Goal: Task Accomplishment & Management: Use online tool/utility

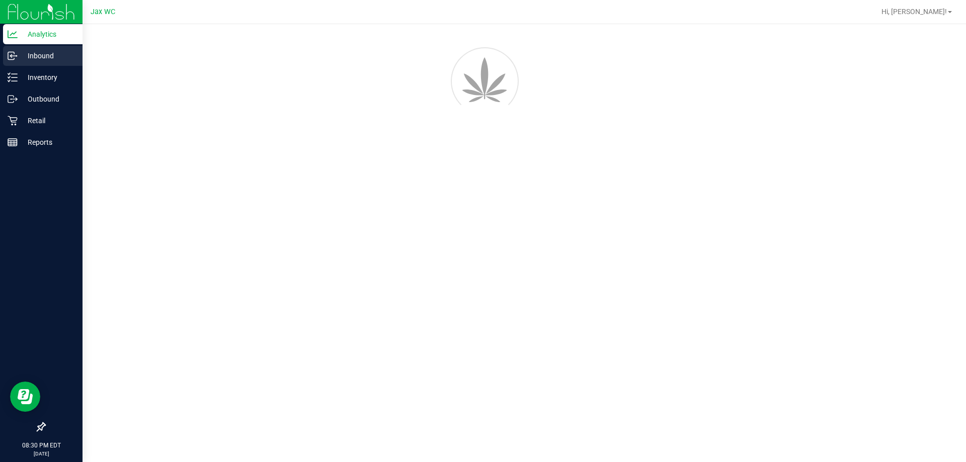
click at [43, 57] on p "Inbound" at bounding box center [48, 56] width 60 height 12
click at [47, 82] on p "Inventory" at bounding box center [48, 77] width 60 height 12
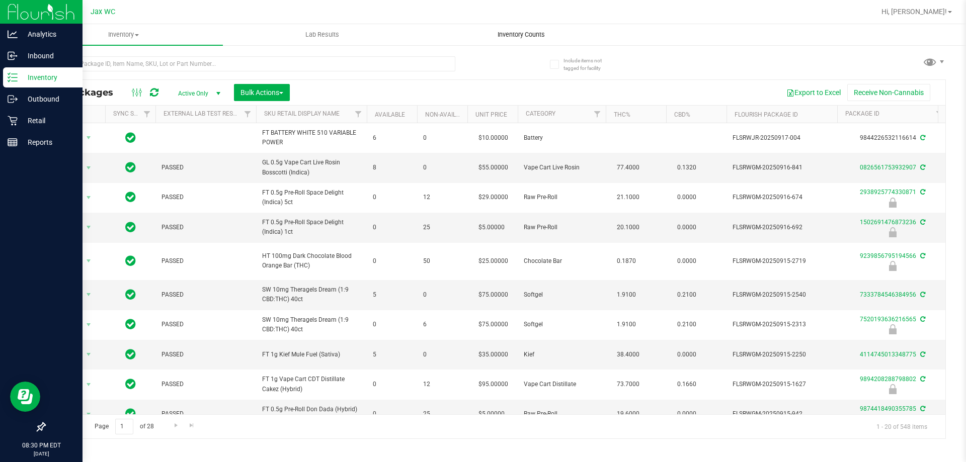
click at [520, 33] on span "Inventory Counts" at bounding box center [521, 34] width 74 height 9
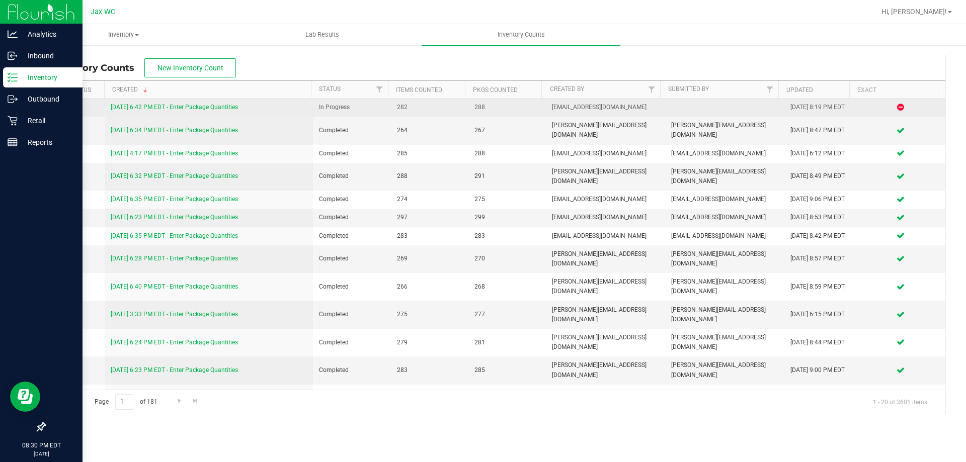
click at [224, 110] on link "[DATE] 6:42 PM EDT - Enter Package Quantities" at bounding box center [174, 107] width 127 height 7
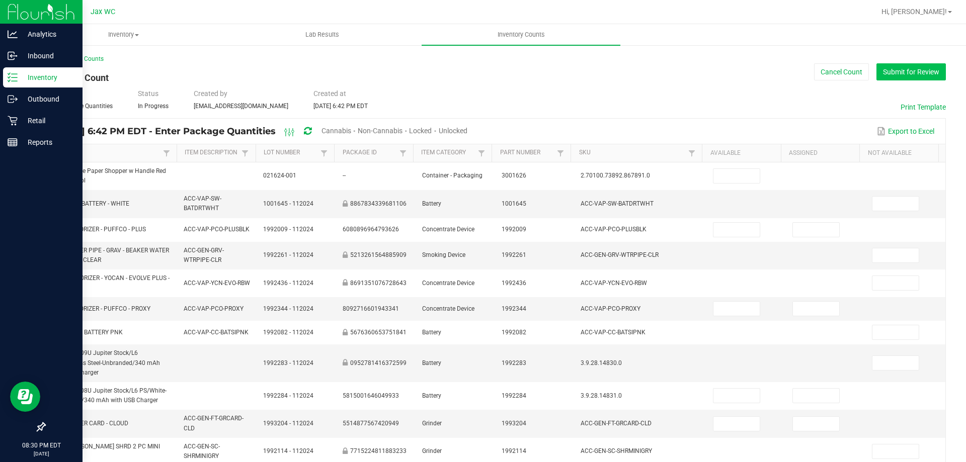
click at [894, 71] on button "Submit for Review" at bounding box center [910, 71] width 69 height 17
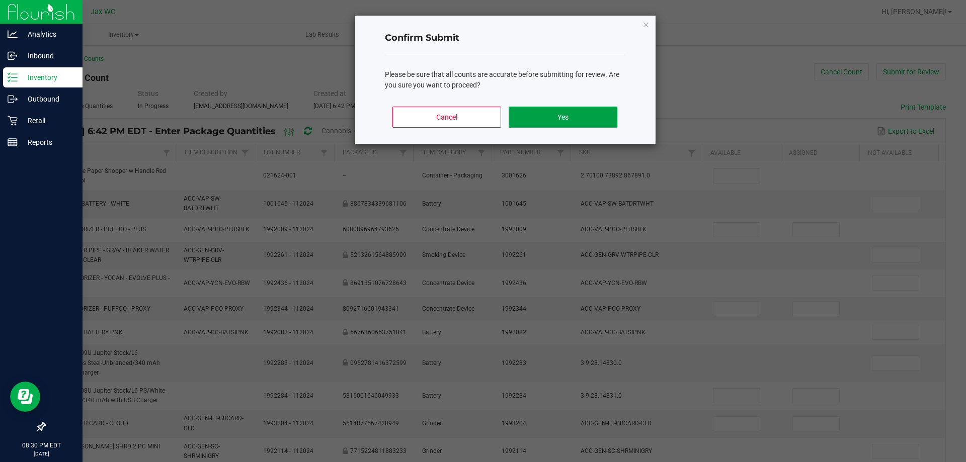
click at [603, 117] on button "Yes" at bounding box center [562, 117] width 108 height 21
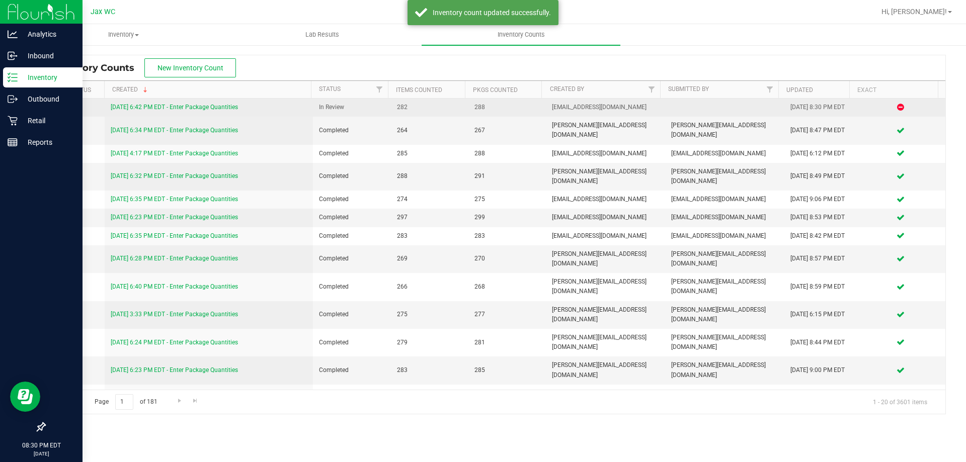
click at [223, 106] on link "[DATE] 6:42 PM EDT - Enter Package Quantities" at bounding box center [174, 107] width 127 height 7
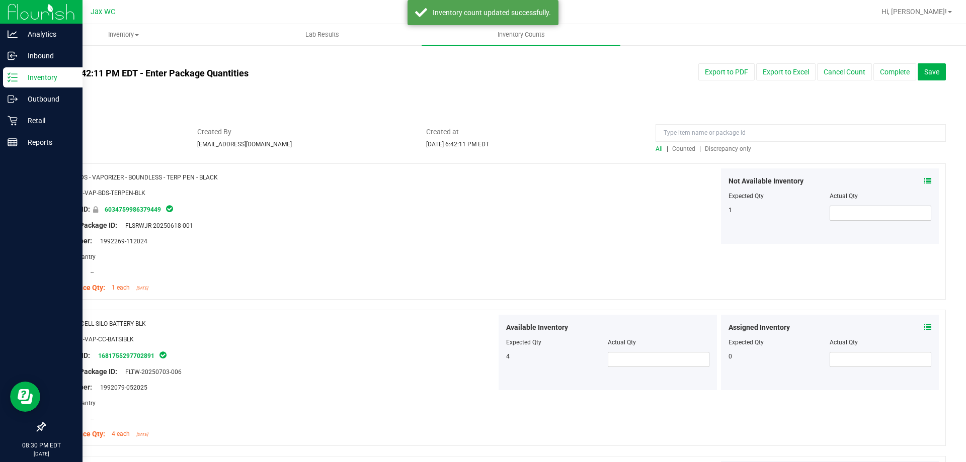
click at [724, 146] on span "Discrepancy only" at bounding box center [728, 148] width 46 height 7
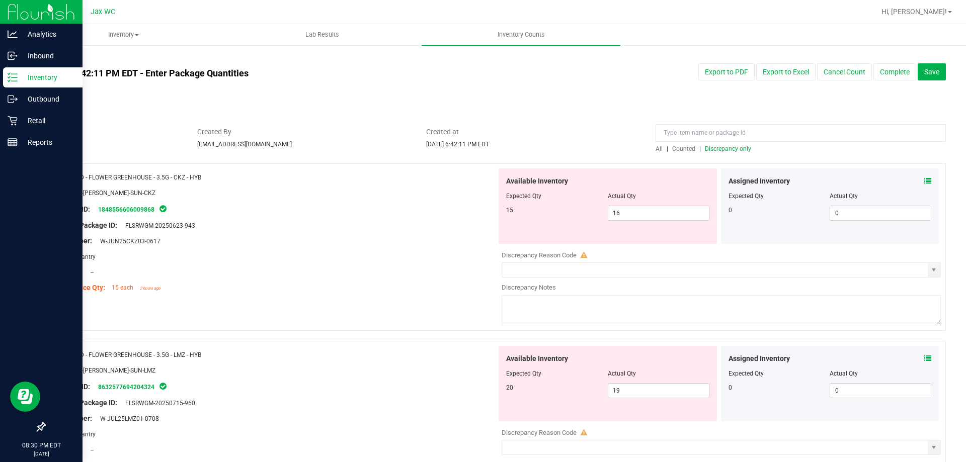
click at [924, 184] on icon at bounding box center [927, 181] width 7 height 7
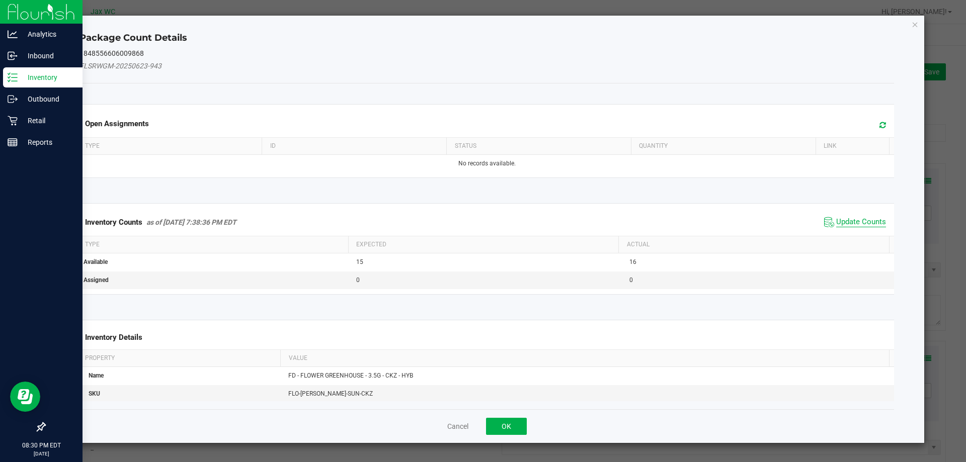
click at [843, 224] on span "Update Counts" at bounding box center [861, 222] width 50 height 10
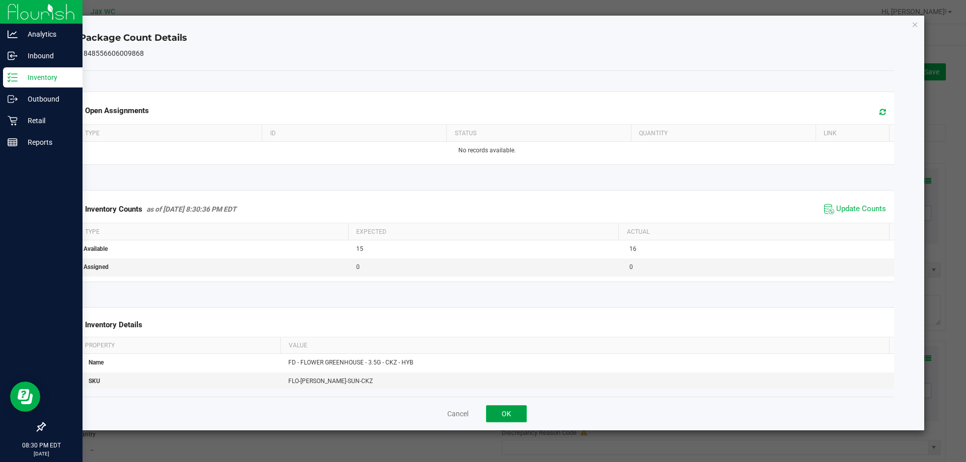
click at [505, 421] on button "OK" at bounding box center [506, 413] width 41 height 17
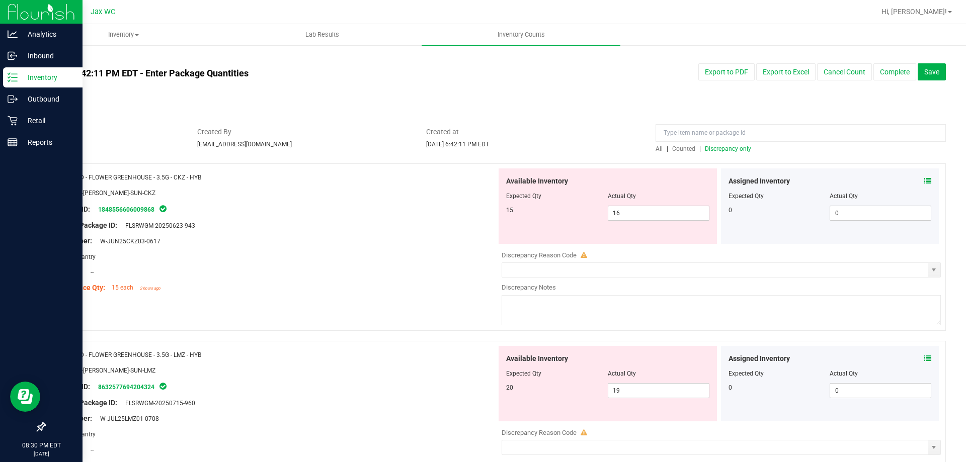
click at [924, 357] on icon at bounding box center [927, 358] width 7 height 7
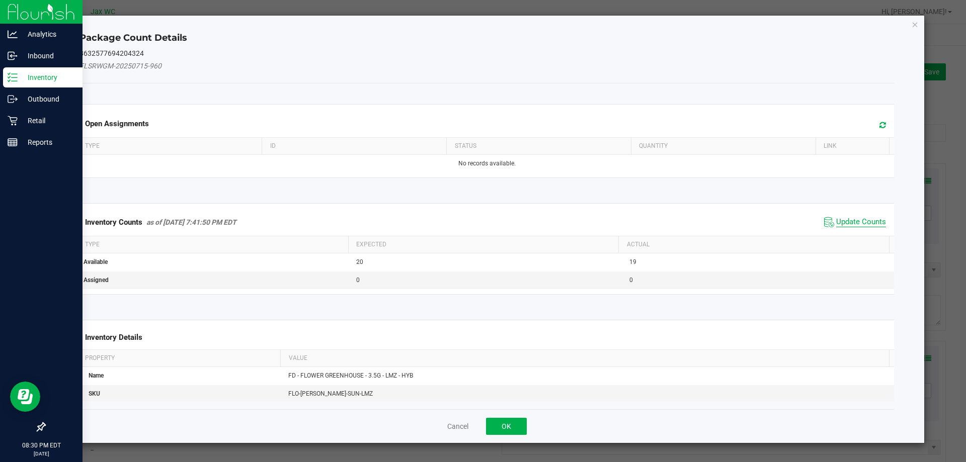
click at [844, 223] on span "Update Counts" at bounding box center [861, 222] width 50 height 10
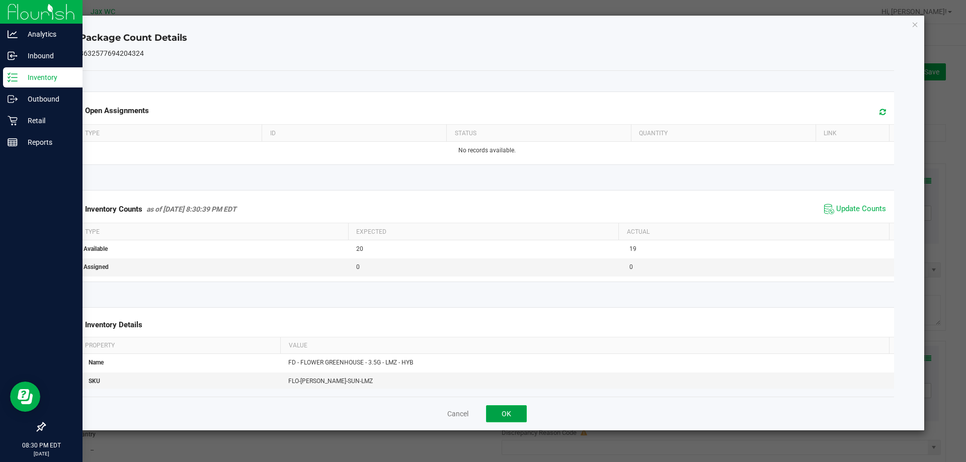
click at [511, 420] on button "OK" at bounding box center [506, 413] width 41 height 17
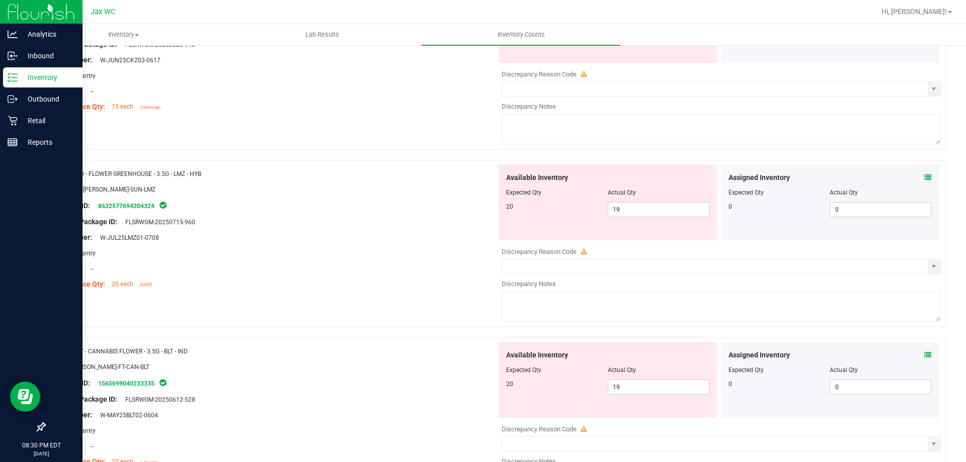
scroll to position [182, 0]
click at [924, 354] on icon at bounding box center [927, 354] width 7 height 7
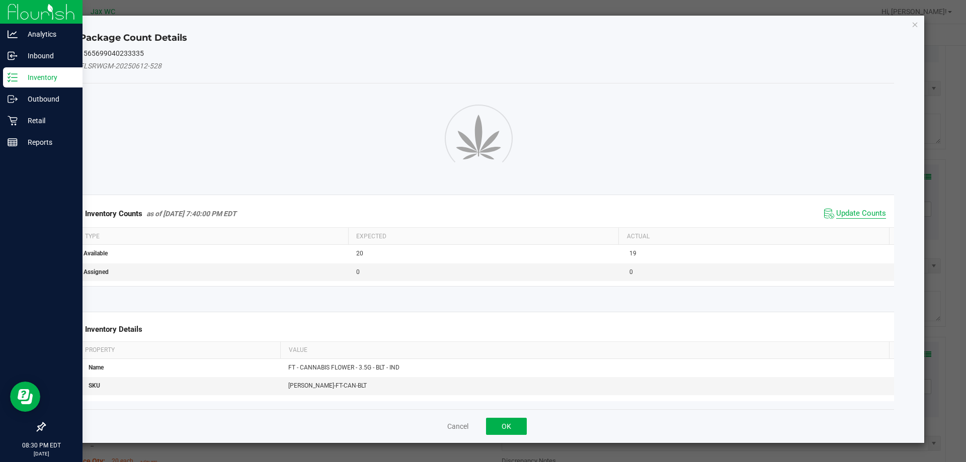
click at [861, 219] on span "Update Counts" at bounding box center [861, 214] width 50 height 10
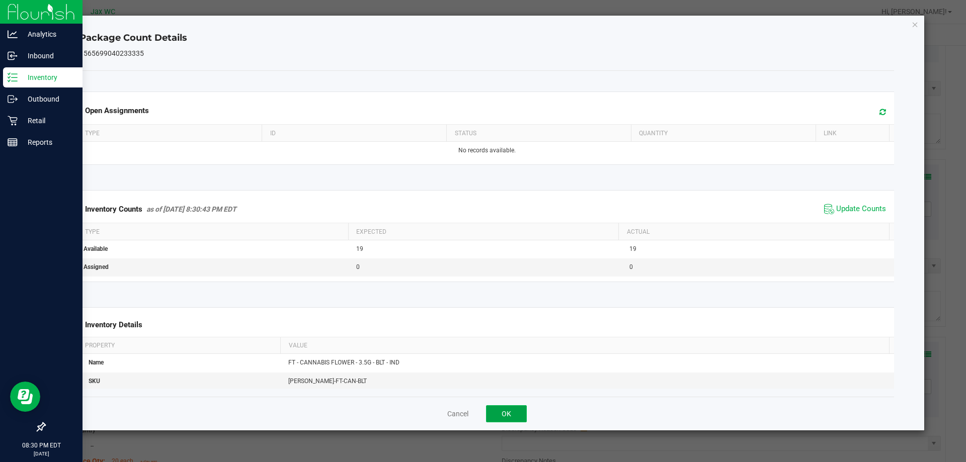
click at [520, 413] on button "OK" at bounding box center [506, 413] width 41 height 17
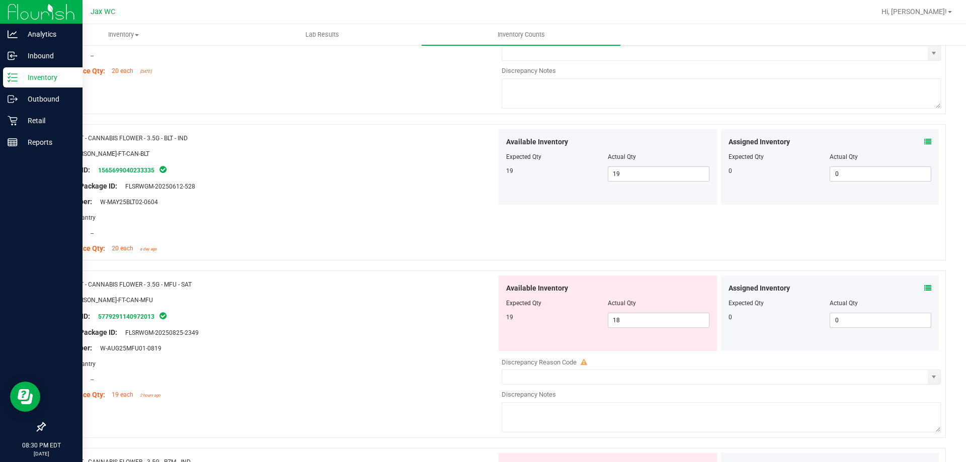
scroll to position [396, 0]
click at [924, 287] on icon at bounding box center [927, 286] width 7 height 7
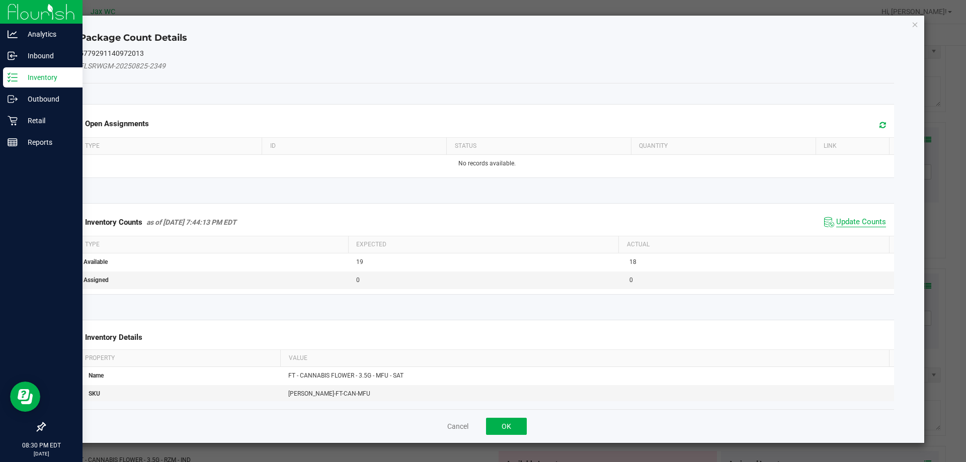
click at [858, 223] on span "Update Counts" at bounding box center [861, 222] width 50 height 10
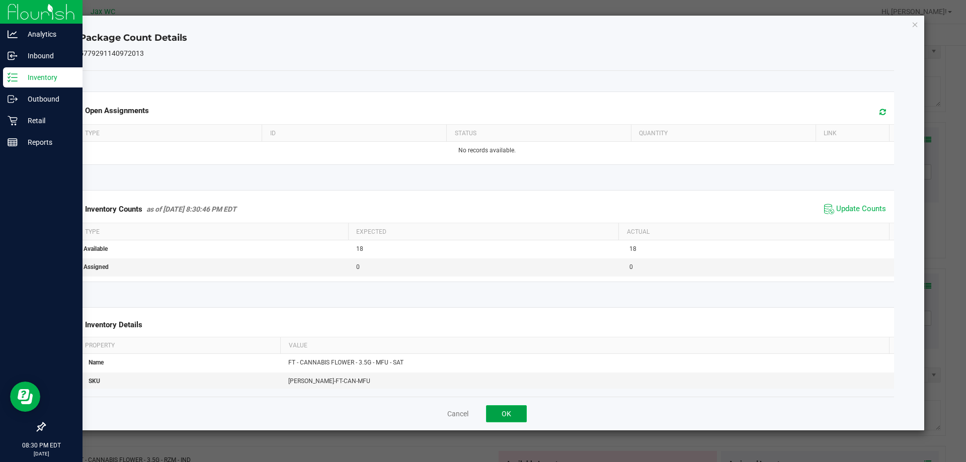
click at [513, 407] on button "OK" at bounding box center [506, 413] width 41 height 17
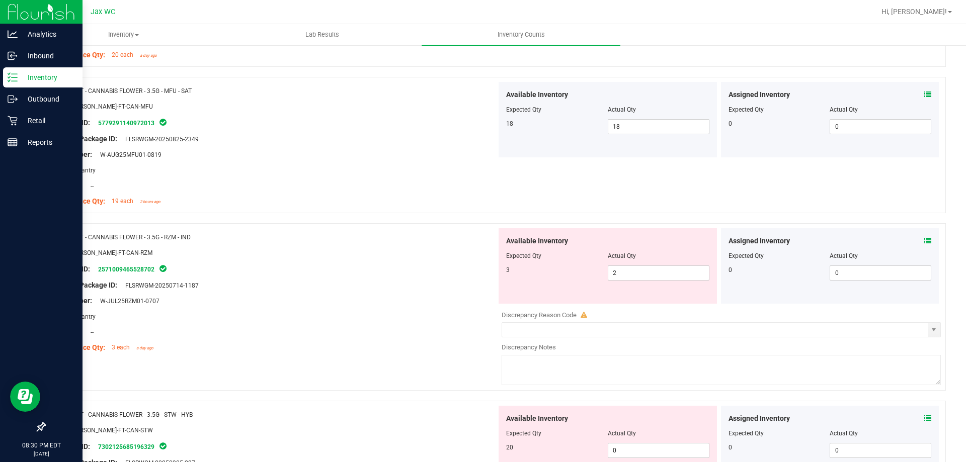
scroll to position [592, 0]
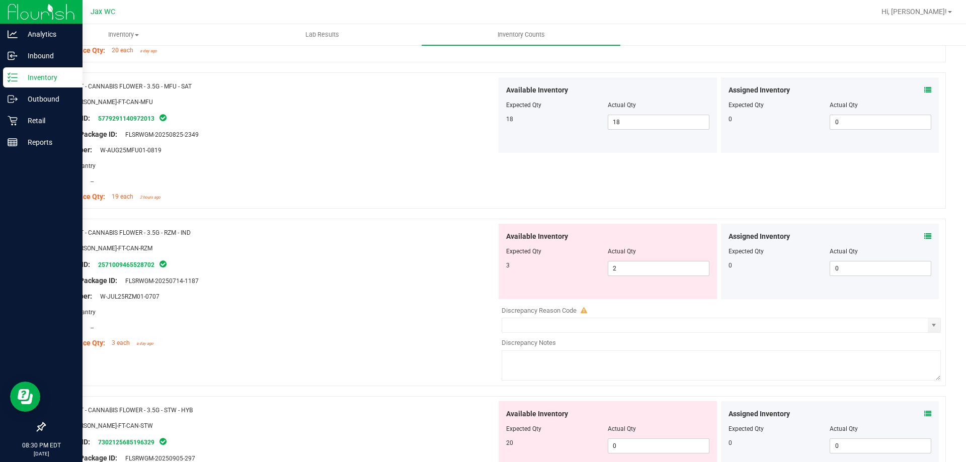
click at [924, 233] on icon at bounding box center [927, 236] width 7 height 7
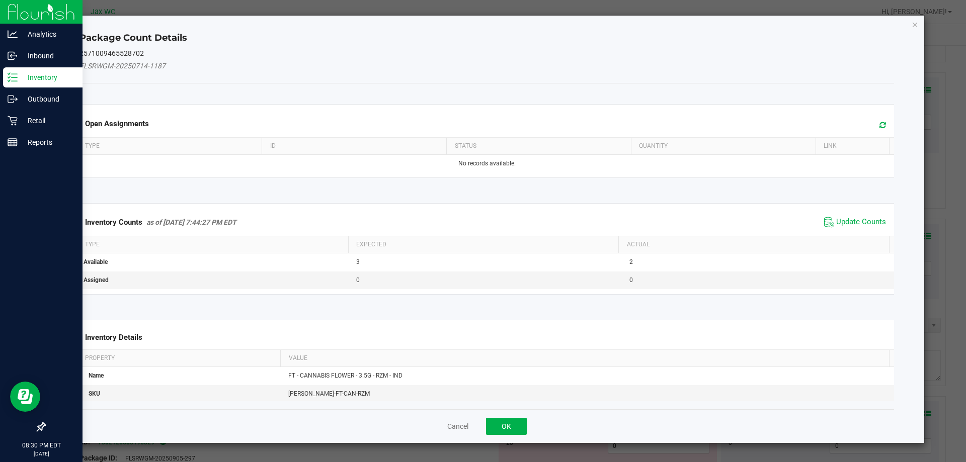
click at [853, 216] on span "Update Counts" at bounding box center [854, 222] width 67 height 15
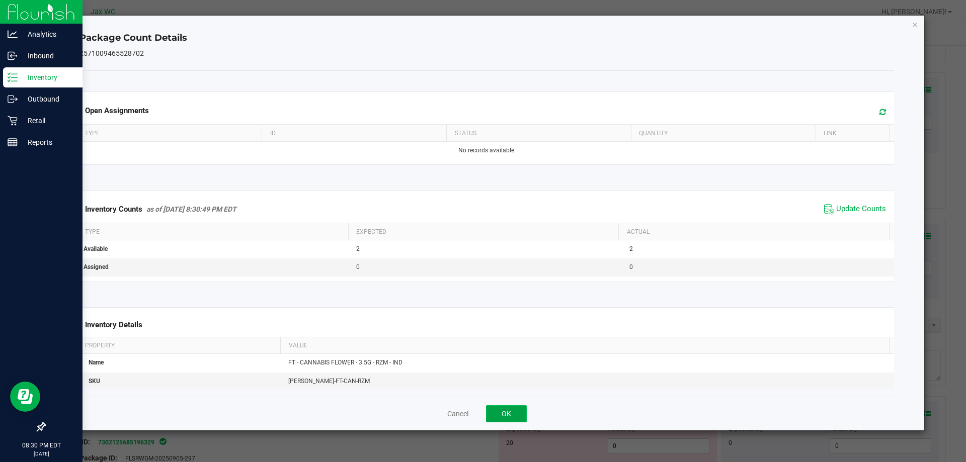
click at [510, 415] on button "OK" at bounding box center [506, 413] width 41 height 17
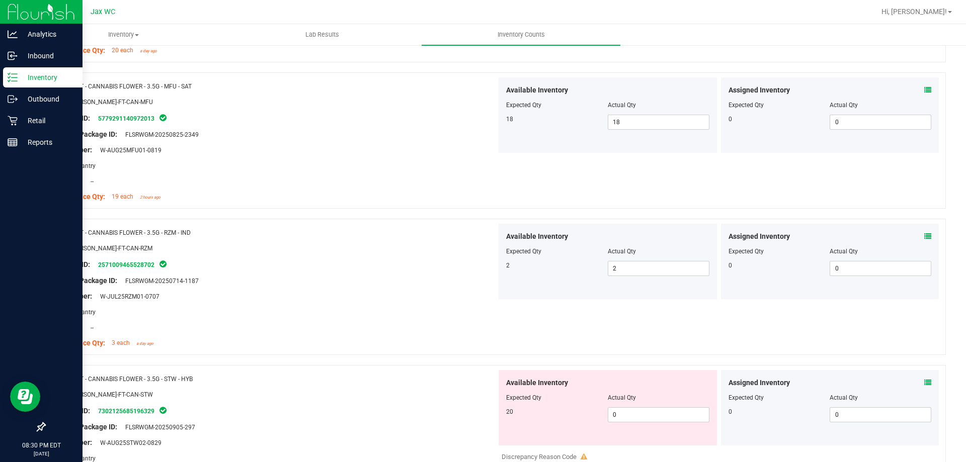
click at [924, 380] on icon at bounding box center [927, 382] width 7 height 7
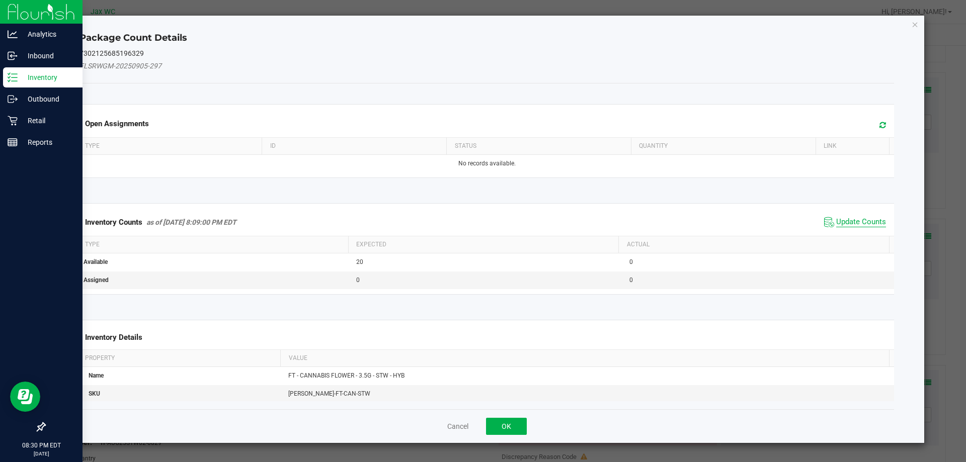
click at [866, 219] on span "Update Counts" at bounding box center [861, 222] width 50 height 10
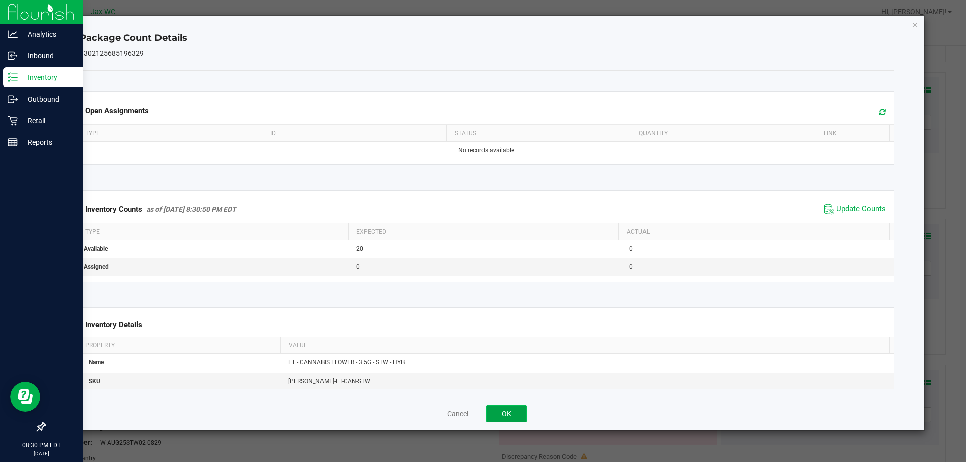
click at [501, 413] on button "OK" at bounding box center [506, 413] width 41 height 17
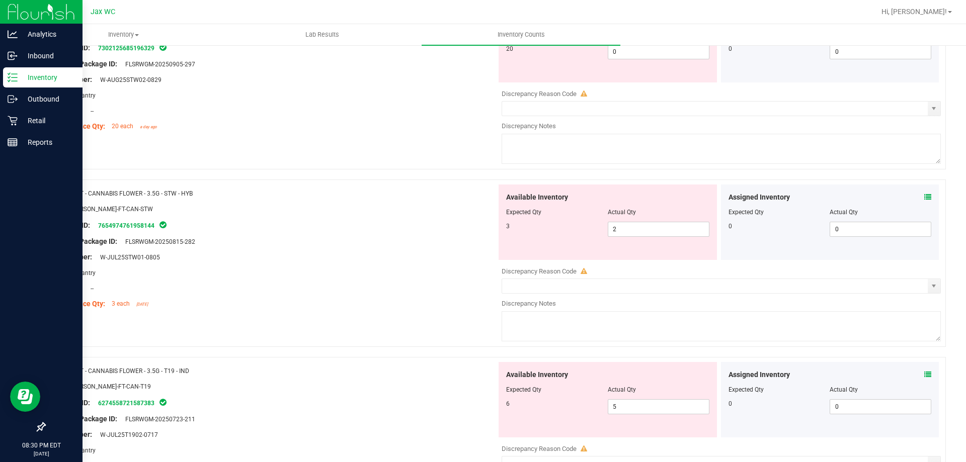
scroll to position [955, 0]
click at [924, 375] on icon at bounding box center [927, 375] width 7 height 7
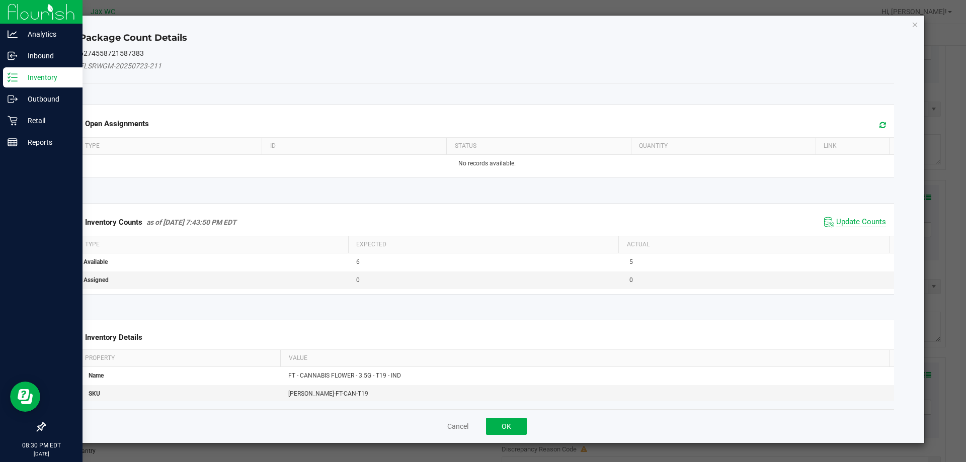
click at [863, 225] on span "Update Counts" at bounding box center [861, 222] width 50 height 10
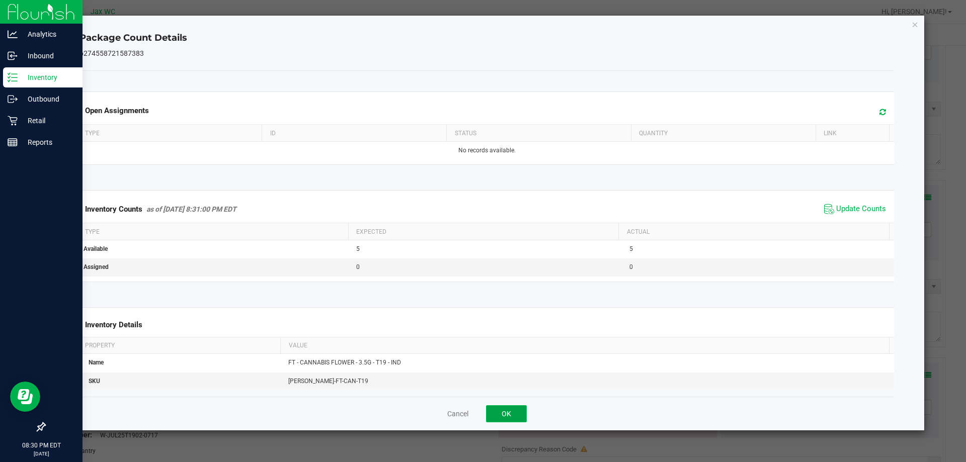
click at [503, 410] on button "OK" at bounding box center [506, 413] width 41 height 17
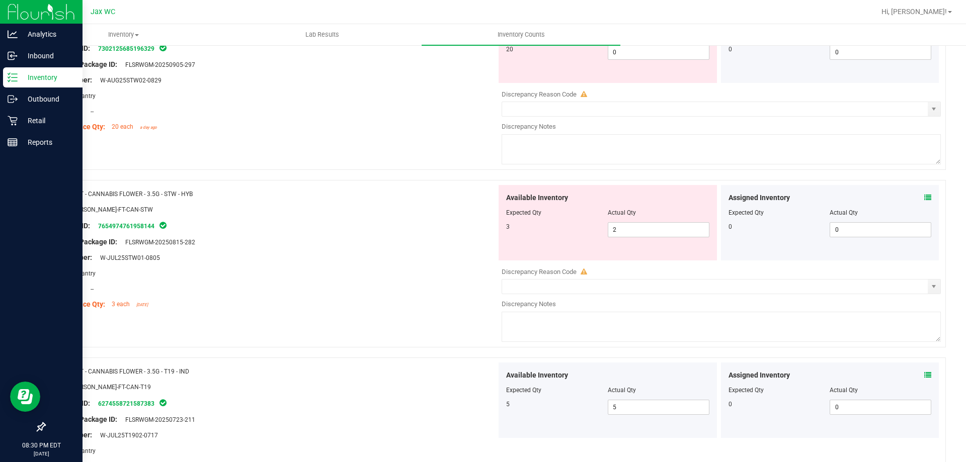
click at [924, 198] on icon at bounding box center [927, 197] width 7 height 7
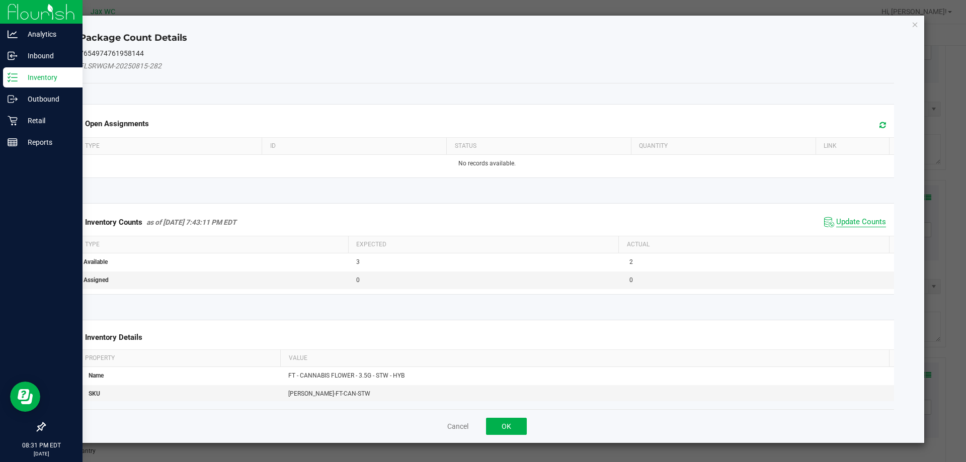
click at [841, 219] on span "Update Counts" at bounding box center [861, 222] width 50 height 10
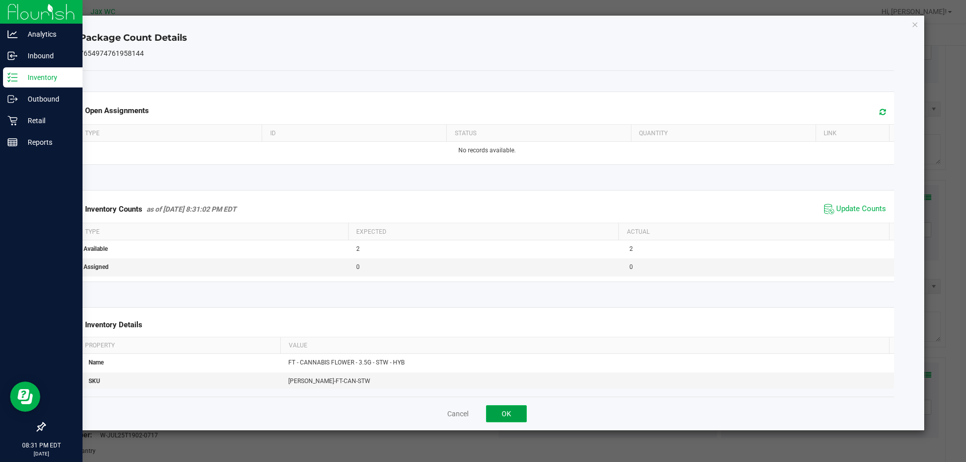
click at [513, 407] on button "OK" at bounding box center [506, 413] width 41 height 17
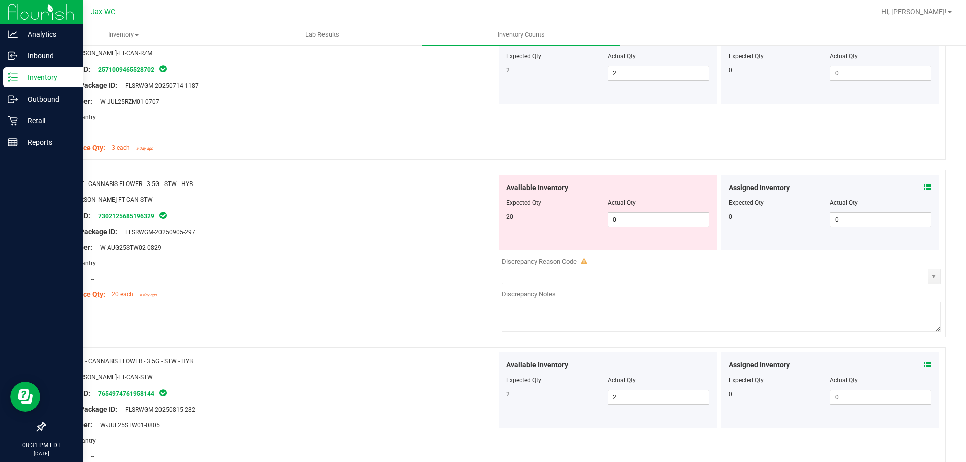
scroll to position [790, 0]
click at [924, 183] on icon at bounding box center [927, 185] width 7 height 7
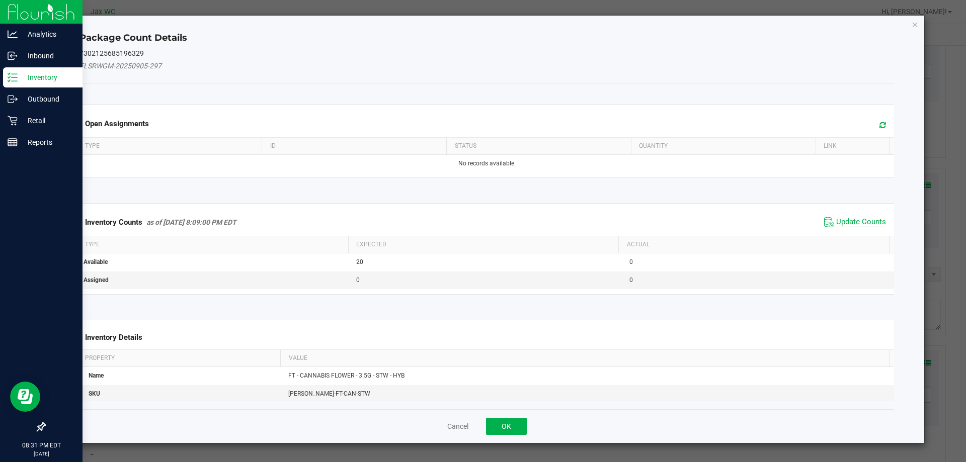
click at [866, 222] on span "Update Counts" at bounding box center [861, 222] width 50 height 10
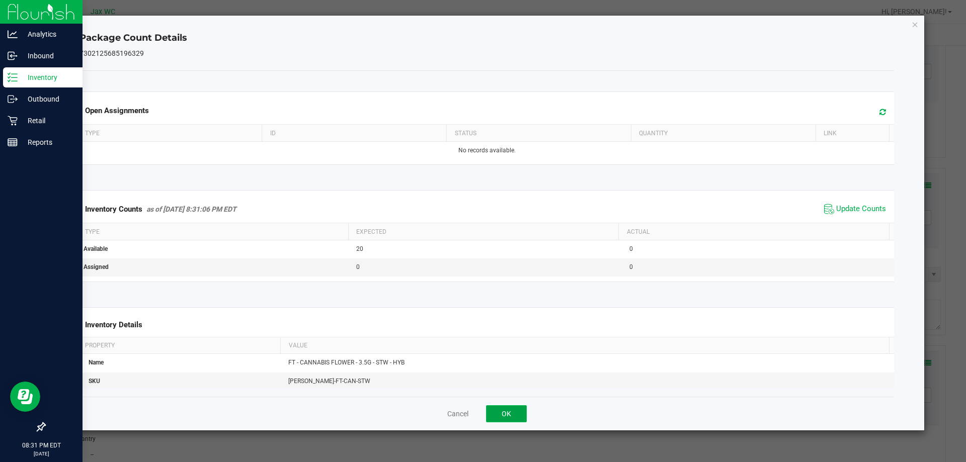
click at [495, 408] on button "OK" at bounding box center [506, 413] width 41 height 17
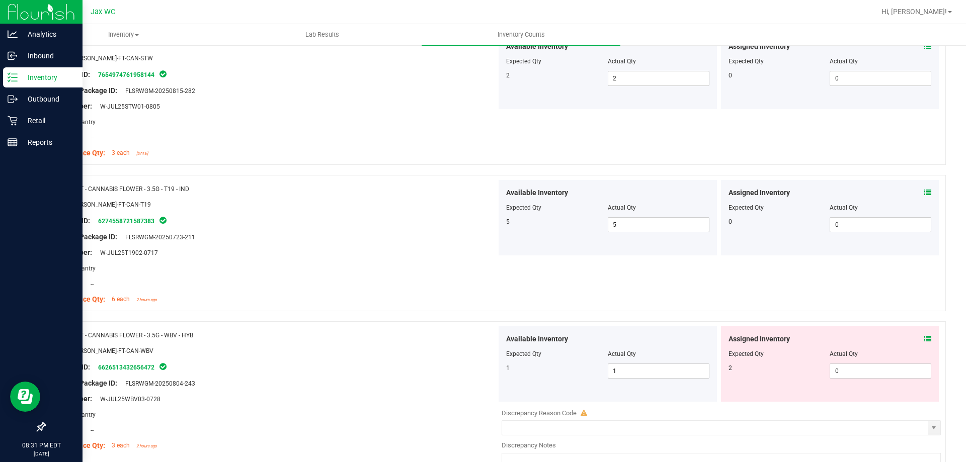
scroll to position [1111, 0]
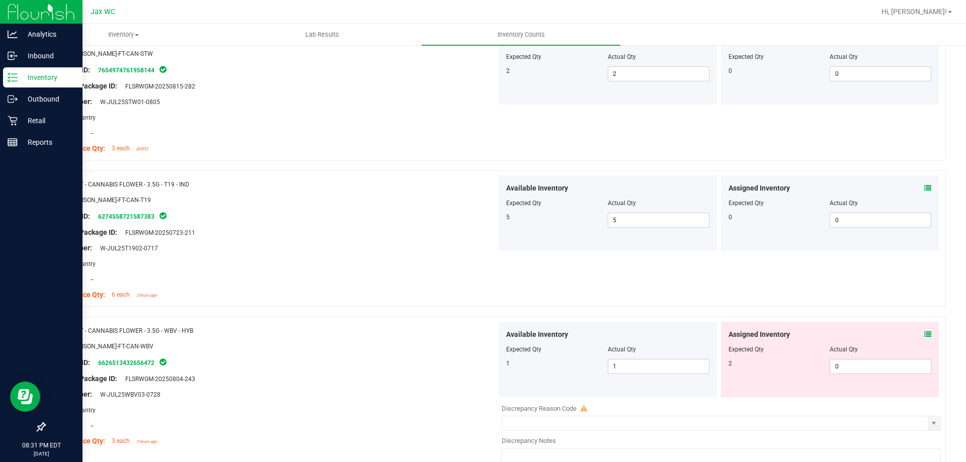
click at [924, 332] on icon at bounding box center [927, 334] width 7 height 7
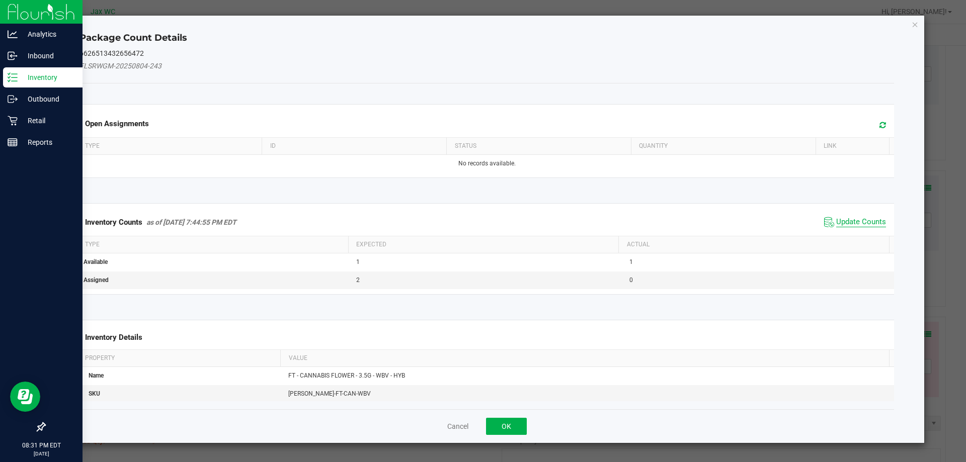
click at [859, 220] on span "Update Counts" at bounding box center [861, 222] width 50 height 10
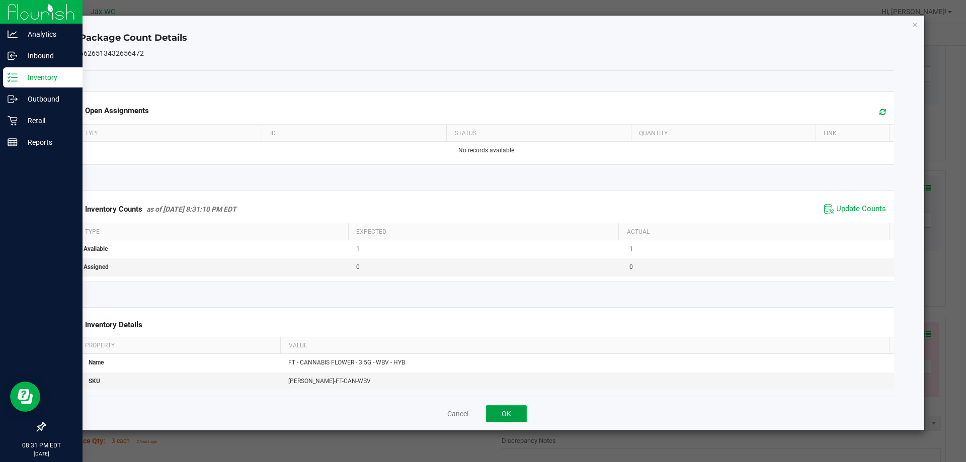
click at [505, 409] on button "OK" at bounding box center [506, 413] width 41 height 17
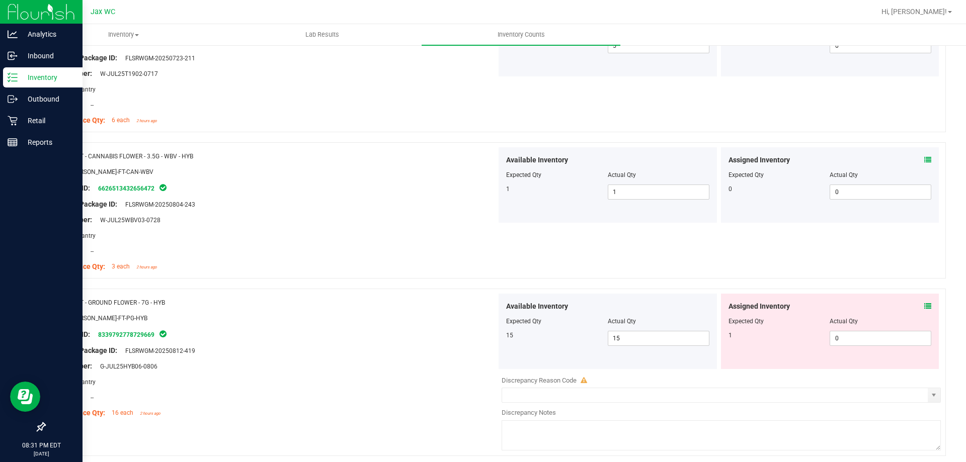
scroll to position [1291, 0]
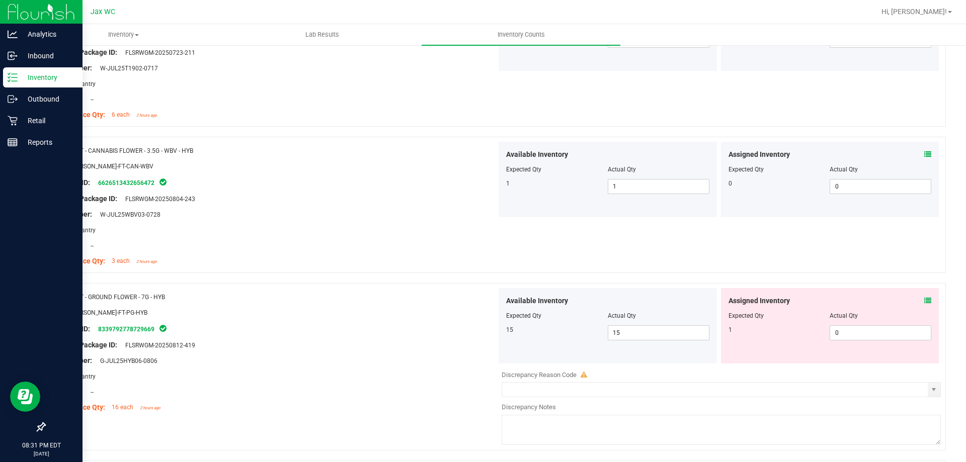
click at [924, 300] on icon at bounding box center [927, 300] width 7 height 7
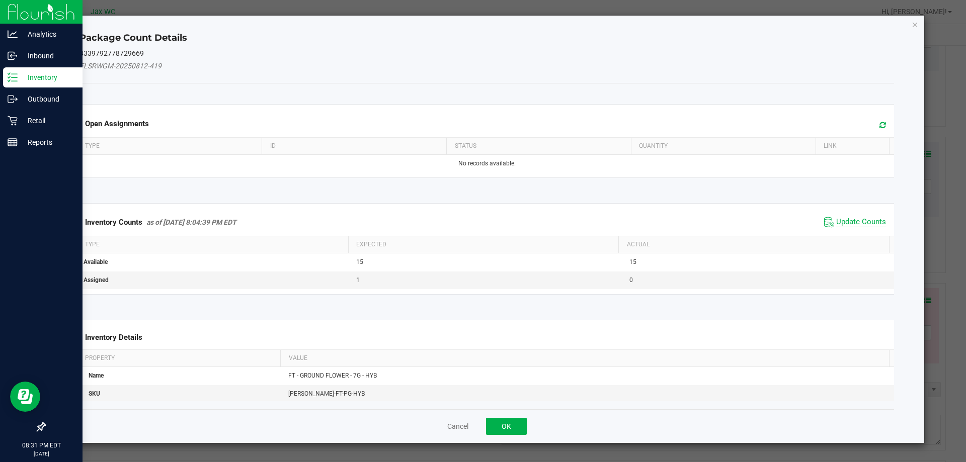
click at [864, 225] on span "Update Counts" at bounding box center [861, 222] width 50 height 10
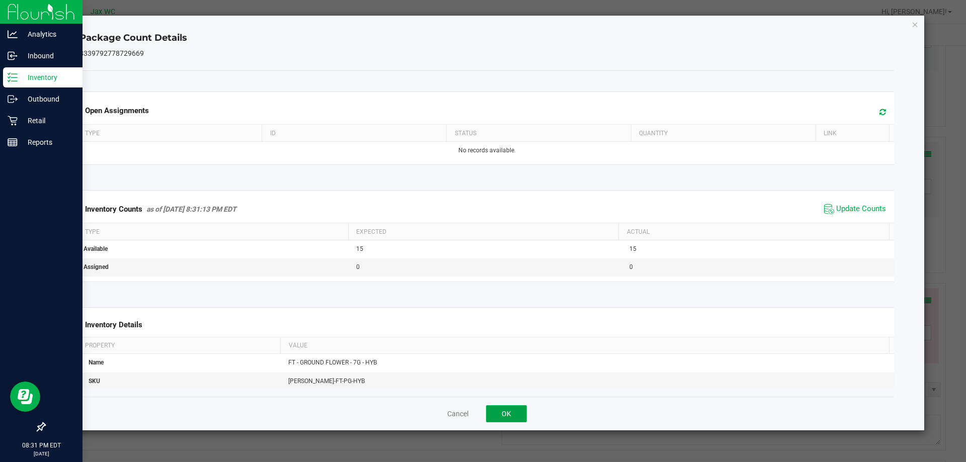
click at [511, 421] on button "OK" at bounding box center [506, 413] width 41 height 17
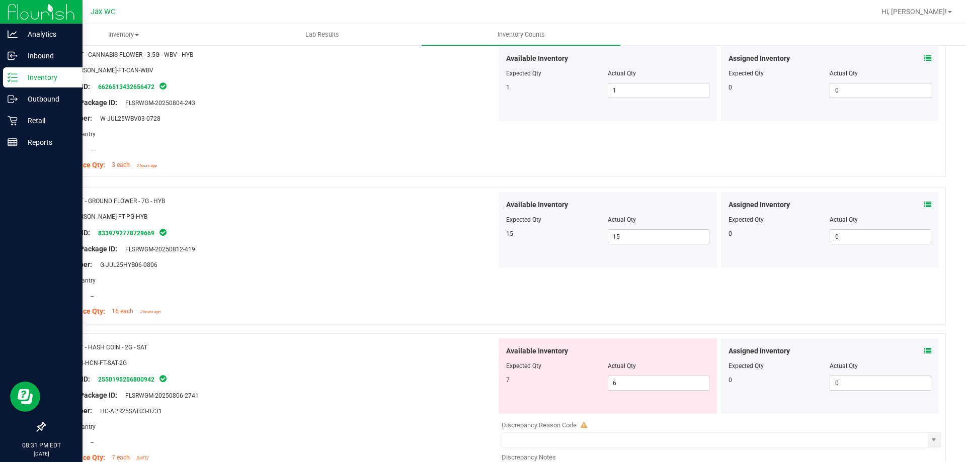
scroll to position [1494, 0]
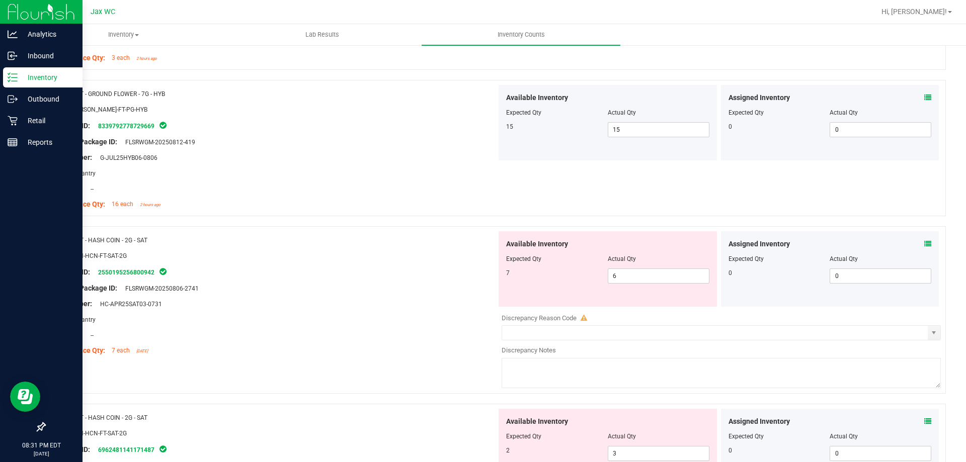
click at [924, 243] on icon at bounding box center [927, 243] width 7 height 7
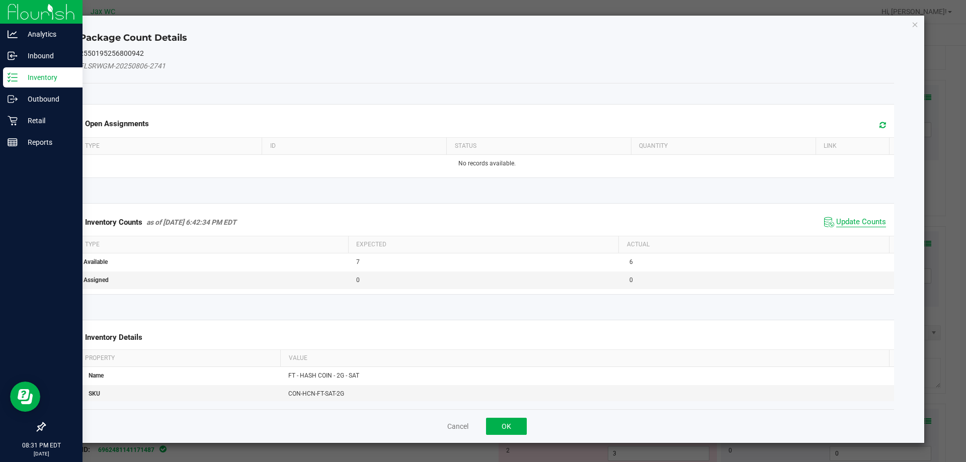
click at [850, 225] on span "Update Counts" at bounding box center [861, 222] width 50 height 10
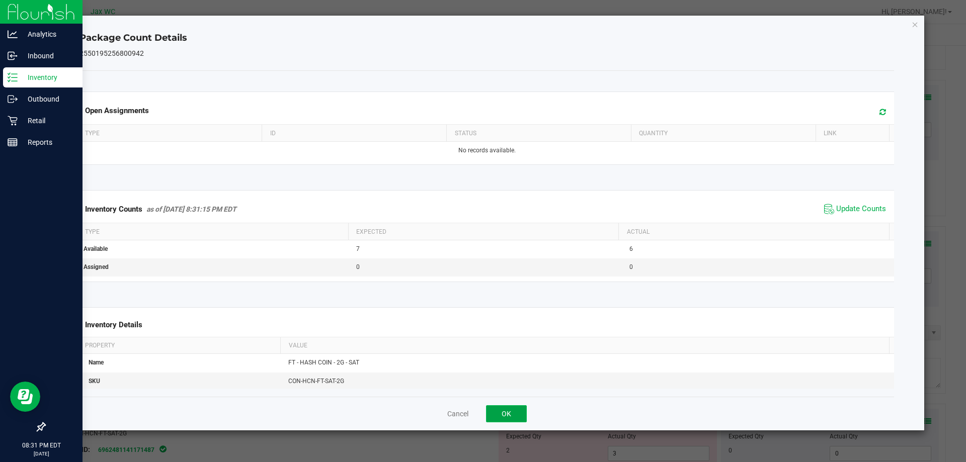
click at [508, 411] on button "OK" at bounding box center [506, 413] width 41 height 17
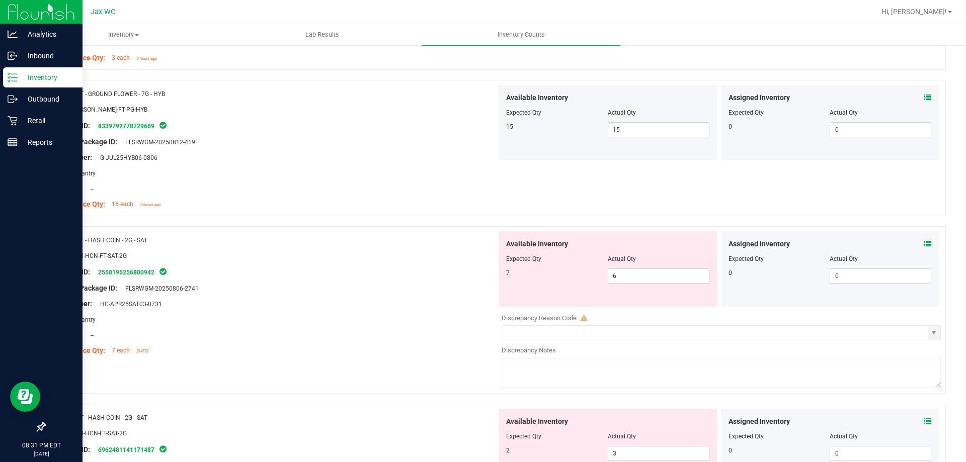
click at [924, 418] on icon at bounding box center [927, 421] width 7 height 7
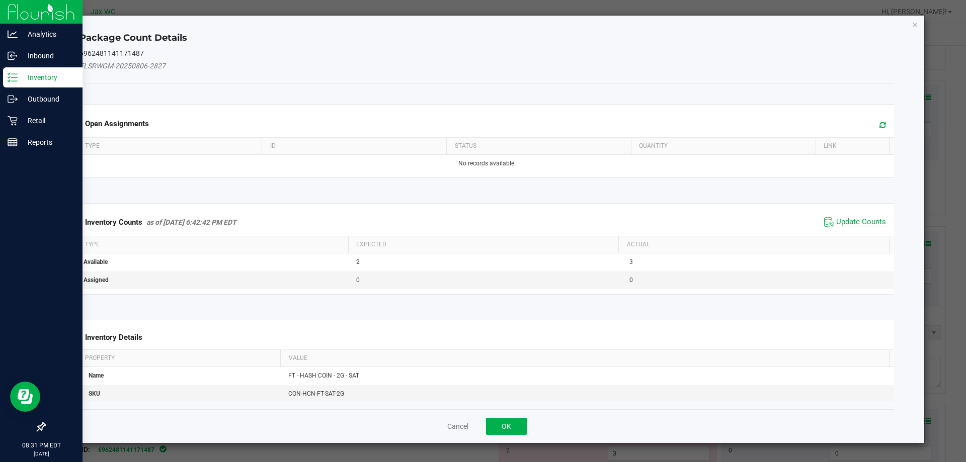
click at [864, 220] on span "Update Counts" at bounding box center [861, 222] width 50 height 10
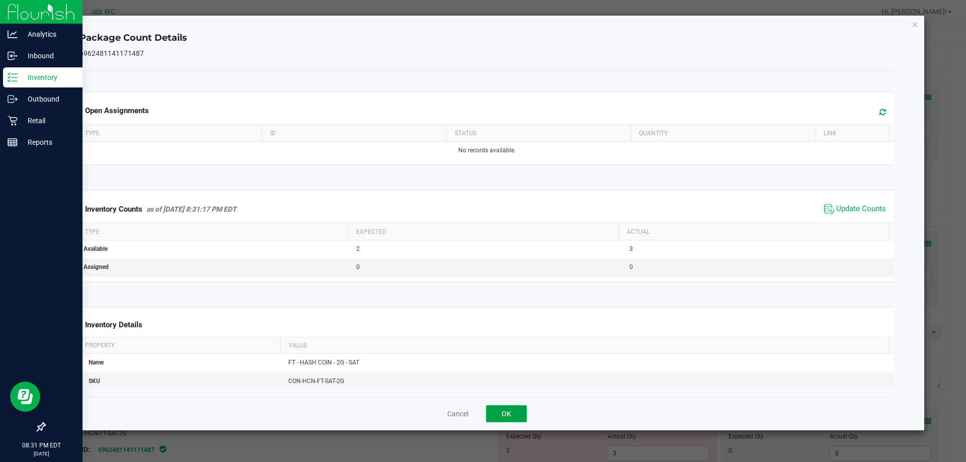
click at [504, 410] on button "OK" at bounding box center [506, 413] width 41 height 17
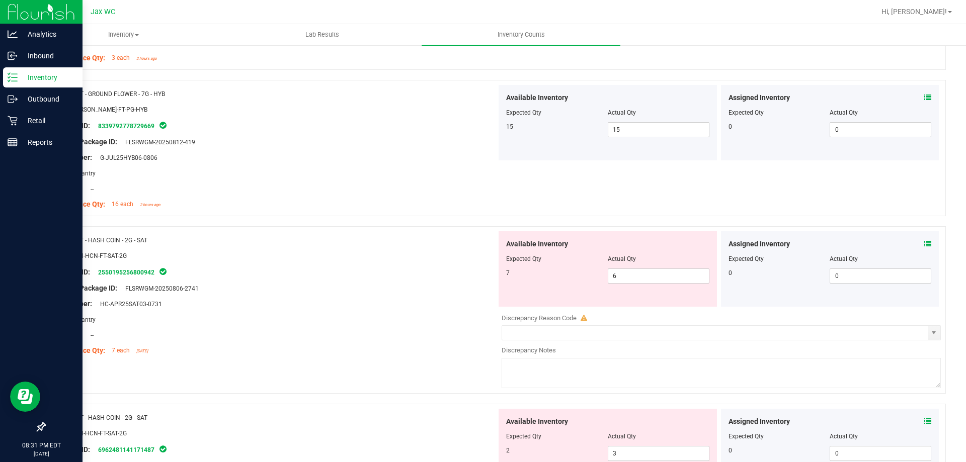
click at [924, 243] on icon at bounding box center [927, 243] width 7 height 7
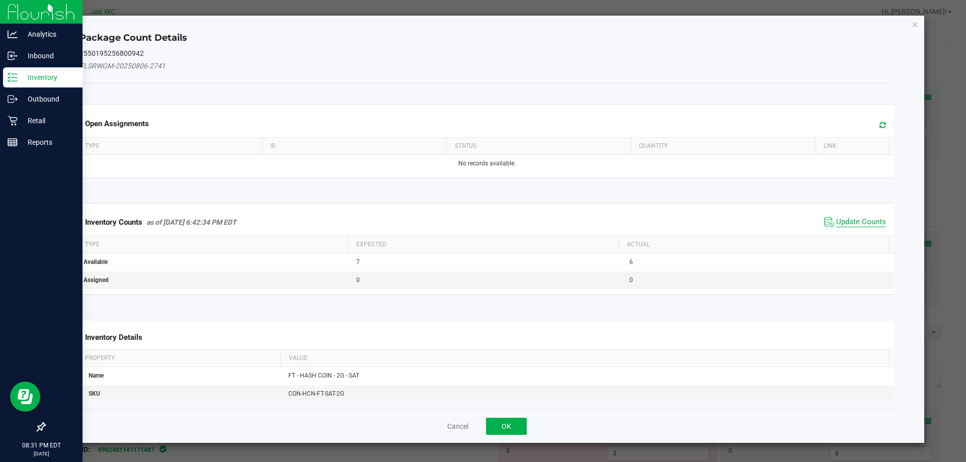
click at [836, 220] on span "Update Counts" at bounding box center [861, 222] width 50 height 10
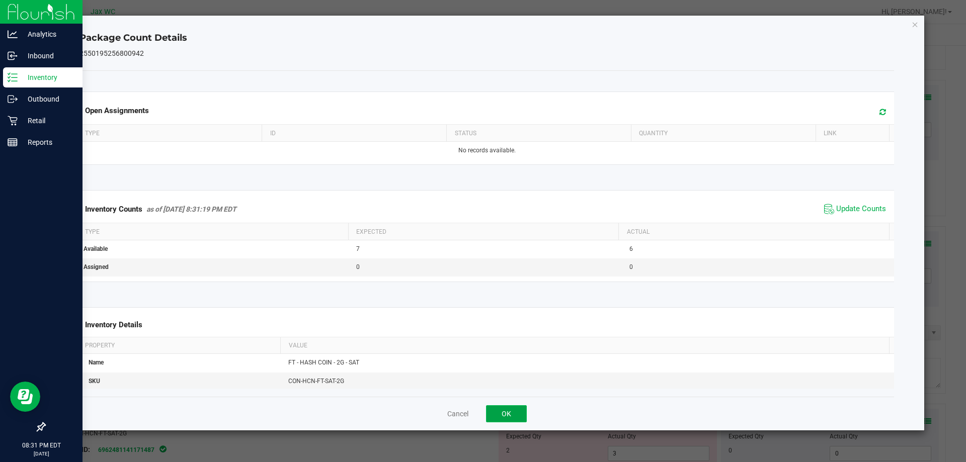
click at [506, 412] on button "OK" at bounding box center [506, 413] width 41 height 17
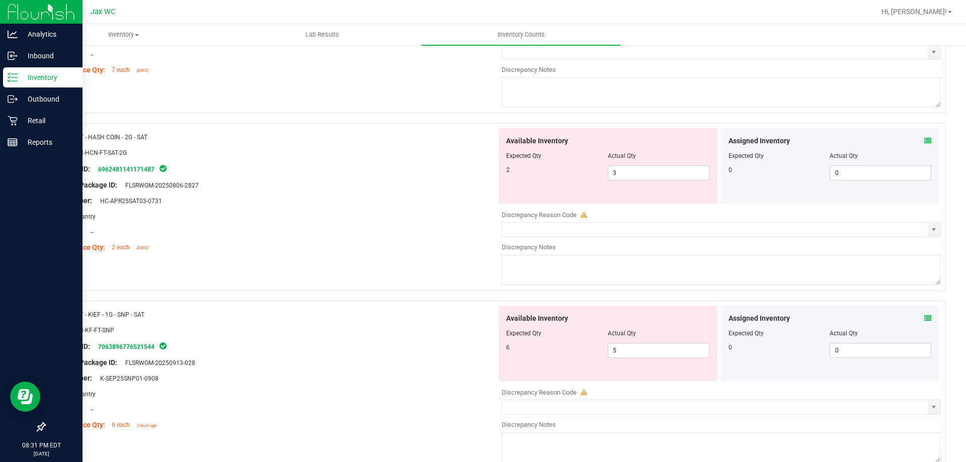
scroll to position [1776, 0]
click at [924, 314] on icon at bounding box center [927, 317] width 7 height 7
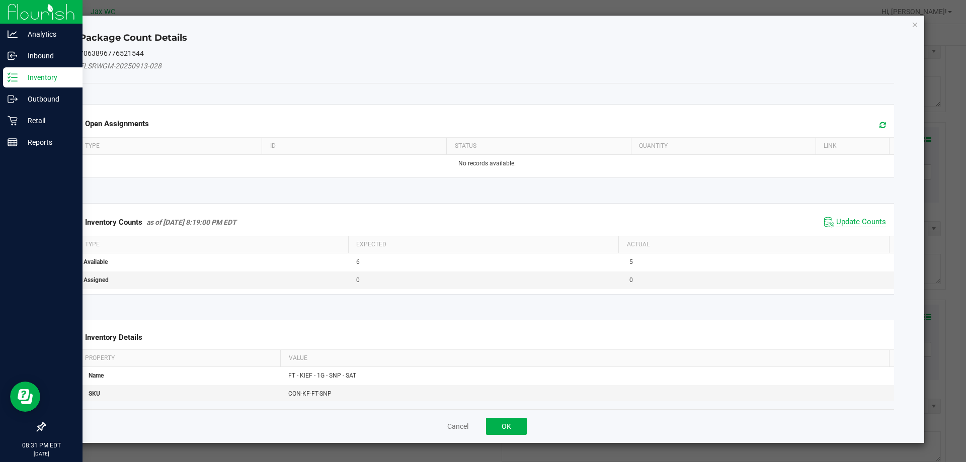
click at [874, 225] on span "Update Counts" at bounding box center [861, 222] width 50 height 10
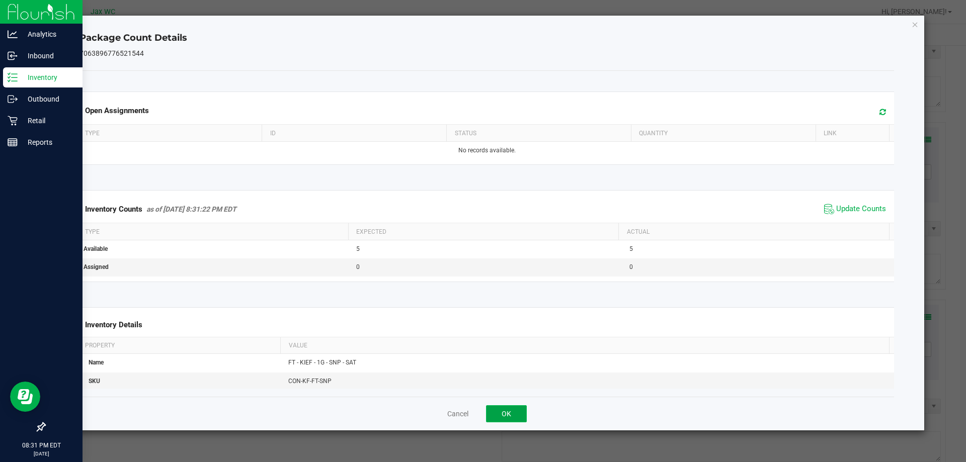
click at [511, 412] on button "OK" at bounding box center [506, 413] width 41 height 17
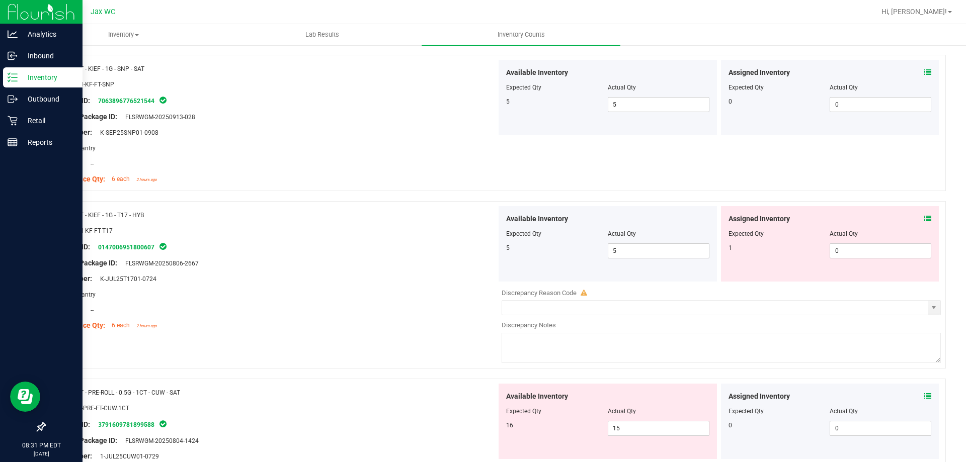
scroll to position [2021, 0]
click at [924, 218] on icon at bounding box center [927, 218] width 7 height 7
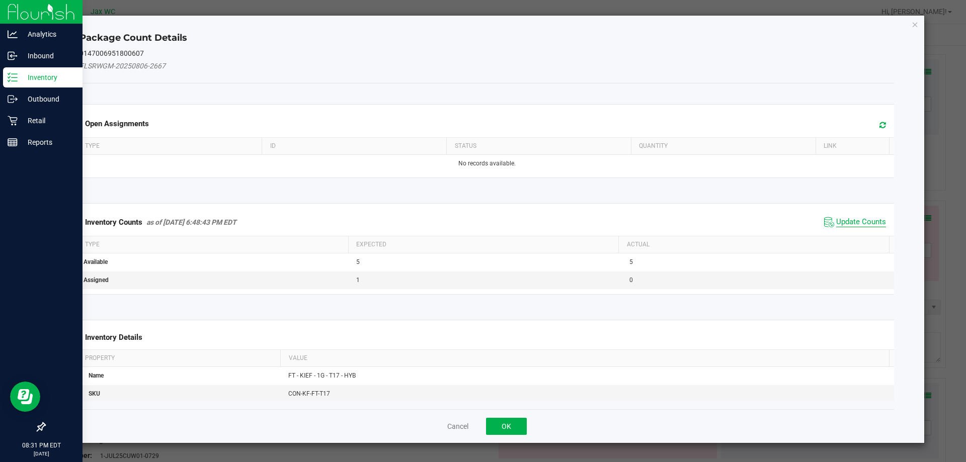
click at [851, 223] on span "Update Counts" at bounding box center [861, 222] width 50 height 10
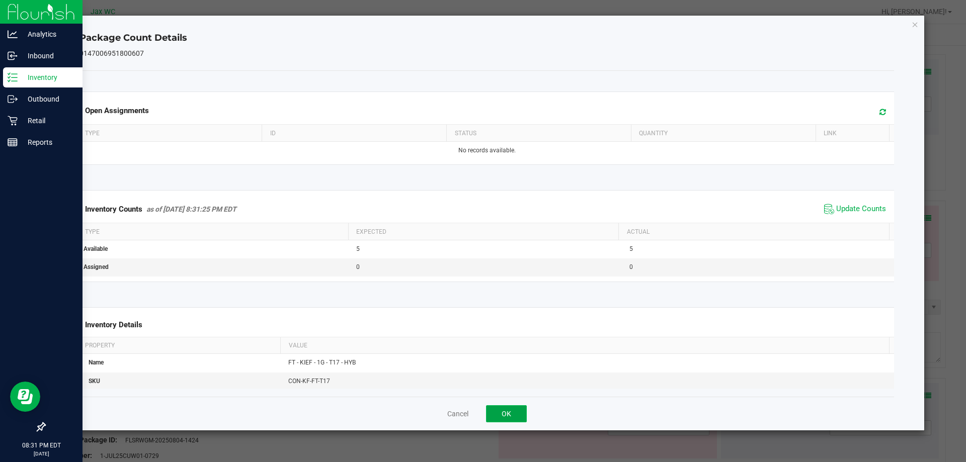
click at [502, 409] on button "OK" at bounding box center [506, 413] width 41 height 17
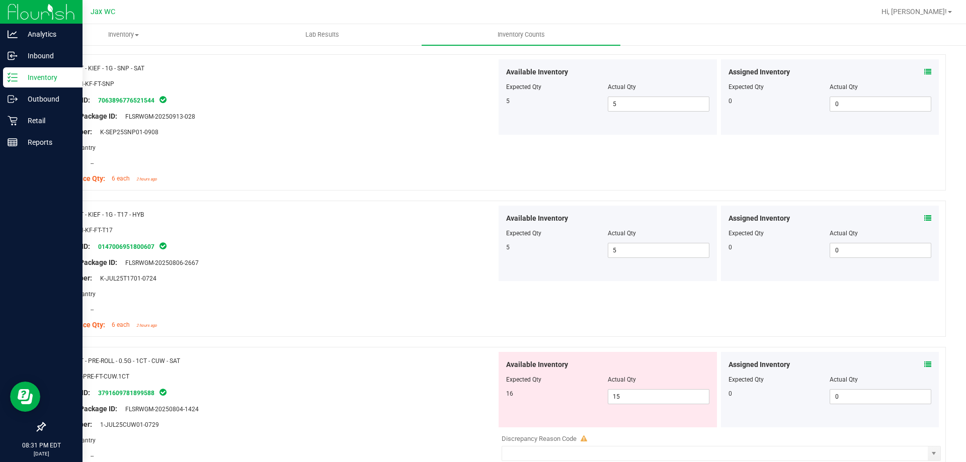
click at [924, 364] on icon at bounding box center [927, 364] width 7 height 7
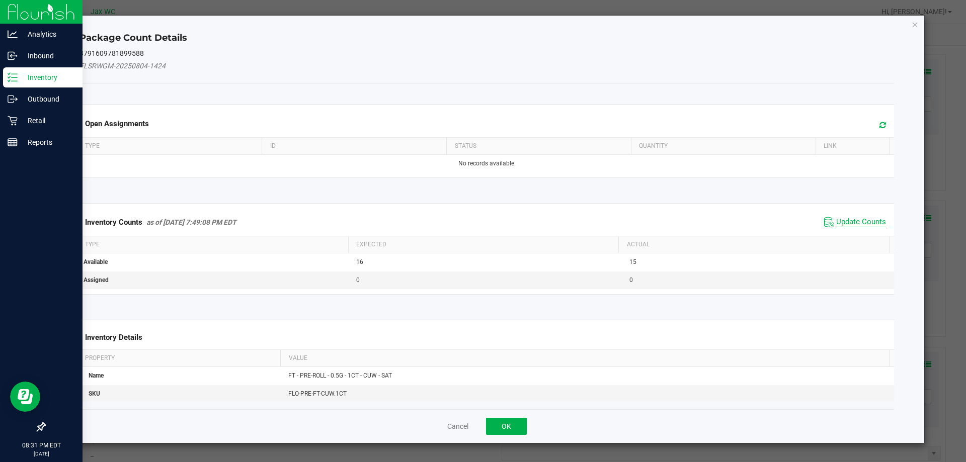
click at [860, 219] on span "Update Counts" at bounding box center [861, 222] width 50 height 10
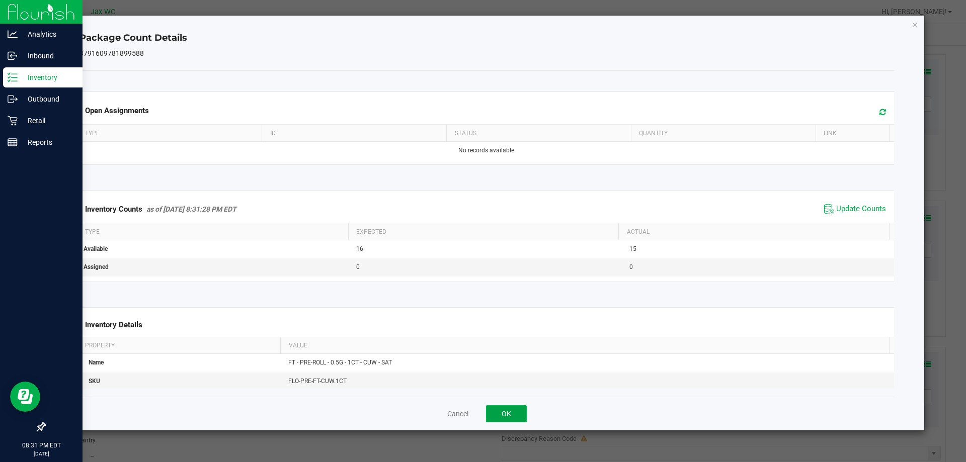
click at [504, 413] on button "OK" at bounding box center [506, 413] width 41 height 17
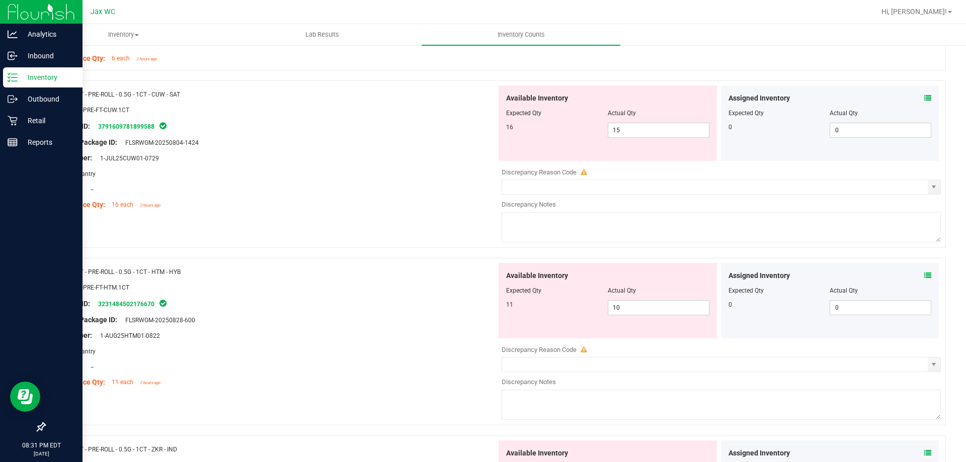
scroll to position [2304, 0]
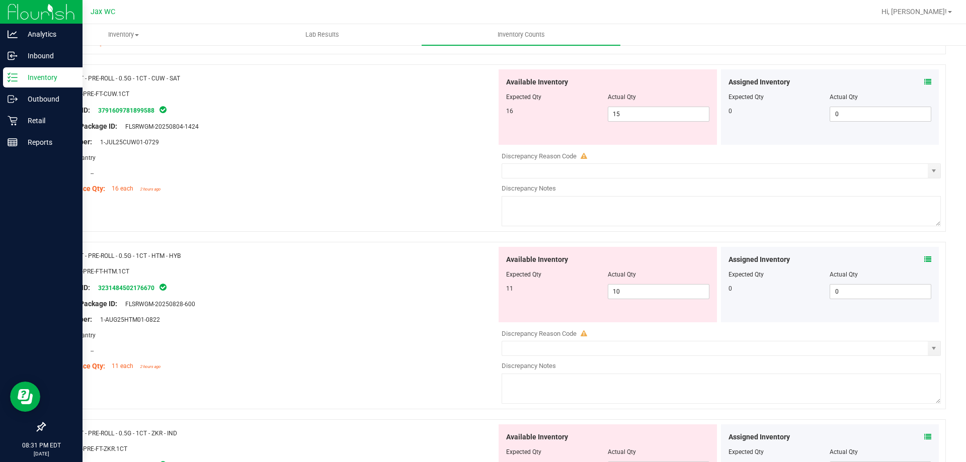
click at [924, 261] on icon at bounding box center [927, 259] width 7 height 7
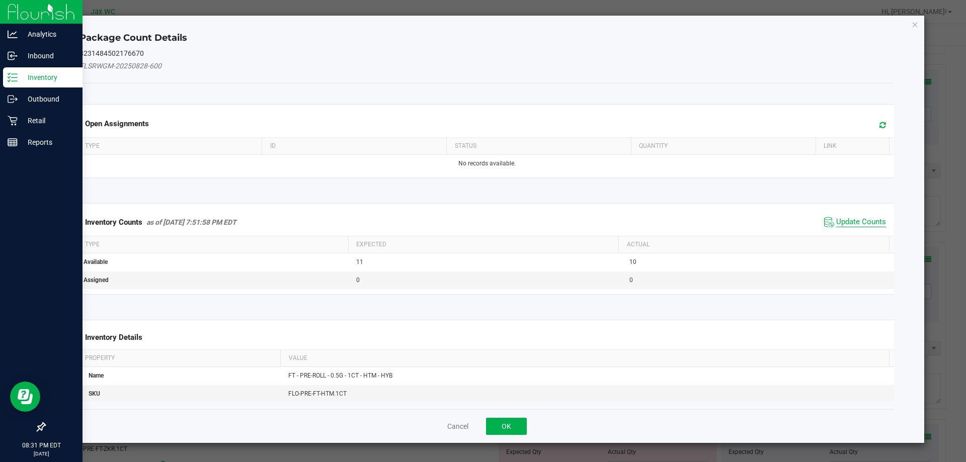
click at [864, 223] on span "Update Counts" at bounding box center [861, 222] width 50 height 10
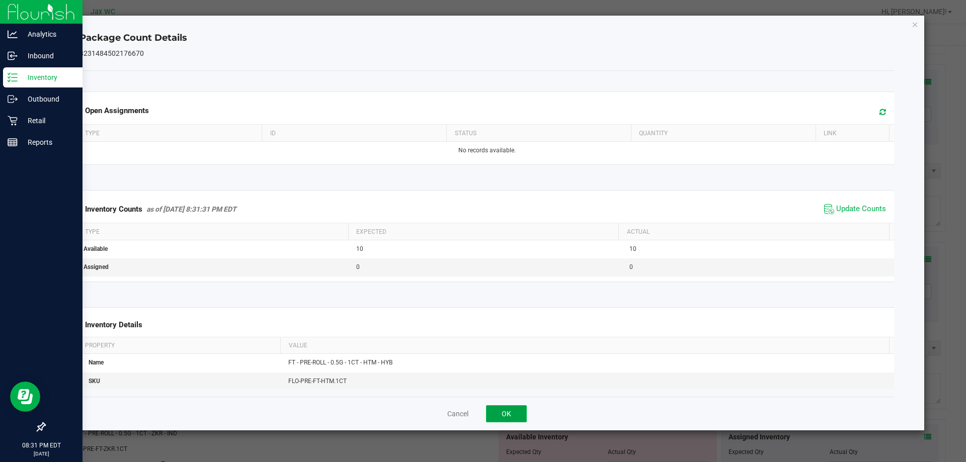
click at [502, 408] on button "OK" at bounding box center [506, 413] width 41 height 17
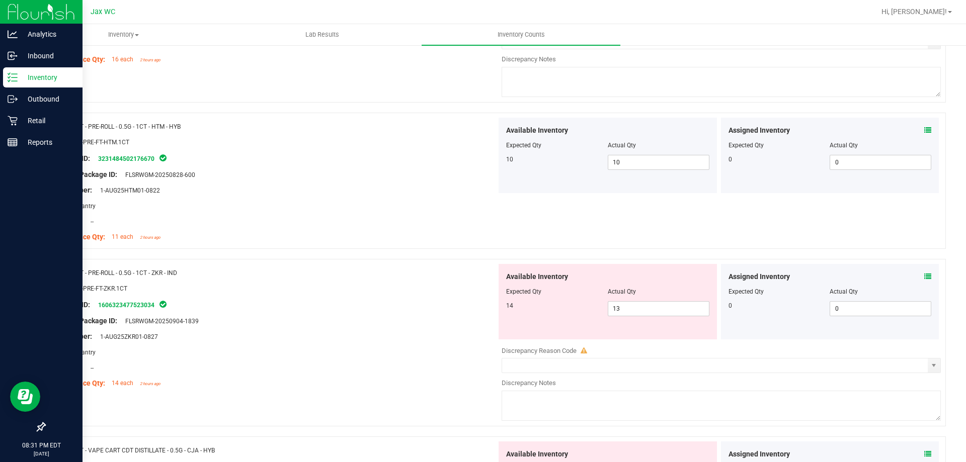
scroll to position [2522, 0]
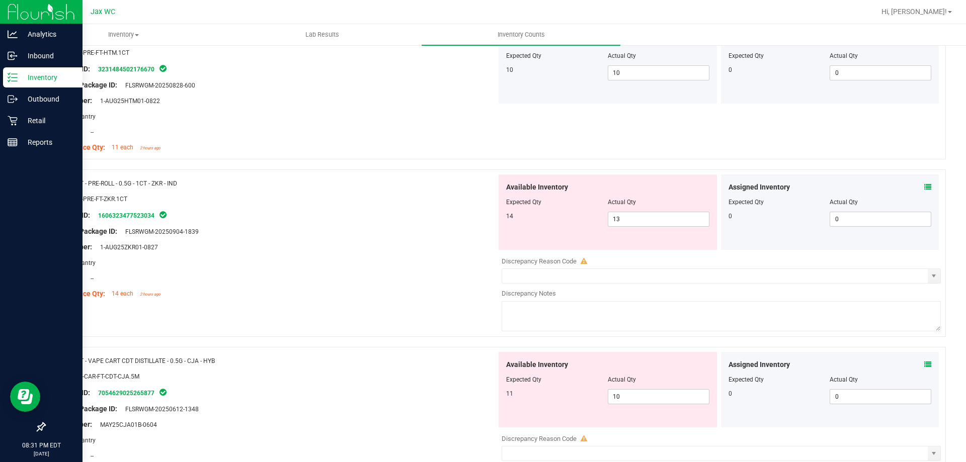
click at [924, 187] on icon at bounding box center [927, 187] width 7 height 7
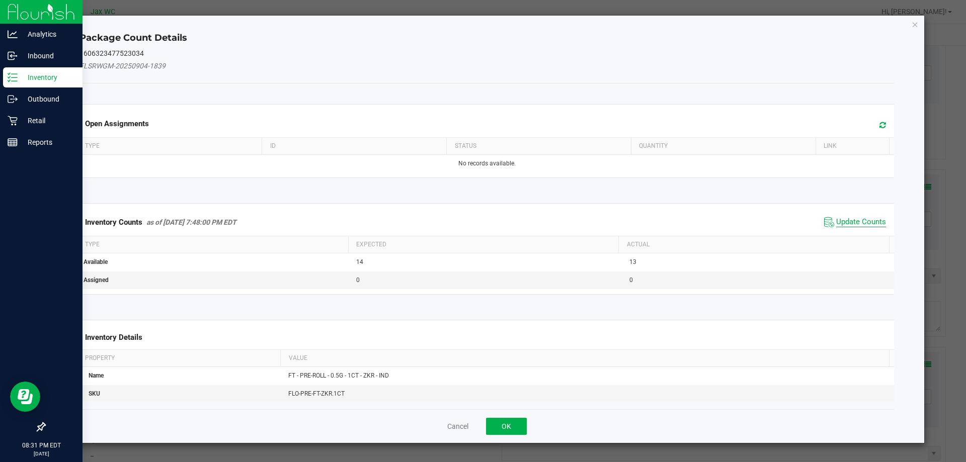
click at [853, 225] on span "Update Counts" at bounding box center [861, 222] width 50 height 10
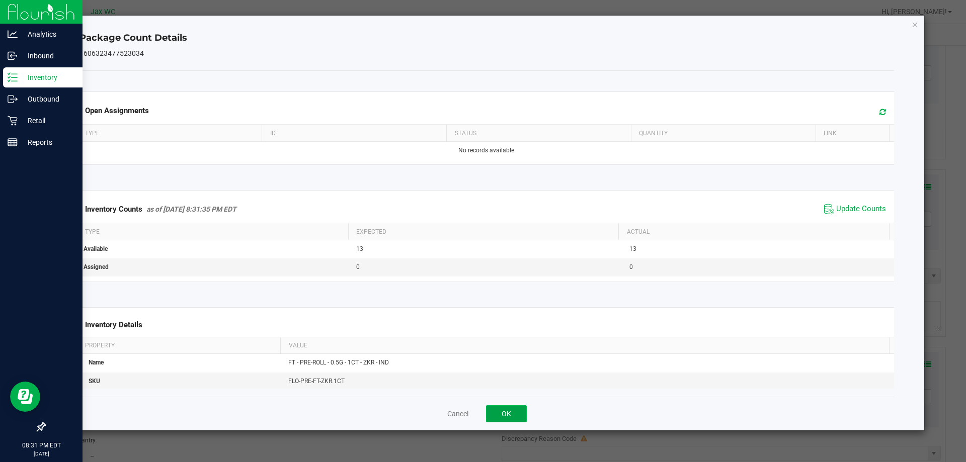
click at [516, 405] on button "OK" at bounding box center [506, 413] width 41 height 17
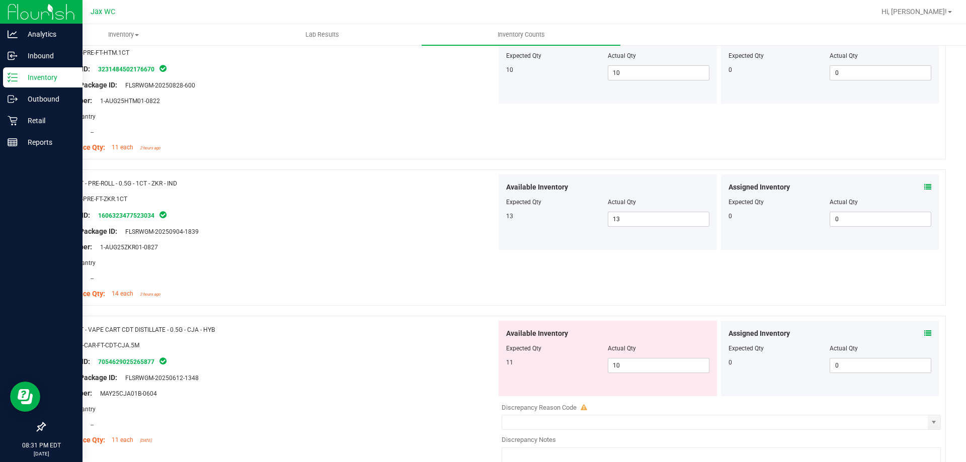
click at [924, 331] on icon at bounding box center [927, 333] width 7 height 7
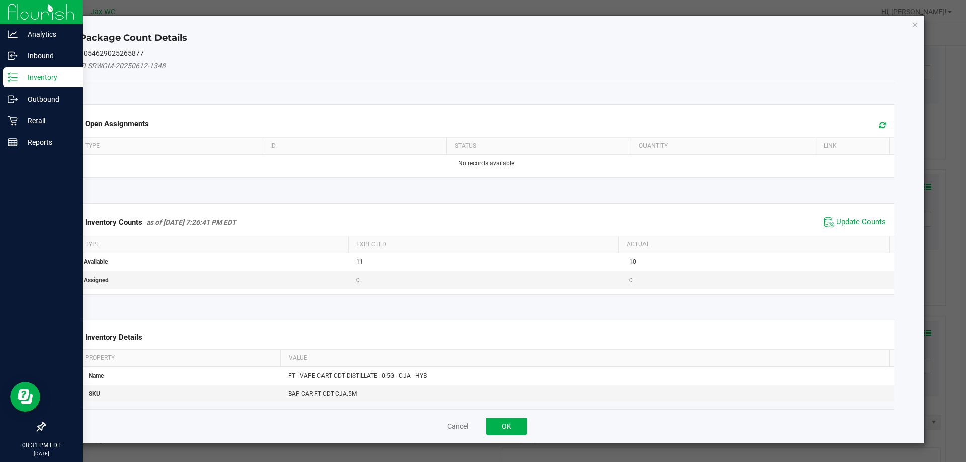
click at [848, 215] on span "Update Counts" at bounding box center [854, 222] width 67 height 15
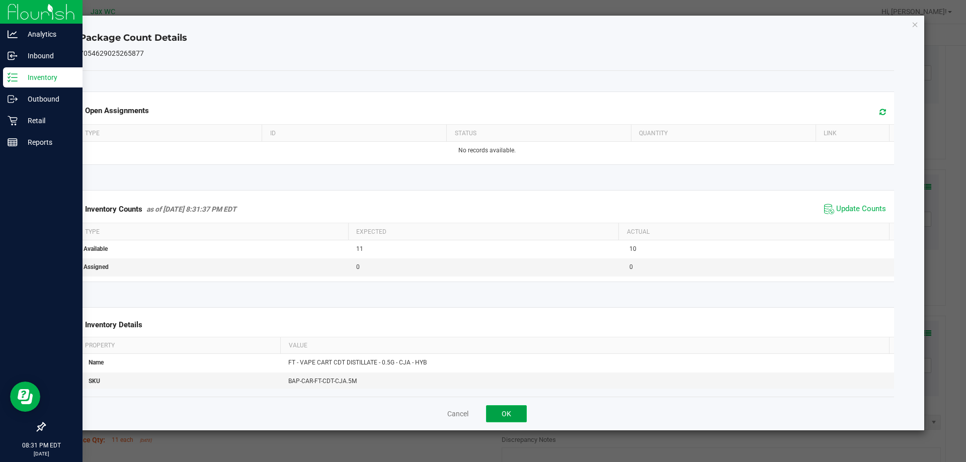
click at [520, 408] on button "OK" at bounding box center [506, 413] width 41 height 17
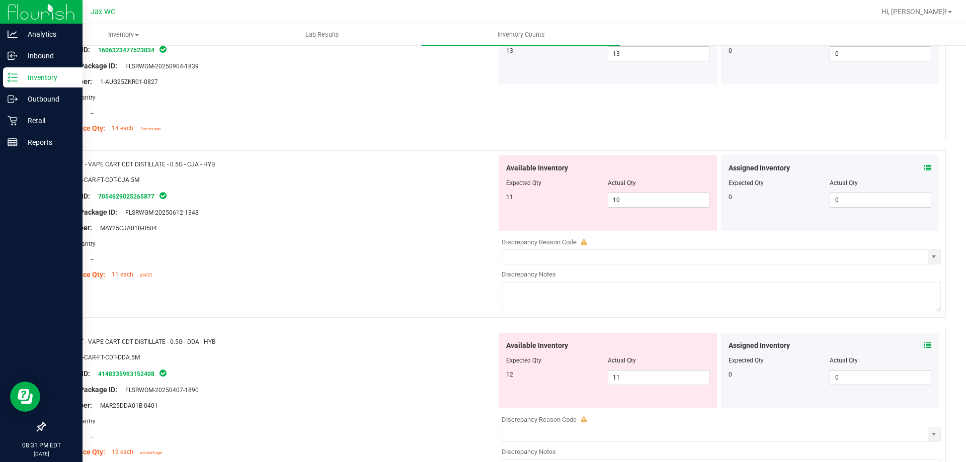
scroll to position [2687, 0]
click at [924, 342] on icon at bounding box center [927, 345] width 7 height 7
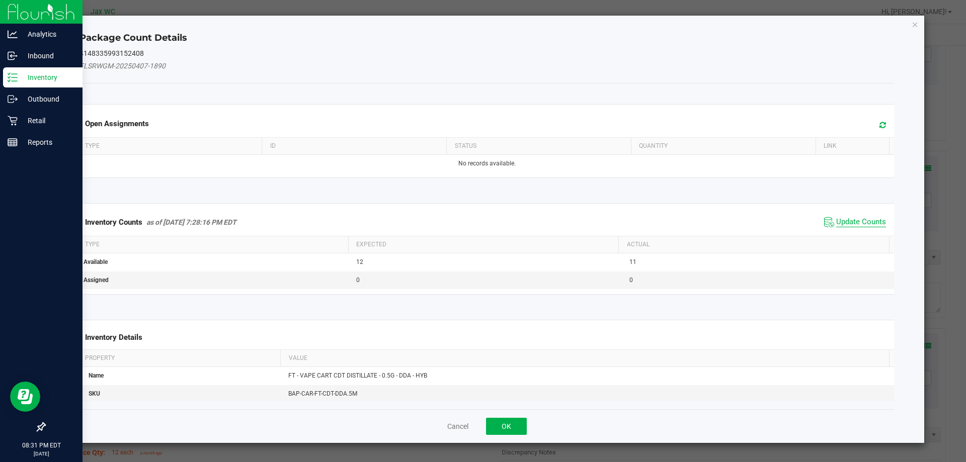
click at [837, 218] on span "Update Counts" at bounding box center [861, 222] width 50 height 10
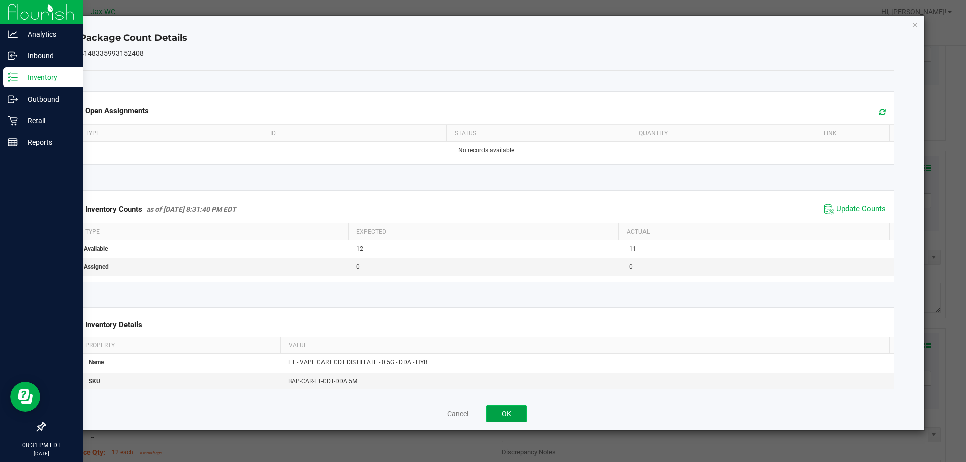
click at [518, 418] on button "OK" at bounding box center [506, 413] width 41 height 17
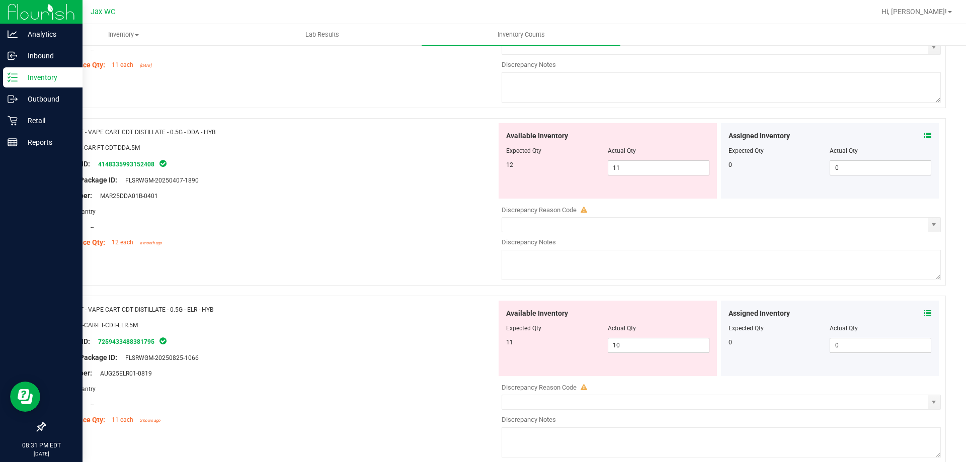
scroll to position [2937, 0]
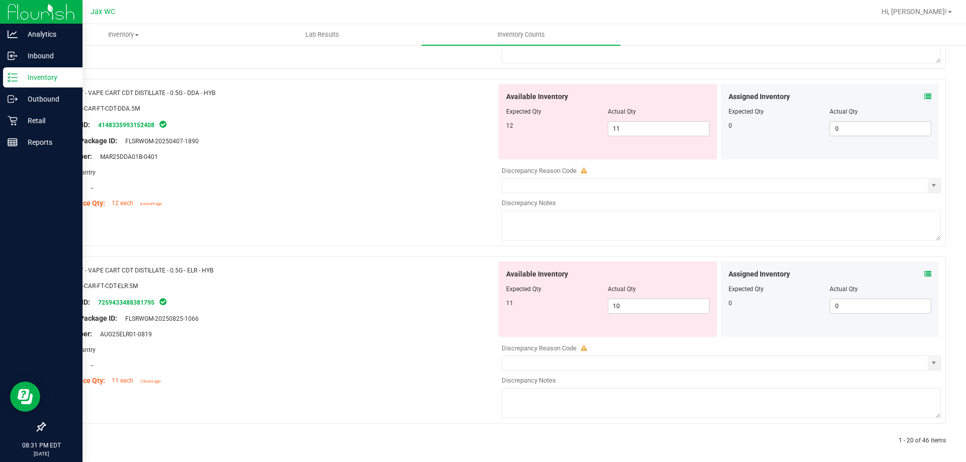
click at [931, 274] on div "Assigned Inventory Expected Qty Actual Qty 0 0 0" at bounding box center [830, 298] width 222 height 75
click at [907, 276] on div "Assigned Inventory" at bounding box center [829, 274] width 203 height 11
click at [924, 274] on icon at bounding box center [927, 274] width 7 height 7
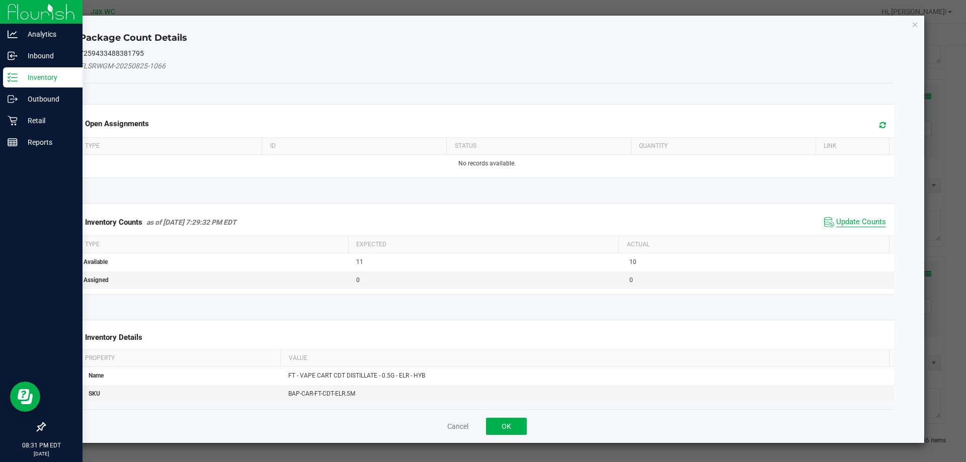
click at [857, 219] on span "Update Counts" at bounding box center [861, 222] width 50 height 10
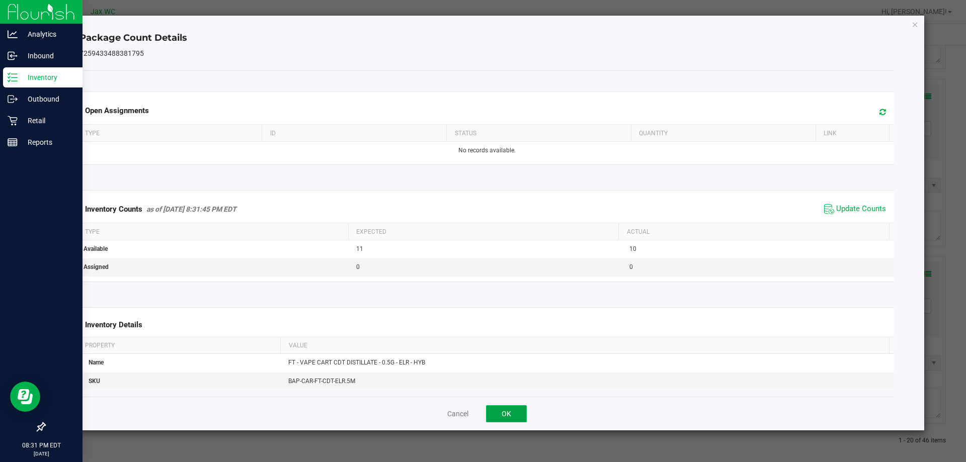
click at [501, 407] on button "OK" at bounding box center [506, 413] width 41 height 17
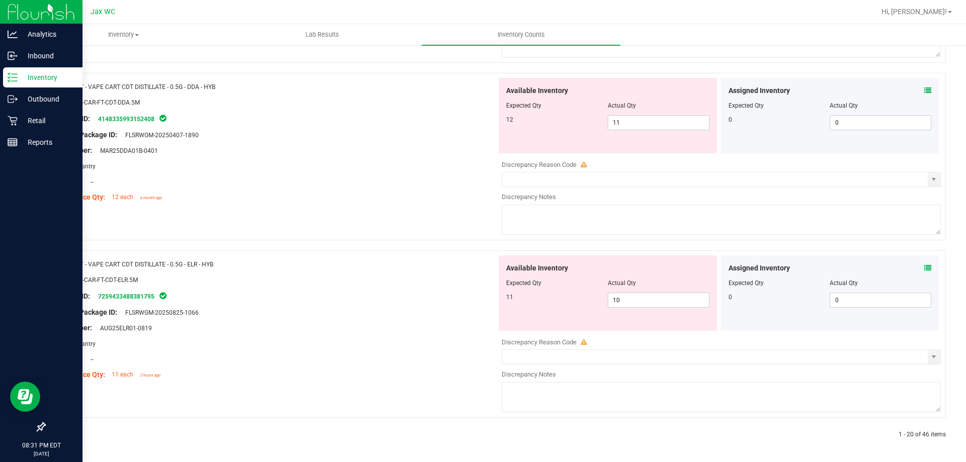
scroll to position [2943, 0]
click at [68, 435] on icon at bounding box center [68, 435] width 3 height 6
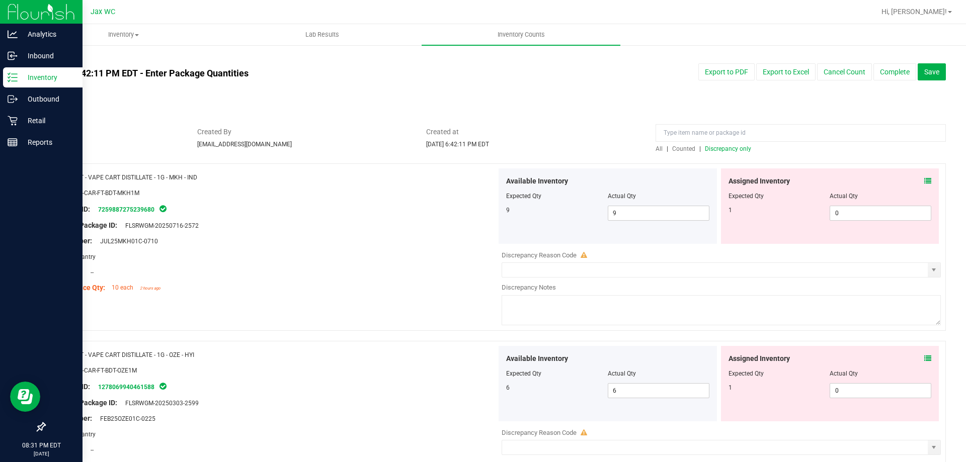
click at [924, 180] on icon at bounding box center [927, 181] width 7 height 7
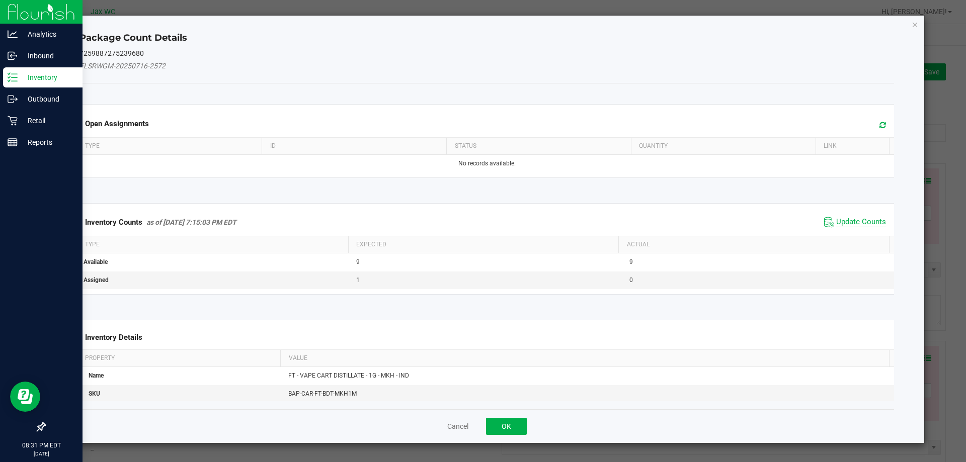
click at [858, 218] on span "Update Counts" at bounding box center [861, 222] width 50 height 10
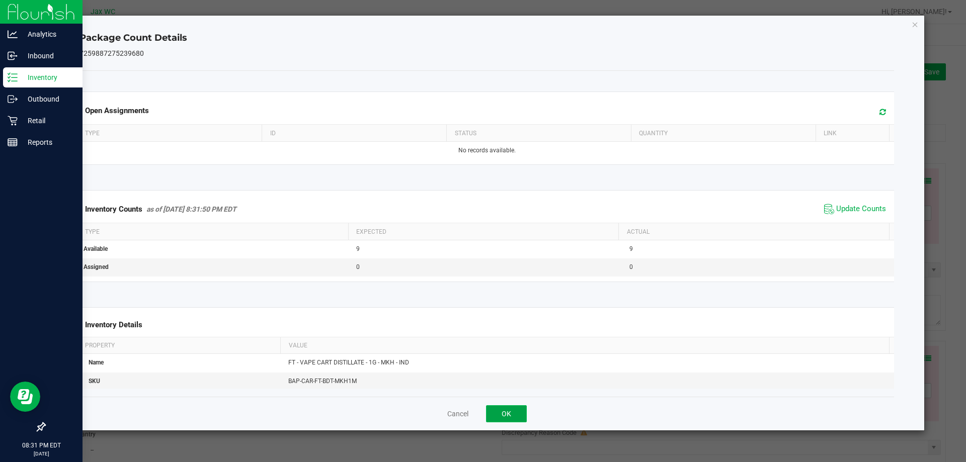
click at [517, 413] on button "OK" at bounding box center [506, 413] width 41 height 17
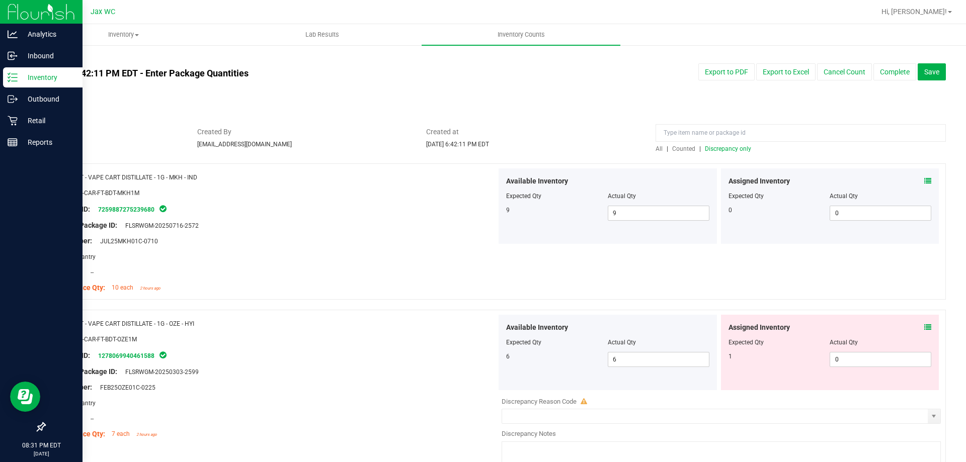
click at [924, 327] on icon at bounding box center [927, 327] width 7 height 7
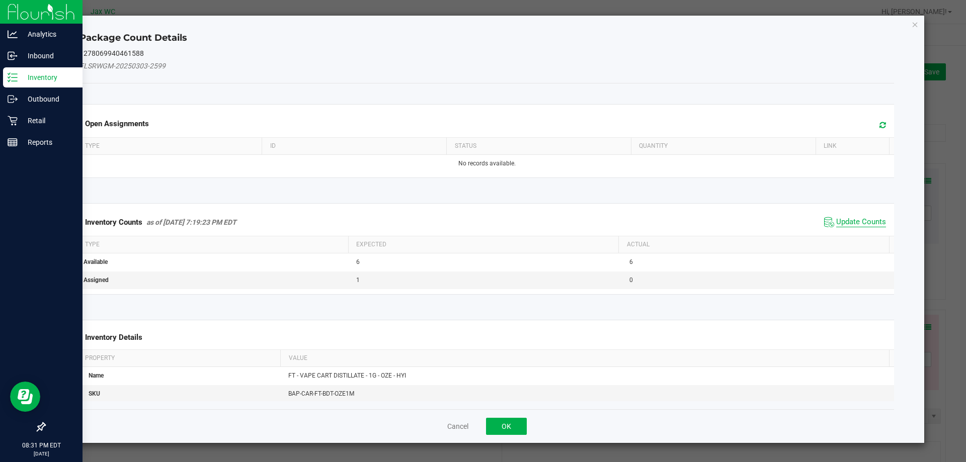
click at [857, 222] on span "Update Counts" at bounding box center [861, 222] width 50 height 10
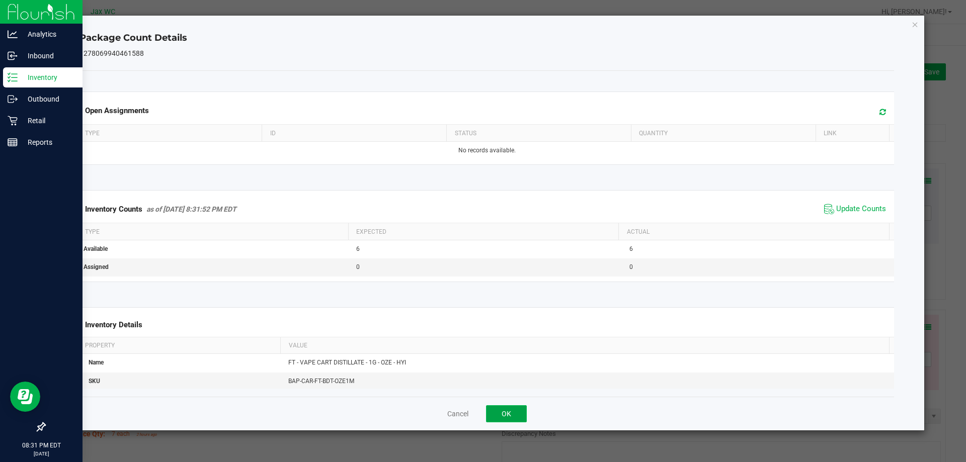
click at [512, 407] on button "OK" at bounding box center [506, 413] width 41 height 17
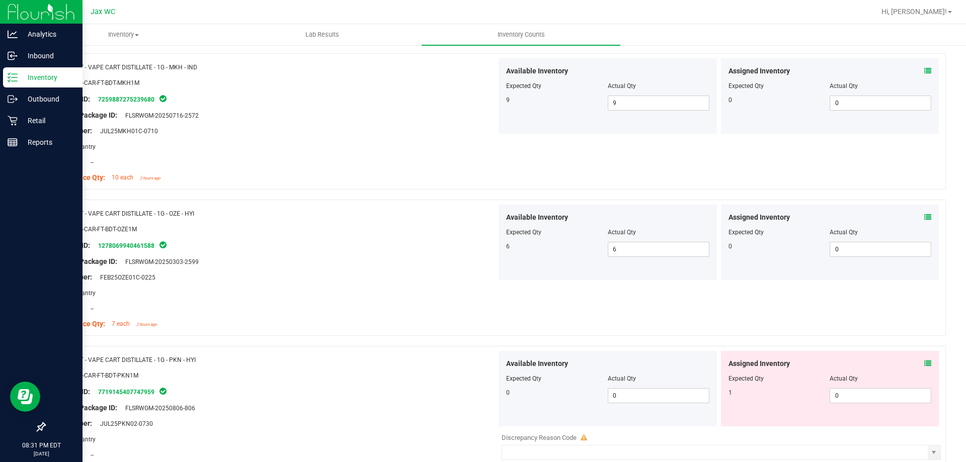
scroll to position [287, 0]
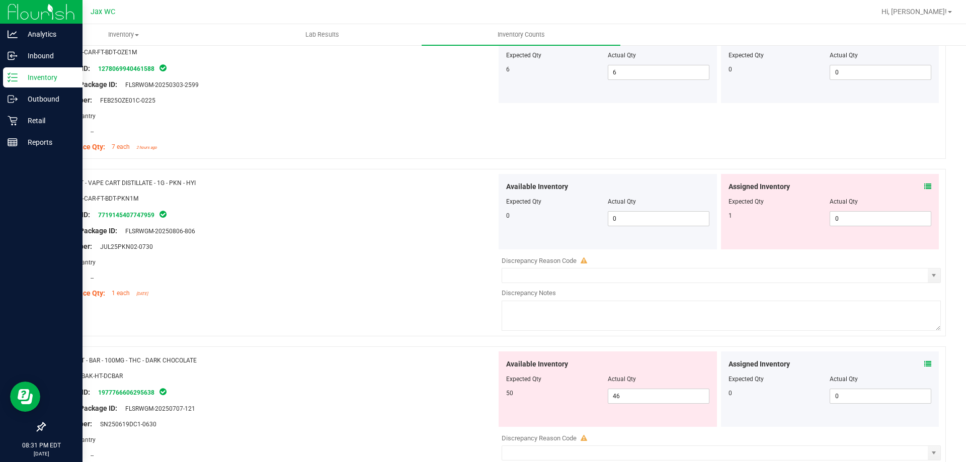
click at [924, 186] on icon at bounding box center [927, 186] width 7 height 7
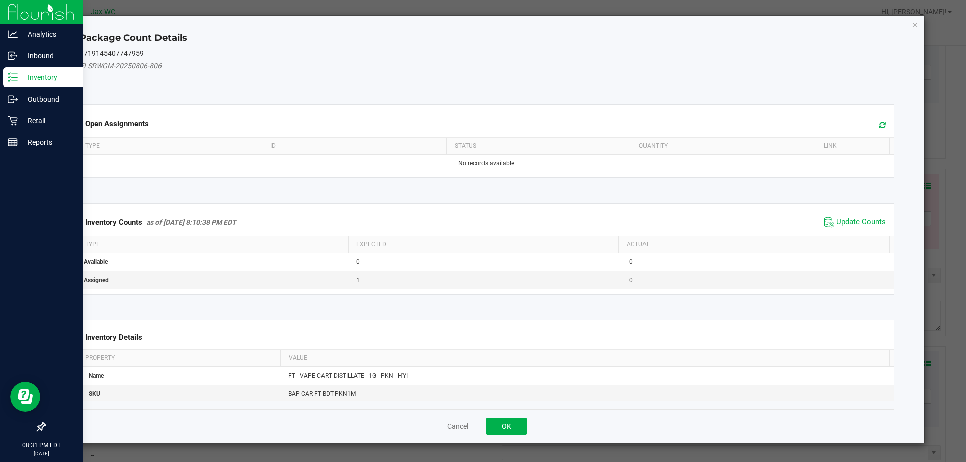
click at [859, 221] on span "Update Counts" at bounding box center [861, 222] width 50 height 10
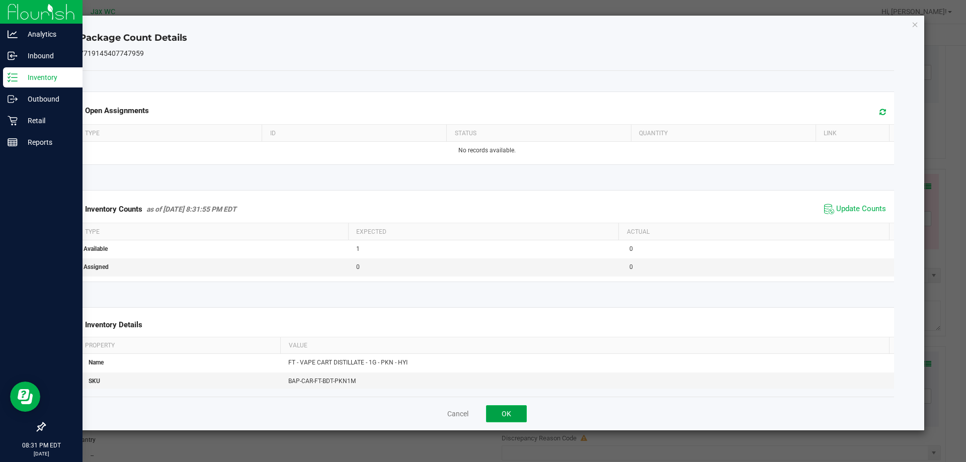
click at [511, 408] on button "OK" at bounding box center [506, 413] width 41 height 17
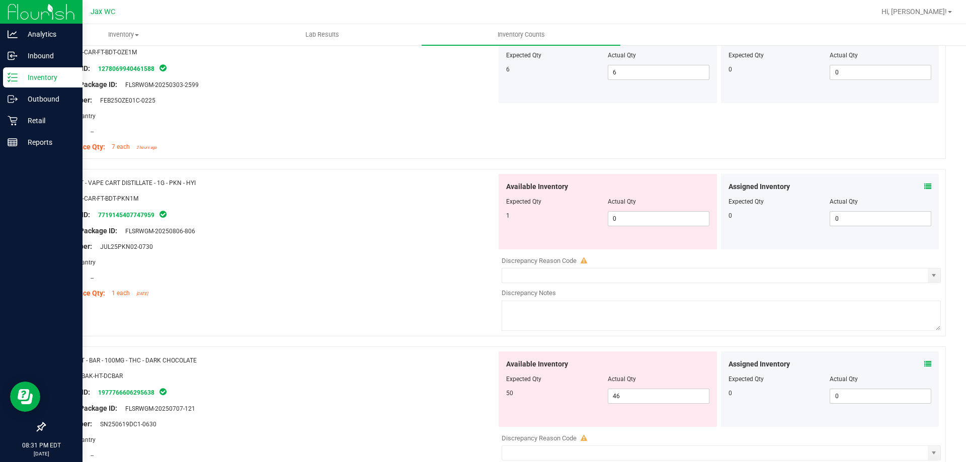
click at [924, 364] on icon at bounding box center [927, 364] width 7 height 7
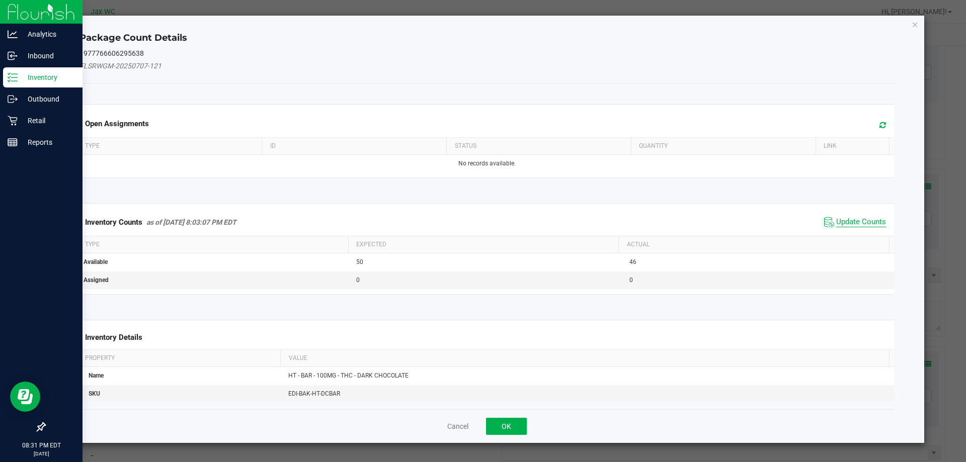
click at [843, 218] on span "Update Counts" at bounding box center [861, 222] width 50 height 10
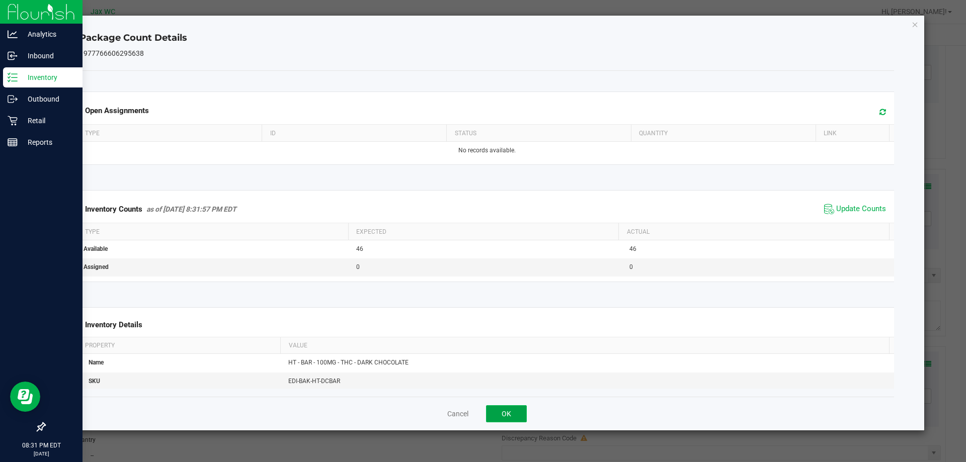
click at [518, 407] on button "OK" at bounding box center [506, 413] width 41 height 17
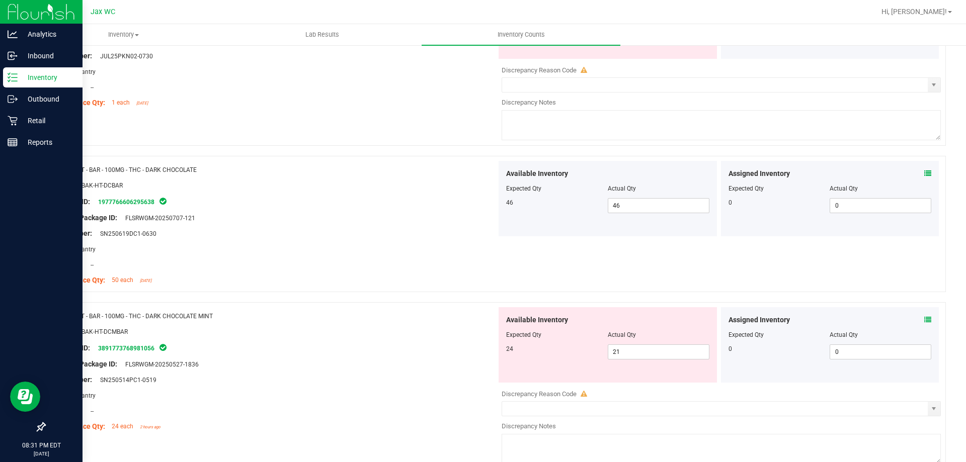
scroll to position [481, 0]
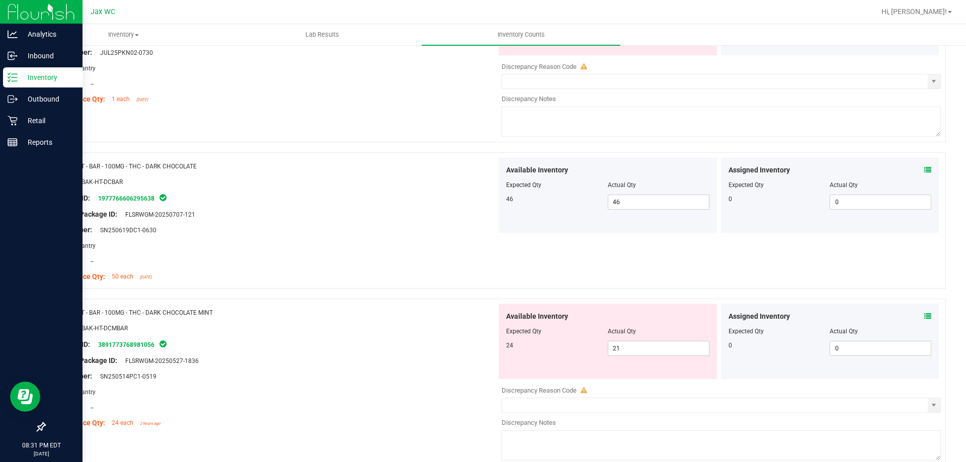
click at [907, 322] on div at bounding box center [829, 324] width 203 height 5
click at [924, 316] on icon at bounding box center [927, 316] width 7 height 7
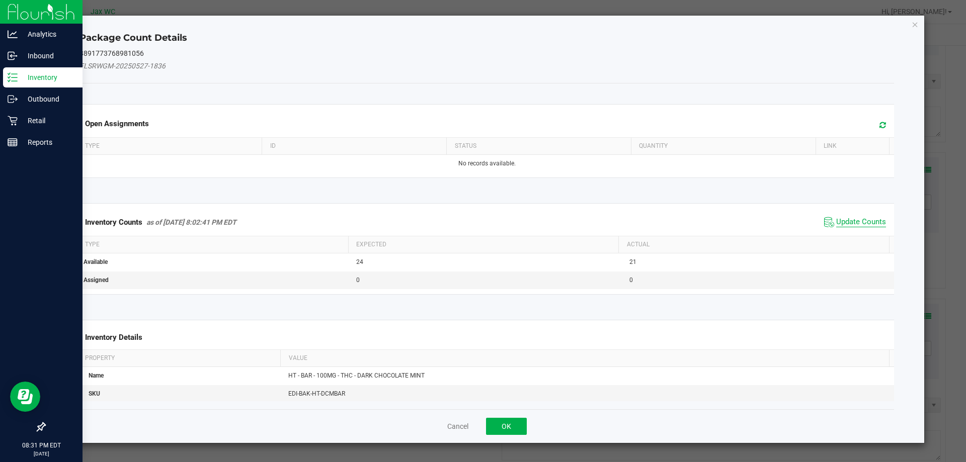
click at [852, 220] on span "Update Counts" at bounding box center [861, 222] width 50 height 10
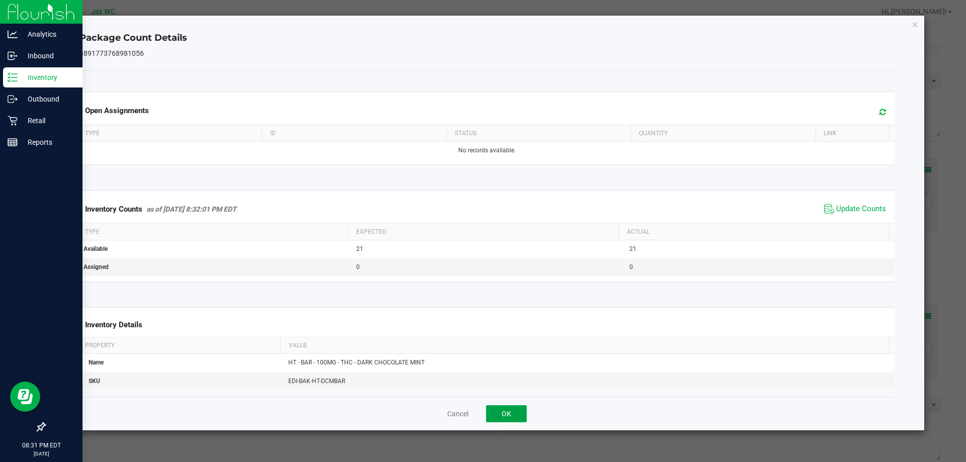
click at [510, 408] on button "OK" at bounding box center [506, 413] width 41 height 17
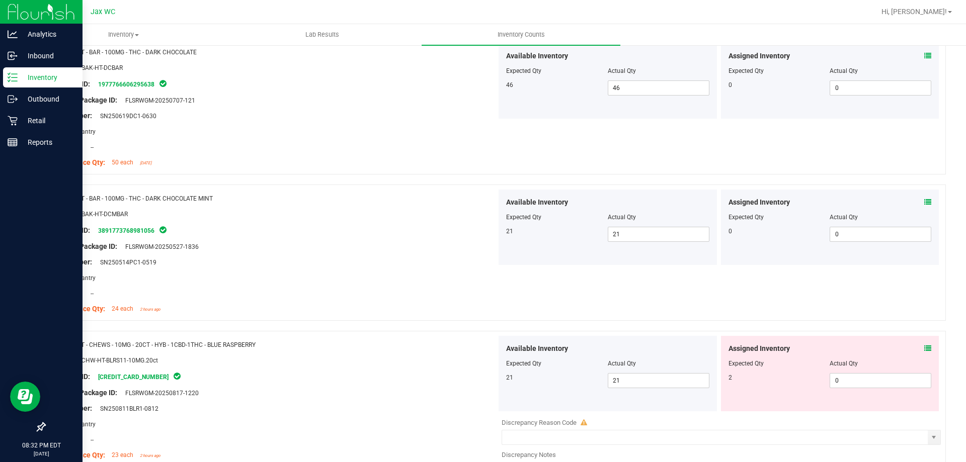
scroll to position [663, 0]
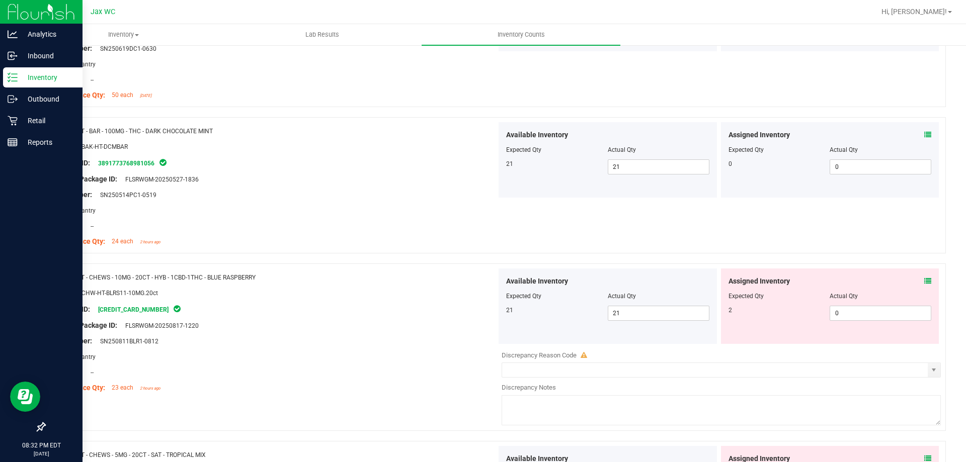
click at [924, 278] on icon at bounding box center [927, 281] width 7 height 7
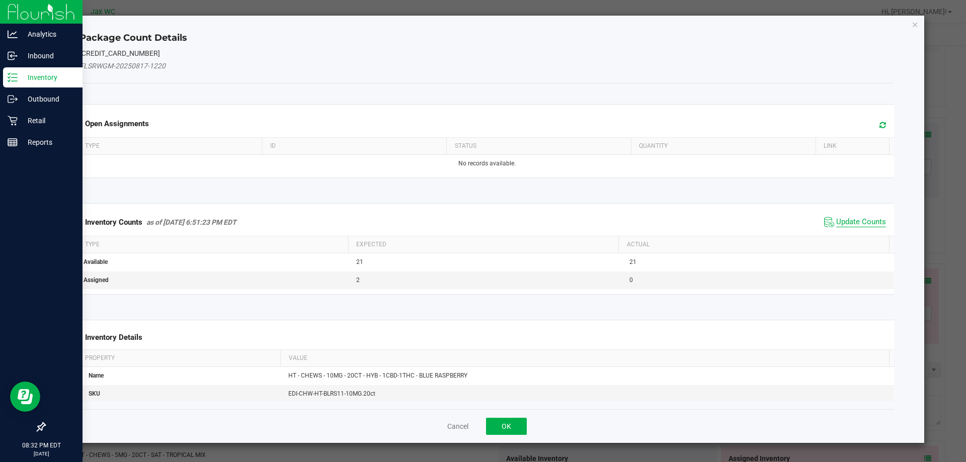
click at [852, 219] on span "Update Counts" at bounding box center [861, 222] width 50 height 10
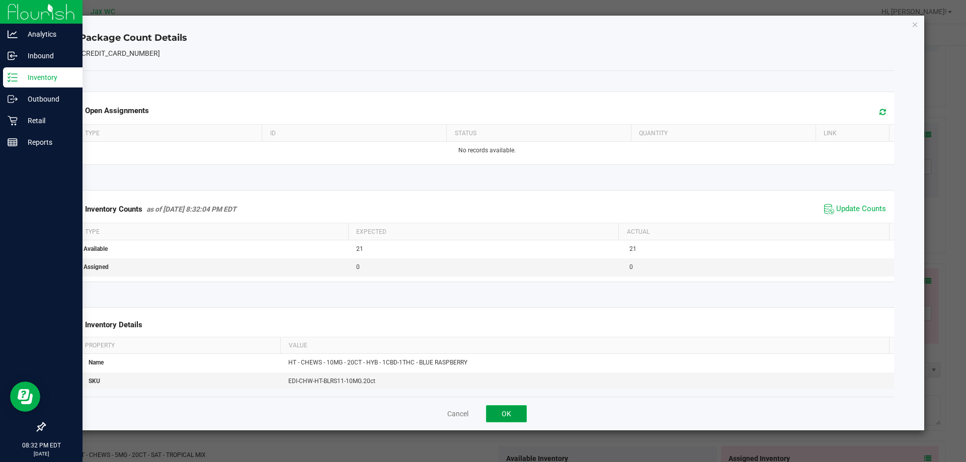
click at [511, 408] on button "OK" at bounding box center [506, 413] width 41 height 17
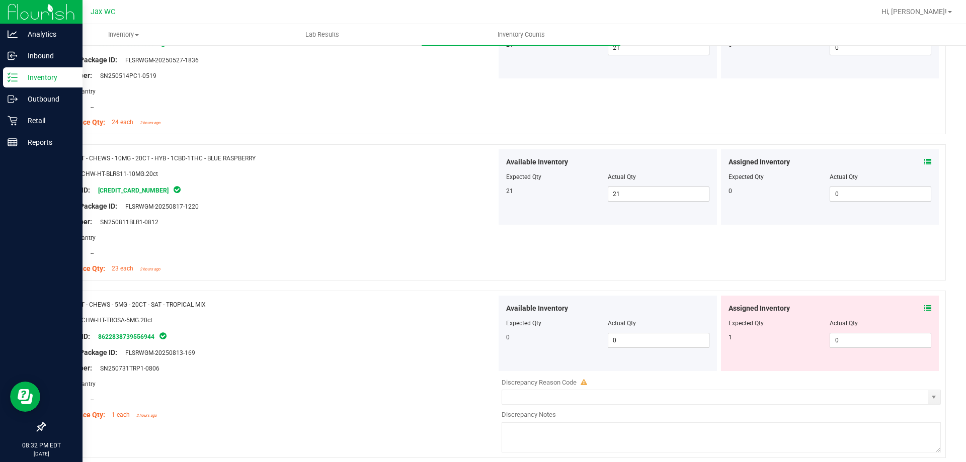
scroll to position [803, 0]
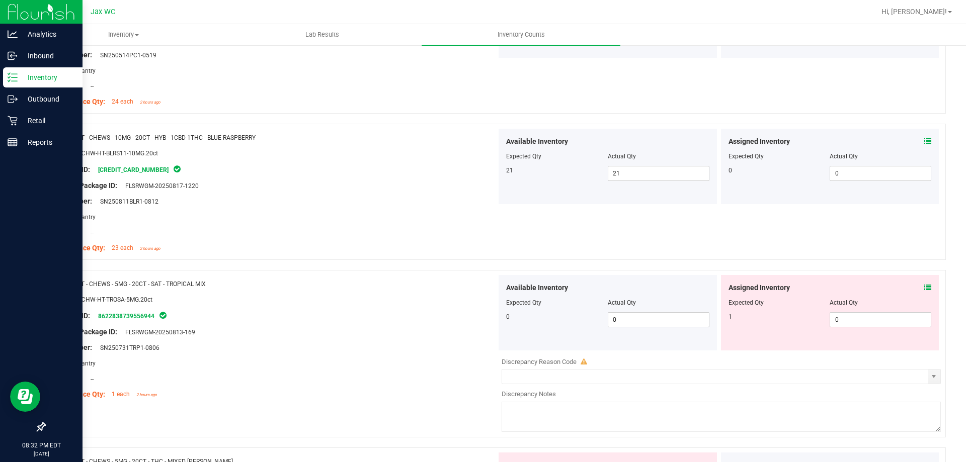
click at [924, 287] on icon at bounding box center [927, 287] width 7 height 7
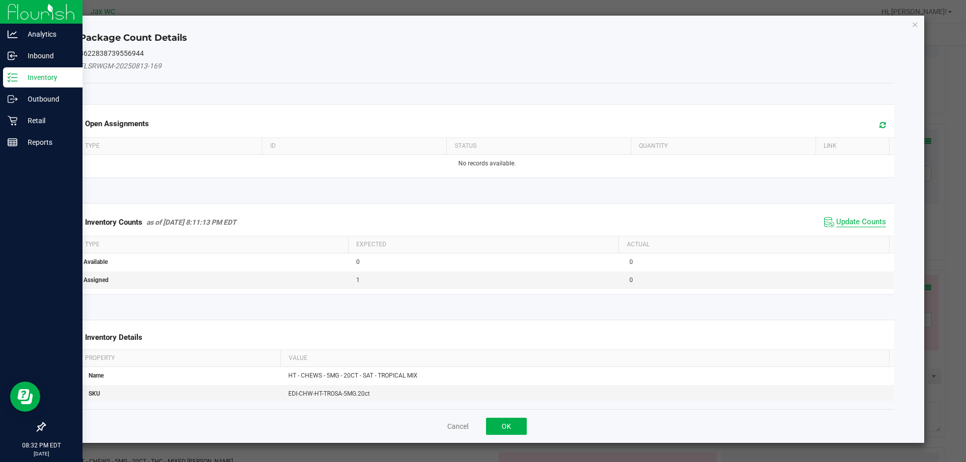
click at [863, 226] on span "Update Counts" at bounding box center [861, 222] width 50 height 10
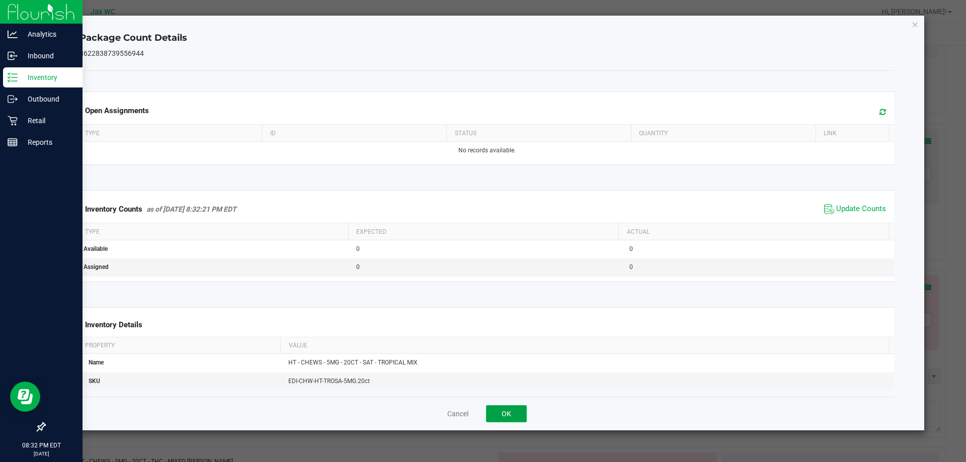
click at [526, 414] on button "OK" at bounding box center [506, 413] width 41 height 17
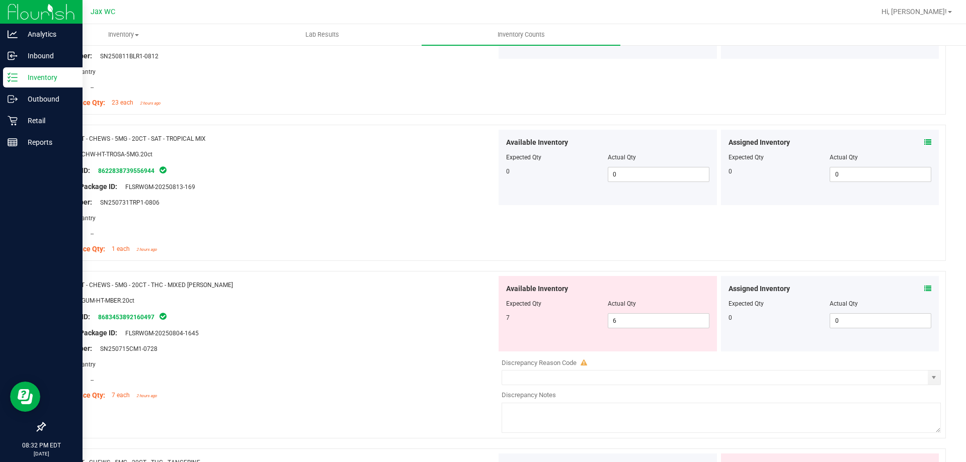
scroll to position [1030, 0]
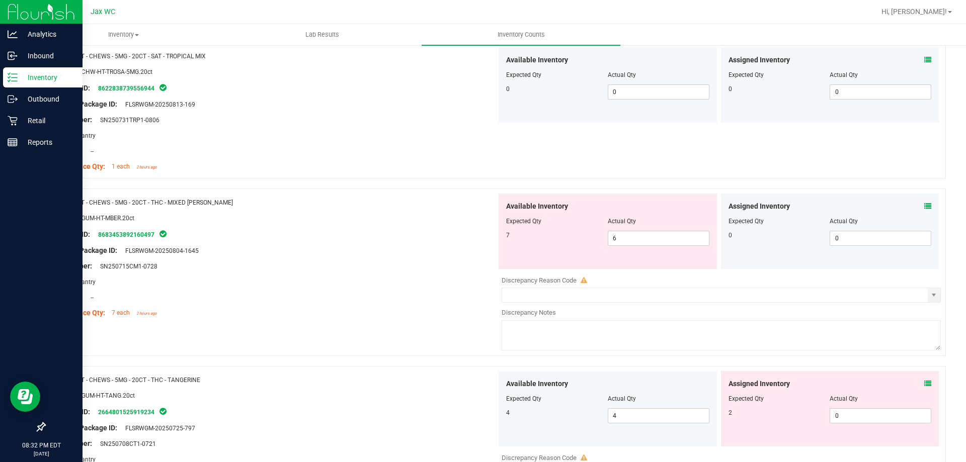
click at [924, 205] on icon at bounding box center [927, 206] width 7 height 7
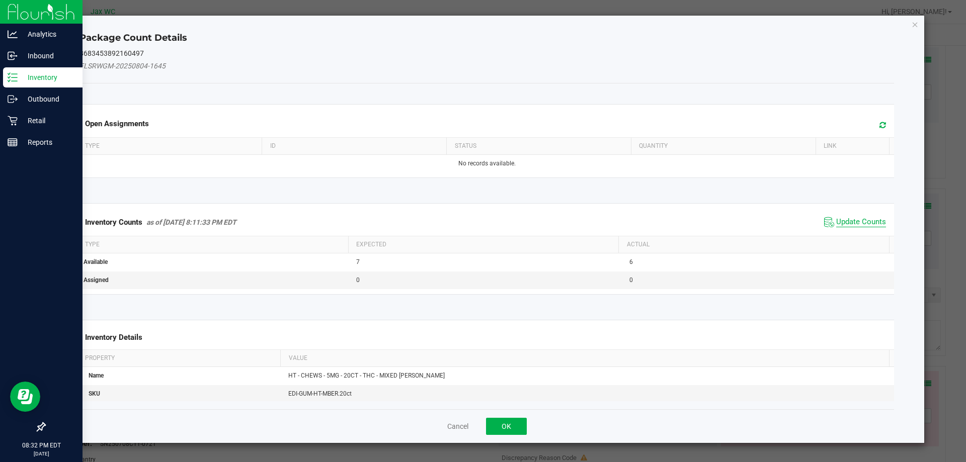
click at [849, 218] on span "Update Counts" at bounding box center [861, 222] width 50 height 10
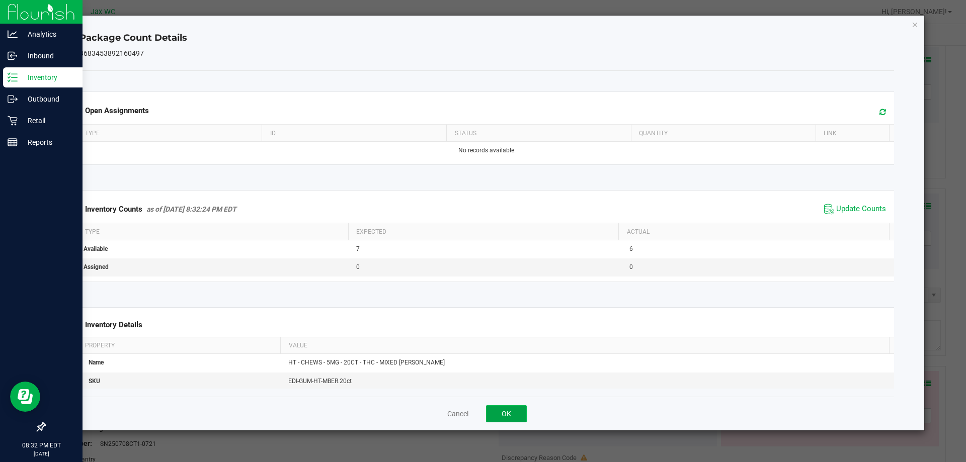
click at [512, 415] on button "OK" at bounding box center [506, 413] width 41 height 17
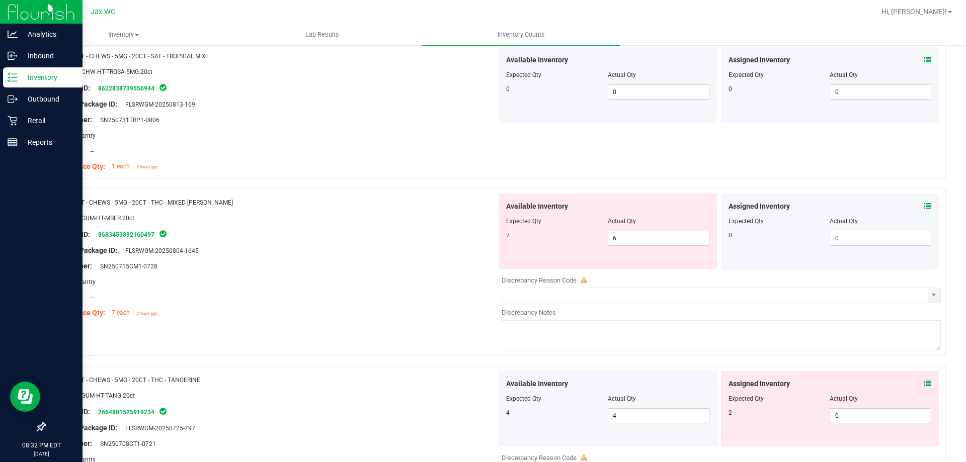
click at [924, 380] on icon at bounding box center [927, 383] width 7 height 7
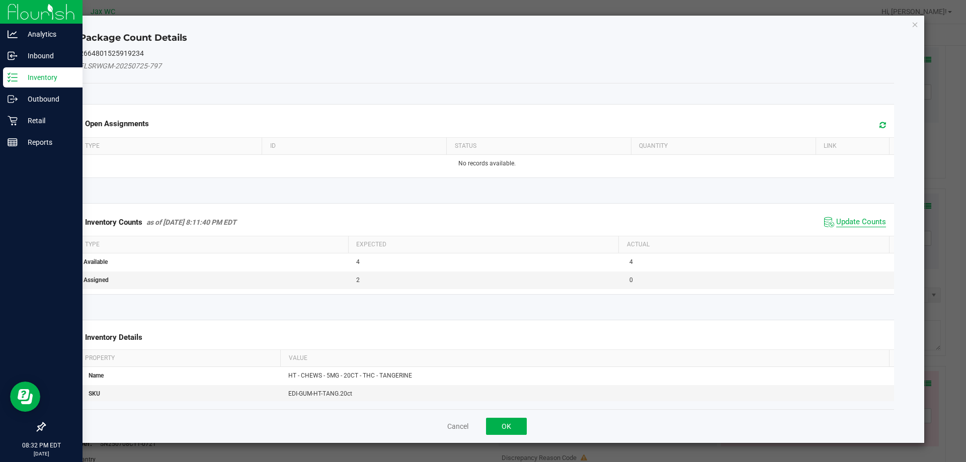
click at [853, 226] on span "Update Counts" at bounding box center [861, 222] width 50 height 10
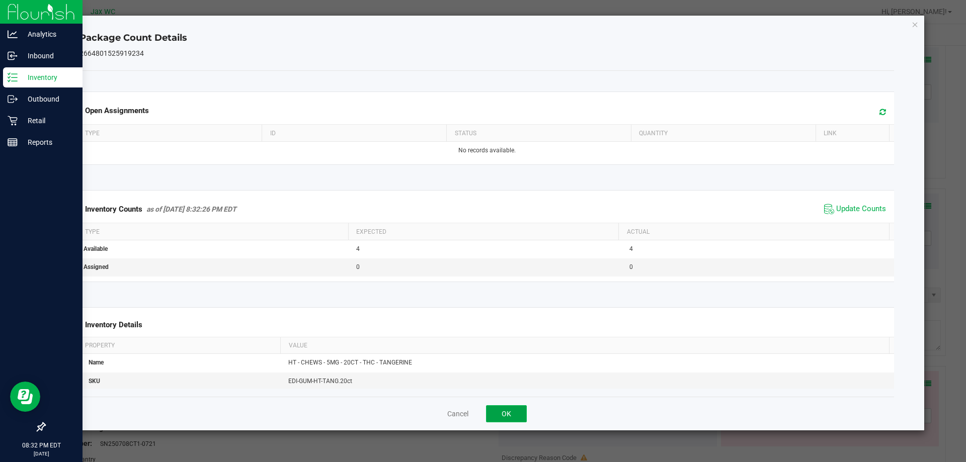
click at [513, 412] on button "OK" at bounding box center [506, 413] width 41 height 17
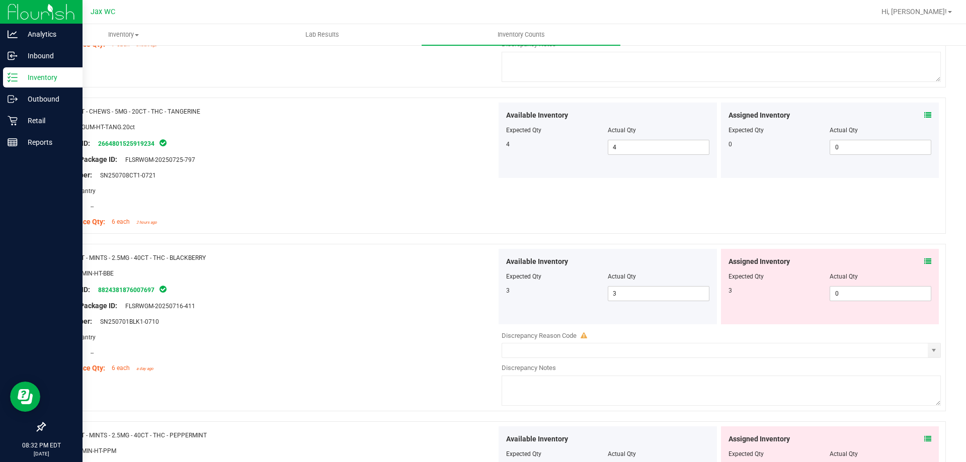
scroll to position [1301, 0]
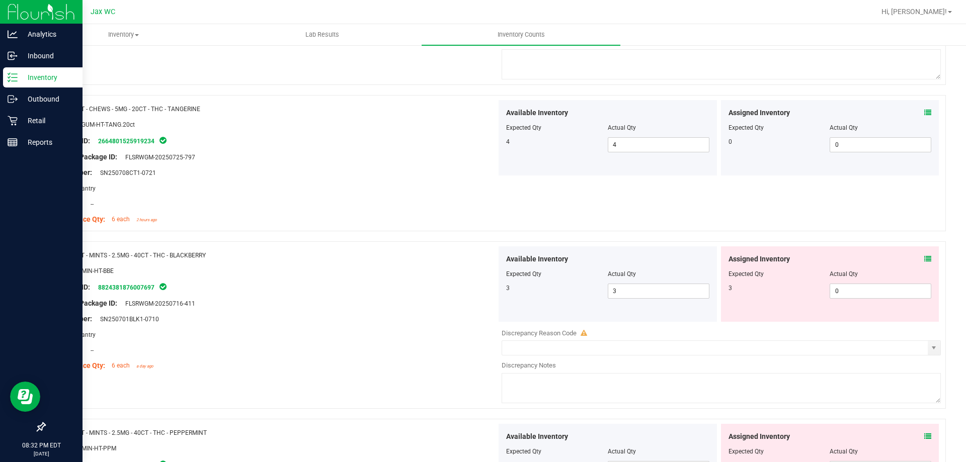
click at [924, 258] on icon at bounding box center [927, 258] width 7 height 7
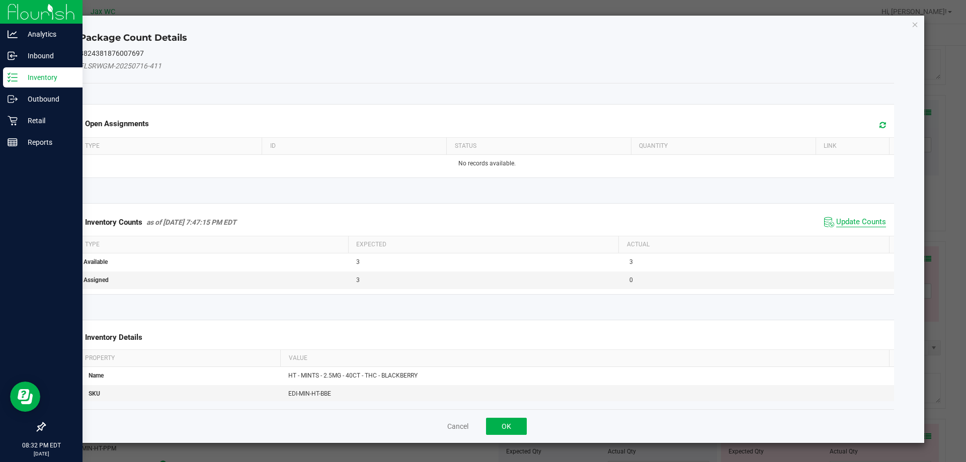
click at [844, 222] on span "Update Counts" at bounding box center [861, 222] width 50 height 10
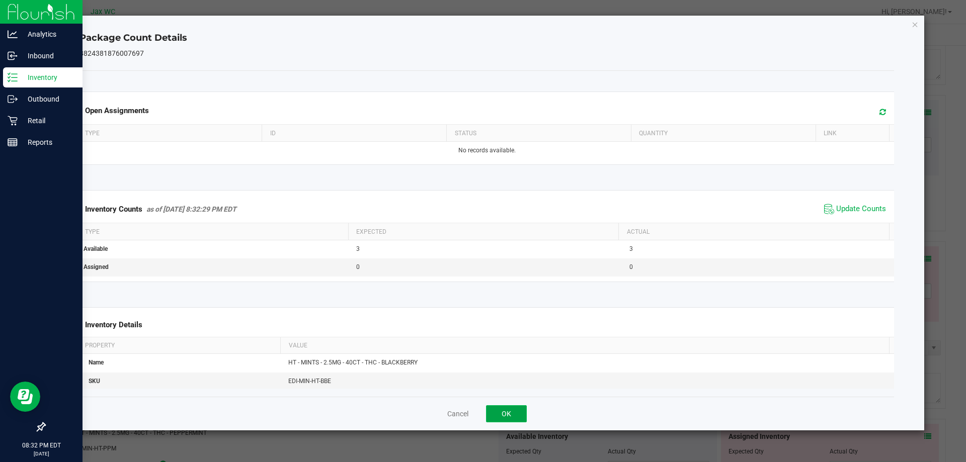
click at [513, 406] on button "OK" at bounding box center [506, 413] width 41 height 17
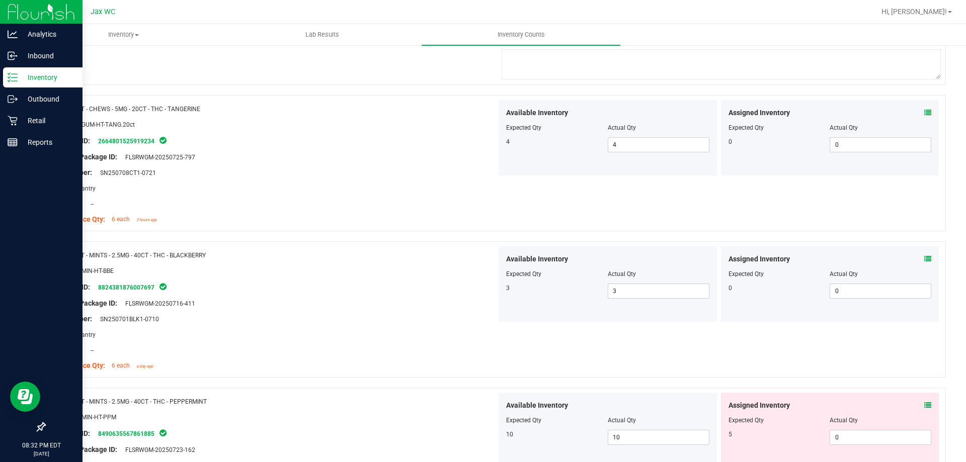
click at [924, 405] on icon at bounding box center [927, 405] width 7 height 7
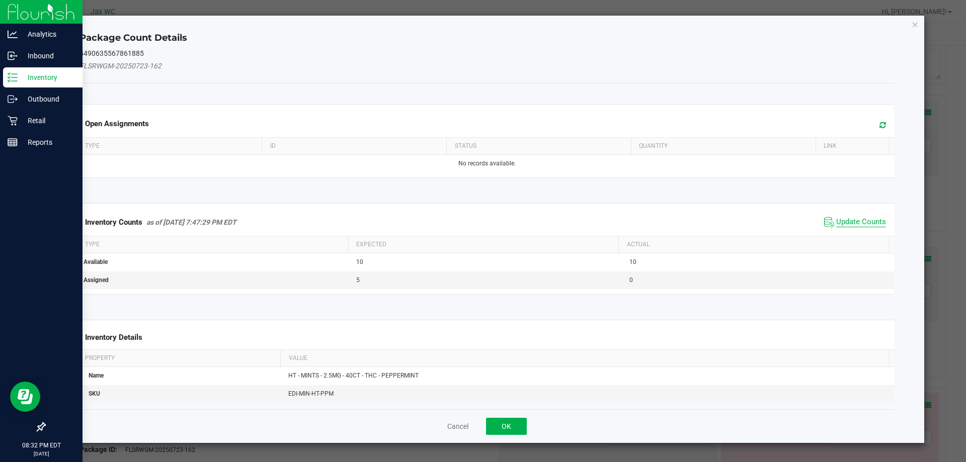
click at [849, 220] on span "Update Counts" at bounding box center [861, 222] width 50 height 10
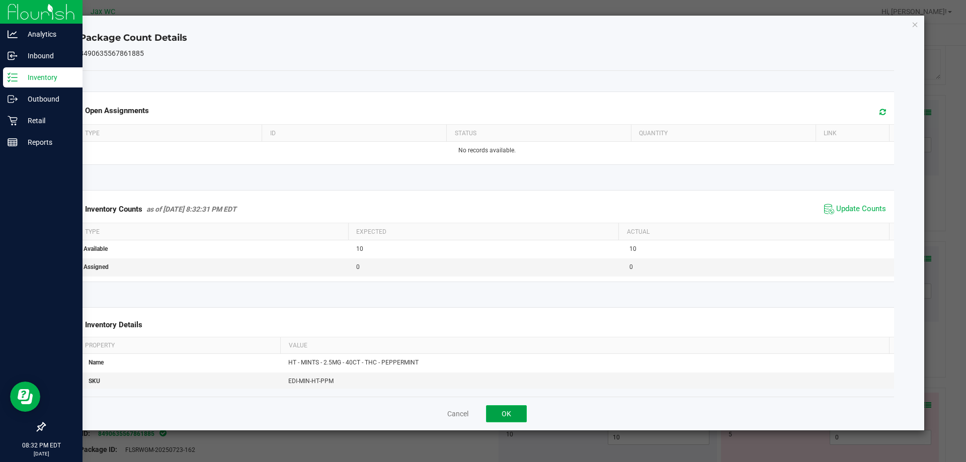
click at [517, 412] on button "OK" at bounding box center [506, 413] width 41 height 17
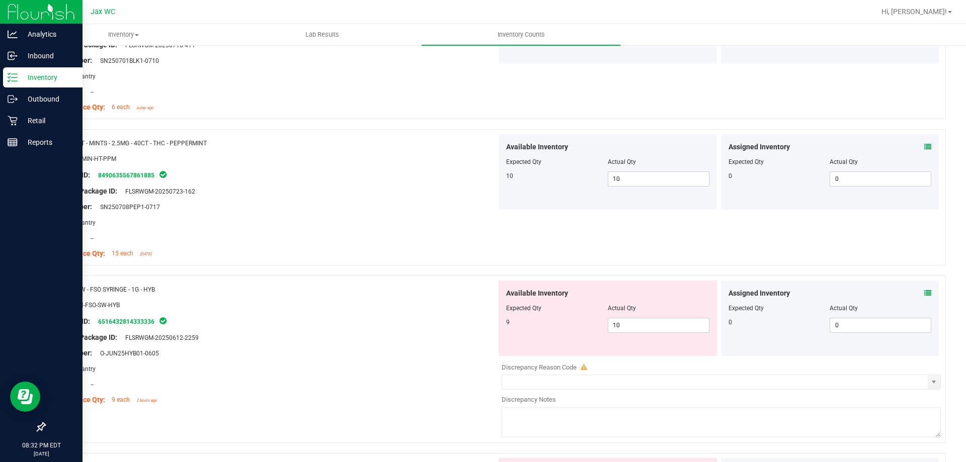
scroll to position [1565, 0]
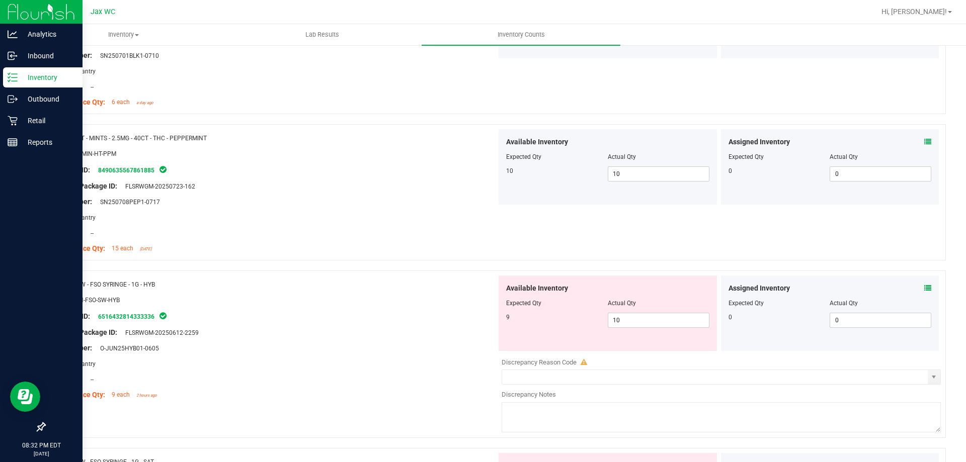
click at [924, 288] on icon at bounding box center [927, 288] width 7 height 7
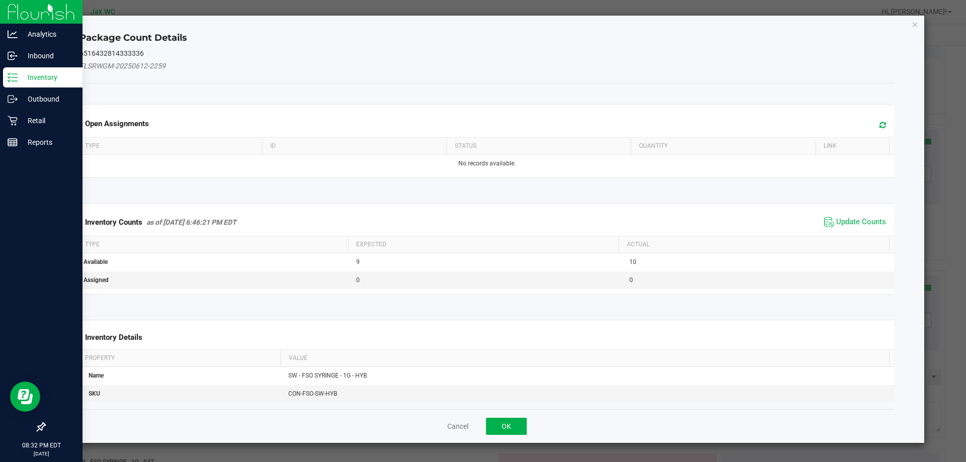
click at [850, 206] on kendo-grid "Inventory Counts as of [DATE] 6:46:21 PM EDT Update Counts Type Expected Actual…" at bounding box center [487, 249] width 830 height 92
click at [863, 224] on span "Update Counts" at bounding box center [861, 222] width 50 height 10
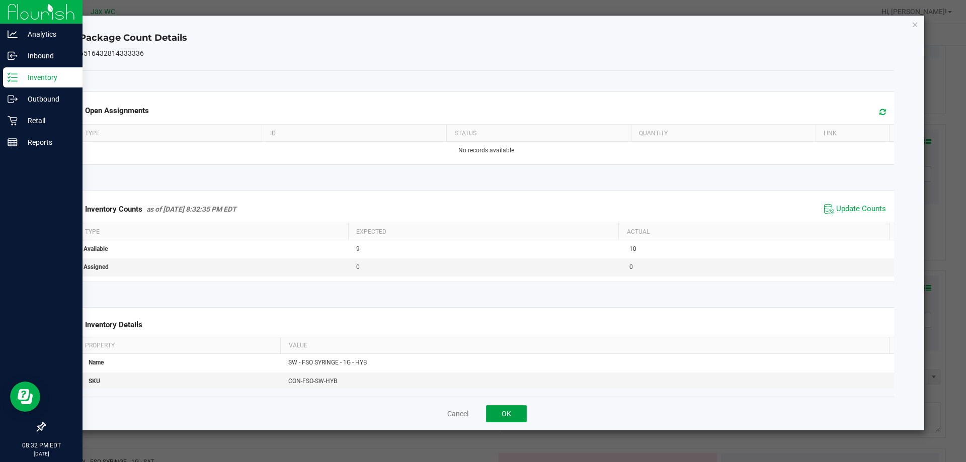
click at [519, 418] on button "OK" at bounding box center [506, 413] width 41 height 17
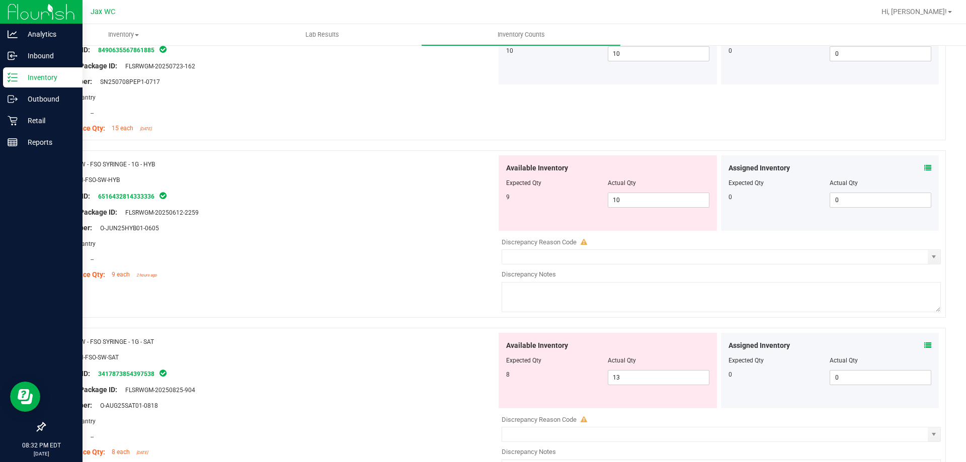
scroll to position [1831, 0]
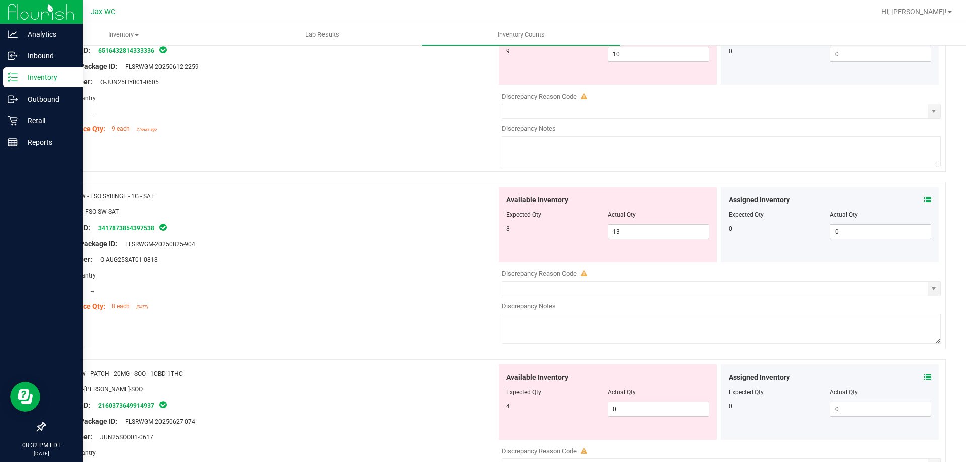
click at [924, 199] on icon at bounding box center [927, 199] width 7 height 7
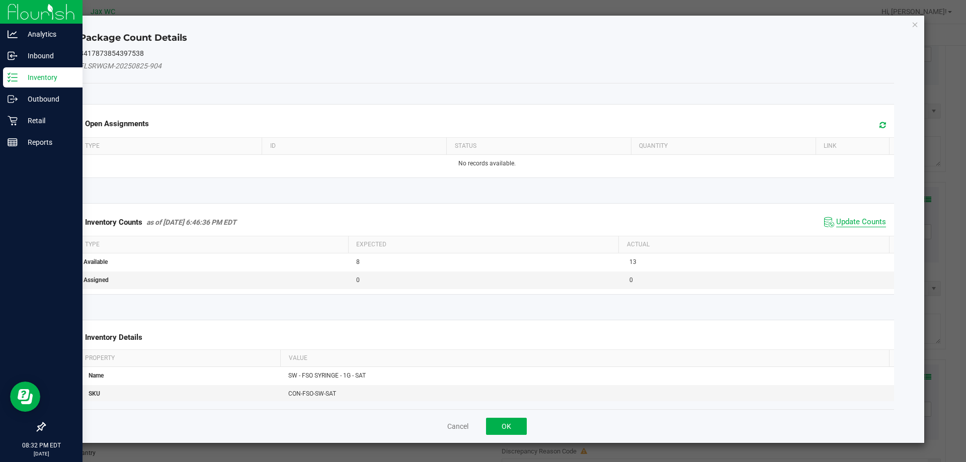
click at [845, 221] on span "Update Counts" at bounding box center [861, 222] width 50 height 10
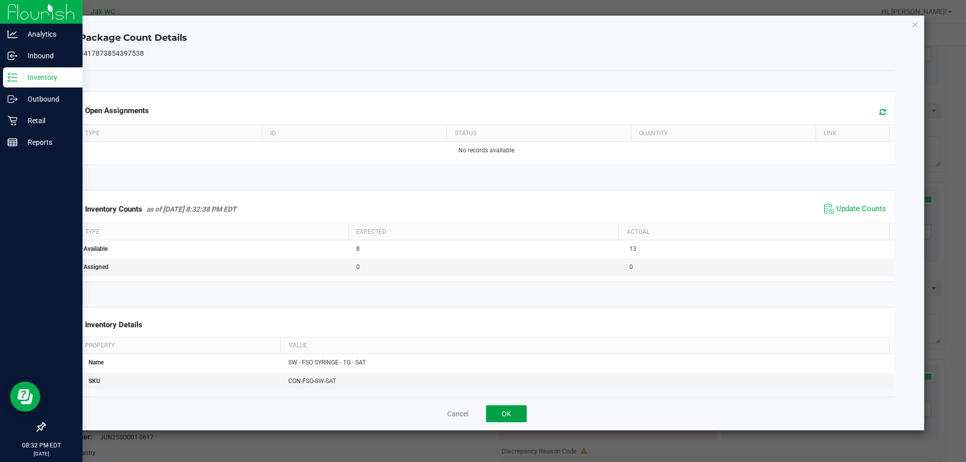
click at [503, 421] on button "OK" at bounding box center [506, 413] width 41 height 17
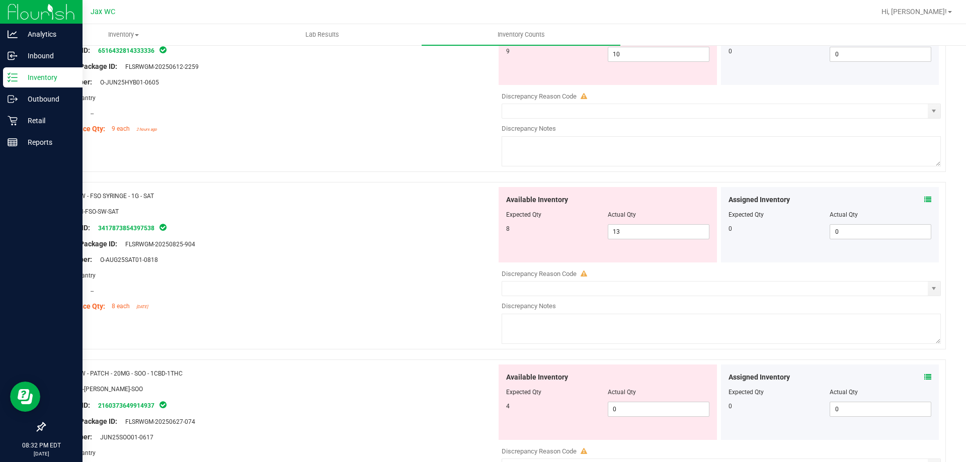
click at [930, 378] on div "Assigned Inventory Expected Qty Actual Qty 0 0 0" at bounding box center [830, 402] width 218 height 75
click at [924, 377] on icon at bounding box center [927, 377] width 7 height 7
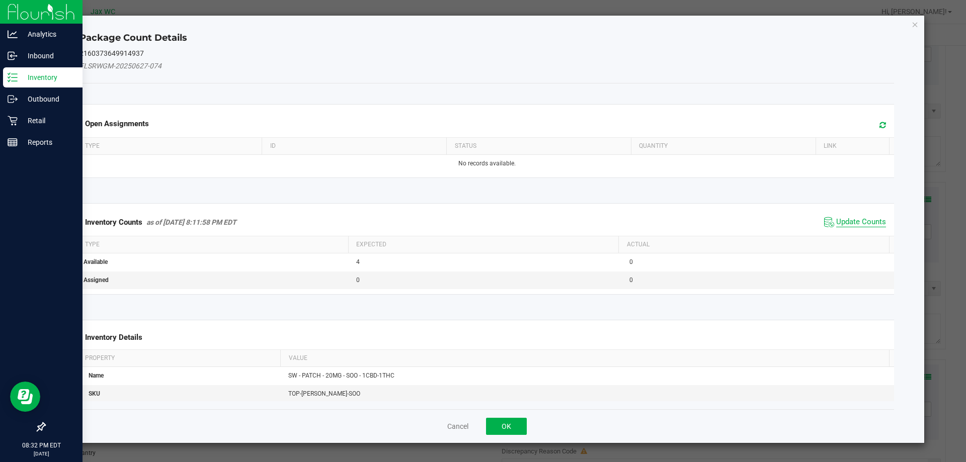
click at [855, 226] on span "Update Counts" at bounding box center [861, 222] width 50 height 10
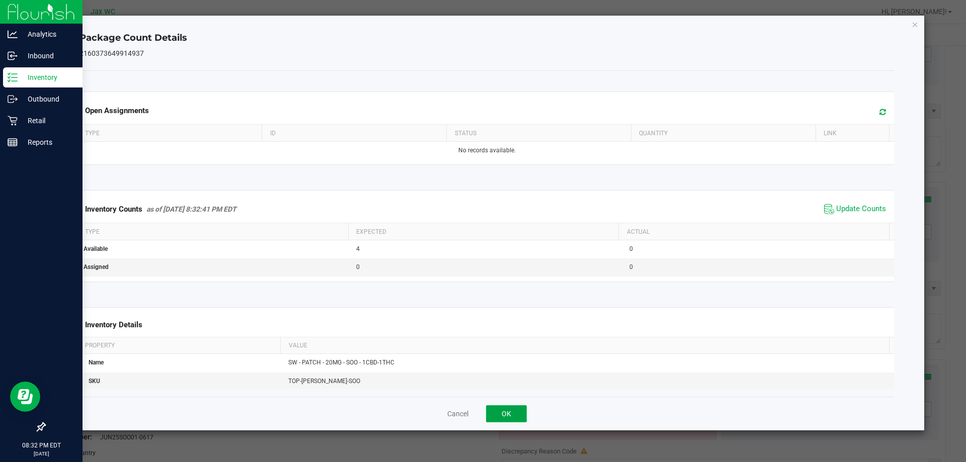
click at [515, 406] on button "OK" at bounding box center [506, 413] width 41 height 17
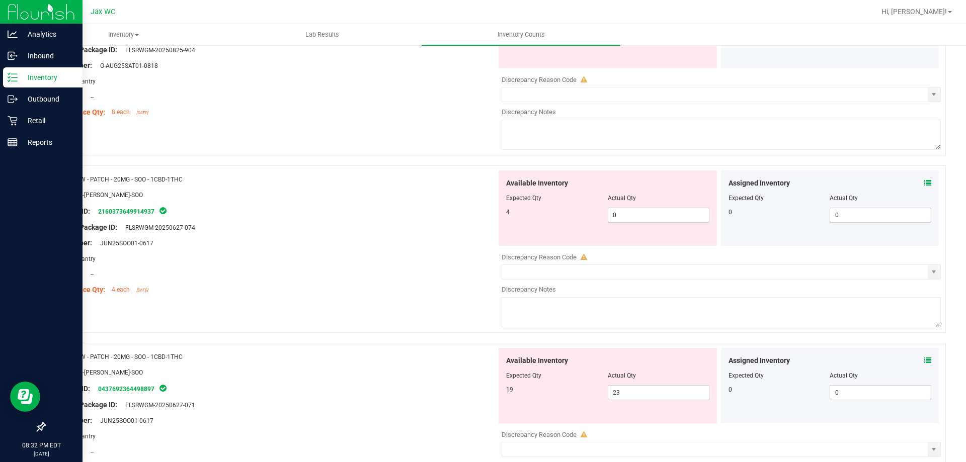
scroll to position [2029, 0]
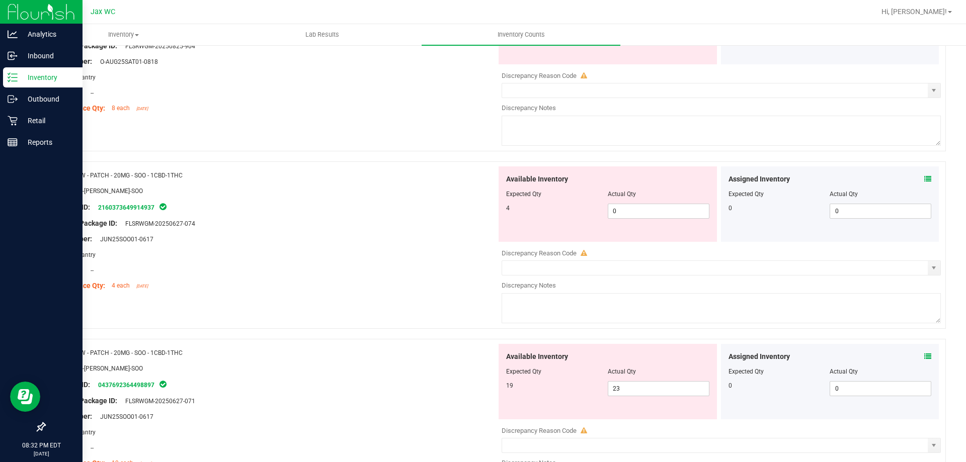
click at [924, 354] on icon at bounding box center [927, 356] width 7 height 7
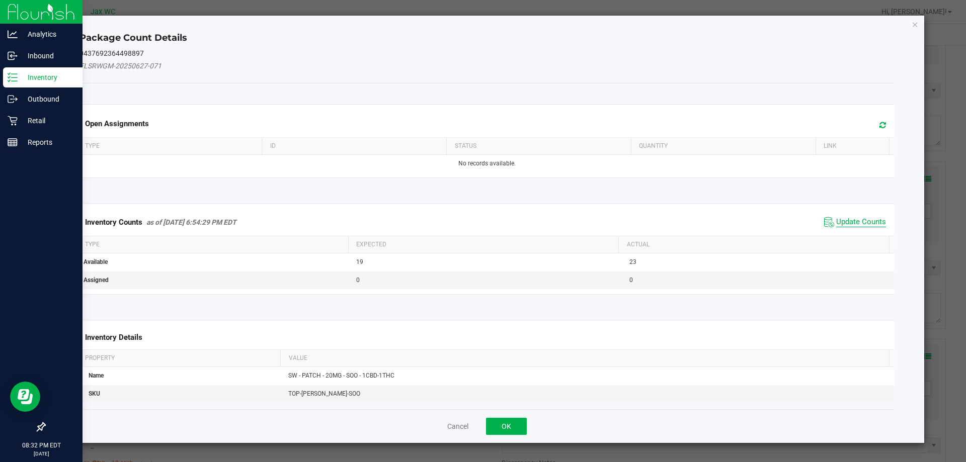
click at [867, 226] on span "Update Counts" at bounding box center [861, 222] width 50 height 10
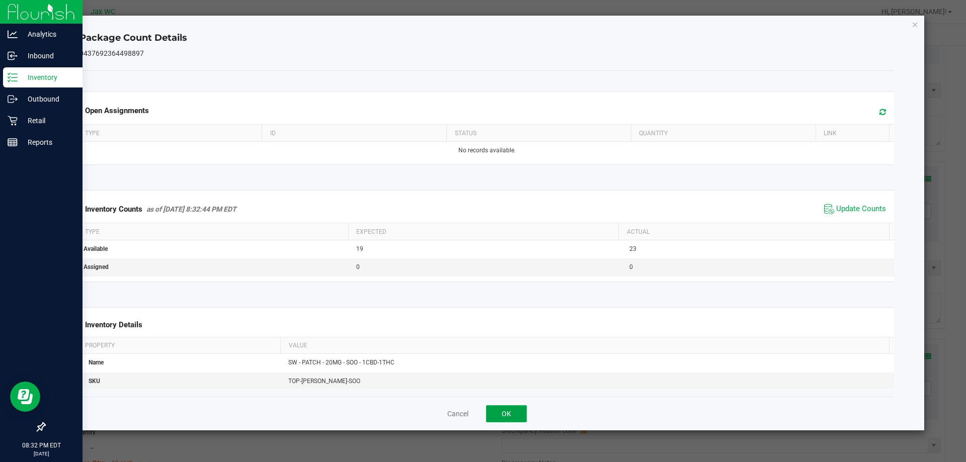
click at [507, 412] on button "OK" at bounding box center [506, 413] width 41 height 17
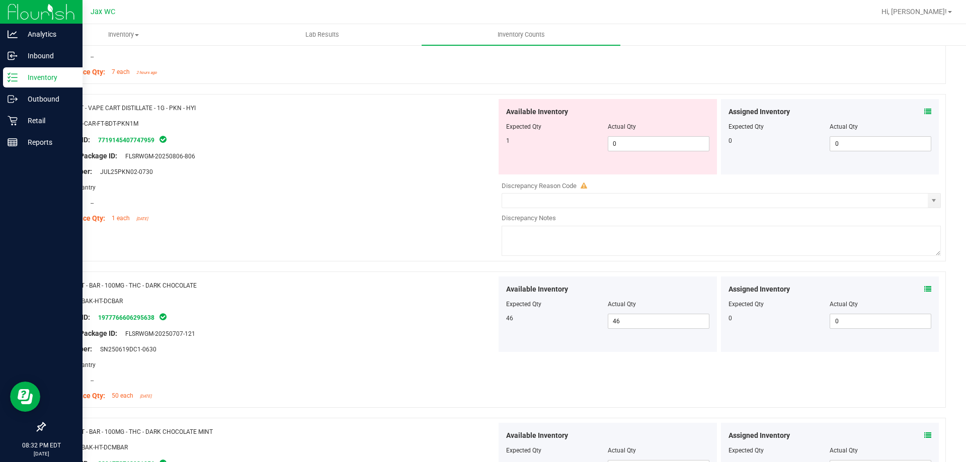
scroll to position [0, 0]
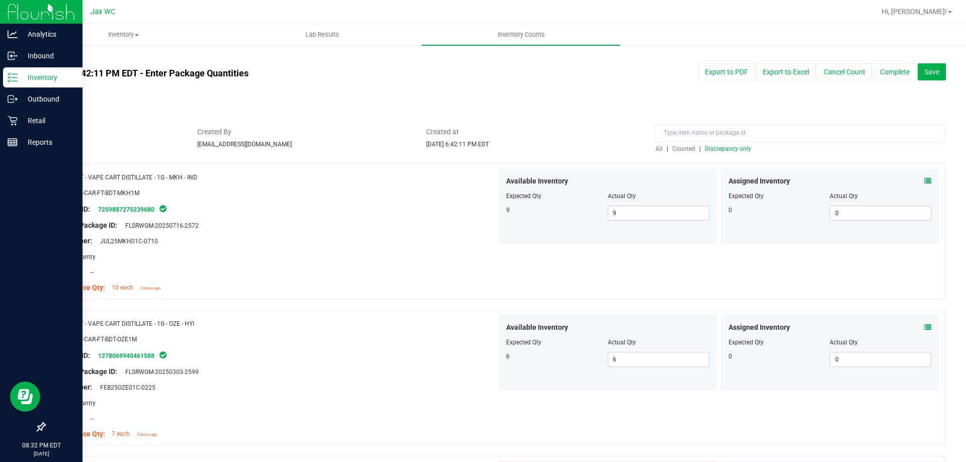
click at [730, 150] on span "Discrepancy only" at bounding box center [728, 148] width 46 height 7
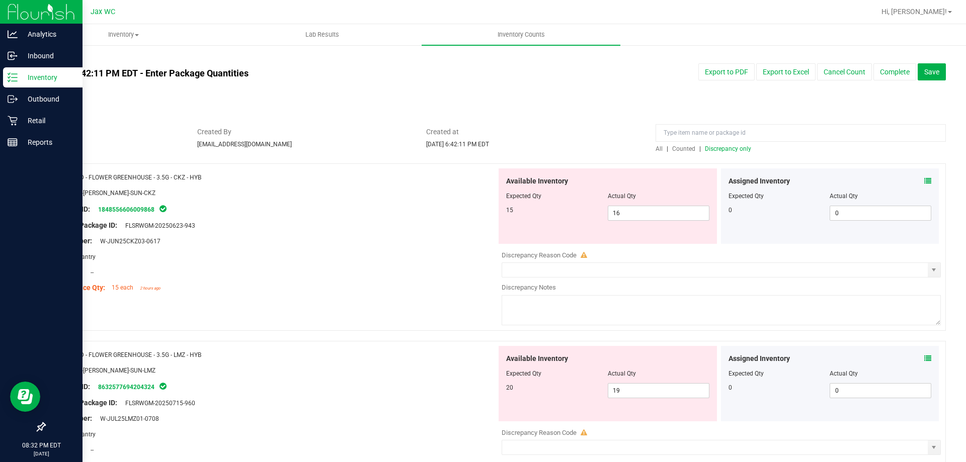
click at [924, 180] on icon at bounding box center [927, 181] width 7 height 7
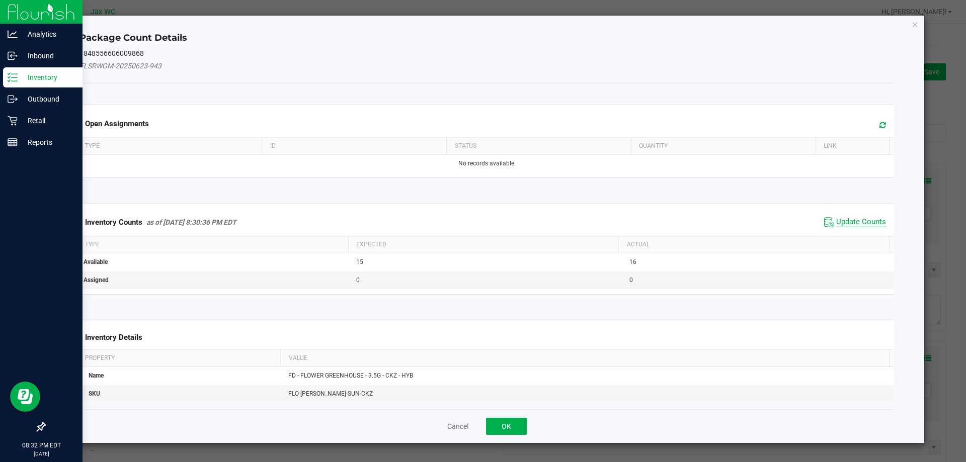
click at [847, 218] on span "Update Counts" at bounding box center [861, 222] width 50 height 10
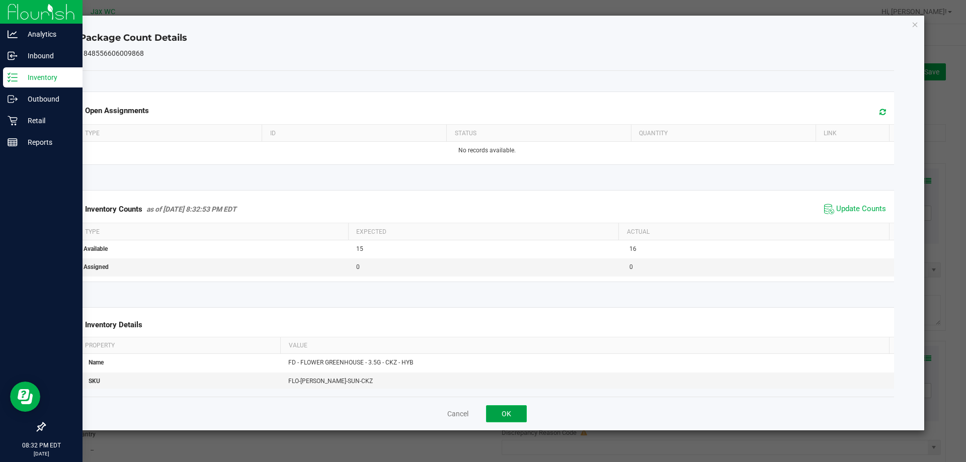
click at [520, 410] on button "OK" at bounding box center [506, 413] width 41 height 17
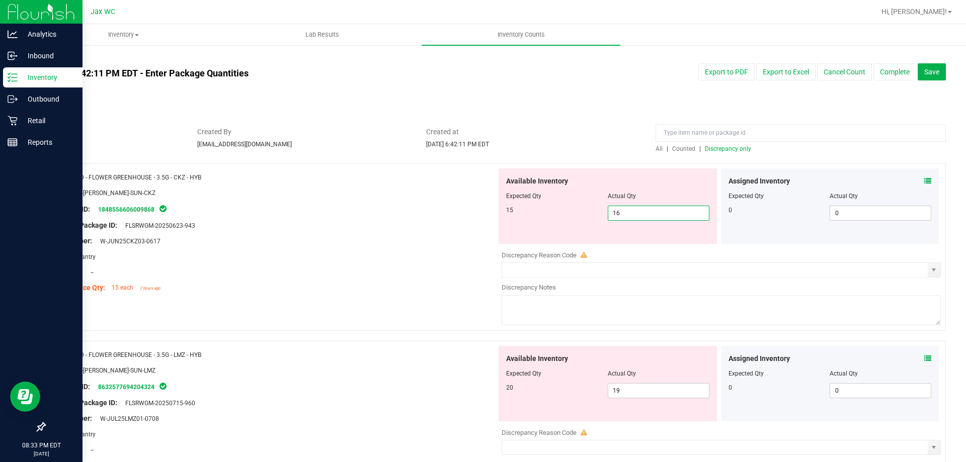
click at [639, 215] on span "16 16" at bounding box center [658, 213] width 102 height 15
click at [639, 215] on input "16" at bounding box center [658, 213] width 101 height 14
type input "15"
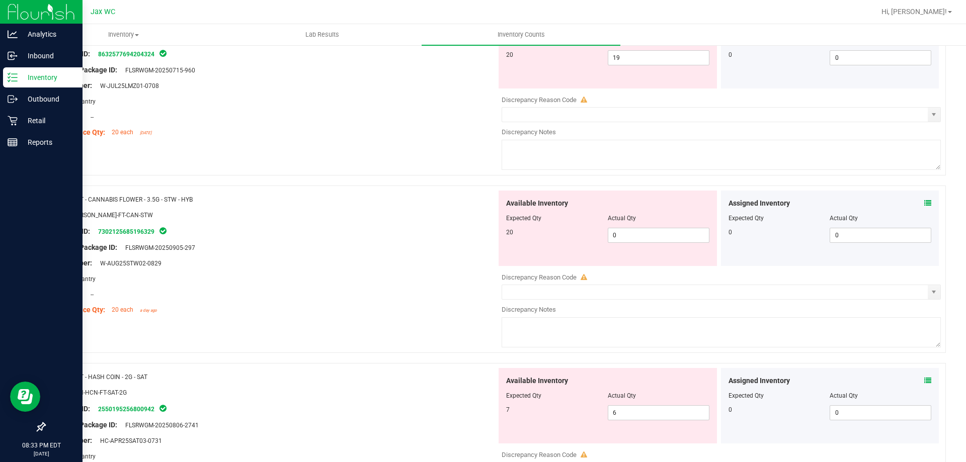
scroll to position [352, 0]
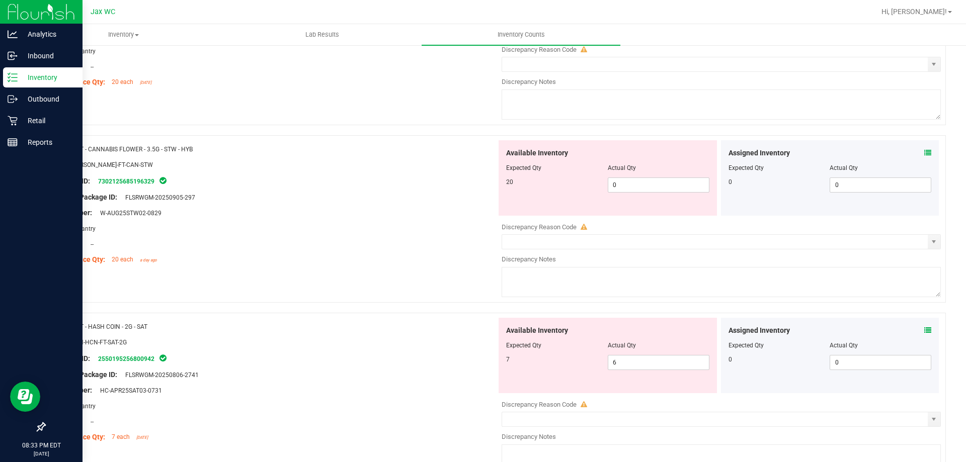
drag, startPoint x: 72, startPoint y: 160, endPoint x: 147, endPoint y: 160, distance: 74.9
click at [147, 160] on div "SKU: [PERSON_NAME]-FT-CAN-STW" at bounding box center [274, 164] width 444 height 11
copy span "[PERSON_NAME]-FT-CAN-STW"
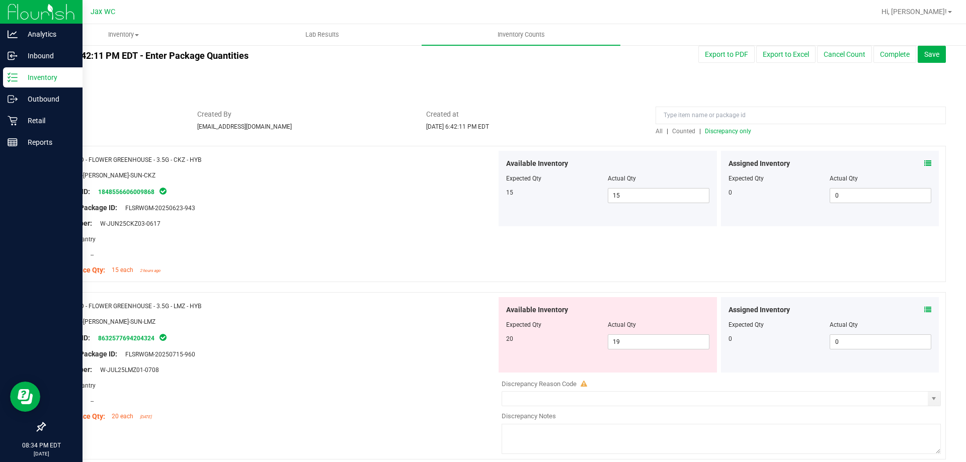
scroll to position [0, 0]
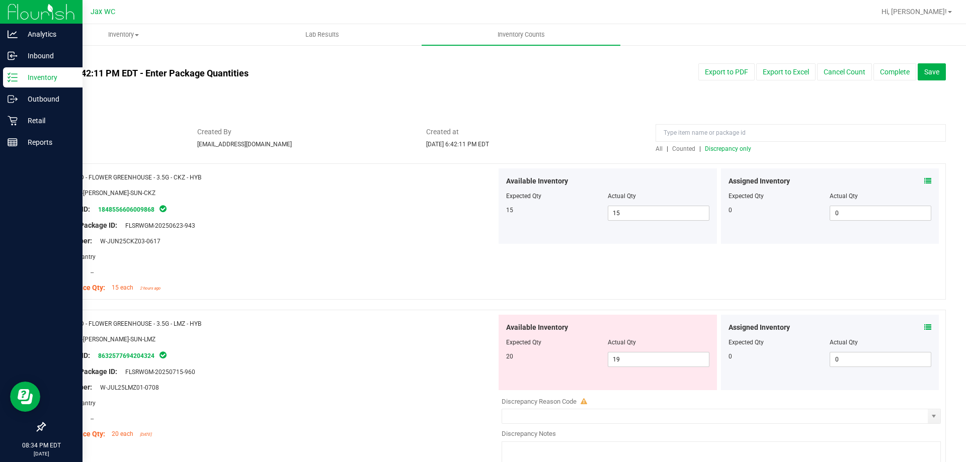
click at [709, 143] on div at bounding box center [800, 136] width 290 height 18
click at [924, 328] on icon at bounding box center [927, 327] width 7 height 7
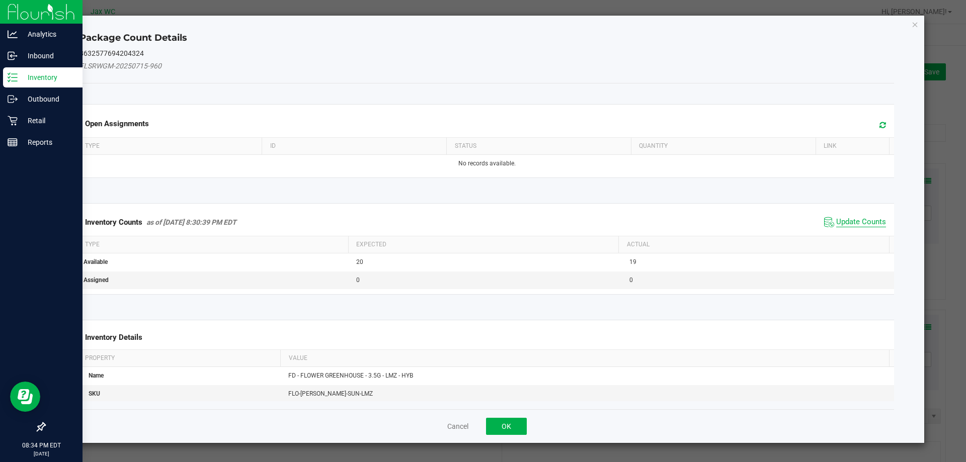
click at [844, 222] on span "Update Counts" at bounding box center [861, 222] width 50 height 10
click at [844, 222] on div "Inventory Counts as of [DATE] 8:30:39 PM EDT Update Counts" at bounding box center [486, 222] width 819 height 26
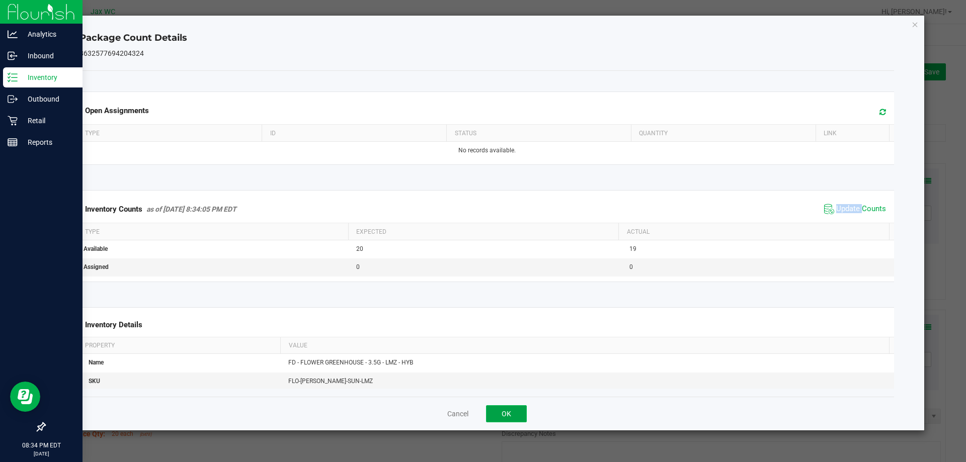
click at [515, 412] on button "OK" at bounding box center [506, 413] width 41 height 17
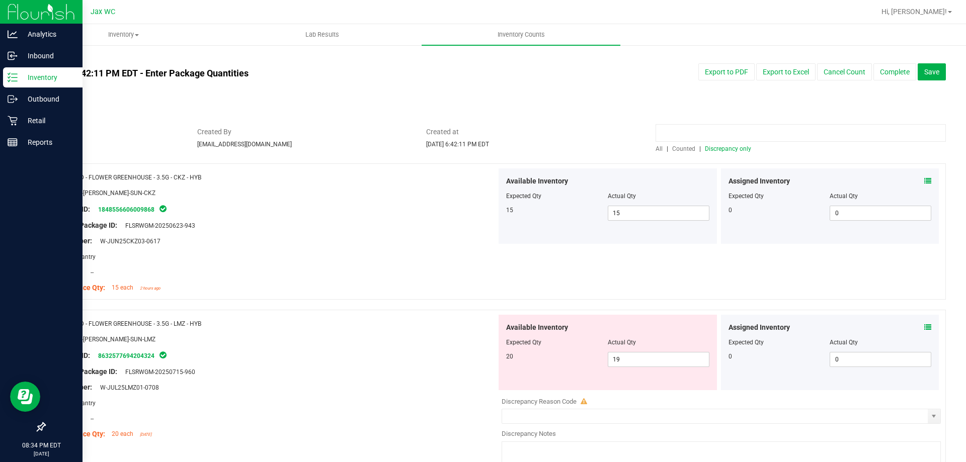
click at [740, 128] on input at bounding box center [800, 133] width 290 height 18
paste input "[PERSON_NAME]-FT-CAN-STW"
type input "[PERSON_NAME]-FT-CAN-STW"
click at [681, 153] on div "All | Counted | Discrepancy only" at bounding box center [800, 148] width 290 height 9
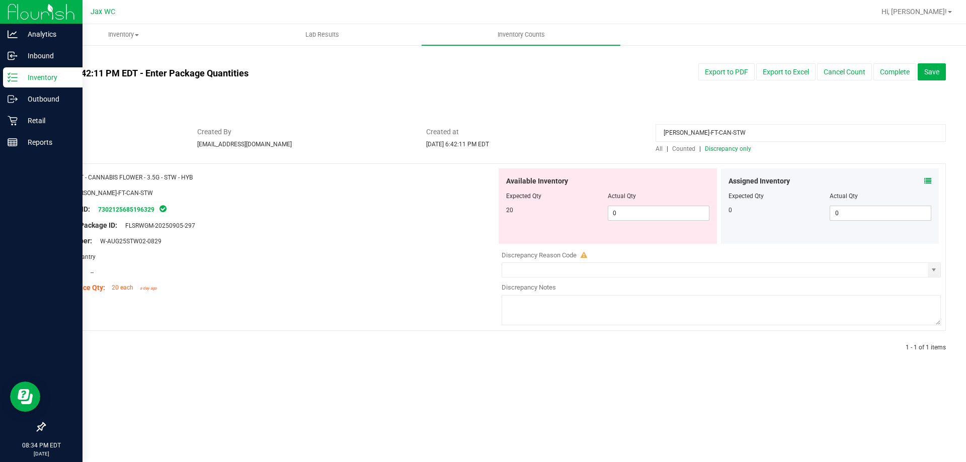
click at [685, 149] on span "Counted" at bounding box center [683, 148] width 23 height 7
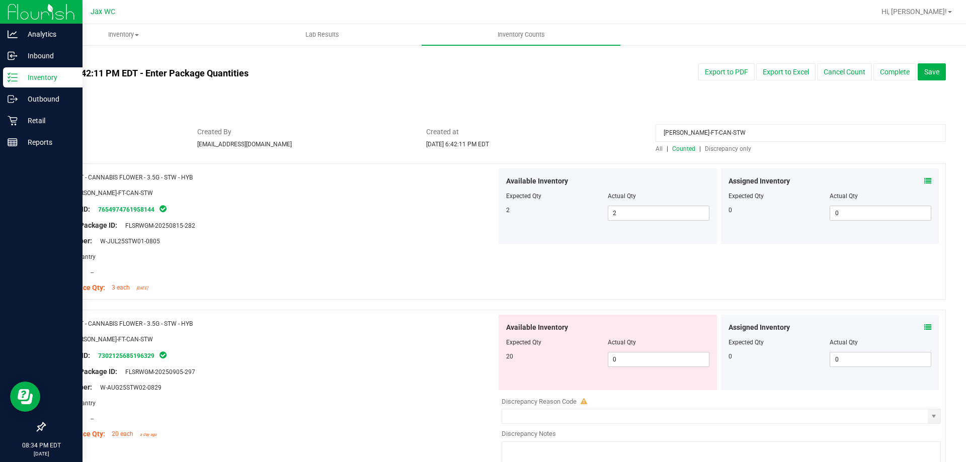
click at [924, 325] on icon at bounding box center [927, 327] width 7 height 7
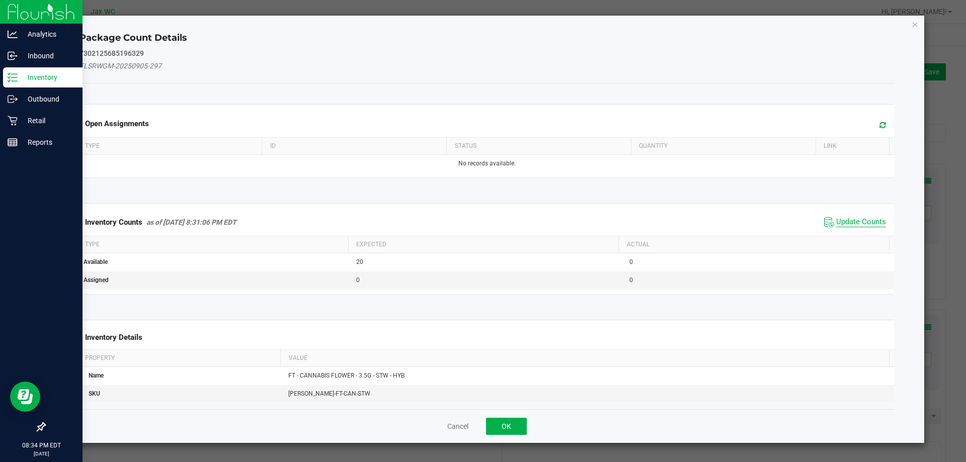
click at [842, 220] on span "Update Counts" at bounding box center [861, 222] width 50 height 10
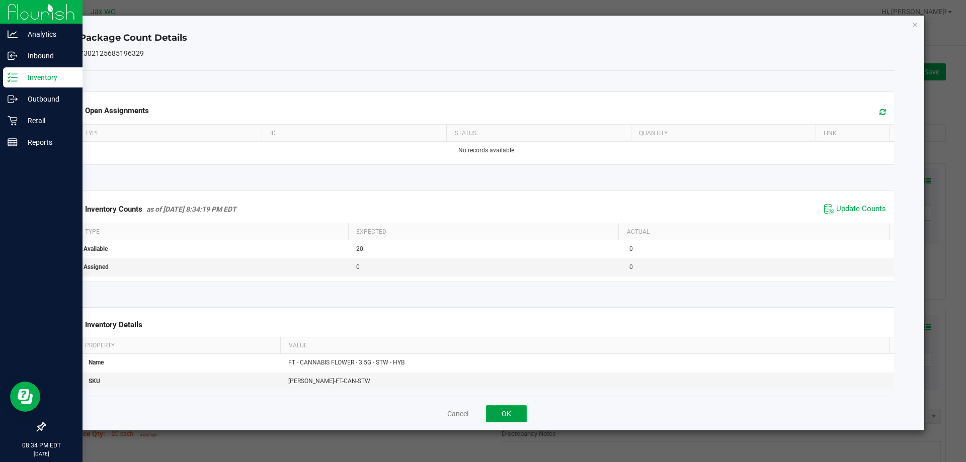
click at [503, 413] on button "OK" at bounding box center [506, 413] width 41 height 17
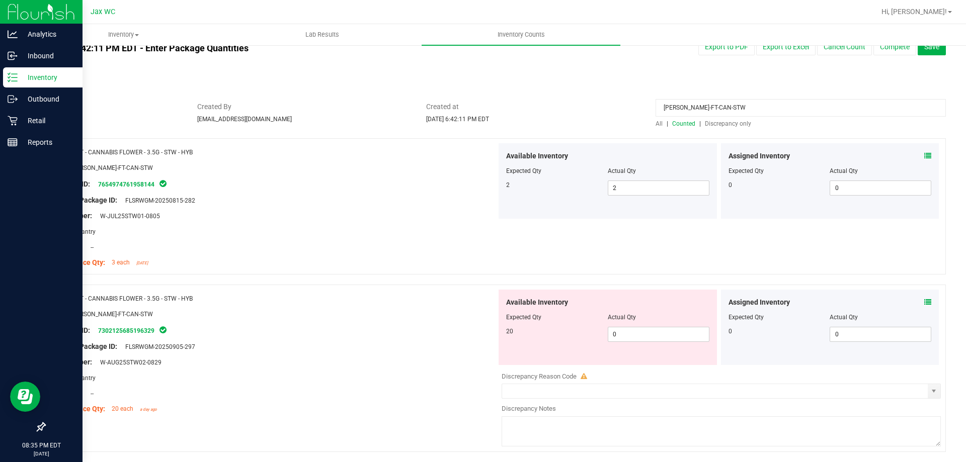
scroll to position [50, 0]
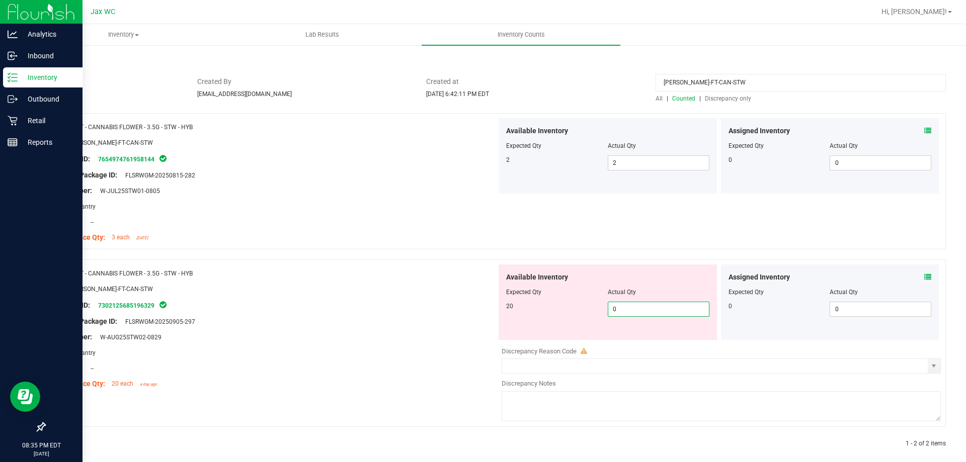
click at [645, 307] on span "0 0" at bounding box center [658, 309] width 102 height 15
click at [645, 307] on input "0" at bounding box center [658, 309] width 101 height 14
click at [924, 276] on icon at bounding box center [927, 277] width 7 height 7
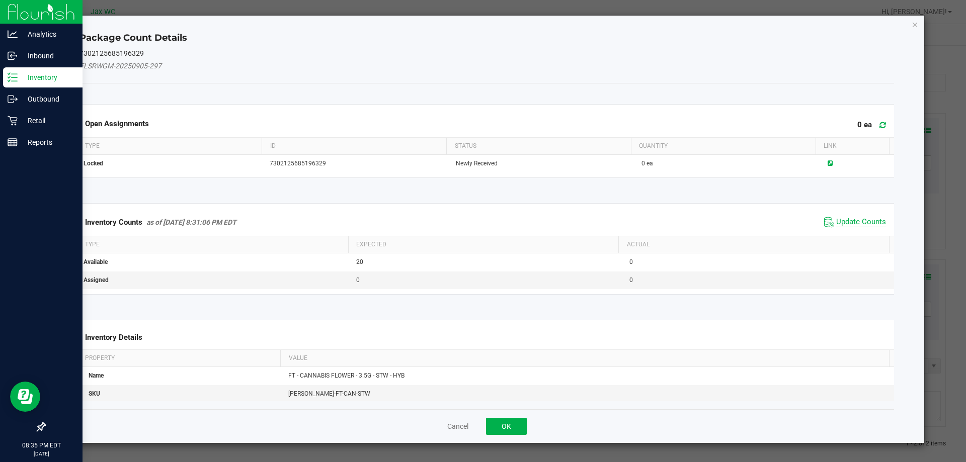
click at [856, 222] on span "Update Counts" at bounding box center [861, 222] width 50 height 10
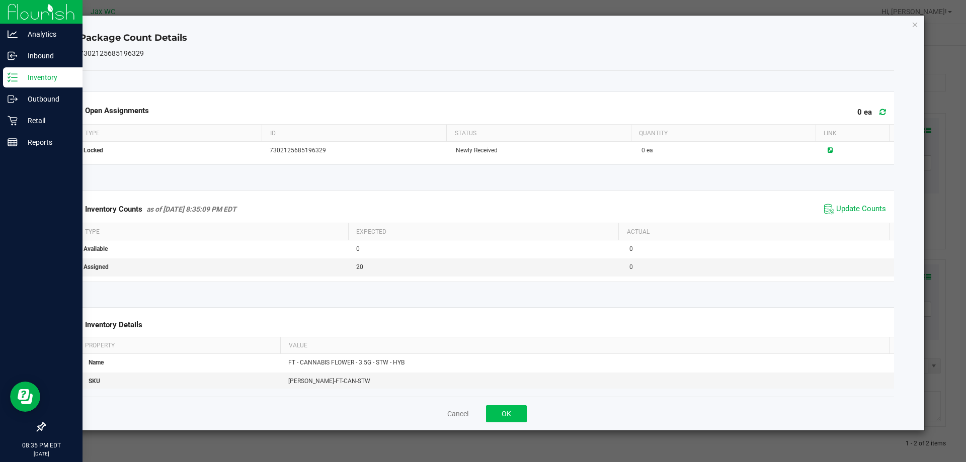
drag, startPoint x: 502, startPoint y: 397, endPoint x: 508, endPoint y: 409, distance: 13.9
click at [508, 409] on div "Cancel OK" at bounding box center [486, 414] width 815 height 34
click at [513, 414] on button "OK" at bounding box center [506, 413] width 41 height 17
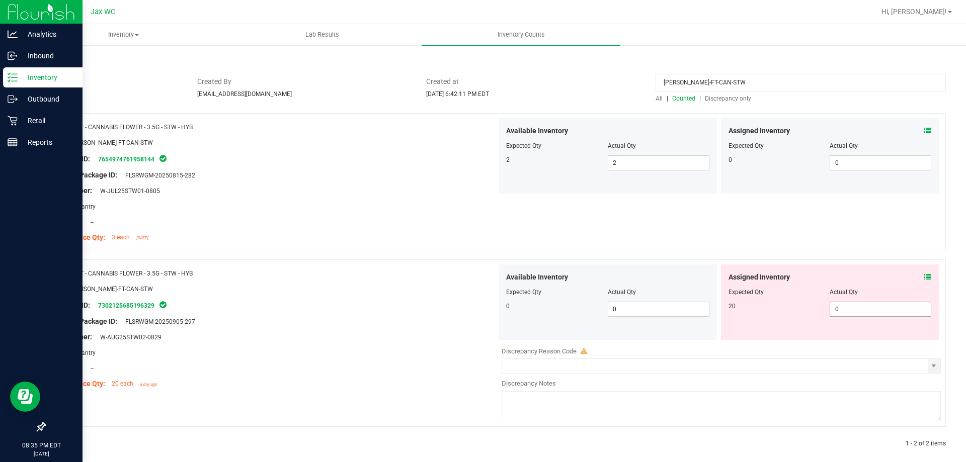
click at [864, 308] on span "0 0" at bounding box center [880, 309] width 102 height 15
click at [864, 308] on input "0" at bounding box center [880, 309] width 101 height 14
type input "20"
click at [444, 276] on div "Name: FT - CANNABIS FLOWER - 3.5G - STW - HYB SKU: [PERSON_NAME]-FT-CAN-STW Pac…" at bounding box center [494, 280] width 901 height 335
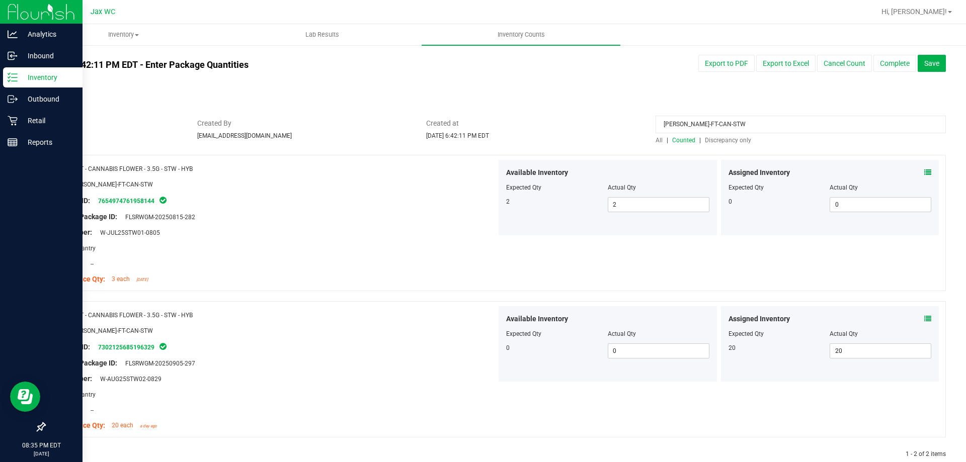
scroll to position [0, 0]
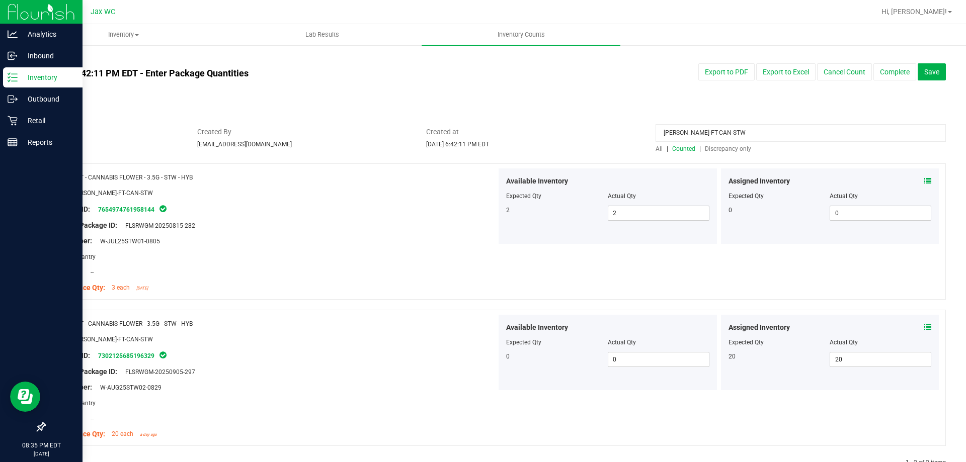
drag, startPoint x: 737, startPoint y: 130, endPoint x: 585, endPoint y: 138, distance: 152.1
click at [564, 134] on div "Status In Review Created By [PERSON_NAME][EMAIL_ADDRESS][DOMAIN_NAME] Created a…" at bounding box center [495, 140] width 916 height 27
click at [739, 145] on span "Discrepancy only" at bounding box center [728, 148] width 46 height 7
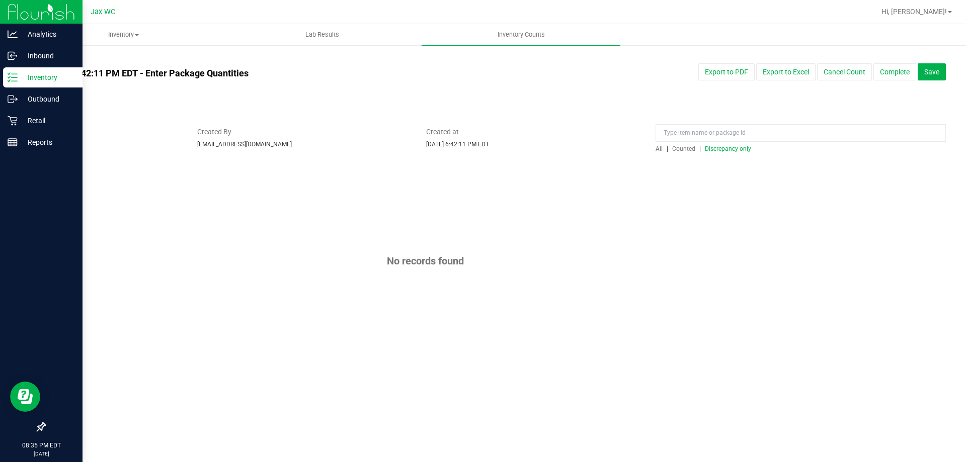
click at [739, 145] on span "Discrepancy only" at bounding box center [728, 148] width 46 height 7
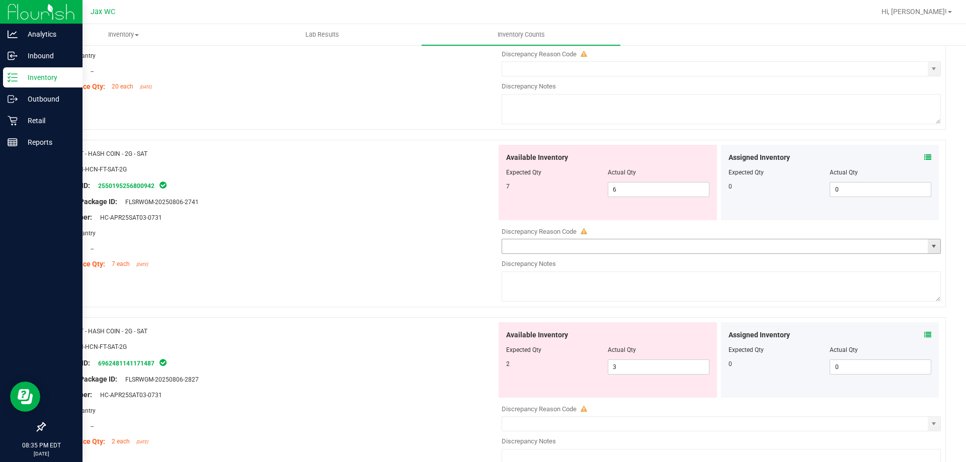
scroll to position [251, 0]
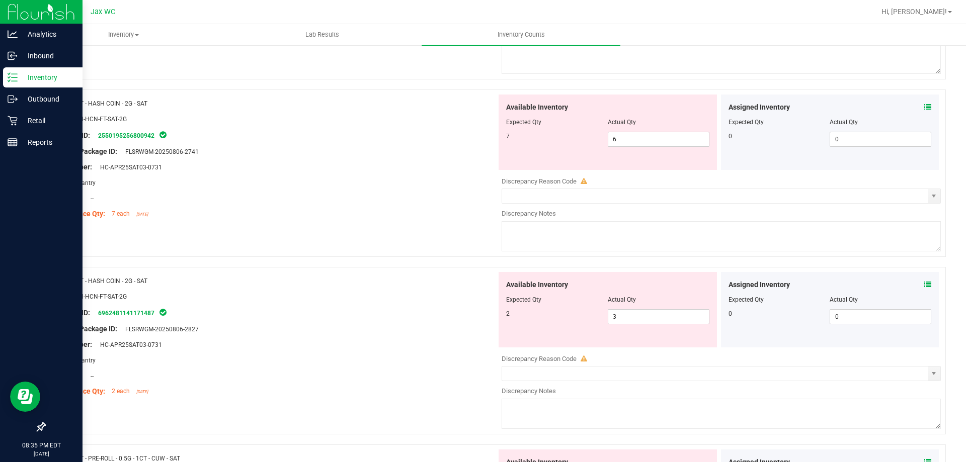
click at [79, 100] on span "FT - HASH COIN - 2G - SAT" at bounding box center [111, 103] width 71 height 7
click at [628, 133] on span "6 6" at bounding box center [658, 139] width 102 height 15
click at [630, 138] on input "6" at bounding box center [658, 139] width 101 height 14
click at [631, 139] on input "6" at bounding box center [658, 139] width 101 height 14
type input "7"
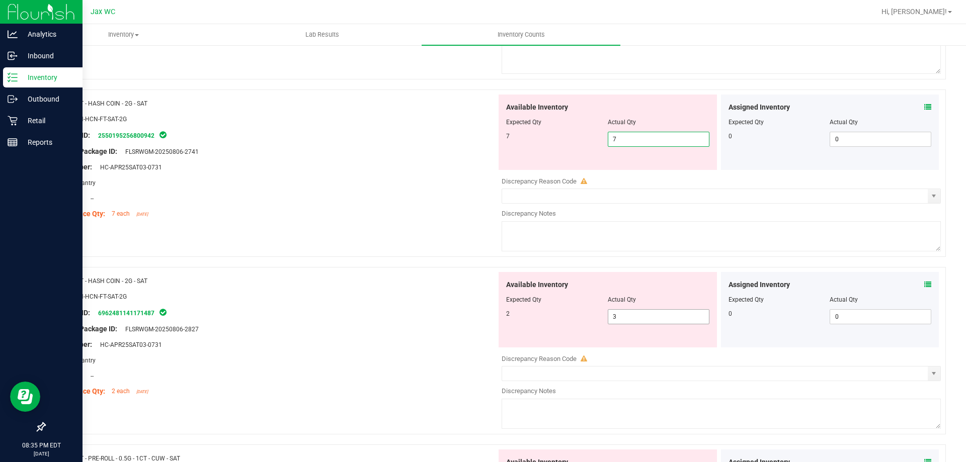
type input "7"
click at [628, 315] on div "Available Inventory Expected Qty Actual Qty 2 3 3" at bounding box center [607, 309] width 218 height 75
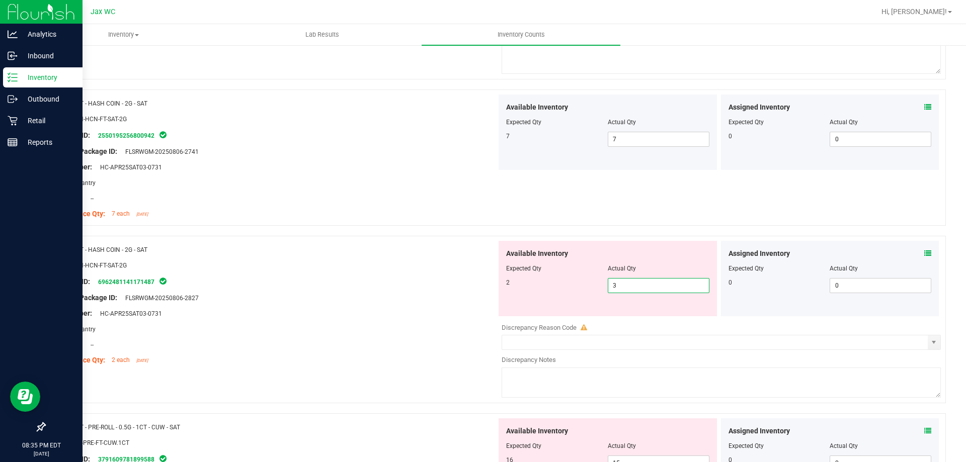
drag, startPoint x: 626, startPoint y: 277, endPoint x: 632, endPoint y: 279, distance: 6.5
click at [626, 277] on div at bounding box center [607, 275] width 203 height 5
click at [638, 287] on span "3 3" at bounding box center [658, 285] width 102 height 15
click at [639, 287] on input "3" at bounding box center [658, 286] width 101 height 14
type input "2"
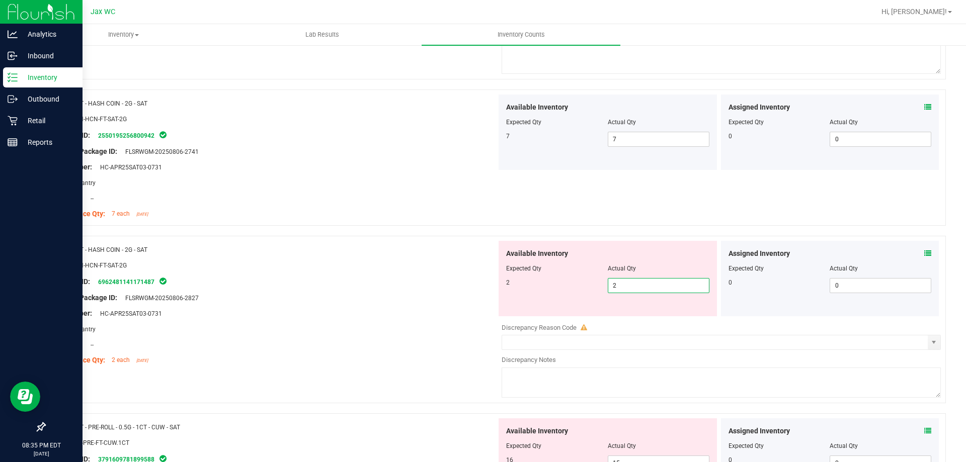
type input "2"
click at [448, 285] on div "Package ID: 6962481141171487" at bounding box center [274, 282] width 444 height 12
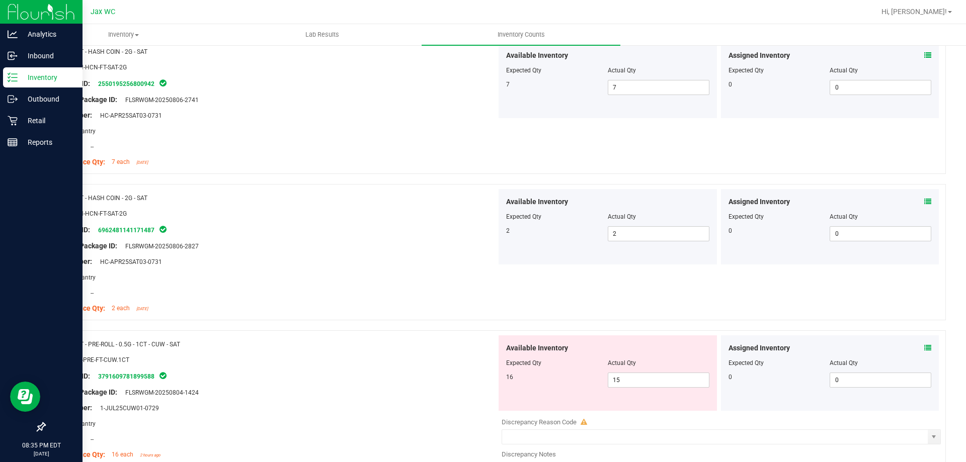
scroll to position [352, 0]
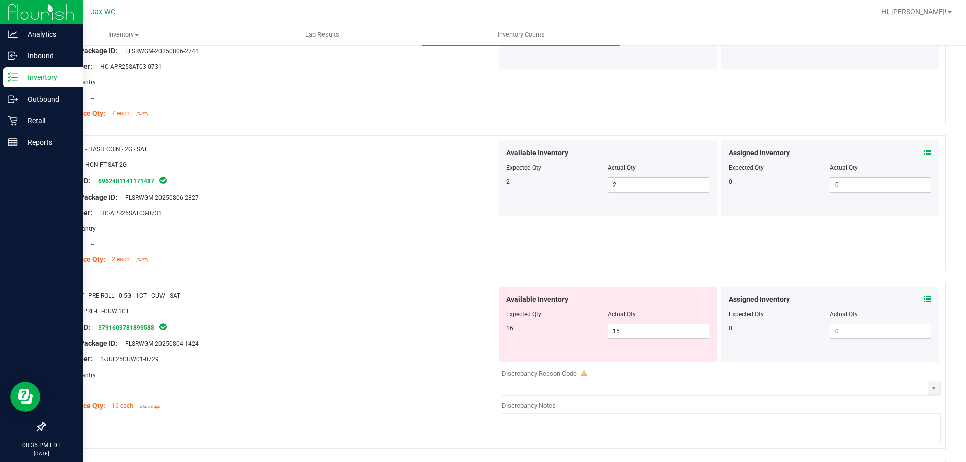
click at [924, 296] on icon at bounding box center [927, 299] width 7 height 7
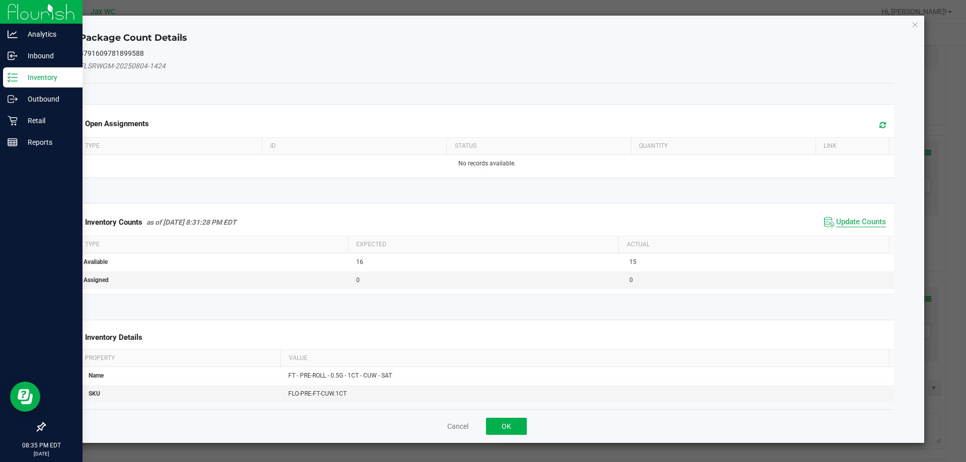
click at [844, 223] on span "Update Counts" at bounding box center [861, 222] width 50 height 10
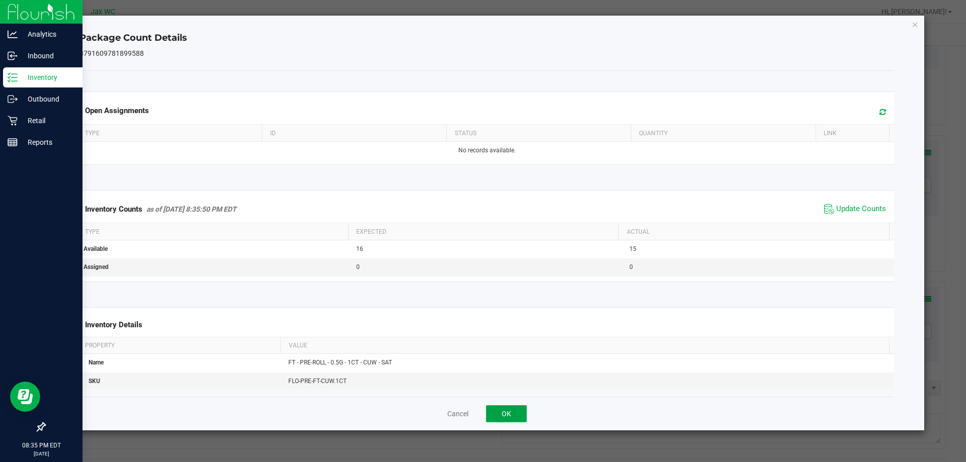
click at [509, 413] on button "OK" at bounding box center [506, 413] width 41 height 17
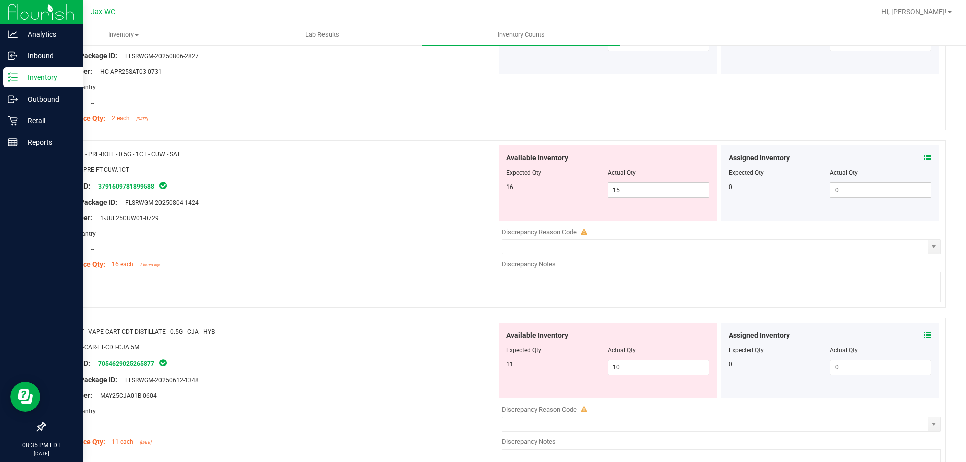
scroll to position [503, 0]
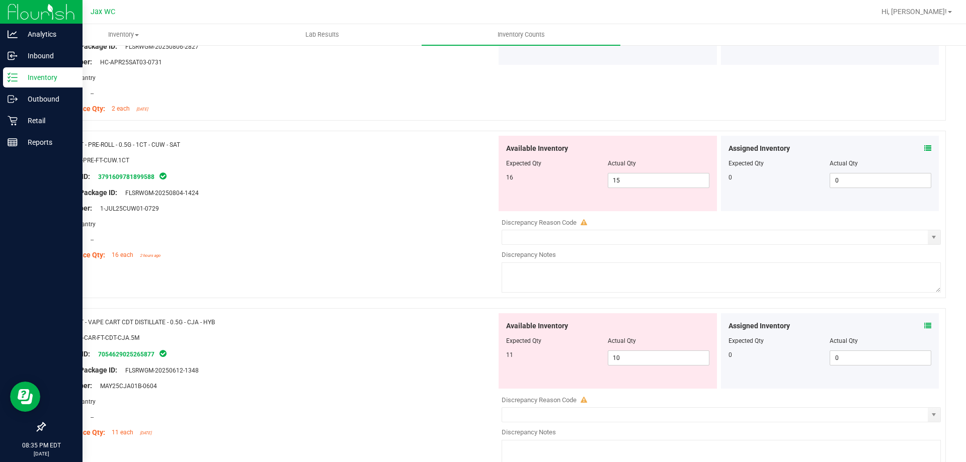
drag, startPoint x: 203, startPoint y: 145, endPoint x: 78, endPoint y: 147, distance: 124.7
click at [78, 147] on div "Name: FT - PRE-ROLL - 0.5G - 1CT - CUW - SAT" at bounding box center [274, 144] width 444 height 11
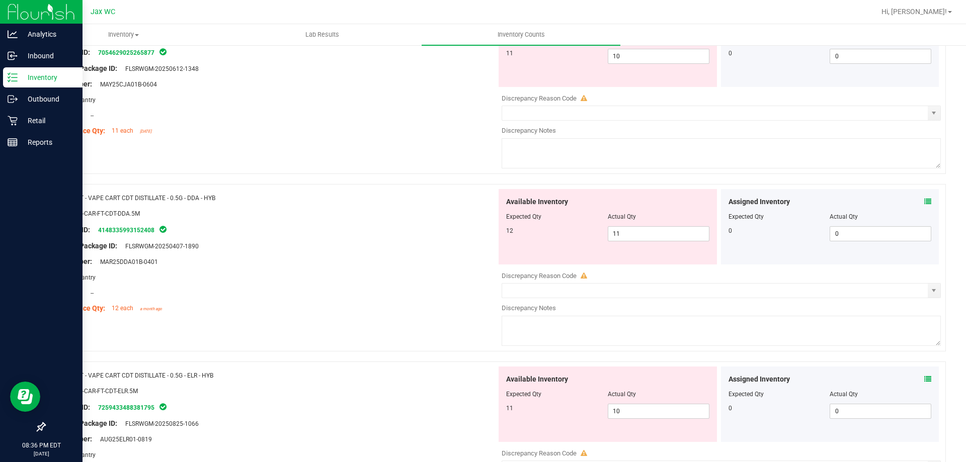
scroll to position [754, 0]
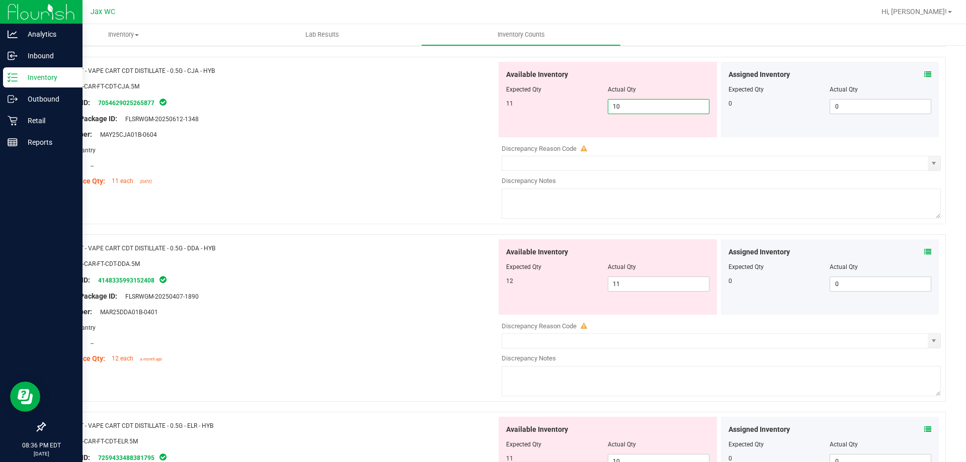
click at [652, 112] on span "10 10" at bounding box center [658, 106] width 102 height 15
click at [652, 112] on input "10" at bounding box center [658, 107] width 101 height 14
type input "11"
click at [397, 152] on div "Area: Pantry" at bounding box center [274, 150] width 444 height 11
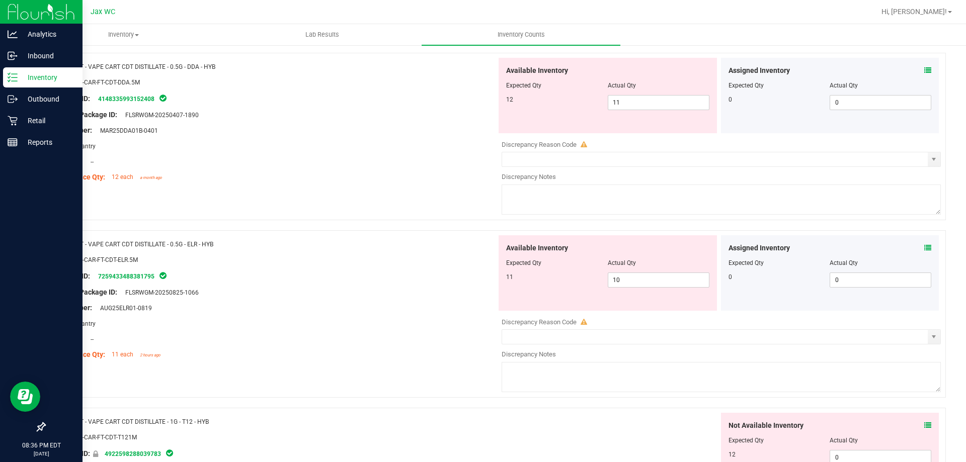
scroll to position [905, 0]
click at [642, 276] on span "10 10" at bounding box center [658, 279] width 102 height 15
click at [642, 276] on input "10" at bounding box center [658, 280] width 101 height 14
type input "11"
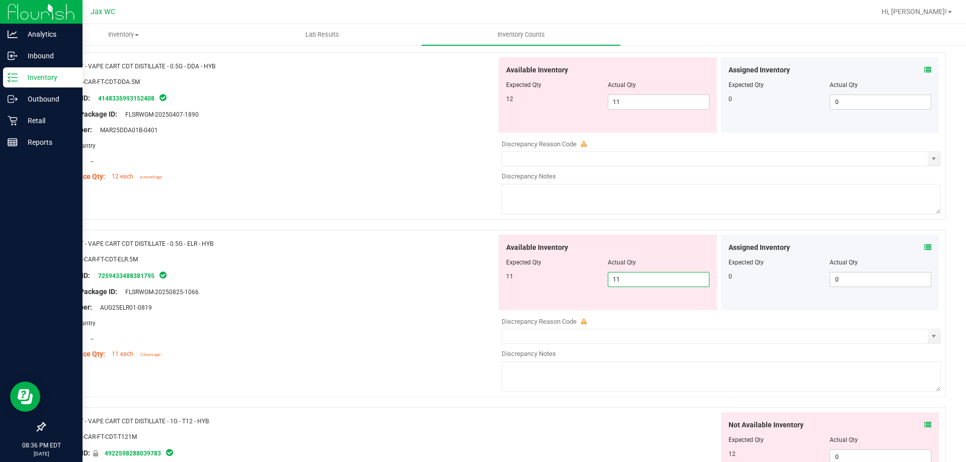
click at [480, 250] on div at bounding box center [274, 251] width 444 height 5
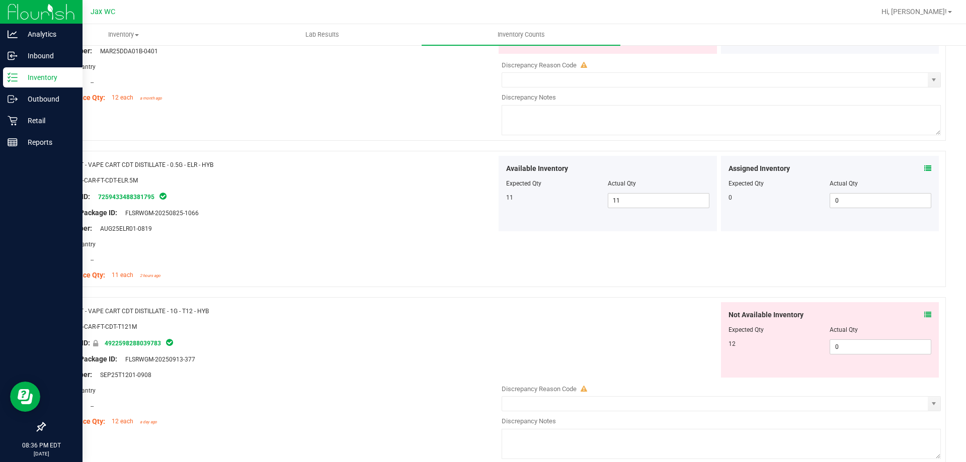
scroll to position [1106, 0]
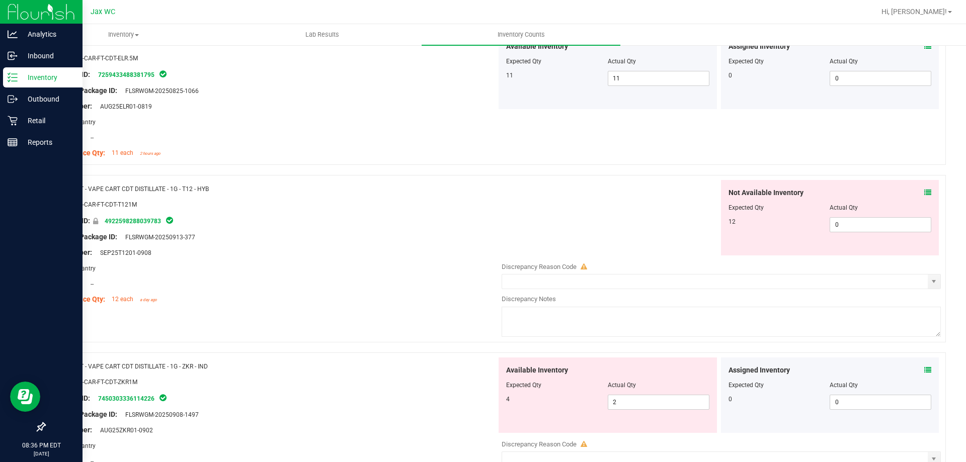
click at [924, 190] on icon at bounding box center [927, 192] width 7 height 7
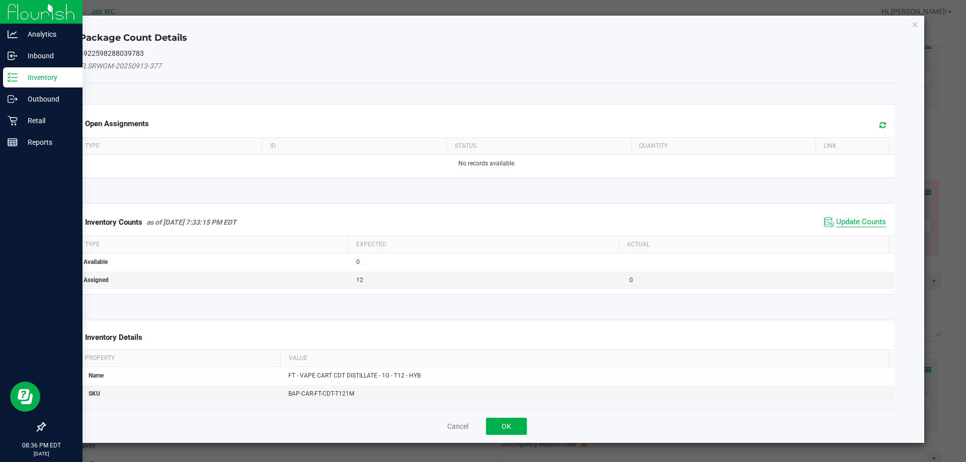
click at [846, 226] on span "Update Counts" at bounding box center [861, 222] width 50 height 10
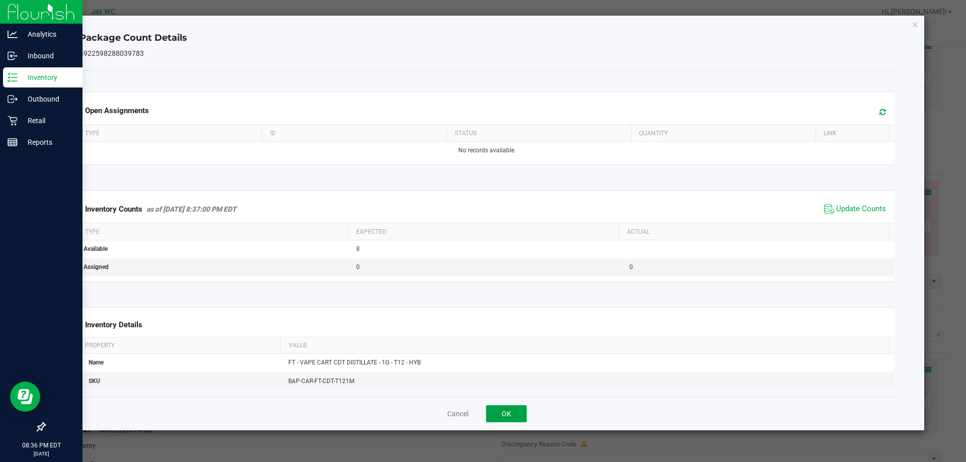
click at [508, 411] on button "OK" at bounding box center [506, 413] width 41 height 17
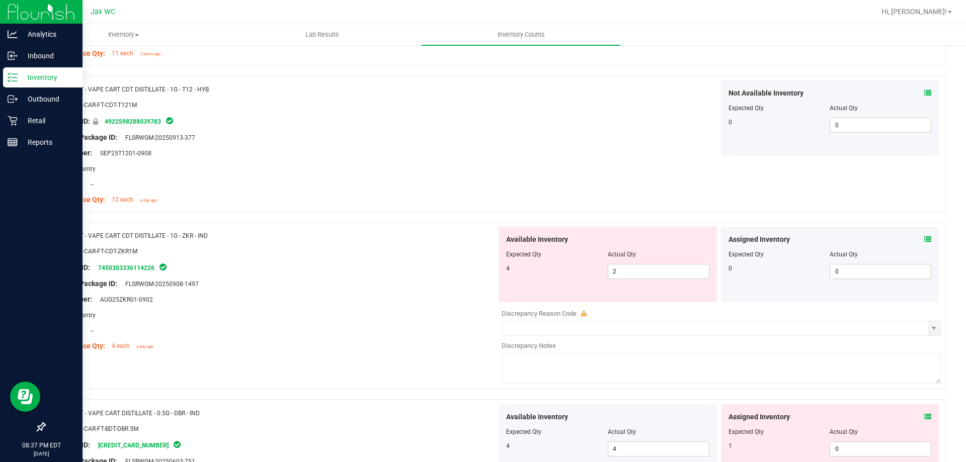
scroll to position [1207, 0]
click at [924, 236] on icon at bounding box center [927, 238] width 7 height 7
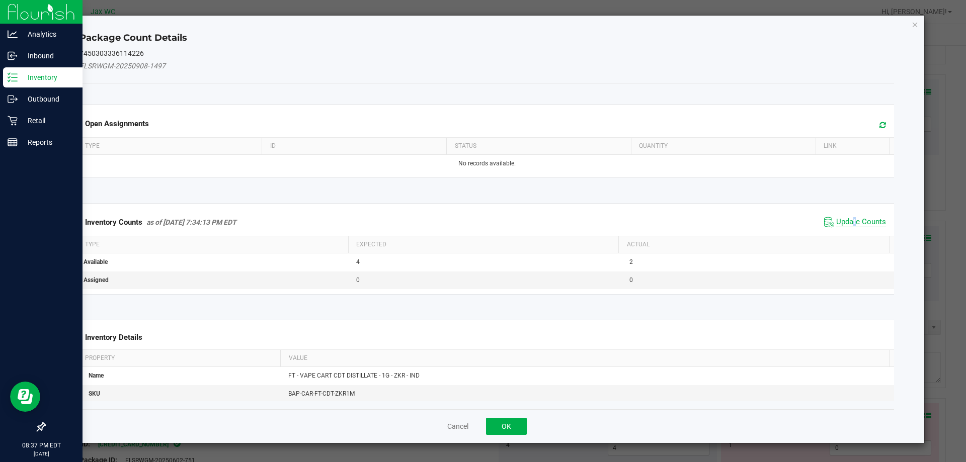
click at [850, 224] on span "Update Counts" at bounding box center [861, 222] width 50 height 10
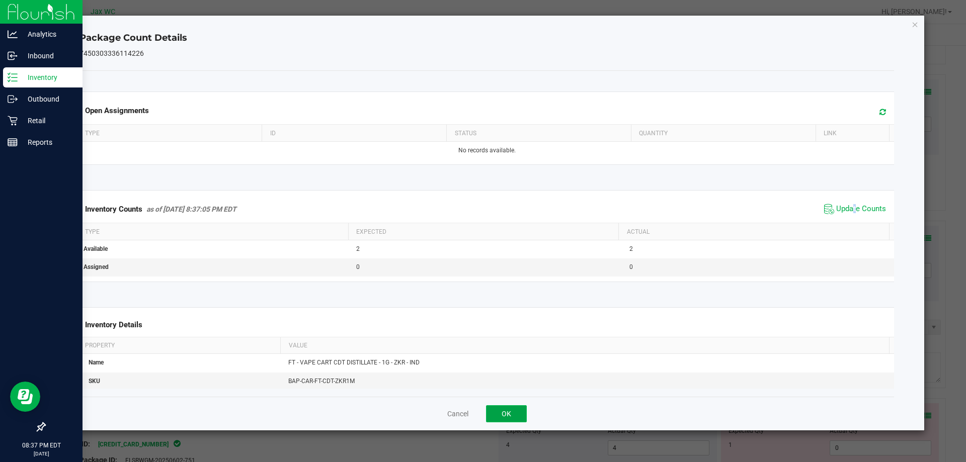
click at [510, 412] on button "OK" at bounding box center [506, 413] width 41 height 17
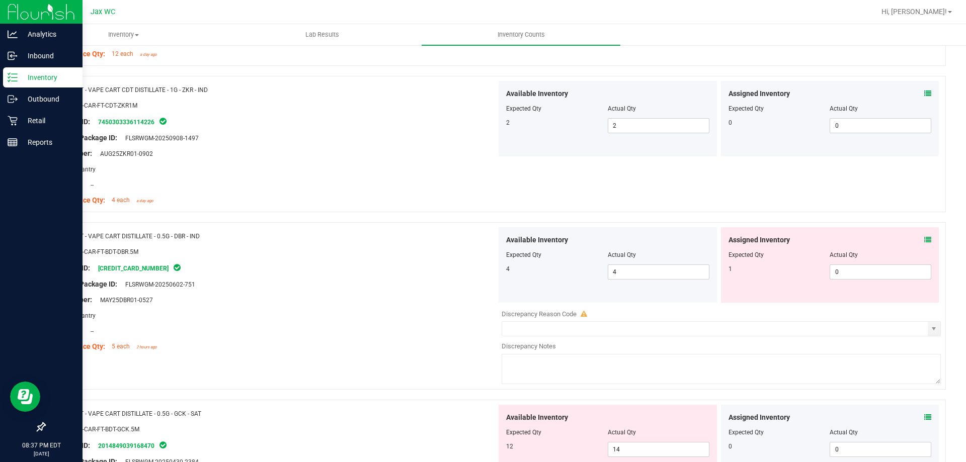
scroll to position [1358, 0]
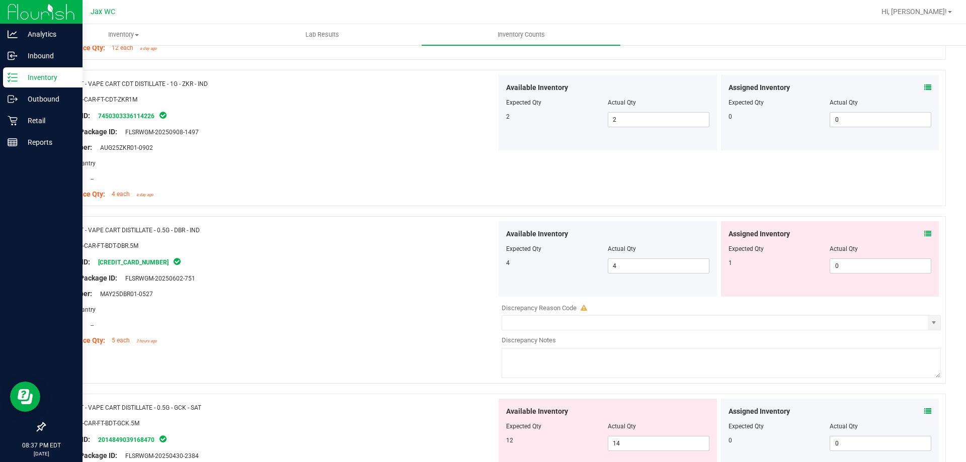
click at [914, 233] on div "Assigned Inventory" at bounding box center [829, 234] width 203 height 11
click at [924, 234] on icon at bounding box center [927, 233] width 7 height 7
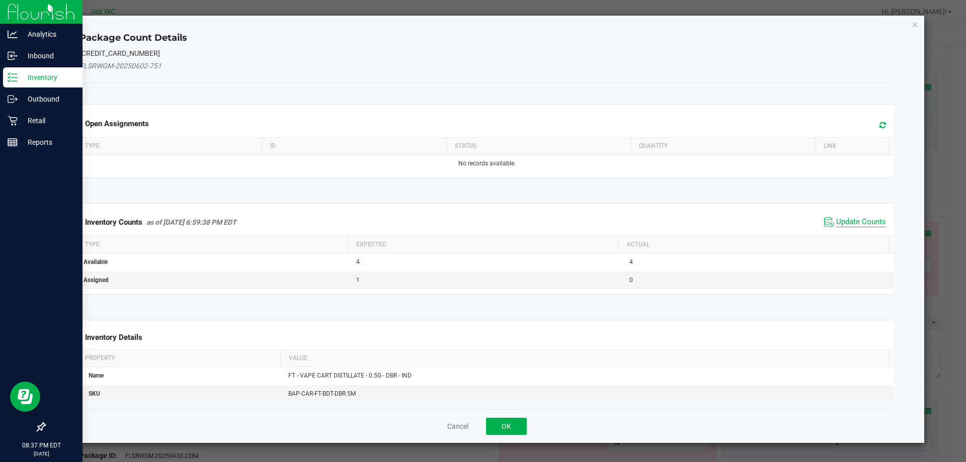
click at [836, 223] on span "Update Counts" at bounding box center [861, 222] width 50 height 10
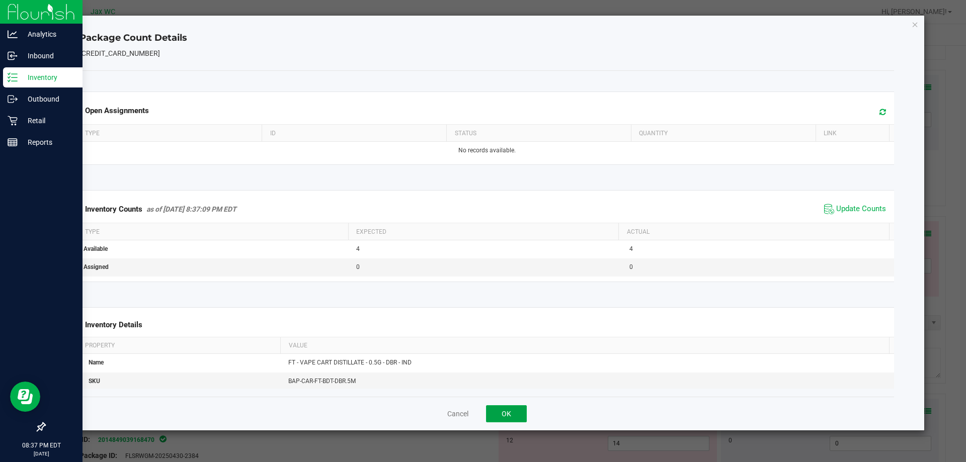
click at [508, 411] on button "OK" at bounding box center [506, 413] width 41 height 17
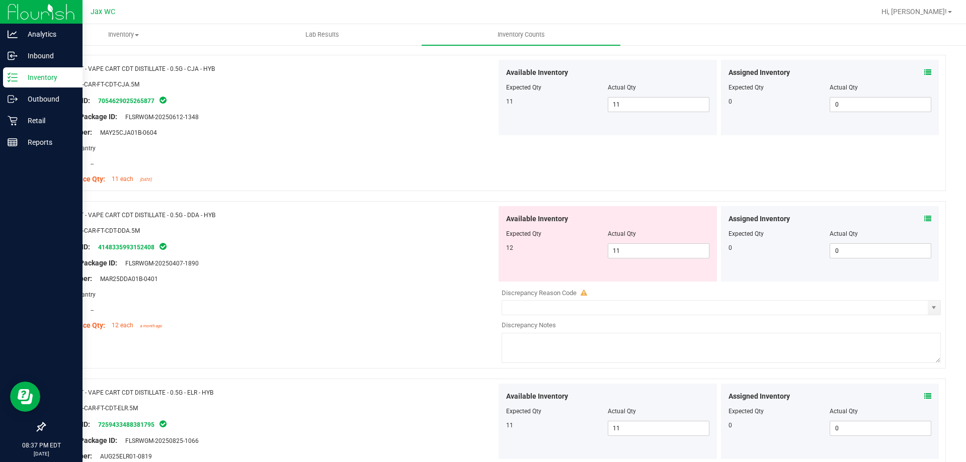
scroll to position [754, 0]
click at [642, 253] on span "11 11" at bounding box center [658, 252] width 102 height 15
click at [642, 253] on input "11" at bounding box center [658, 253] width 101 height 14
type input "12"
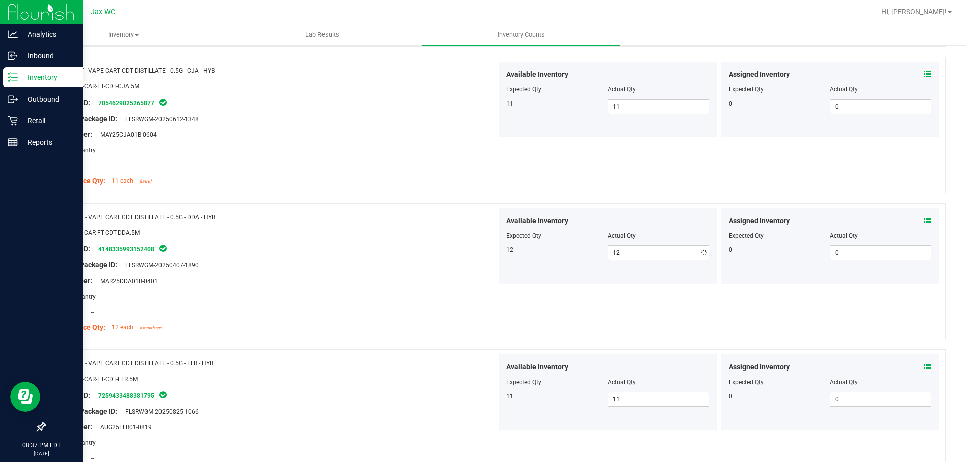
click at [419, 244] on div "Package ID: 4148335993152408" at bounding box center [274, 249] width 444 height 12
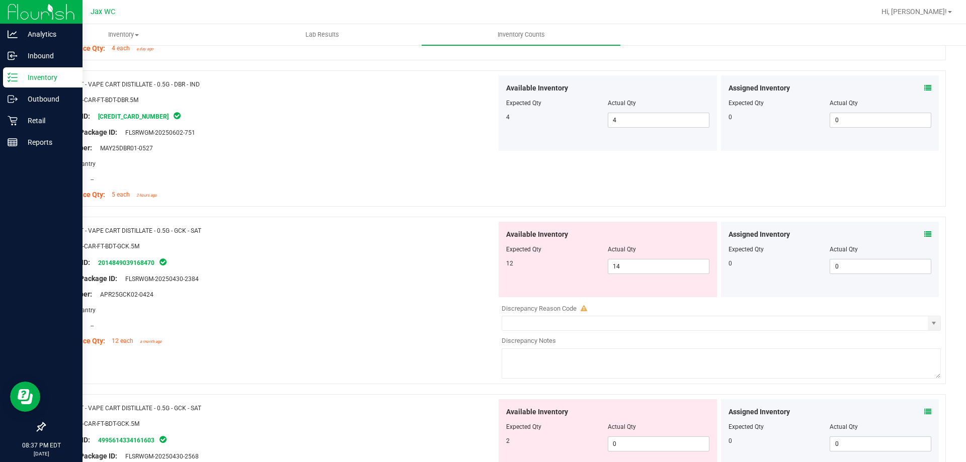
scroll to position [1509, 0]
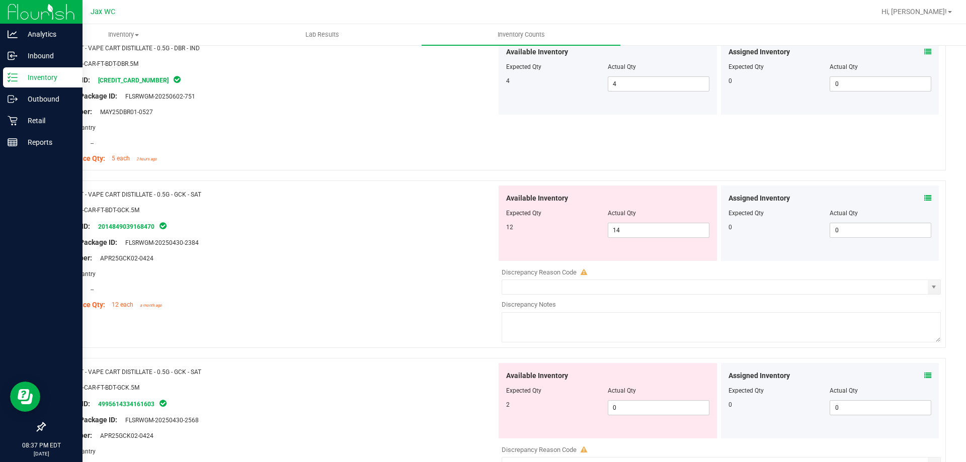
click at [924, 199] on icon at bounding box center [927, 198] width 7 height 7
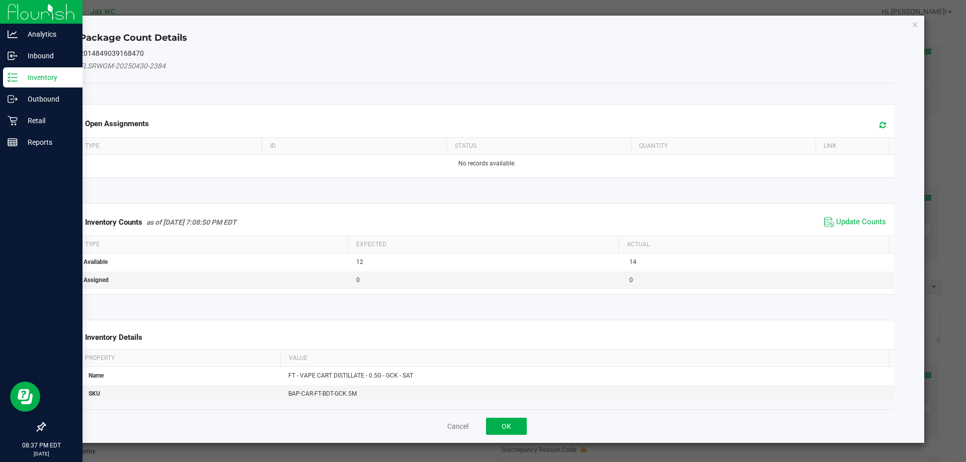
click at [835, 227] on span "Update Counts" at bounding box center [854, 222] width 67 height 15
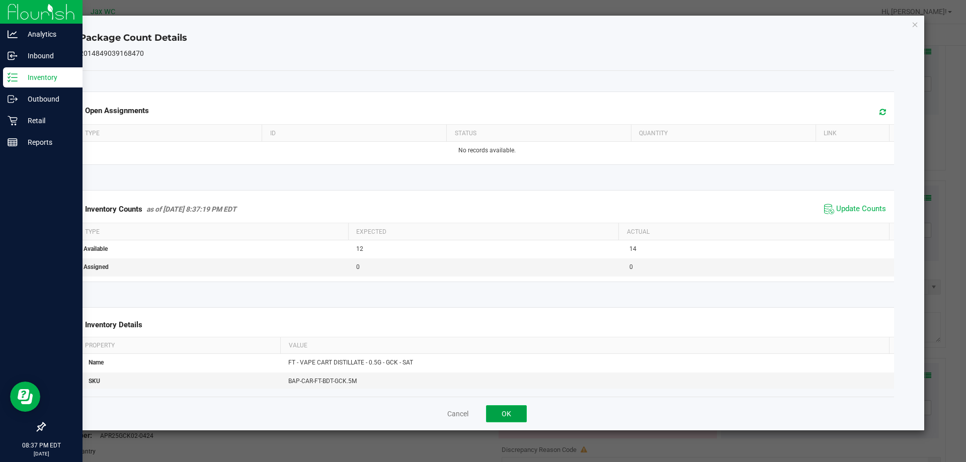
click at [502, 405] on button "OK" at bounding box center [506, 413] width 41 height 17
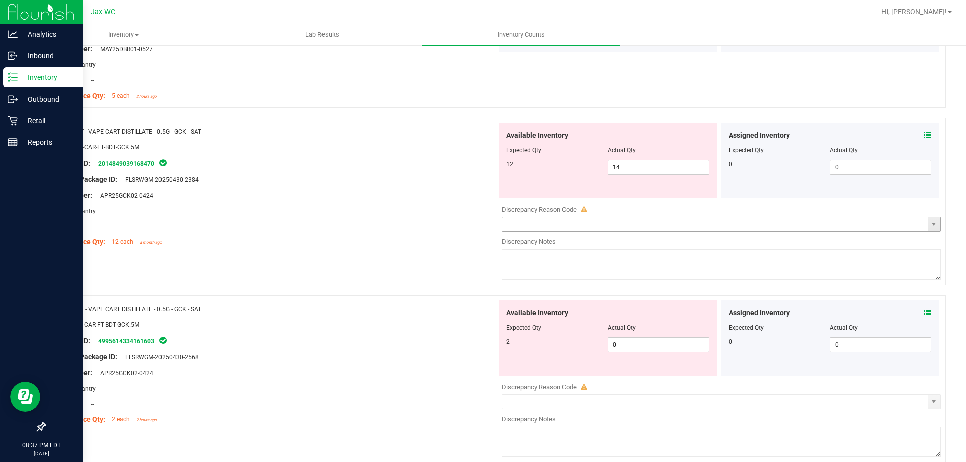
scroll to position [1559, 0]
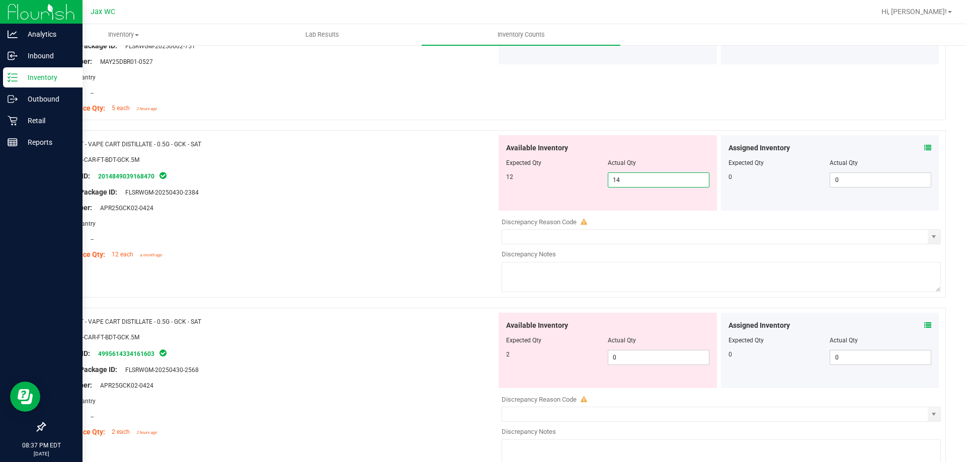
click at [643, 184] on span "14 14" at bounding box center [658, 179] width 102 height 15
click at [643, 184] on input "14" at bounding box center [658, 180] width 101 height 14
drag, startPoint x: 931, startPoint y: 322, endPoint x: 924, endPoint y: 324, distance: 7.3
click at [926, 323] on div "Assigned Inventory Expected Qty Actual Qty 0 0 0" at bounding box center [830, 350] width 222 height 75
click at [923, 324] on div "Assigned Inventory Expected Qty Actual Qty 0 0 0" at bounding box center [830, 350] width 218 height 75
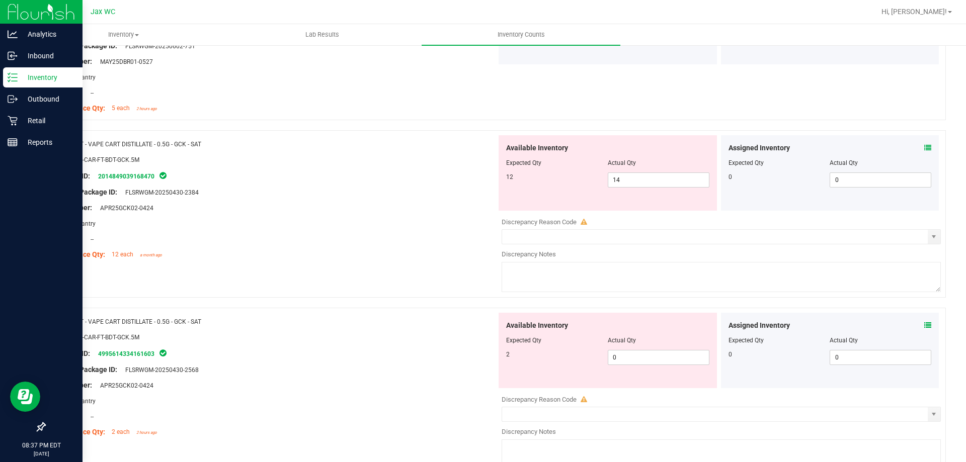
click at [924, 324] on icon at bounding box center [927, 325] width 7 height 7
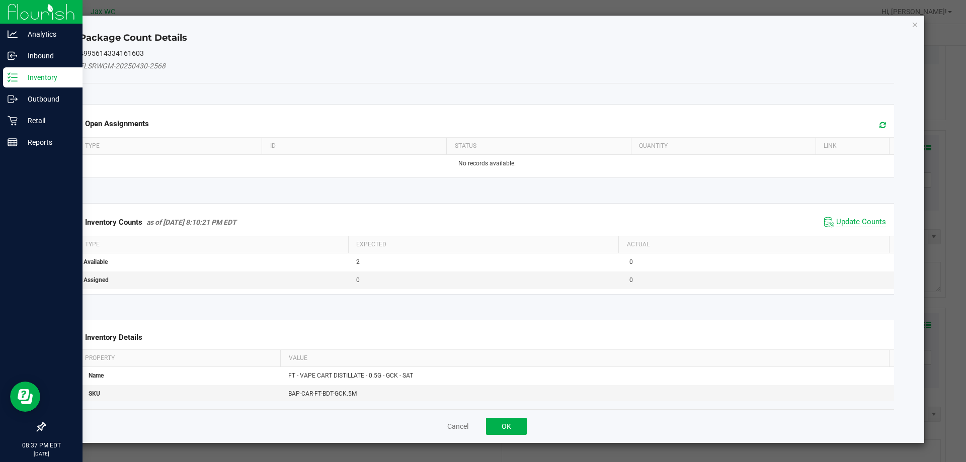
click at [845, 217] on span "Update Counts" at bounding box center [861, 222] width 50 height 10
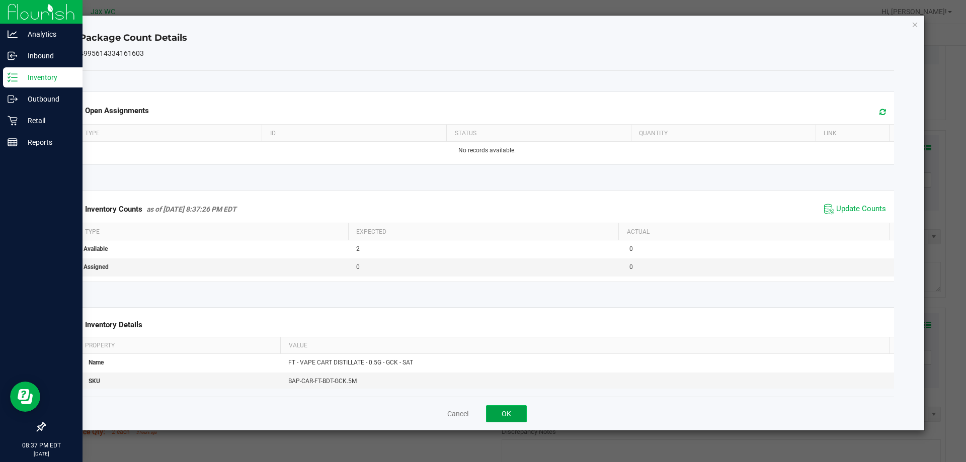
click at [526, 407] on button "OK" at bounding box center [506, 413] width 41 height 17
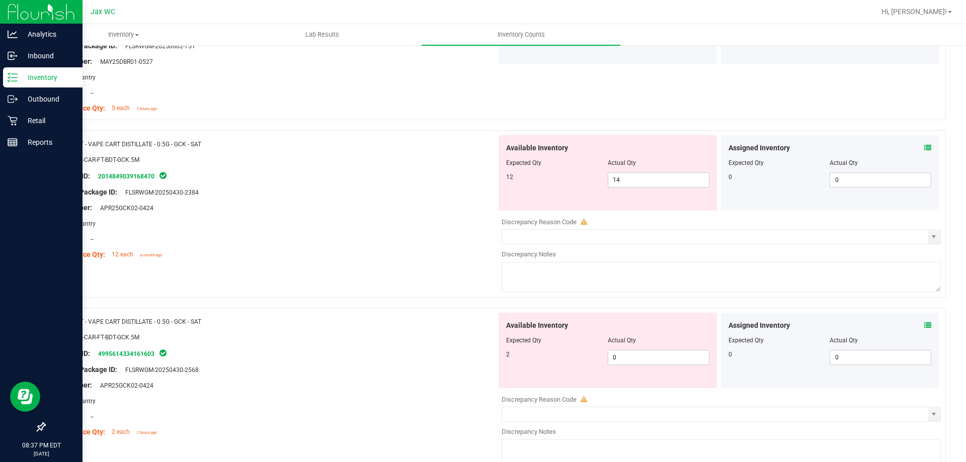
click at [631, 190] on div "Available Inventory Expected Qty Actual Qty 12 14 14" at bounding box center [607, 172] width 218 height 75
click at [633, 180] on span "14 14" at bounding box center [658, 179] width 102 height 15
click at [633, 180] on input "14" at bounding box center [658, 180] width 101 height 14
type input "12"
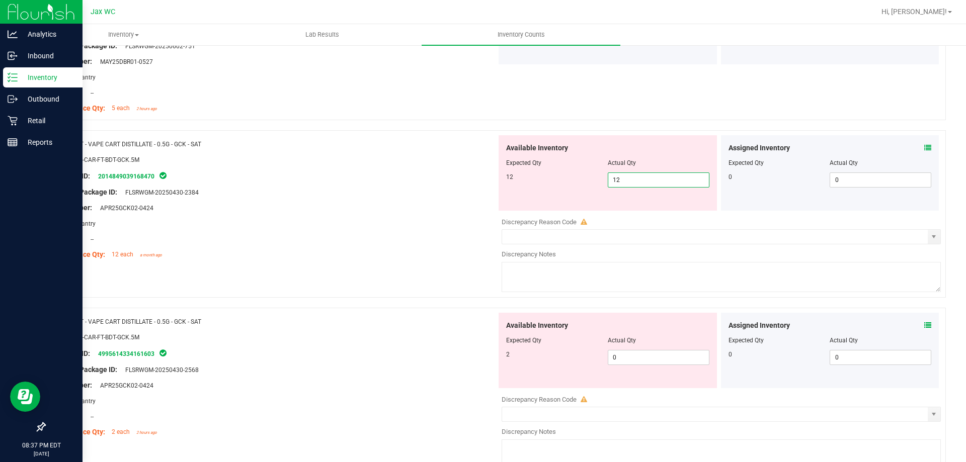
click at [646, 348] on div "Available Inventory Expected Qty Actual Qty 2 0 0" at bounding box center [607, 350] width 218 height 75
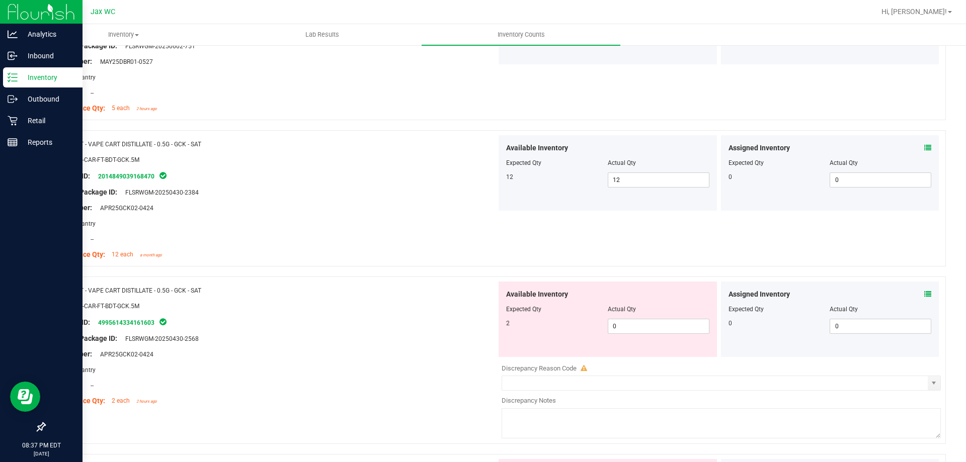
click at [621, 315] on div at bounding box center [607, 316] width 203 height 5
click at [627, 325] on span "0 0" at bounding box center [658, 326] width 102 height 15
click at [627, 325] on input "0" at bounding box center [658, 326] width 101 height 14
type input "2"
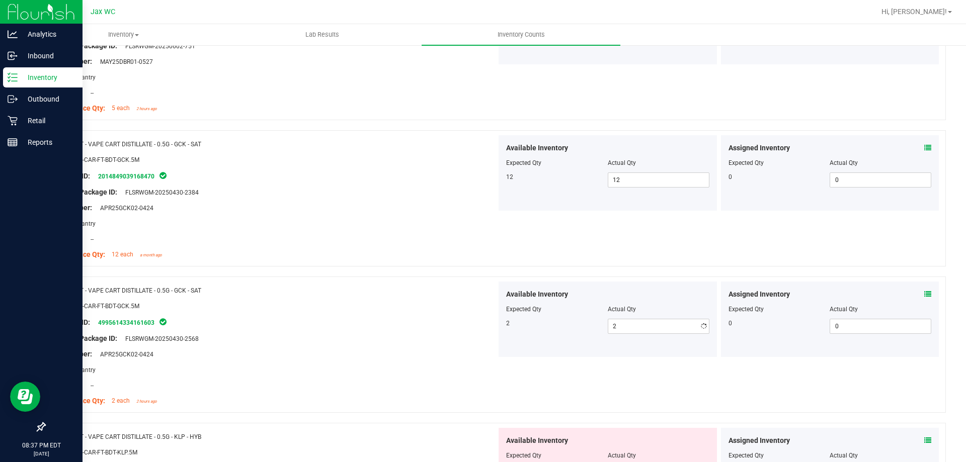
click at [327, 299] on div at bounding box center [274, 298] width 444 height 5
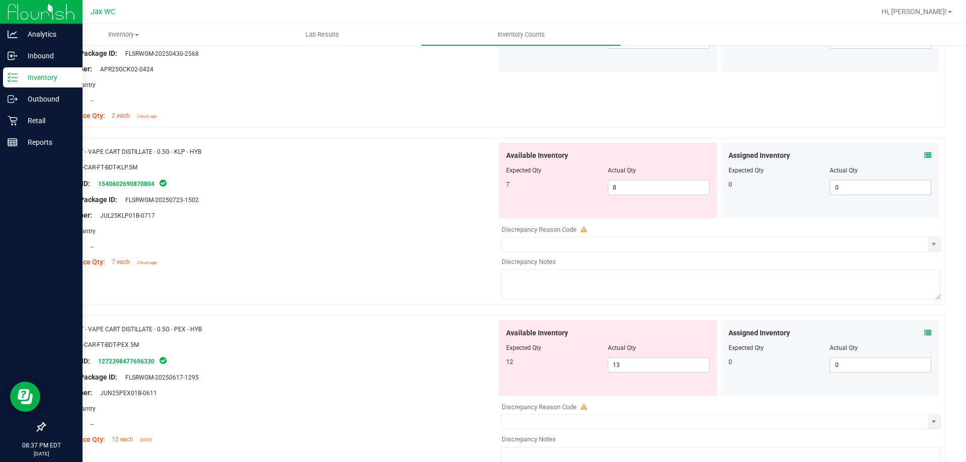
scroll to position [1861, 0]
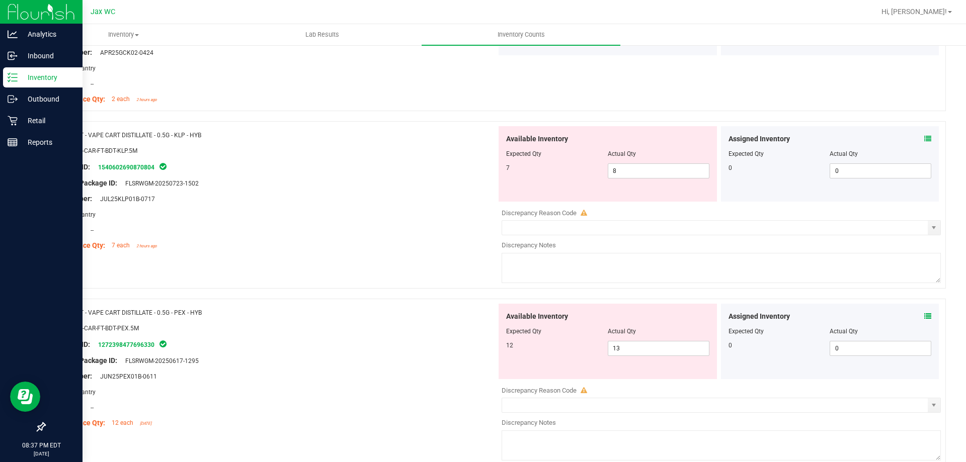
click at [924, 138] on icon at bounding box center [927, 138] width 7 height 7
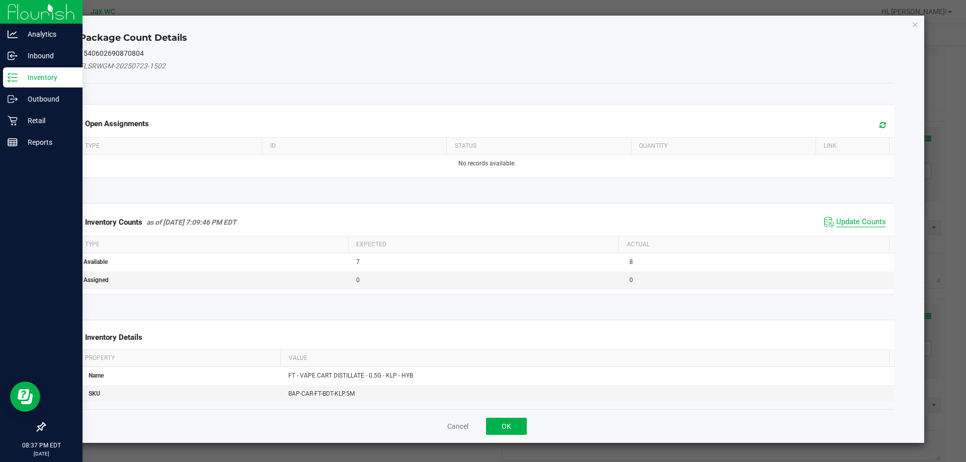
click at [857, 224] on span "Update Counts" at bounding box center [861, 222] width 50 height 10
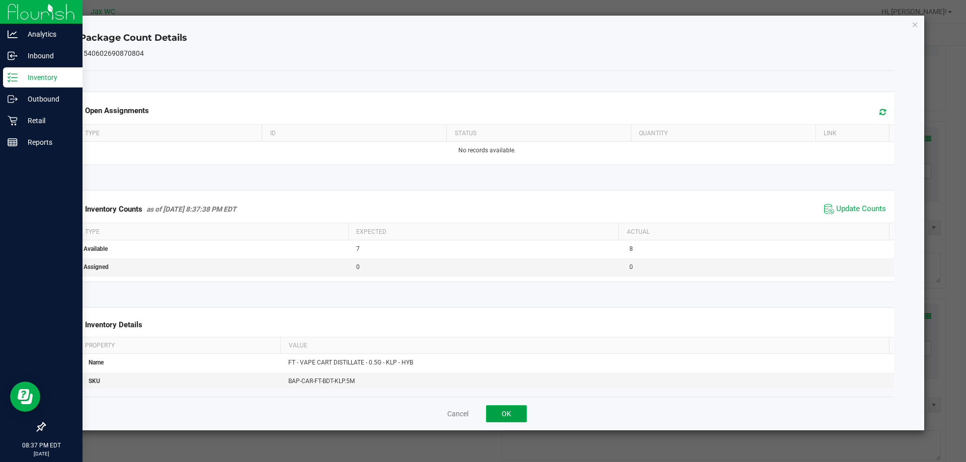
click at [515, 410] on button "OK" at bounding box center [506, 413] width 41 height 17
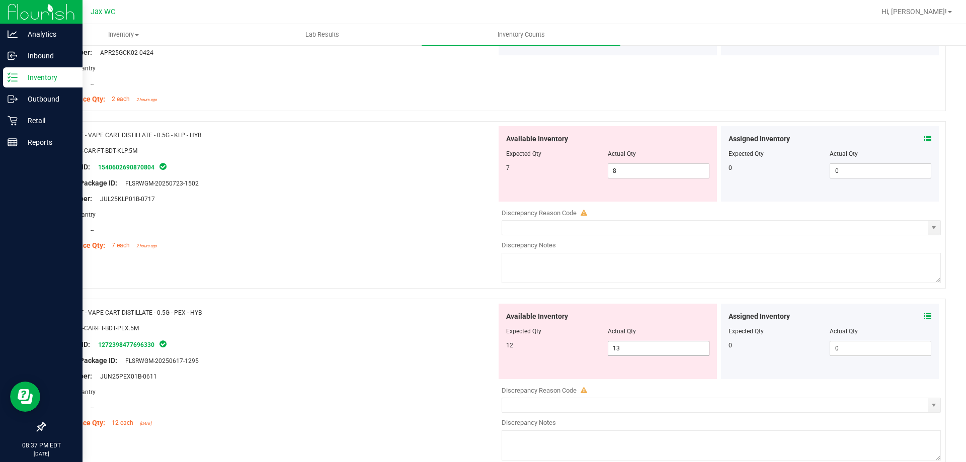
scroll to position [2012, 0]
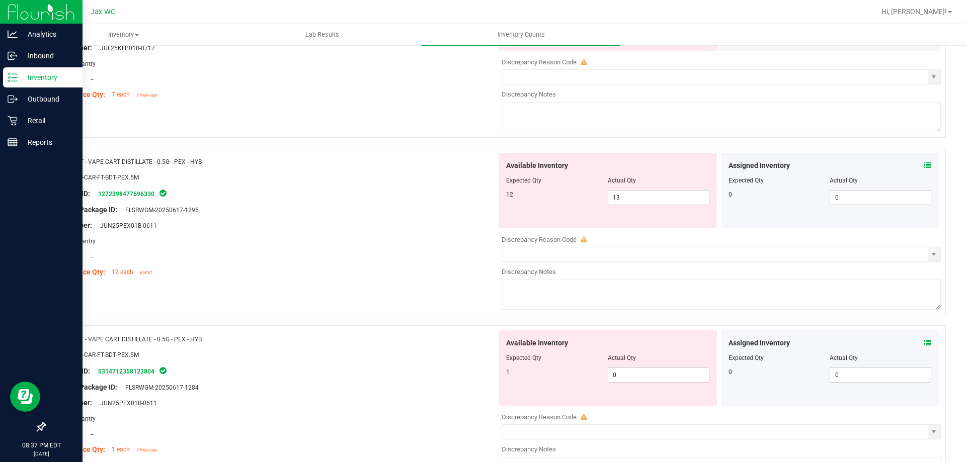
click at [924, 162] on icon at bounding box center [927, 165] width 7 height 7
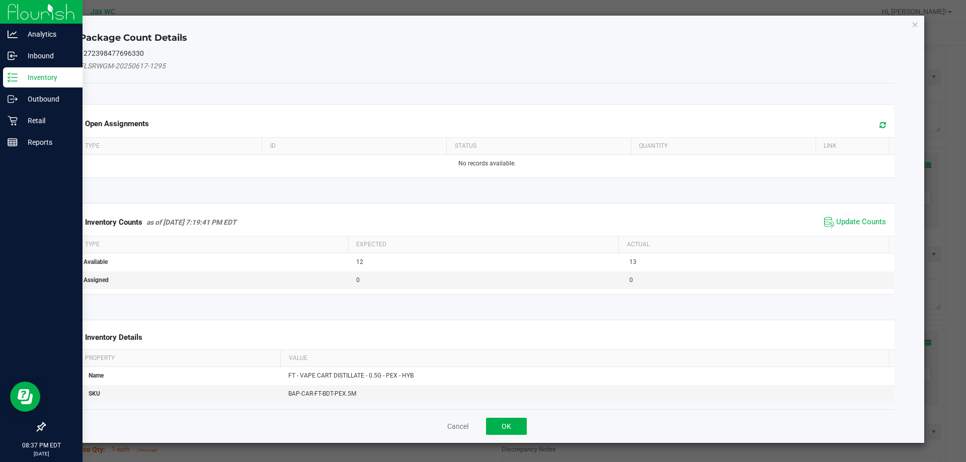
click at [848, 229] on span "Update Counts" at bounding box center [854, 222] width 67 height 15
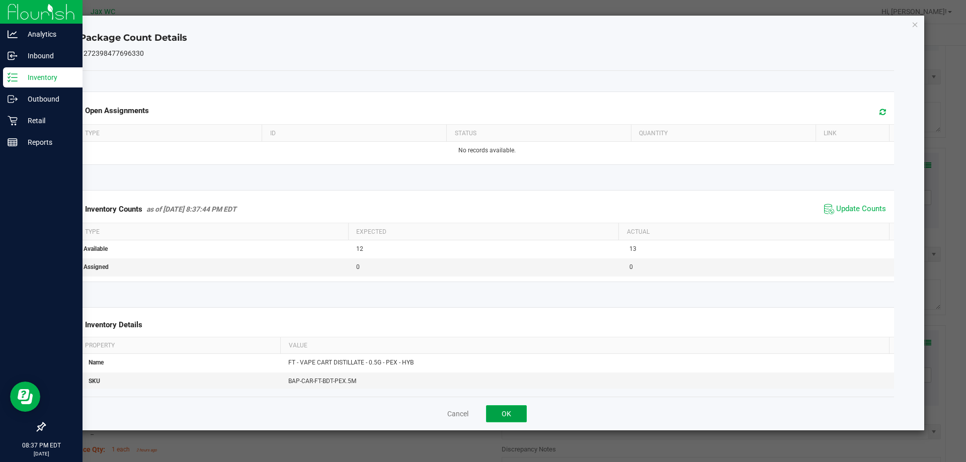
click at [516, 415] on button "OK" at bounding box center [506, 413] width 41 height 17
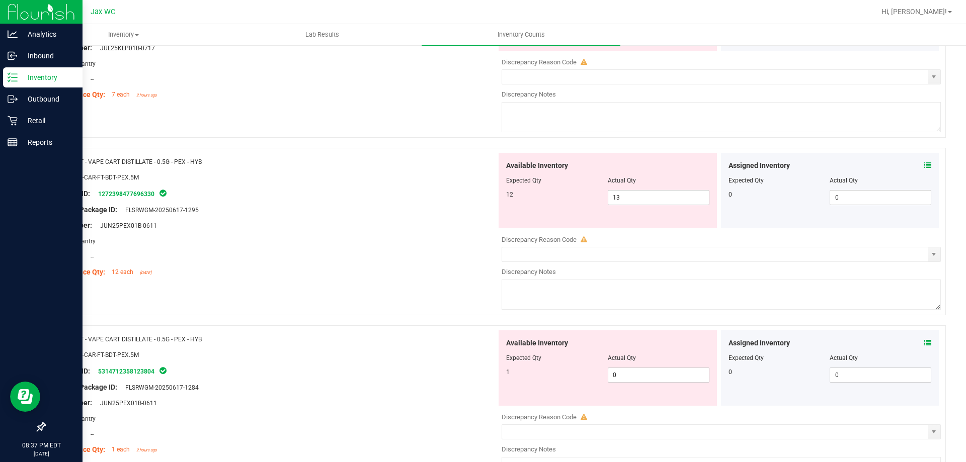
click at [924, 342] on icon at bounding box center [927, 342] width 7 height 7
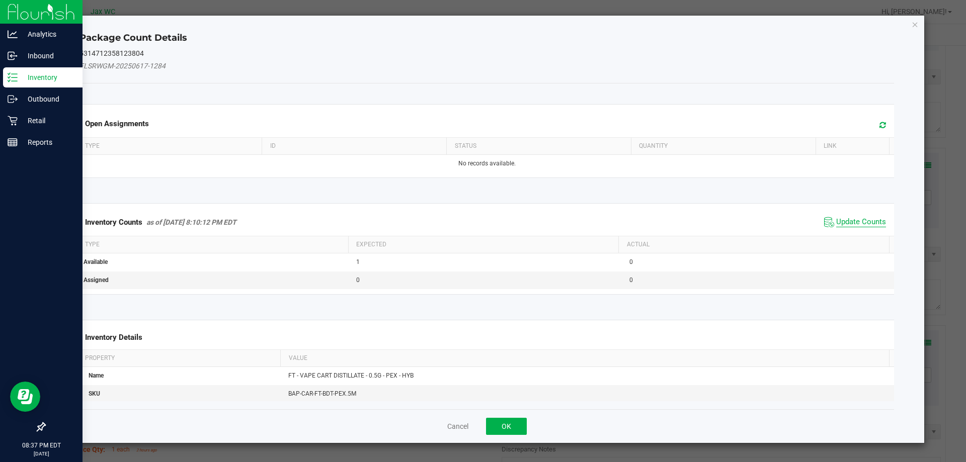
click at [836, 223] on span "Update Counts" at bounding box center [861, 222] width 50 height 10
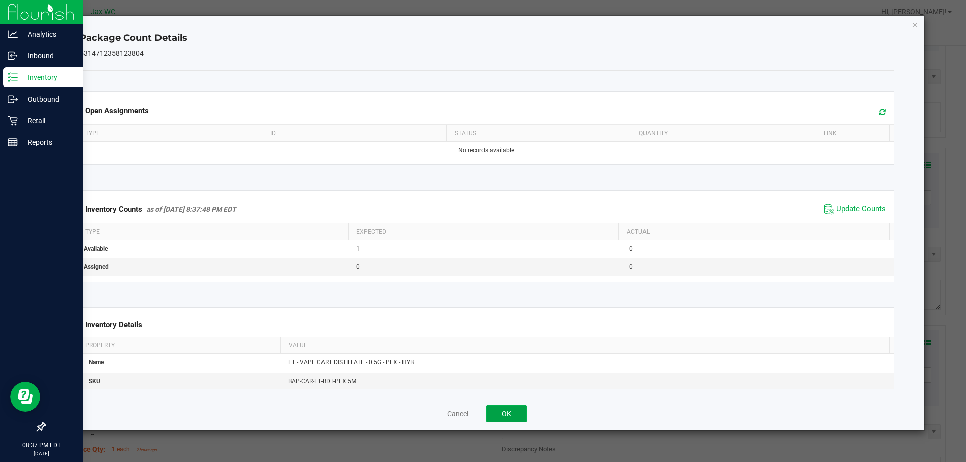
click at [501, 419] on button "OK" at bounding box center [506, 413] width 41 height 17
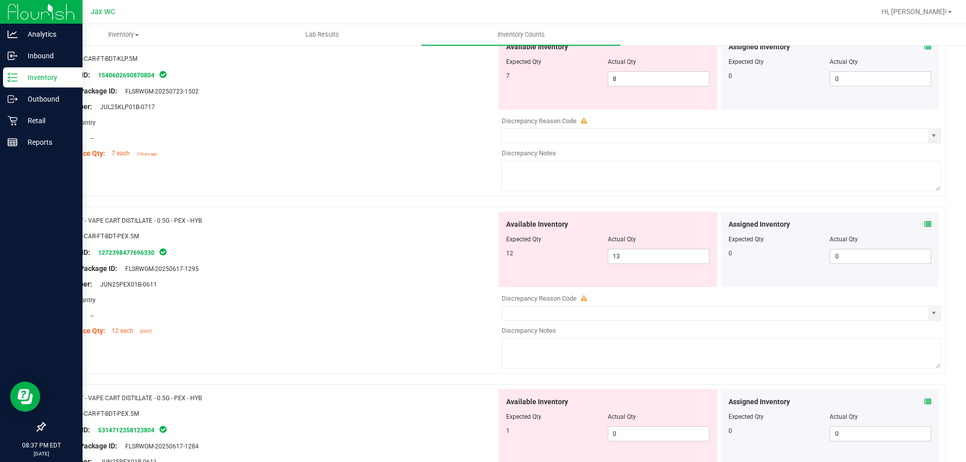
scroll to position [1861, 0]
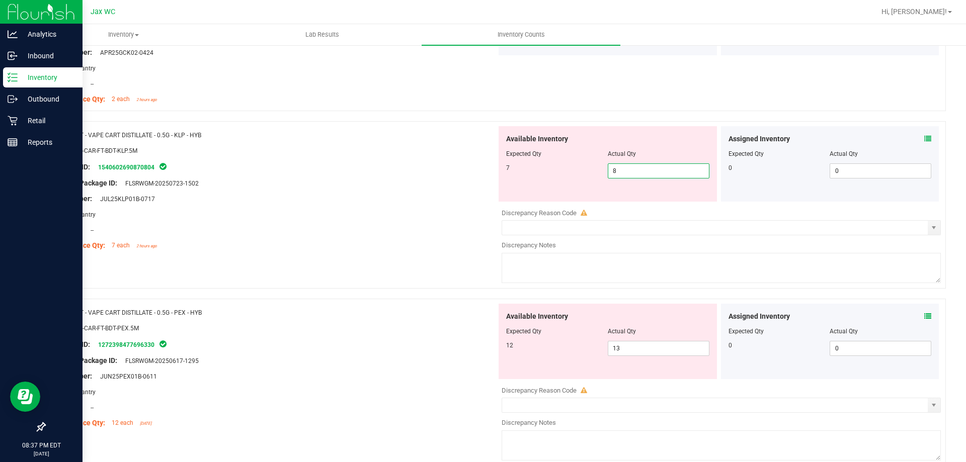
click at [636, 171] on span "8 8" at bounding box center [658, 170] width 102 height 15
click at [636, 171] on input "8" at bounding box center [658, 171] width 101 height 14
type input "7"
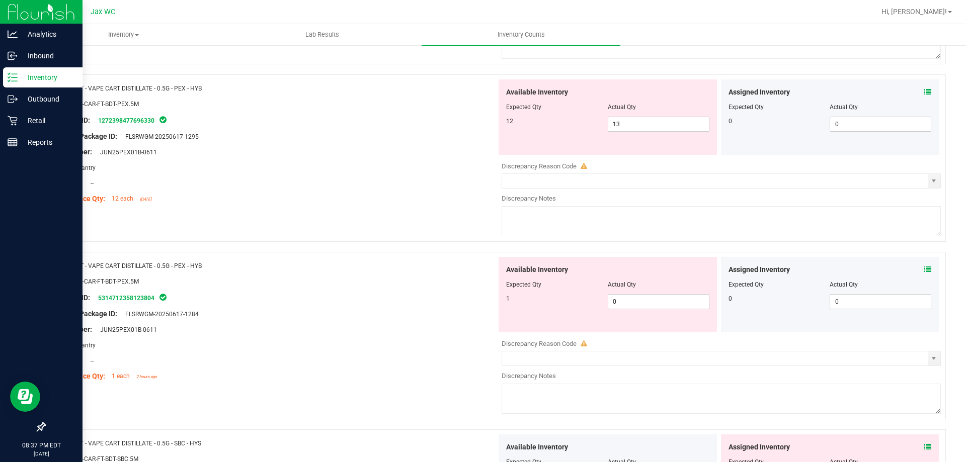
scroll to position [2112, 0]
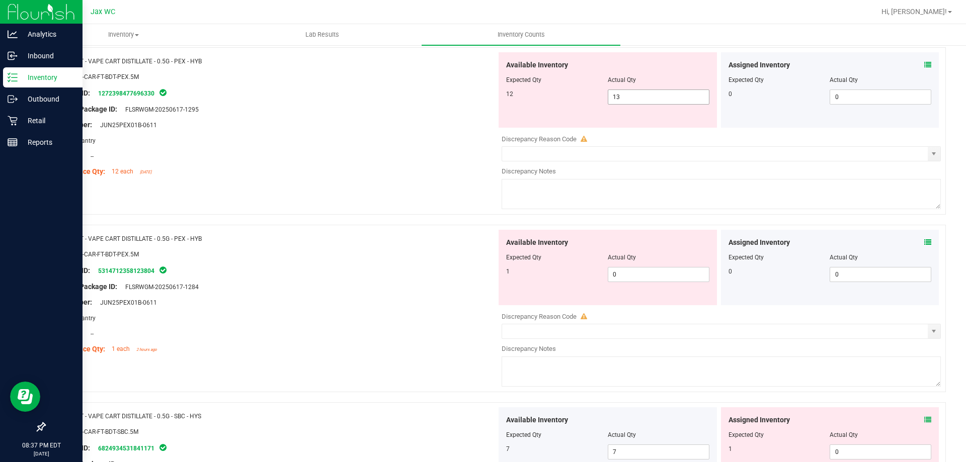
type input "7"
click at [646, 94] on div "Available Inventory Expected Qty Actual Qty 12 13 13" at bounding box center [607, 89] width 218 height 75
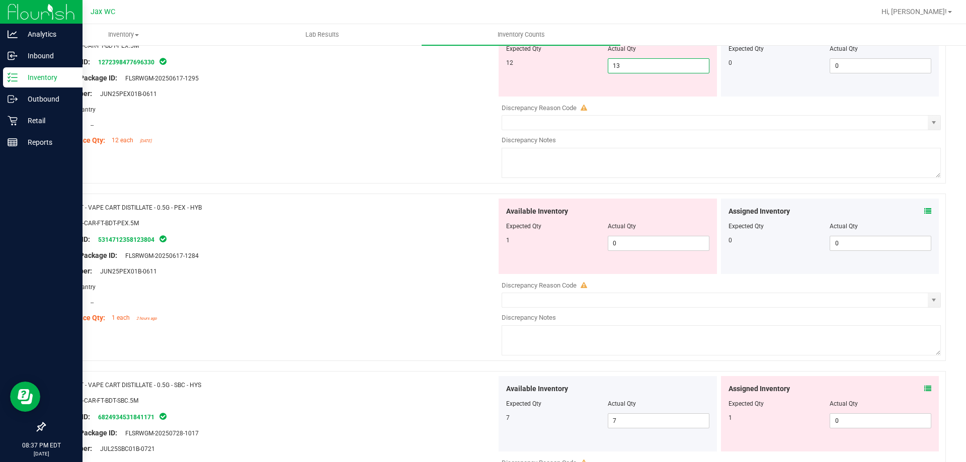
click at [646, 94] on div "Available Inventory Expected Qty Actual Qty 12 13 13" at bounding box center [607, 58] width 218 height 75
click at [639, 67] on span "13 13" at bounding box center [658, 65] width 102 height 15
click at [639, 67] on input "13" at bounding box center [658, 66] width 101 height 14
type input "12"
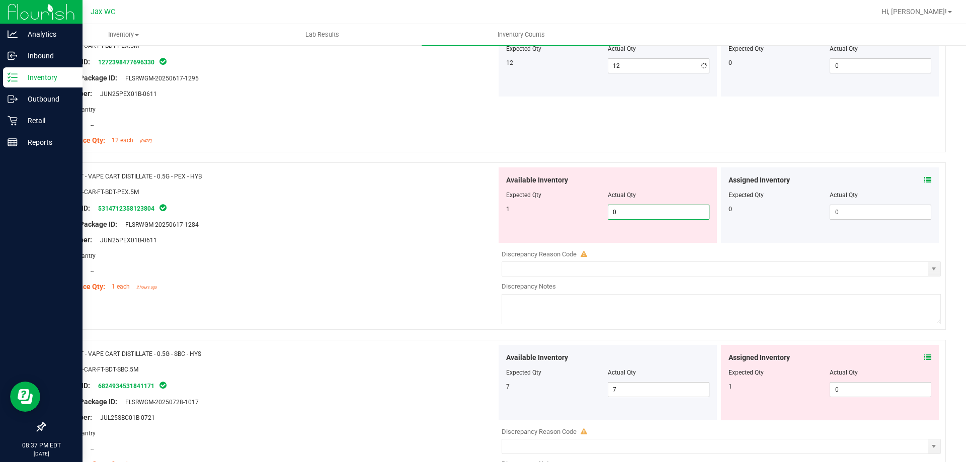
click at [639, 237] on div "Available Inventory Expected Qty Actual Qty 1 0 0" at bounding box center [607, 204] width 218 height 75
click at [608, 211] on input "0" at bounding box center [658, 212] width 101 height 14
click at [613, 211] on input "0" at bounding box center [658, 212] width 101 height 14
type input "1"
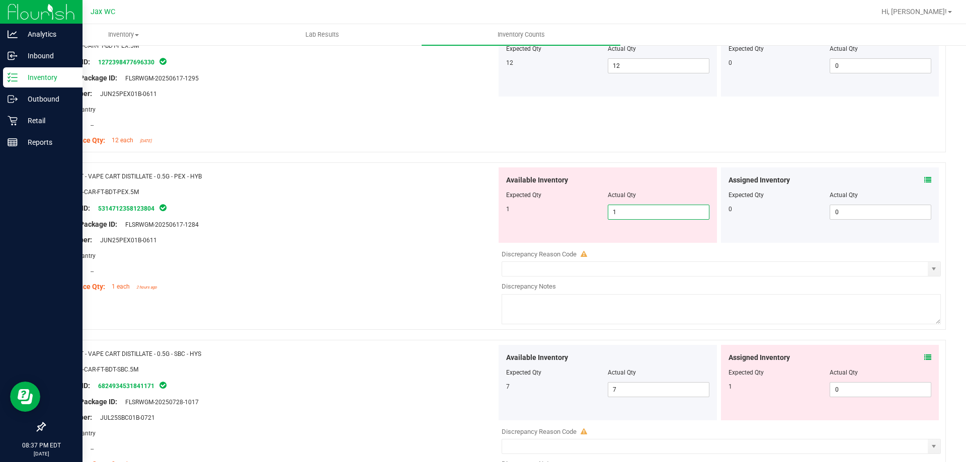
type input "1"
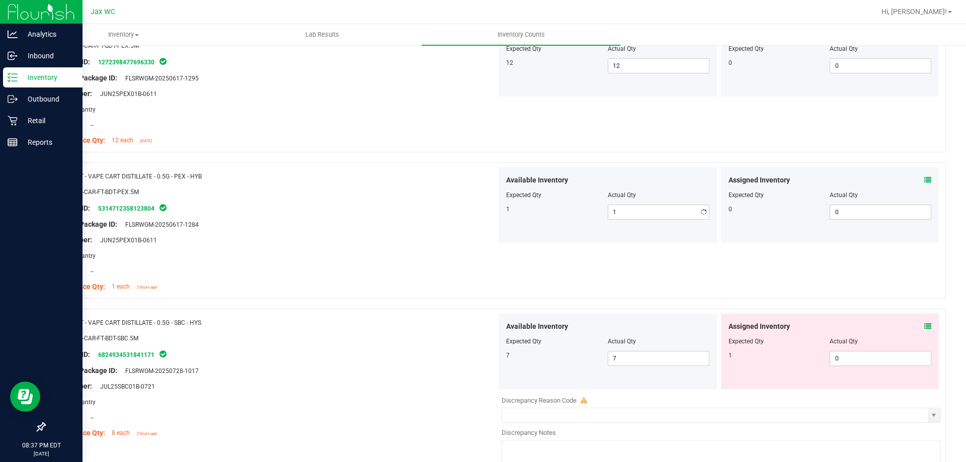
click at [393, 209] on div "Package ID: 5314712358123804" at bounding box center [274, 208] width 444 height 12
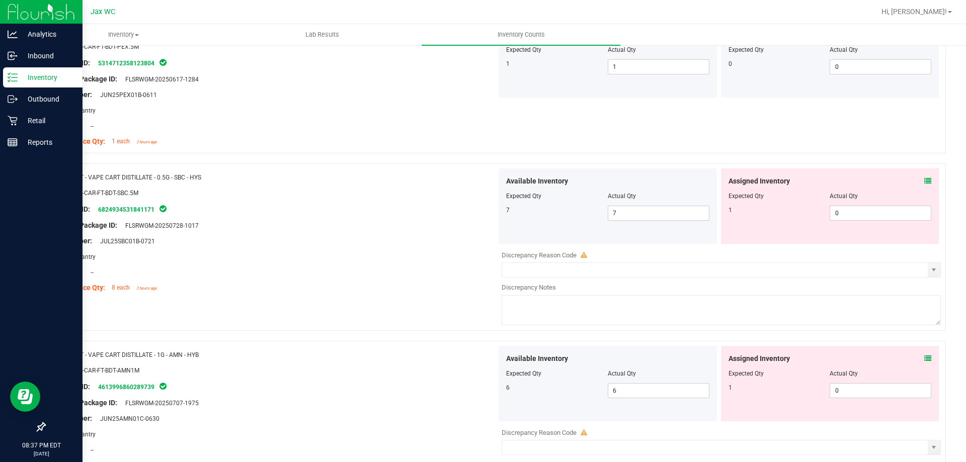
scroll to position [2263, 0]
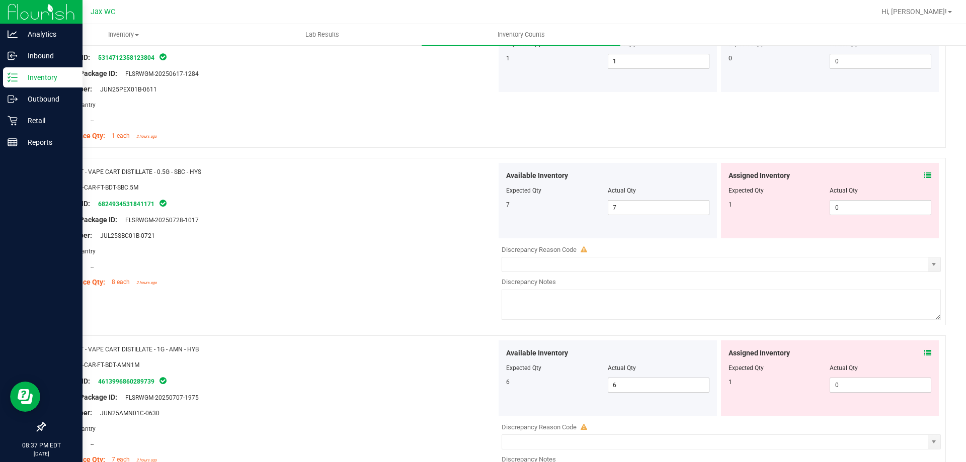
click at [924, 174] on icon at bounding box center [927, 175] width 7 height 7
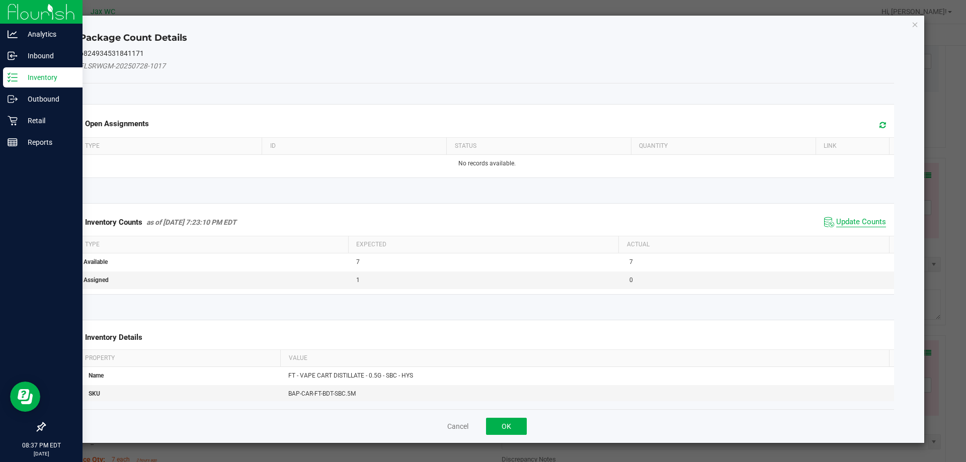
click at [860, 220] on span "Update Counts" at bounding box center [861, 222] width 50 height 10
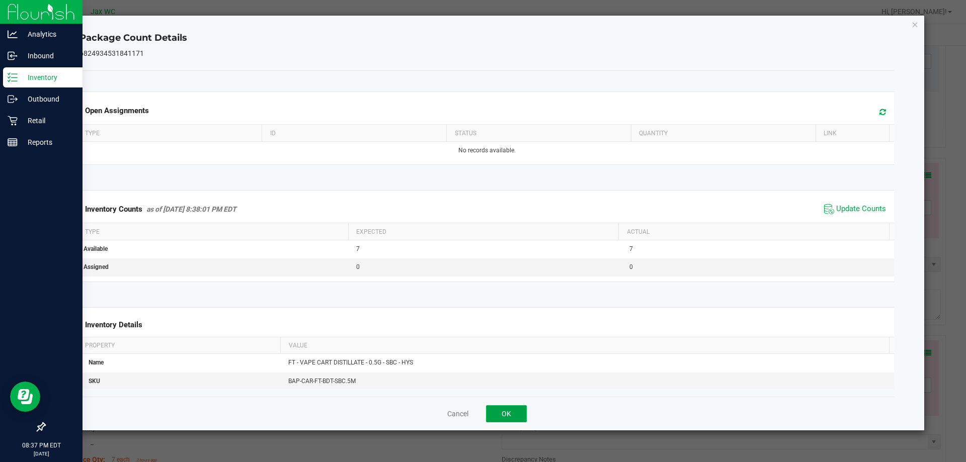
click at [511, 409] on button "OK" at bounding box center [506, 413] width 41 height 17
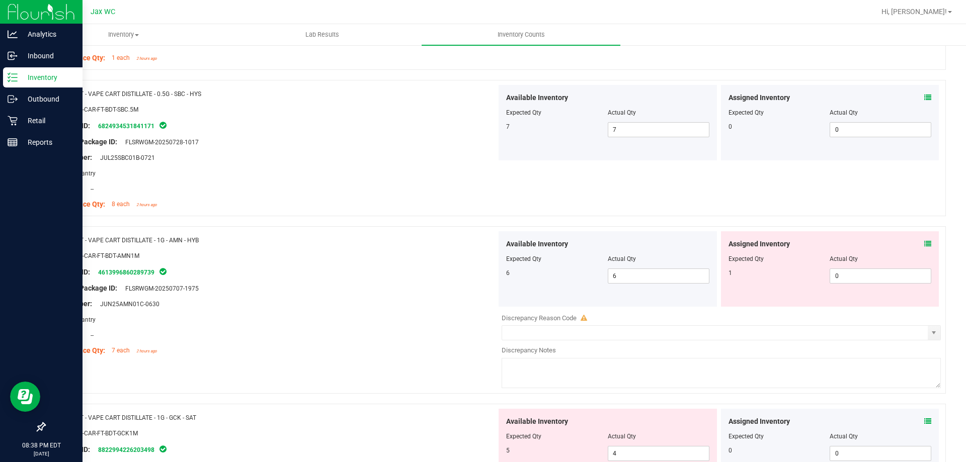
scroll to position [2414, 0]
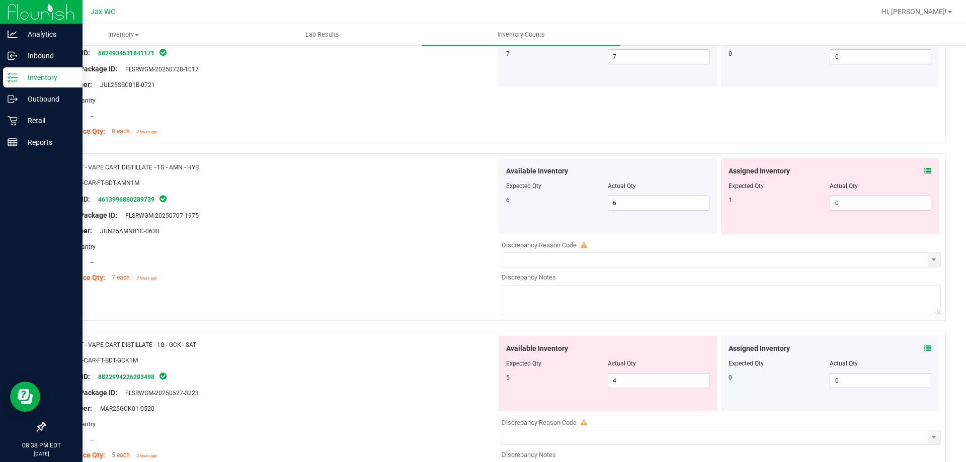
click at [927, 186] on div "Assigned Inventory Expected Qty Actual Qty 1 0 0" at bounding box center [830, 195] width 218 height 75
click at [924, 170] on icon at bounding box center [927, 170] width 7 height 7
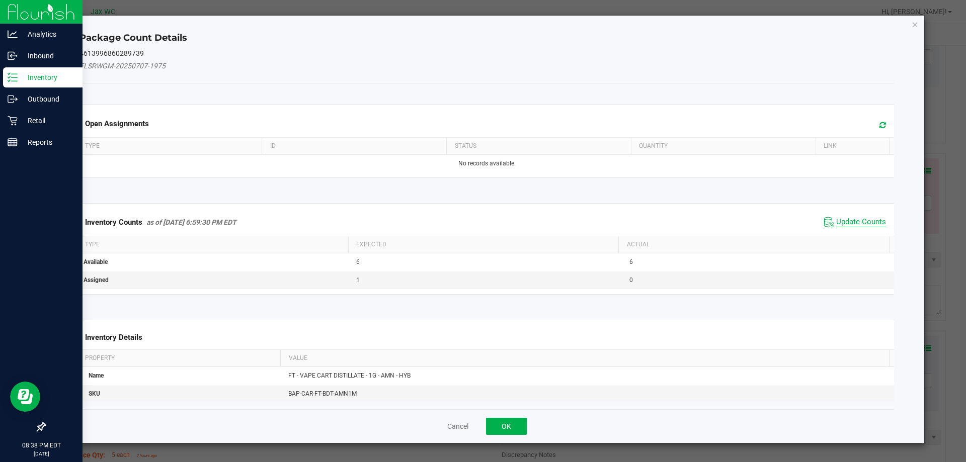
click at [847, 217] on span "Update Counts" at bounding box center [861, 222] width 50 height 10
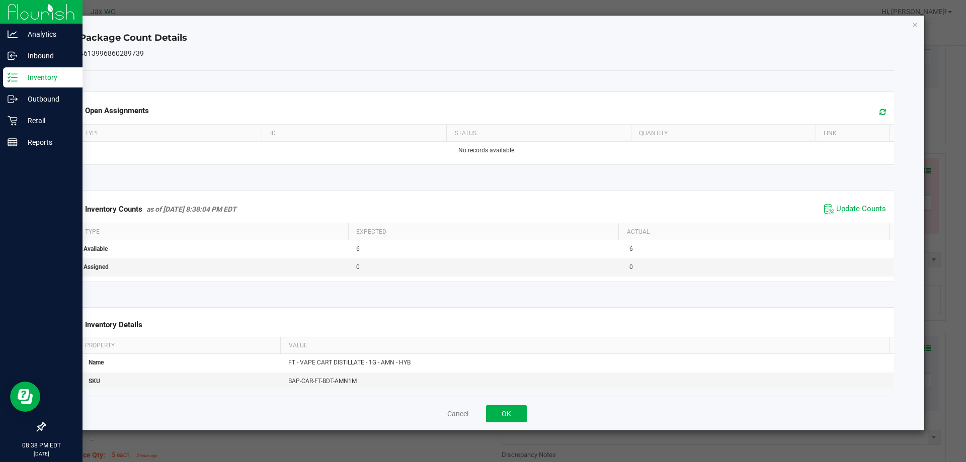
click at [522, 397] on div "Cancel OK" at bounding box center [486, 414] width 815 height 34
click at [512, 412] on button "OK" at bounding box center [506, 413] width 41 height 17
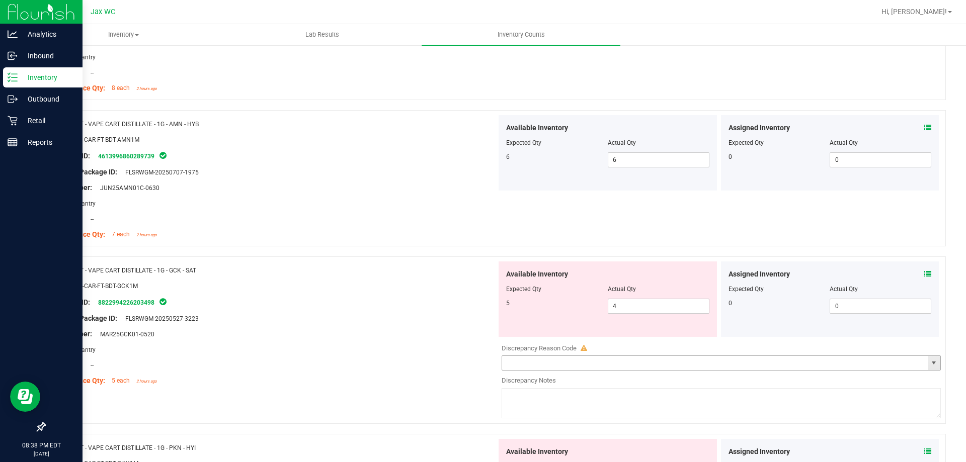
scroll to position [2514, 0]
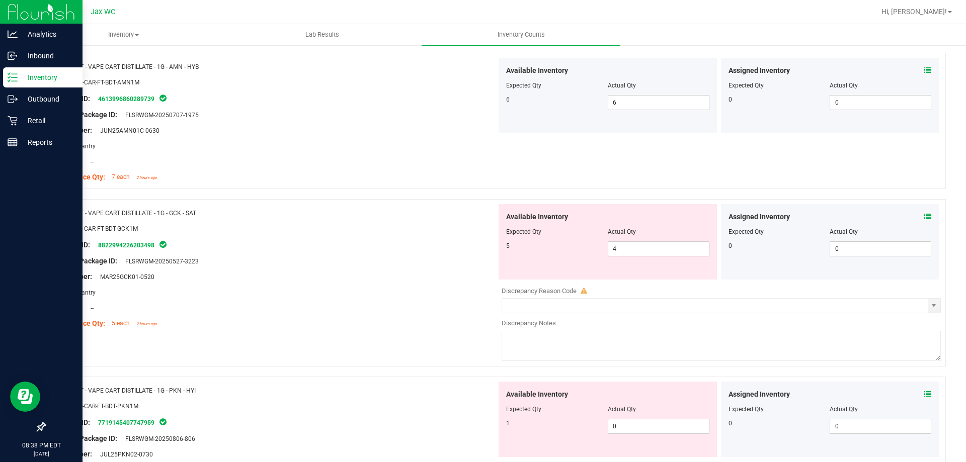
click at [916, 215] on div "Assigned Inventory" at bounding box center [829, 217] width 203 height 11
click at [924, 215] on icon at bounding box center [927, 216] width 7 height 7
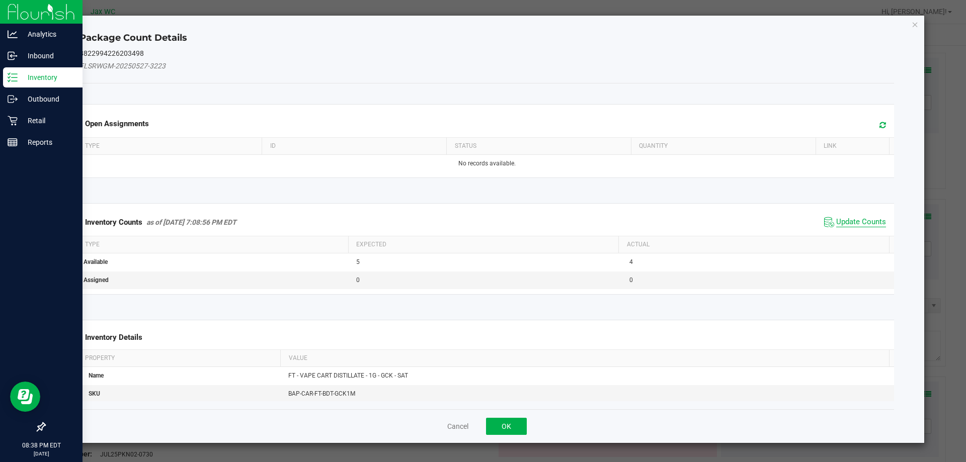
click at [836, 225] on span "Update Counts" at bounding box center [861, 222] width 50 height 10
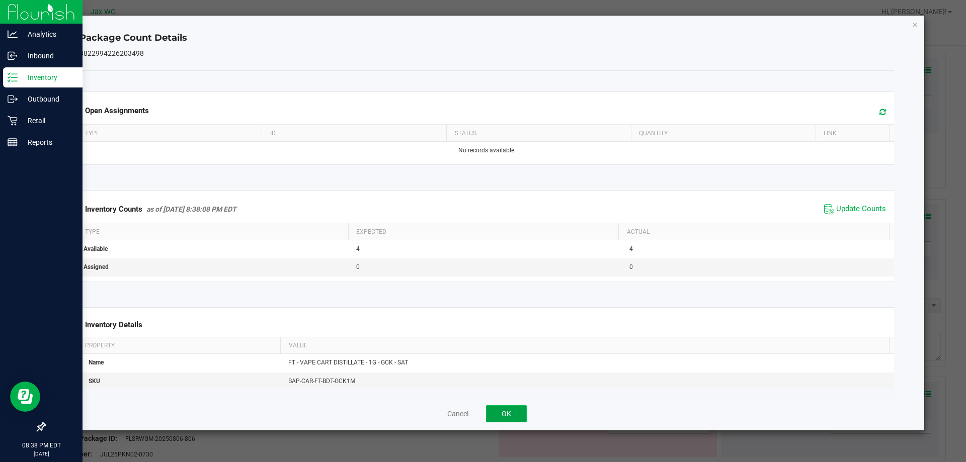
click at [516, 411] on button "OK" at bounding box center [506, 413] width 41 height 17
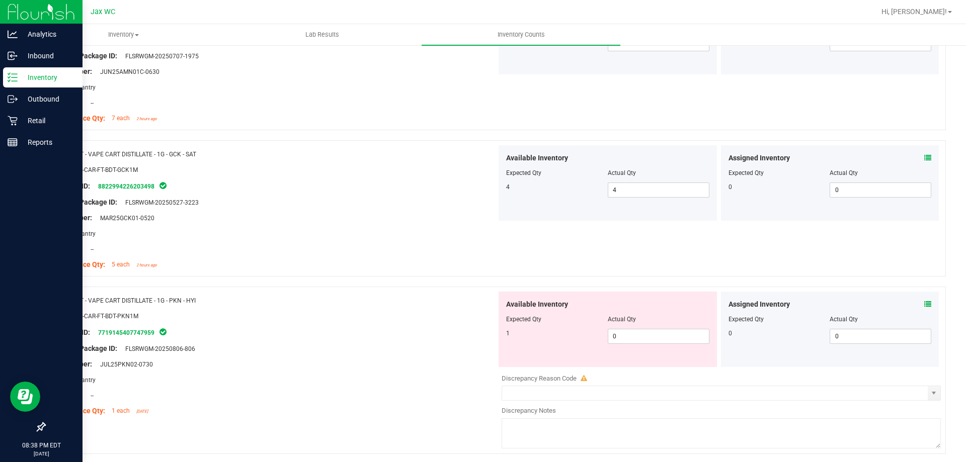
scroll to position [2665, 0]
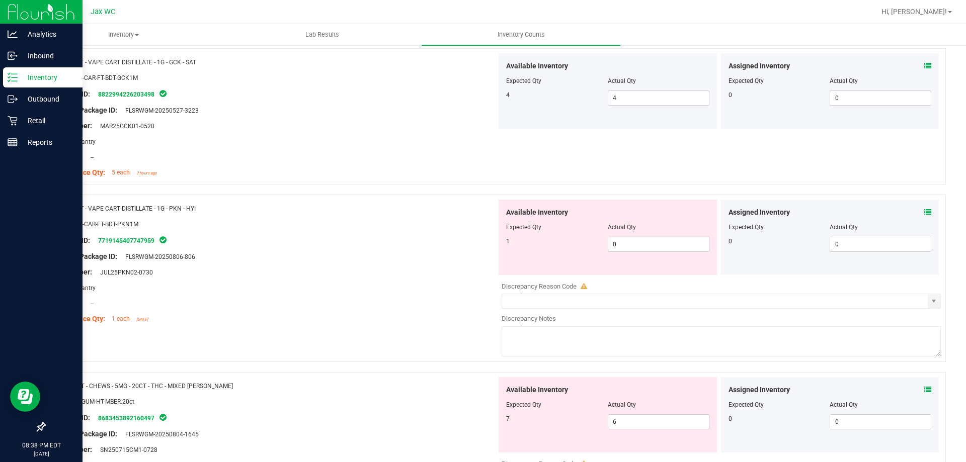
click at [915, 209] on div "Assigned Inventory" at bounding box center [829, 212] width 203 height 11
click at [924, 210] on icon at bounding box center [927, 212] width 7 height 7
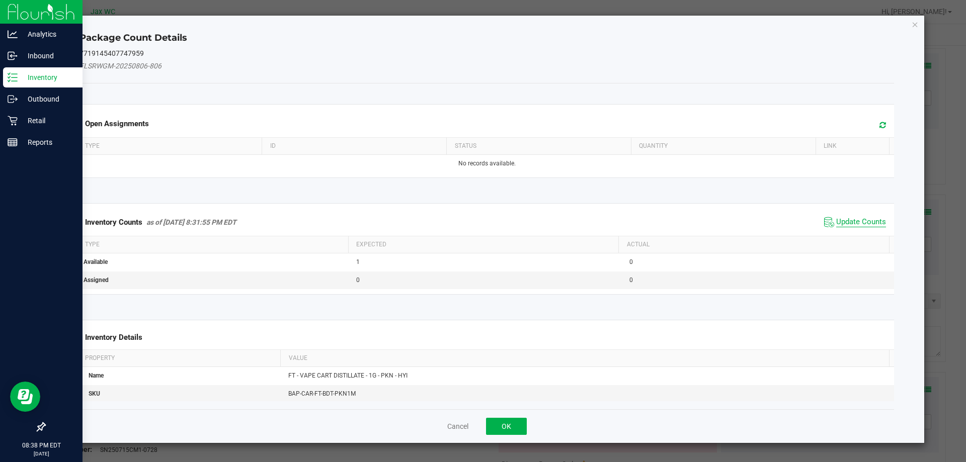
click at [868, 226] on span "Update Counts" at bounding box center [861, 222] width 50 height 10
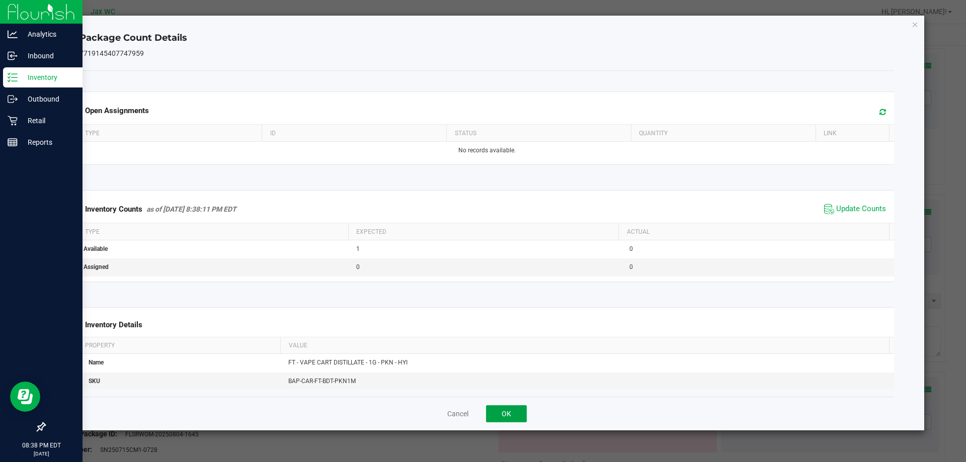
click at [507, 412] on button "OK" at bounding box center [506, 413] width 41 height 17
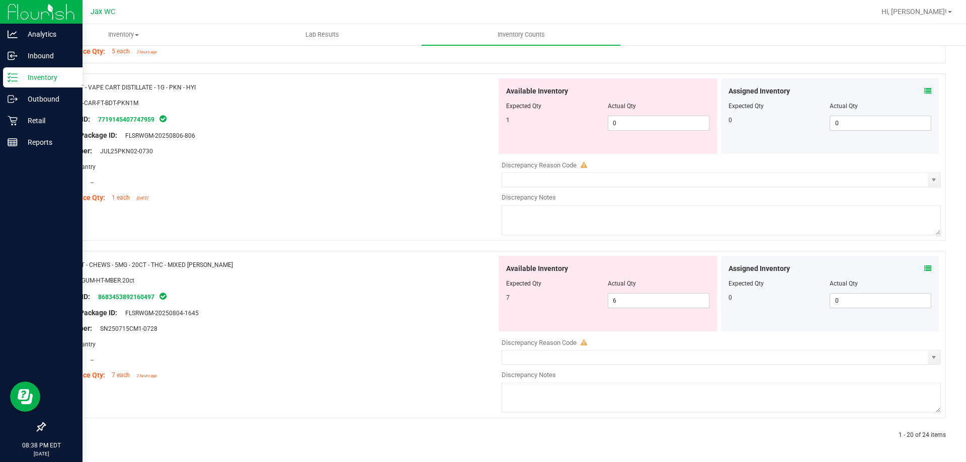
scroll to position [2787, 0]
click at [924, 266] on icon at bounding box center [927, 268] width 7 height 7
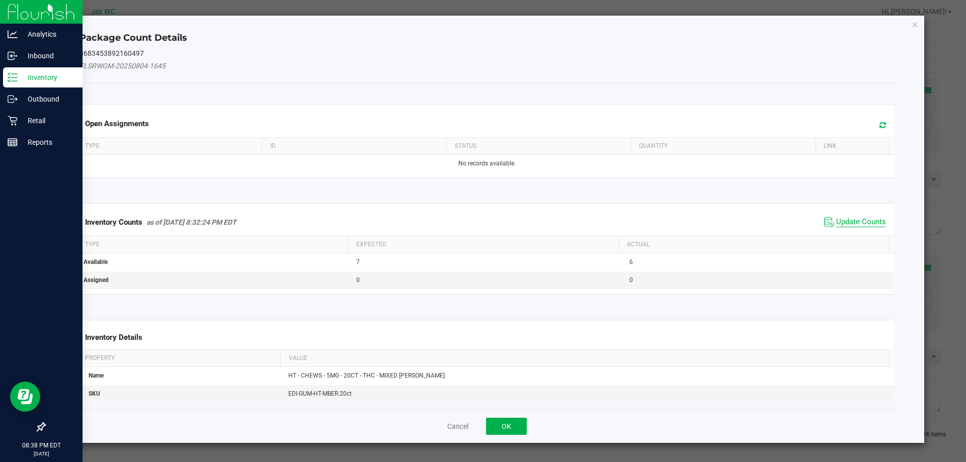
click at [865, 223] on span "Update Counts" at bounding box center [861, 222] width 50 height 10
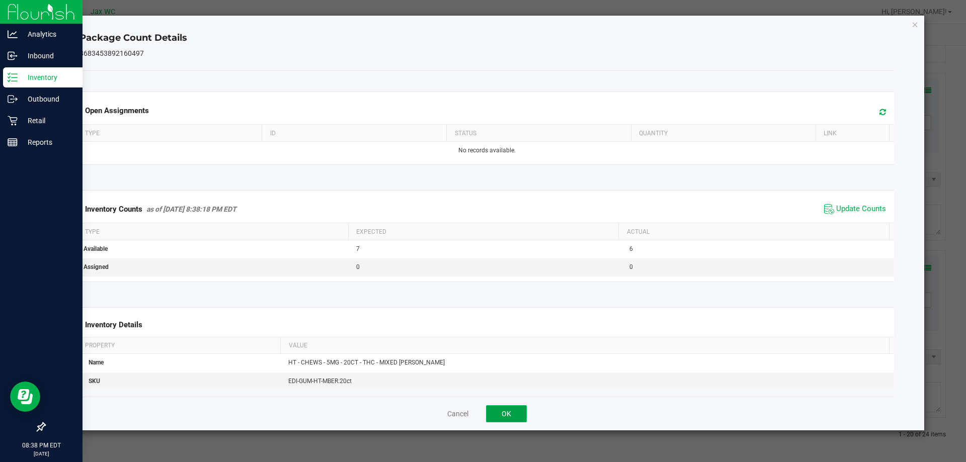
click at [507, 411] on button "OK" at bounding box center [506, 413] width 41 height 17
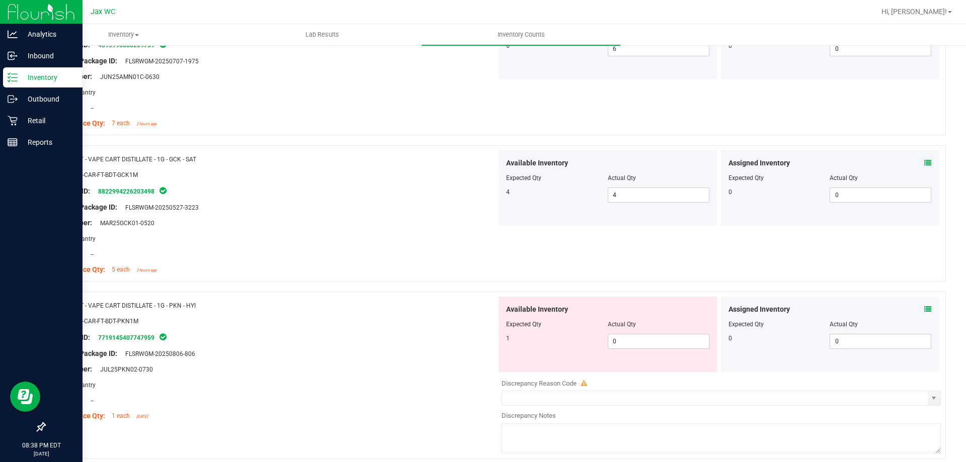
scroll to position [2586, 0]
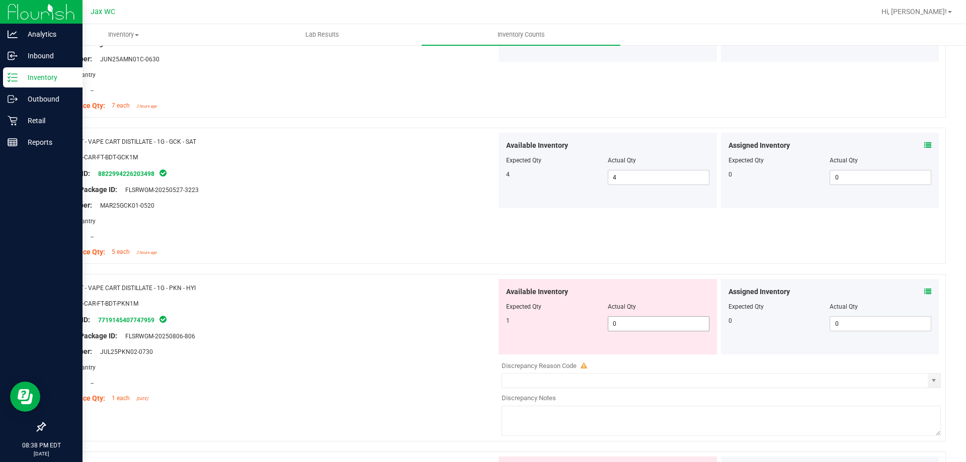
click at [628, 324] on span "0 0" at bounding box center [658, 323] width 102 height 15
click at [628, 324] on input "0" at bounding box center [658, 324] width 101 height 14
drag, startPoint x: 227, startPoint y: 276, endPoint x: 76, endPoint y: 278, distance: 150.4
click at [76, 278] on div "Name: FT - VAPE CART DISTILLATE - 1G - PKN - HYI SKU: BAP-CAR-FT-BDT-PKN1M Pack…" at bounding box center [494, 357] width 901 height 167
copy div "FT - VAPE CART DISTILLATE - 1G - PKN - HYI"
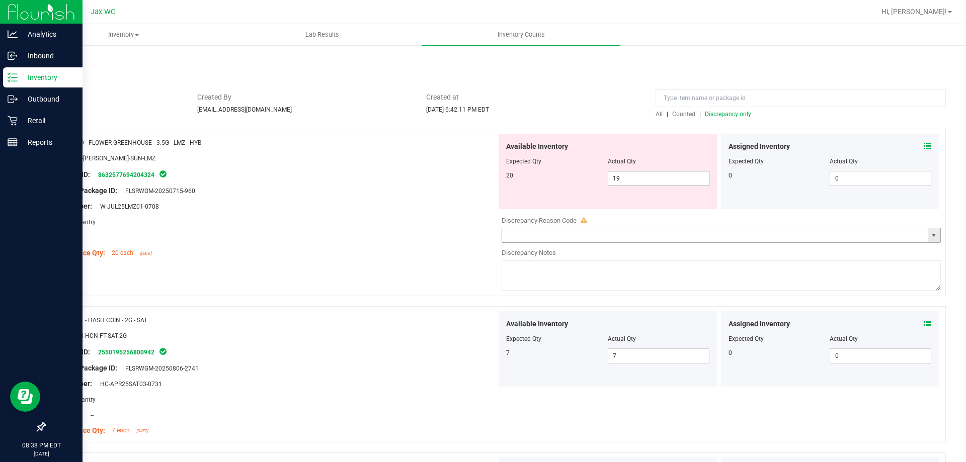
scroll to position [0, 0]
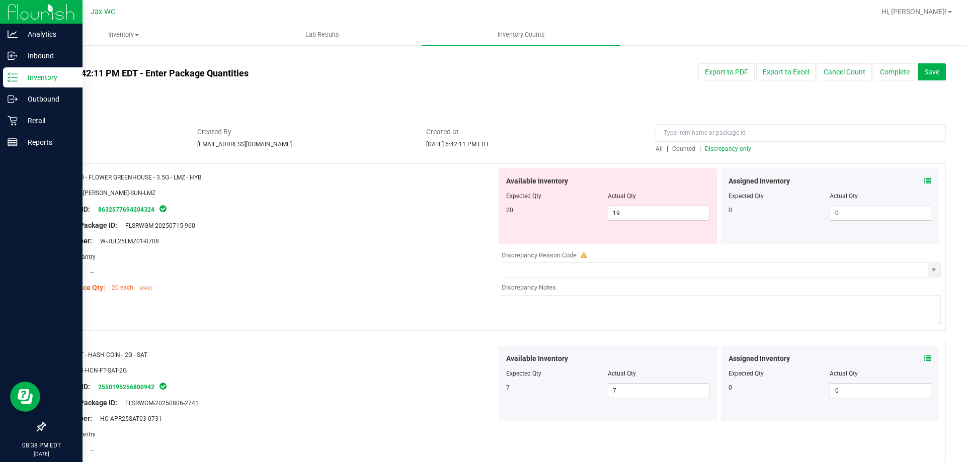
click at [716, 151] on span "Discrepancy only" at bounding box center [728, 148] width 46 height 7
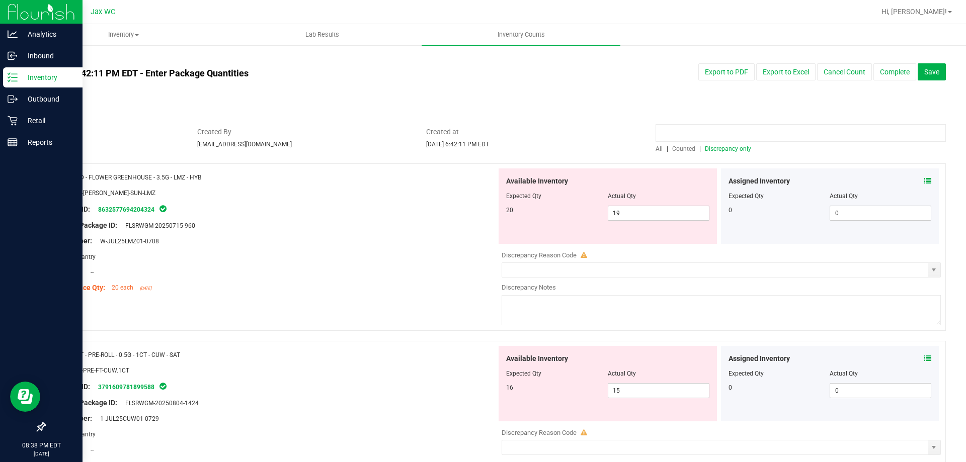
click at [682, 135] on input at bounding box center [800, 133] width 290 height 18
paste input "FT - VAPE CART DISTILLATE - 1G - PKN - HYI"
type input "FT - VAPE CART DISTILLATE - 1G - PKN - HYI"
click at [674, 146] on span "Counted" at bounding box center [683, 148] width 23 height 7
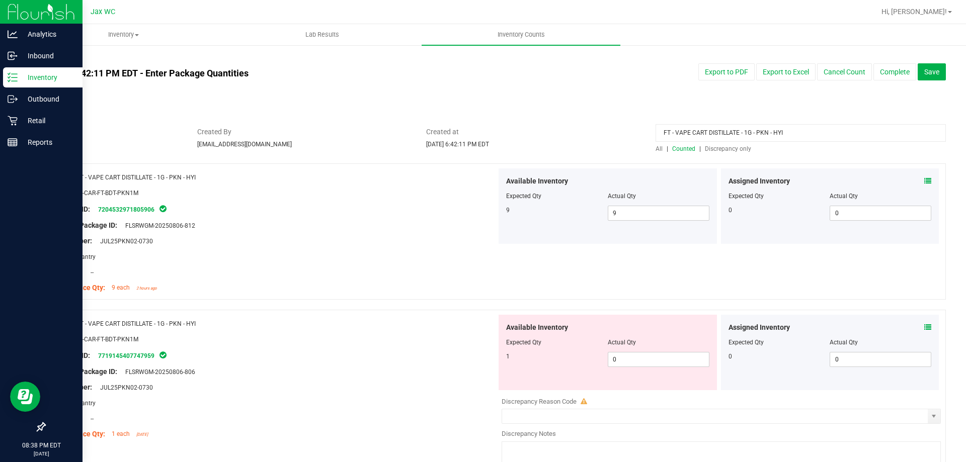
click at [925, 180] on div "Assigned Inventory Expected Qty Actual Qty 0 0 0" at bounding box center [830, 205] width 218 height 75
click at [916, 182] on div "Assigned Inventory" at bounding box center [829, 181] width 203 height 11
click at [614, 370] on div "Available Inventory Expected Qty Actual Qty 1 0 0" at bounding box center [607, 352] width 218 height 75
click at [625, 359] on span "0 0" at bounding box center [658, 359] width 102 height 15
click at [625, 359] on input "0" at bounding box center [658, 360] width 101 height 14
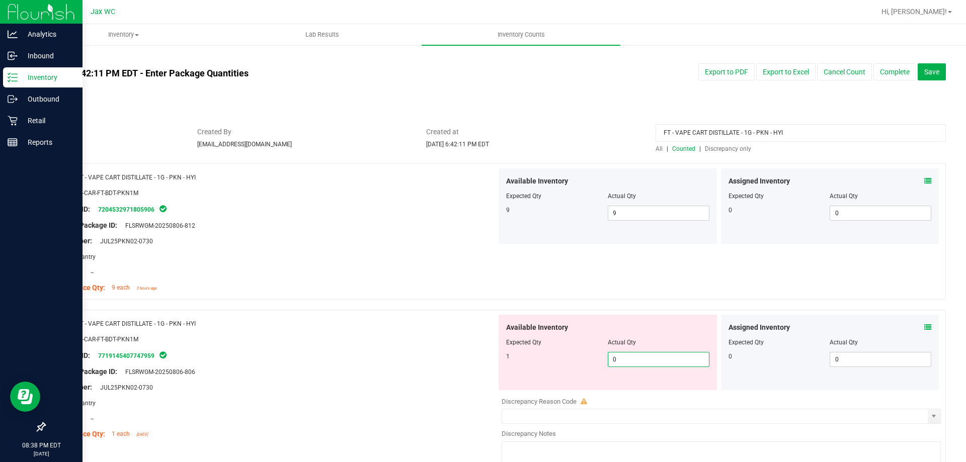
type input "1"
click at [424, 275] on div "Location: --" at bounding box center [274, 272] width 444 height 11
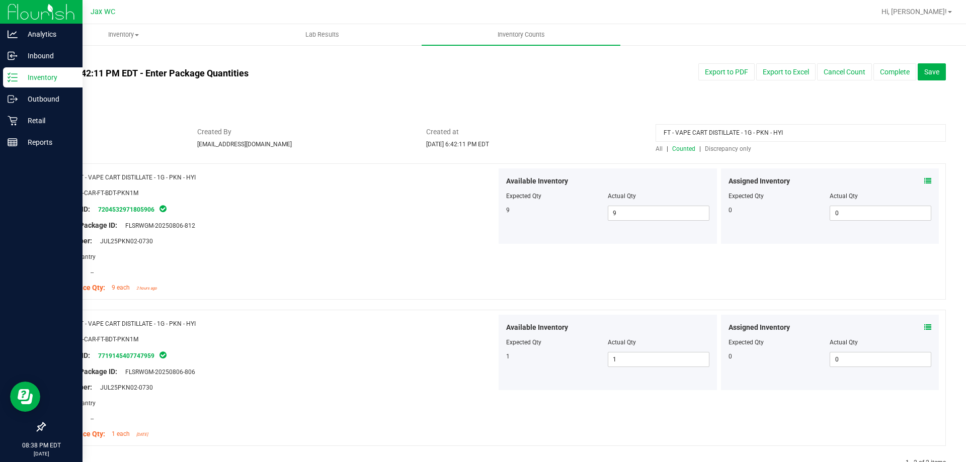
drag, startPoint x: 824, startPoint y: 125, endPoint x: 537, endPoint y: 164, distance: 289.8
click at [537, 164] on div "All counts [DATE] 6:42:11 PM EDT - Enter Package Quantities Sync Status Not Syn…" at bounding box center [494, 267] width 901 height 426
click at [742, 152] on div "All | Counted | Discrepancy only" at bounding box center [800, 148] width 290 height 9
click at [738, 148] on span "Discrepancy only" at bounding box center [728, 148] width 46 height 7
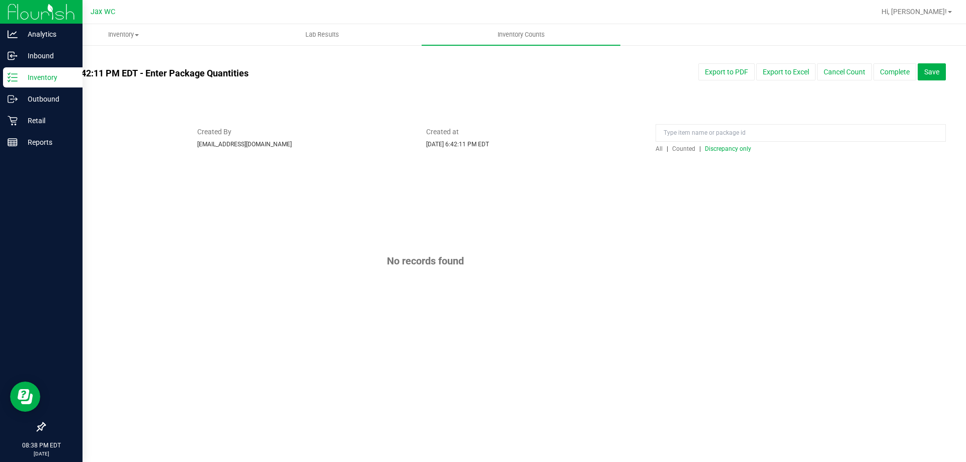
click at [737, 148] on span "Discrepancy only" at bounding box center [728, 148] width 46 height 7
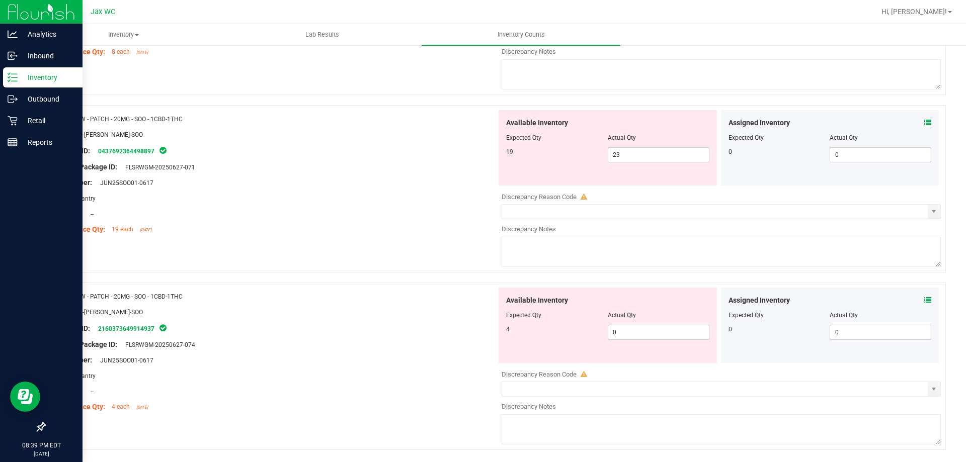
scroll to position [928, 0]
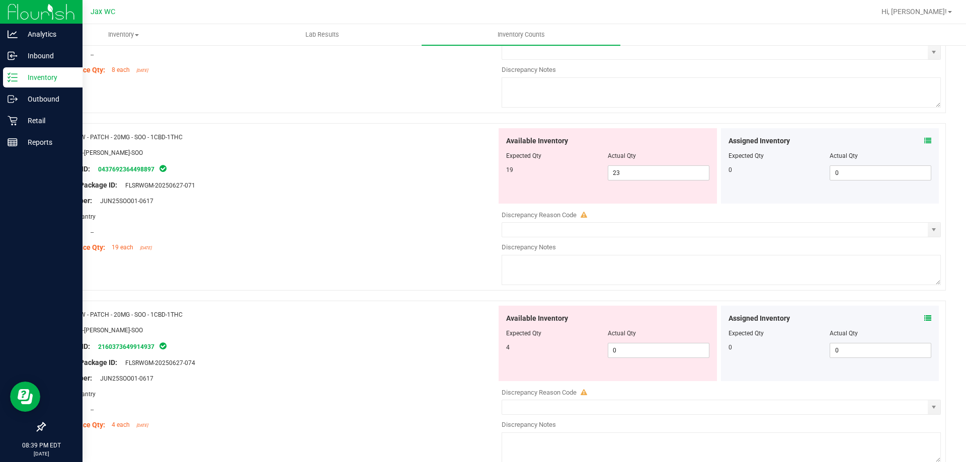
click at [924, 320] on icon at bounding box center [927, 318] width 7 height 7
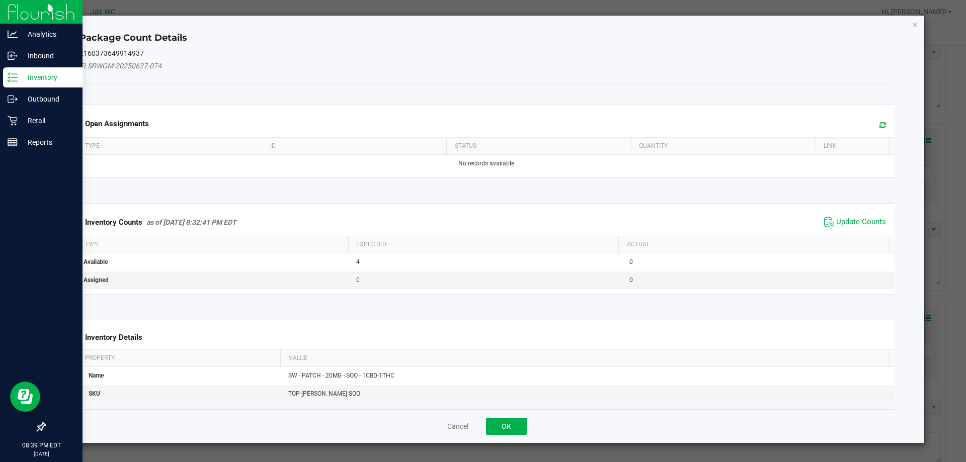
click at [836, 219] on span "Update Counts" at bounding box center [861, 222] width 50 height 10
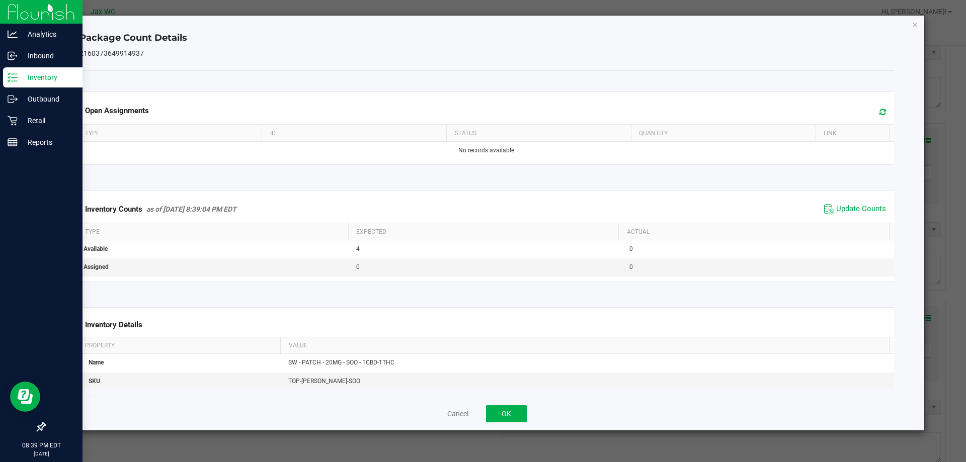
click at [504, 403] on div "Cancel OK" at bounding box center [486, 414] width 815 height 34
click at [514, 419] on button "OK" at bounding box center [506, 413] width 41 height 17
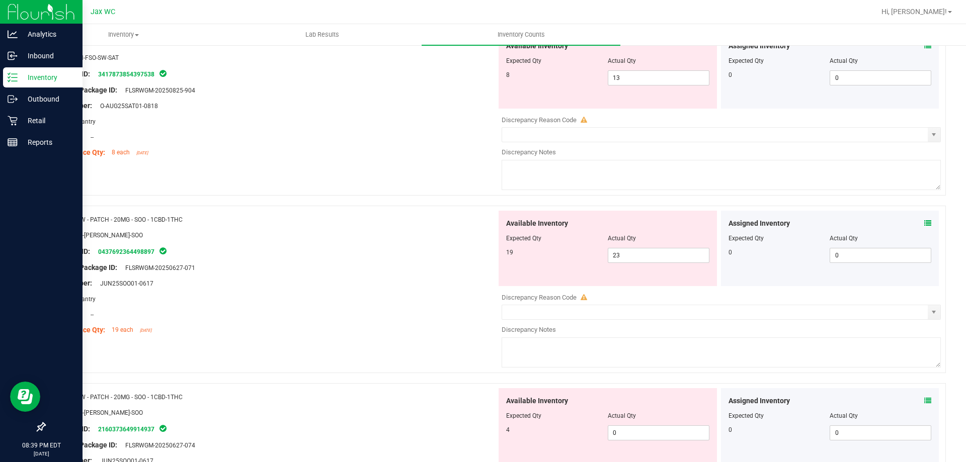
scroll to position [827, 0]
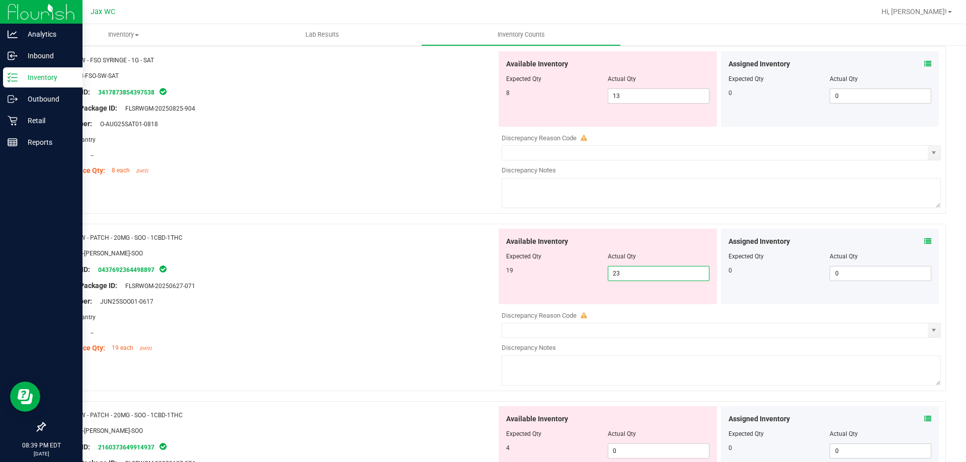
click at [661, 274] on span "23 23" at bounding box center [658, 273] width 102 height 15
click at [661, 274] on input "23" at bounding box center [658, 274] width 101 height 14
type input "19"
click at [656, 448] on div "Available Inventory Expected Qty Actual Qty 4 0 0" at bounding box center [607, 443] width 218 height 75
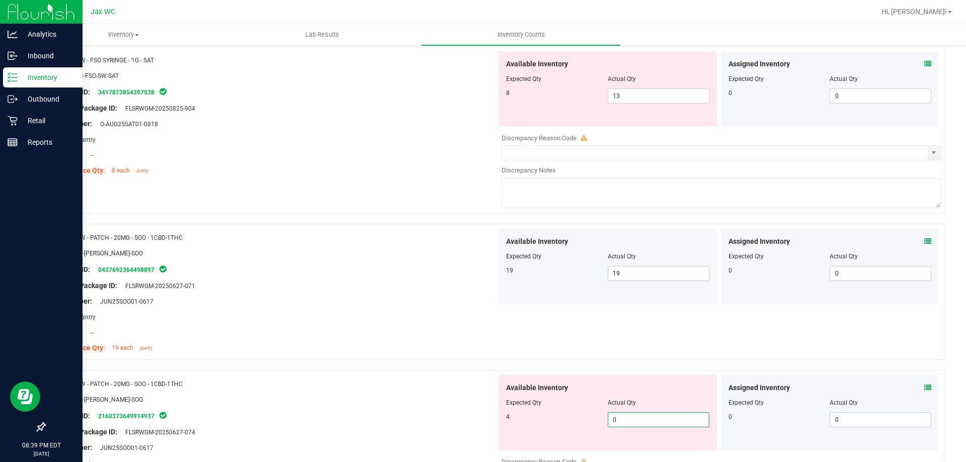
click at [636, 413] on input "0" at bounding box center [658, 420] width 101 height 14
click at [637, 419] on input "0" at bounding box center [658, 420] width 101 height 14
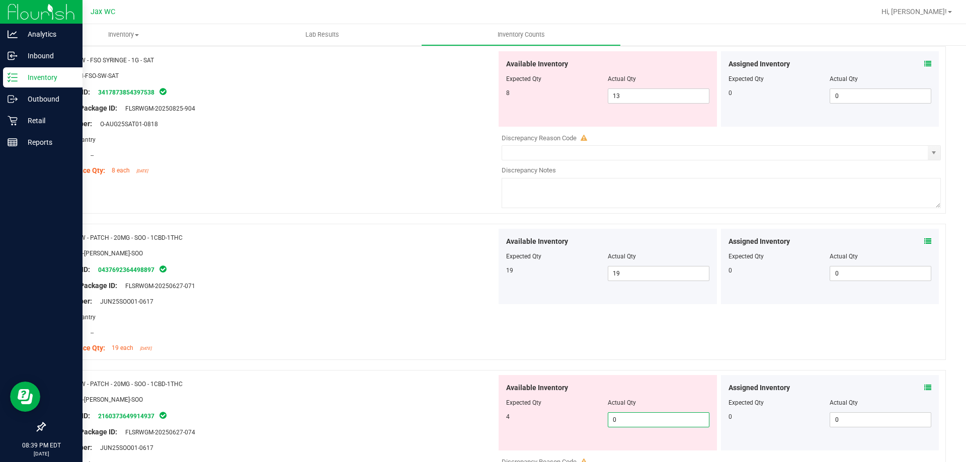
type input "4"
click at [381, 312] on div "Area: Pantry" at bounding box center [274, 317] width 444 height 11
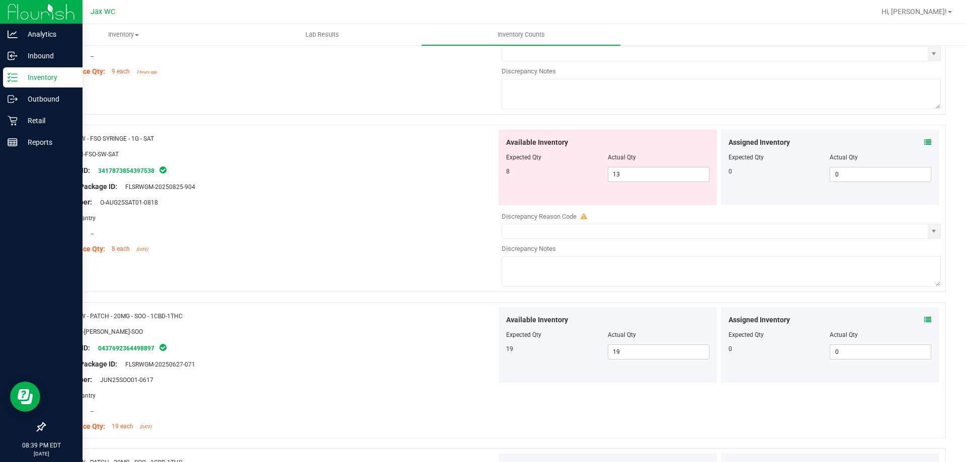
scroll to position [576, 0]
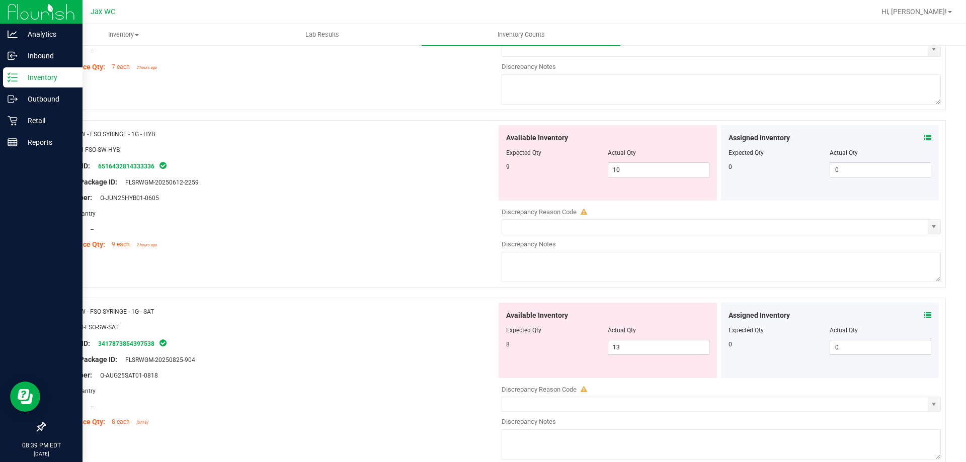
click at [933, 314] on div "Name: SW - FSO SYRINGE - 1G - SAT SKU: CON-FSO-SW-SAT Package ID: 3417873854397…" at bounding box center [494, 381] width 901 height 167
drag, startPoint x: 909, startPoint y: 310, endPoint x: 918, endPoint y: 310, distance: 9.6
click at [915, 310] on div "Assigned Inventory" at bounding box center [829, 315] width 203 height 11
click at [923, 310] on div "Assigned Inventory Expected Qty Actual Qty 0 0 0" at bounding box center [830, 340] width 218 height 75
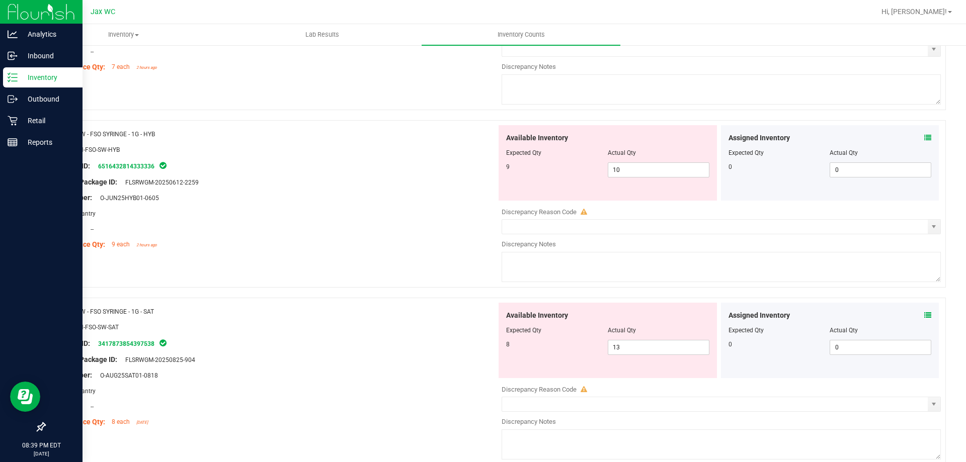
click at [924, 313] on icon at bounding box center [927, 315] width 7 height 7
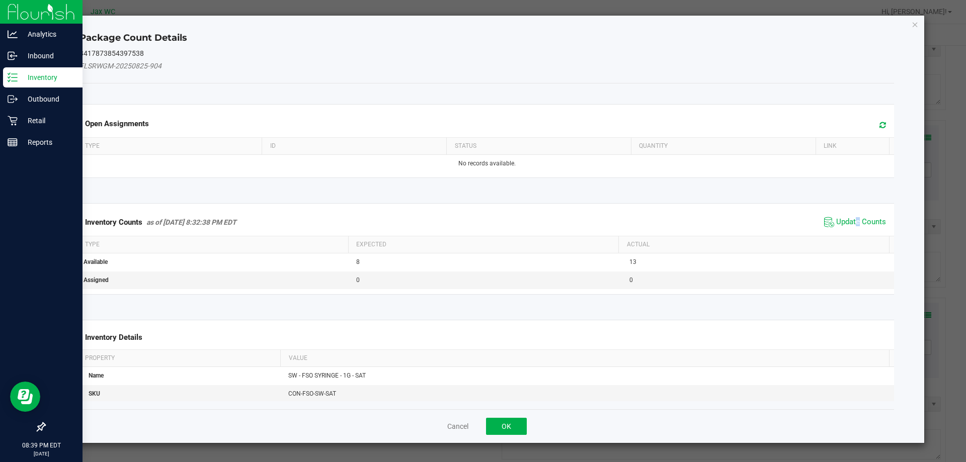
click at [850, 229] on div "Inventory Counts as of [DATE] 8:32:38 PM EDT Update Counts" at bounding box center [486, 222] width 819 height 27
click at [848, 223] on span "Update Counts" at bounding box center [861, 222] width 50 height 10
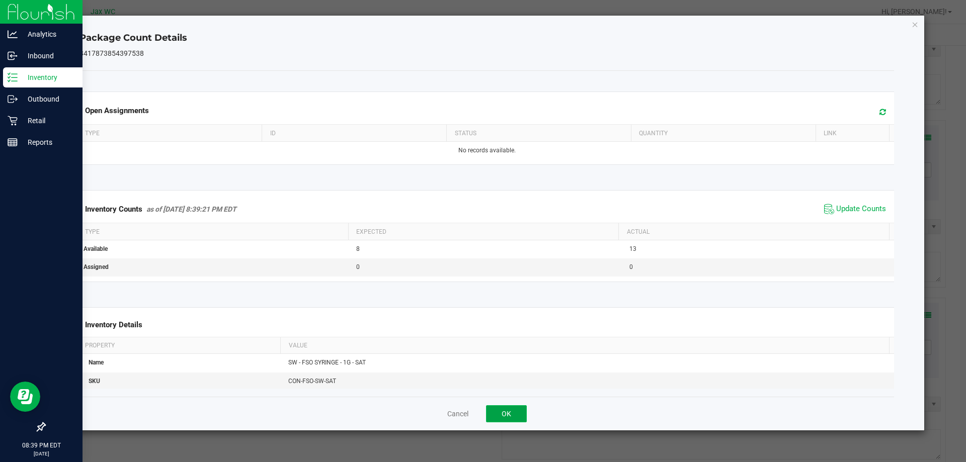
click at [524, 406] on button "OK" at bounding box center [506, 413] width 41 height 17
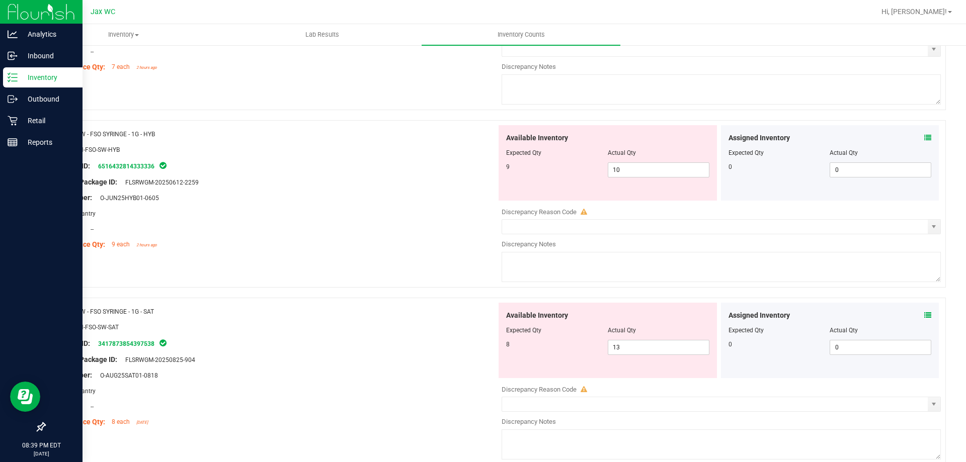
drag, startPoint x: 71, startPoint y: 315, endPoint x: 84, endPoint y: 307, distance: 15.6
click at [93, 309] on div "Name: SW - FSO SYRINGE - 1G - SAT" at bounding box center [274, 311] width 444 height 11
click at [79, 308] on div "Name: SW - FSO SYRINGE - 1G - SAT" at bounding box center [274, 311] width 444 height 11
click at [78, 310] on span "SW - FSO SYRINGE - 1G - SAT" at bounding box center [114, 311] width 77 height 7
drag, startPoint x: 75, startPoint y: 311, endPoint x: 226, endPoint y: 304, distance: 151.0
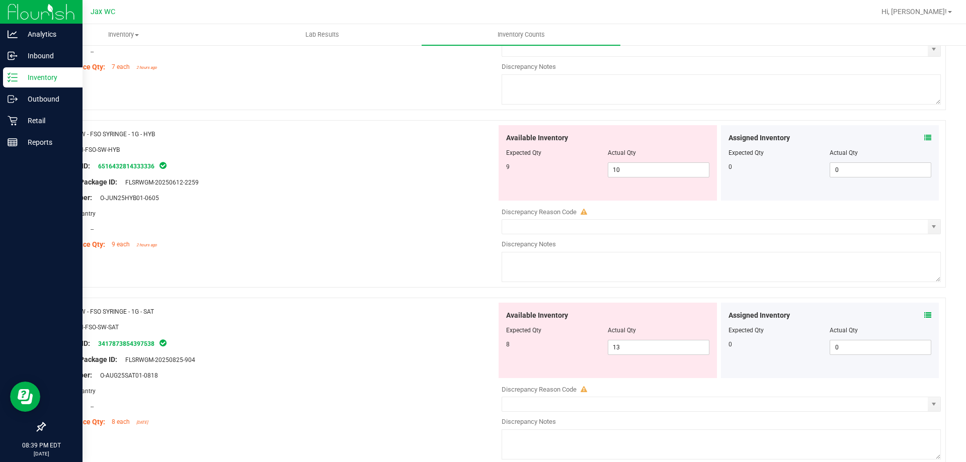
click at [226, 304] on div "Name: SW - FSO SYRINGE - 1G - SAT SKU: CON-FSO-SW-SAT Package ID: 3417873854397…" at bounding box center [274, 367] width 444 height 128
copy div "SW - FSO SYRINGE - 1G - SAT"
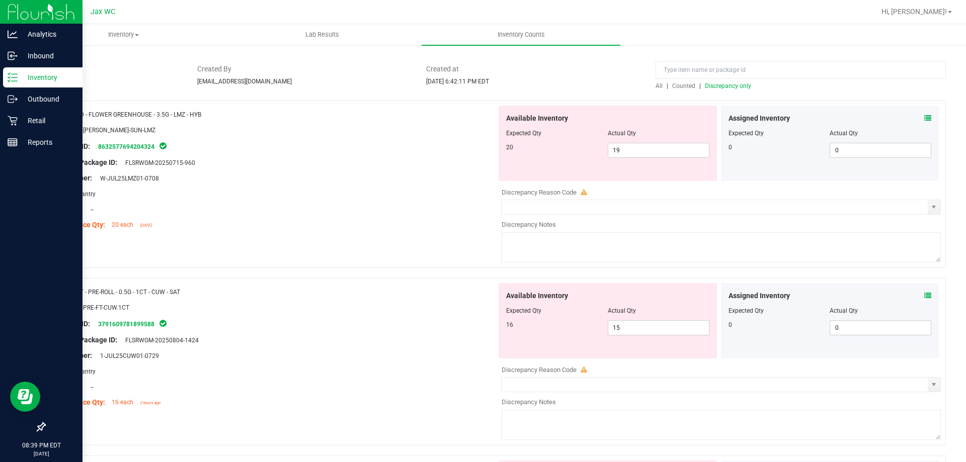
scroll to position [0, 0]
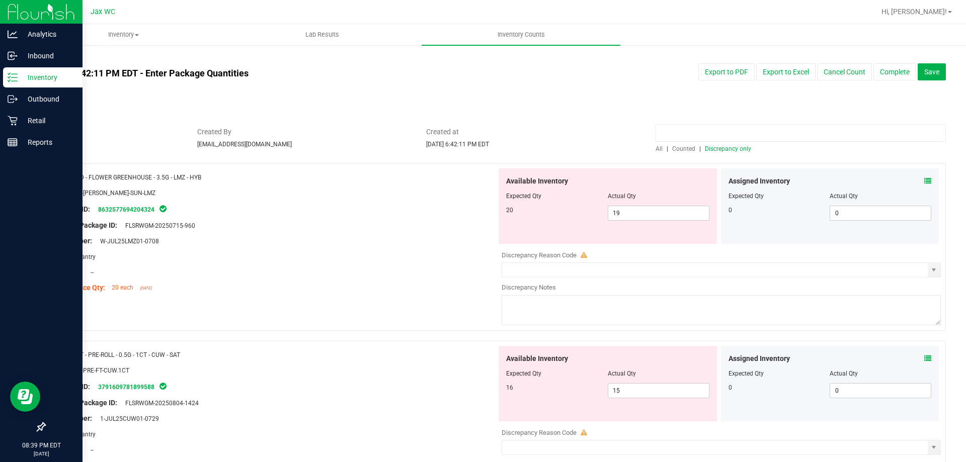
click at [741, 132] on input at bounding box center [800, 133] width 290 height 18
paste input "SW - FSO SYRINGE - 1G - SAT"
type input "SW - FSO SYRINGE - 1G - SAT"
click at [675, 144] on div "All | Counted | Discrepancy only" at bounding box center [800, 148] width 290 height 9
click at [677, 146] on span "Counted" at bounding box center [683, 148] width 23 height 7
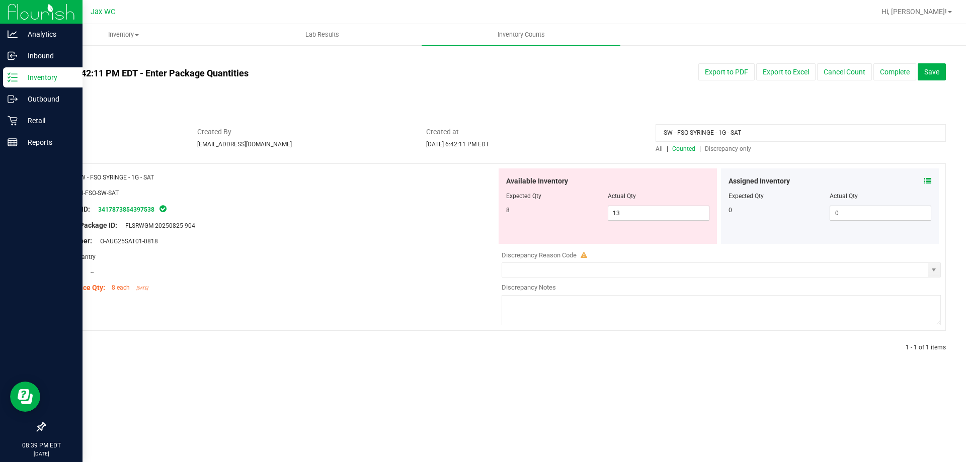
drag, startPoint x: 737, startPoint y: 130, endPoint x: 575, endPoint y: 134, distance: 162.0
click at [576, 134] on div "Status In Review Created By [PERSON_NAME][EMAIL_ADDRESS][DOMAIN_NAME] Created a…" at bounding box center [495, 140] width 916 height 27
click at [734, 147] on span "Discrepancy only" at bounding box center [728, 148] width 46 height 7
click at [727, 149] on span "Discrepancy only" at bounding box center [728, 148] width 46 height 7
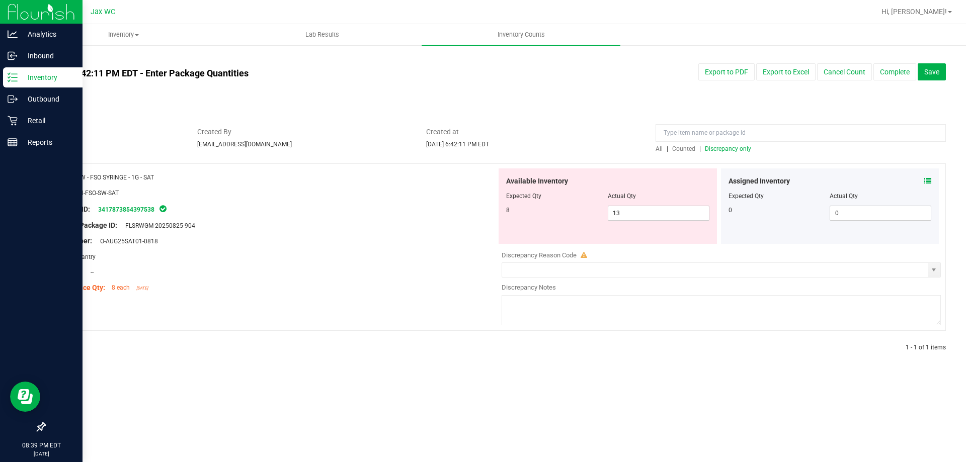
click at [676, 204] on div at bounding box center [607, 203] width 203 height 5
click at [651, 222] on div "Available Inventory Expected Qty Actual Qty 8 13 13" at bounding box center [607, 205] width 218 height 75
click at [649, 218] on span "13 13" at bounding box center [658, 213] width 102 height 15
click at [648, 214] on div "All counts [DATE] 6:42:11 PM EDT - Enter Package Quantities Sync Status Not Syn…" at bounding box center [494, 209] width 941 height 331
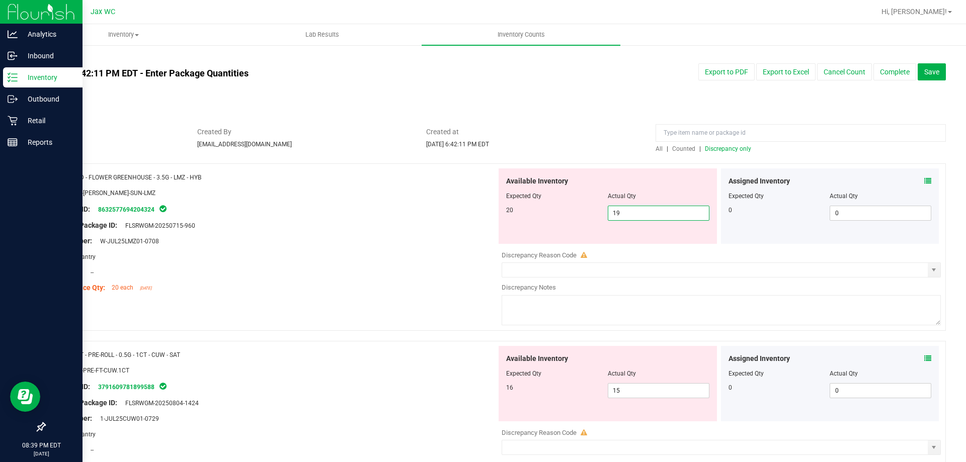
click at [650, 213] on span "19 19" at bounding box center [658, 213] width 102 height 15
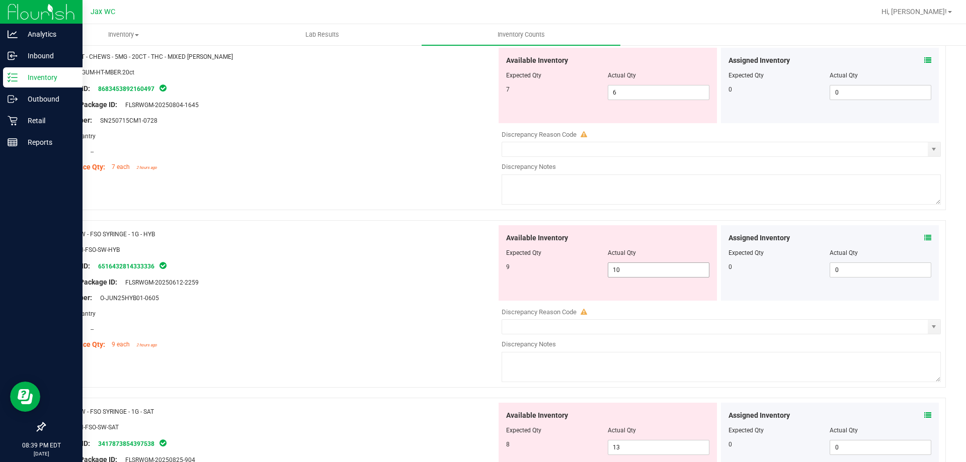
scroll to position [623, 0]
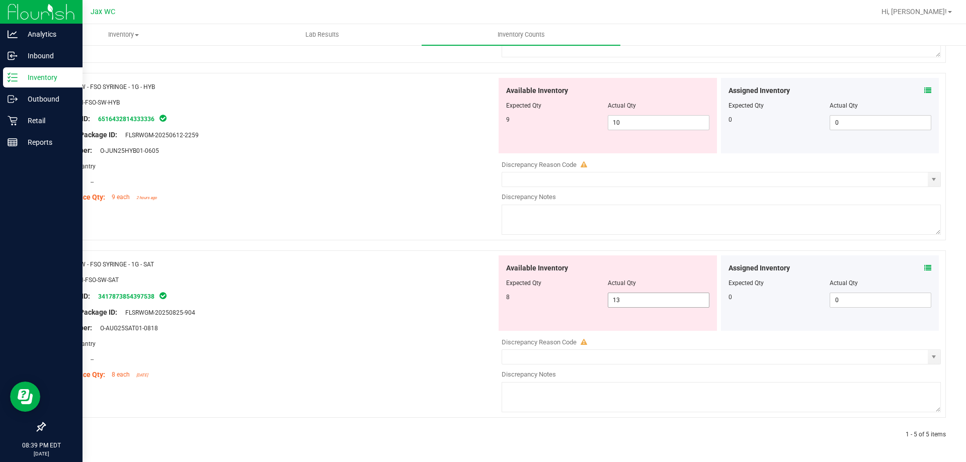
click at [634, 301] on span "13 13" at bounding box center [658, 300] width 102 height 15
click at [634, 301] on input "13" at bounding box center [658, 300] width 101 height 14
type input "8"
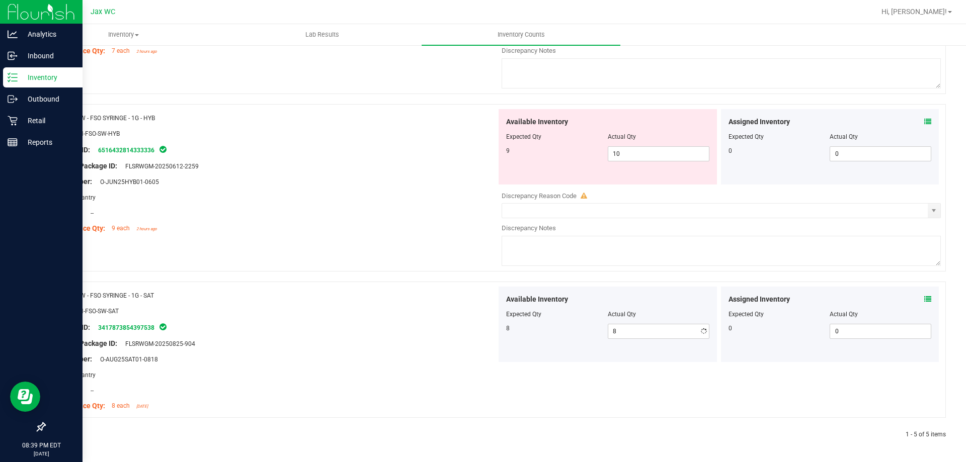
click at [446, 263] on div "Name: FD - FLOWER GREENHOUSE - 3.5G - LMZ - HYB SKU: FLO-[PERSON_NAME]-SUN-LMZ …" at bounding box center [494, 6] width 901 height 868
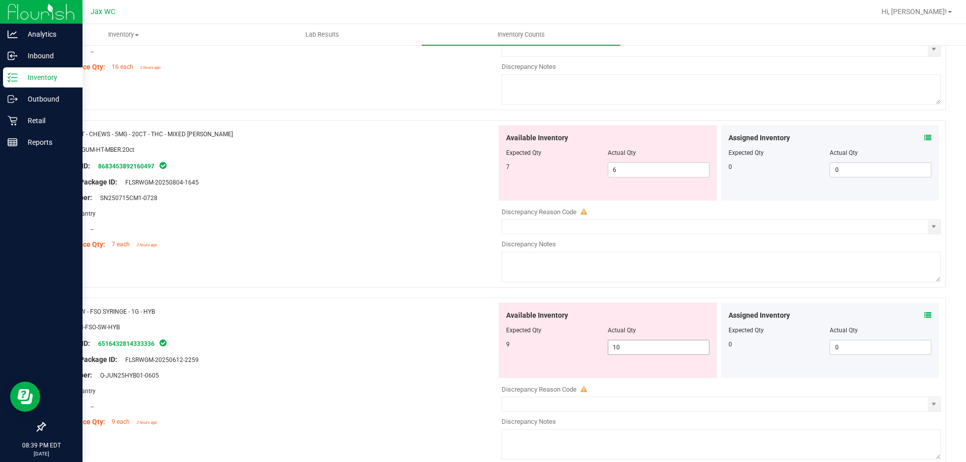
scroll to position [391, 0]
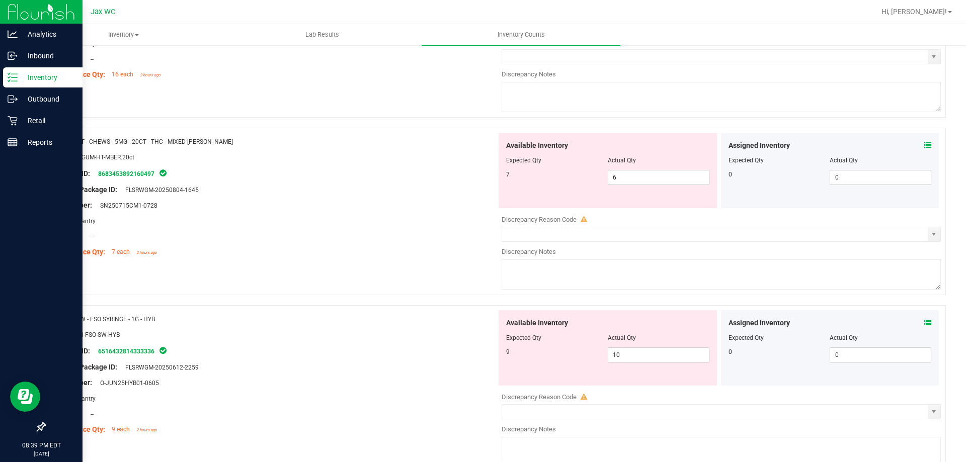
click at [924, 321] on icon at bounding box center [927, 322] width 7 height 7
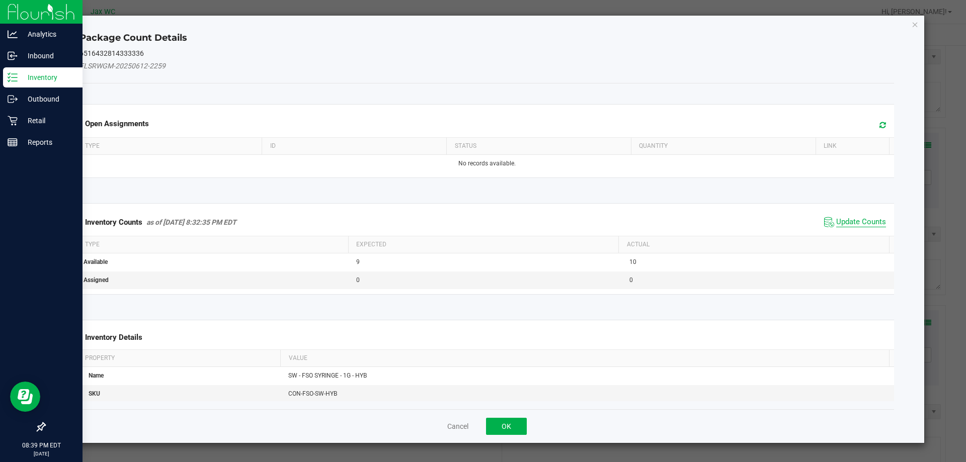
click at [855, 223] on span "Update Counts" at bounding box center [861, 222] width 50 height 10
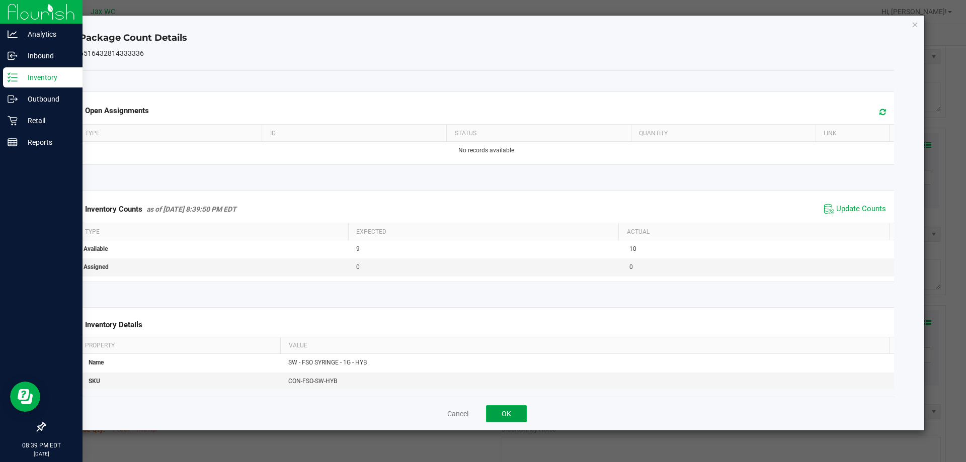
click at [502, 412] on button "OK" at bounding box center [506, 413] width 41 height 17
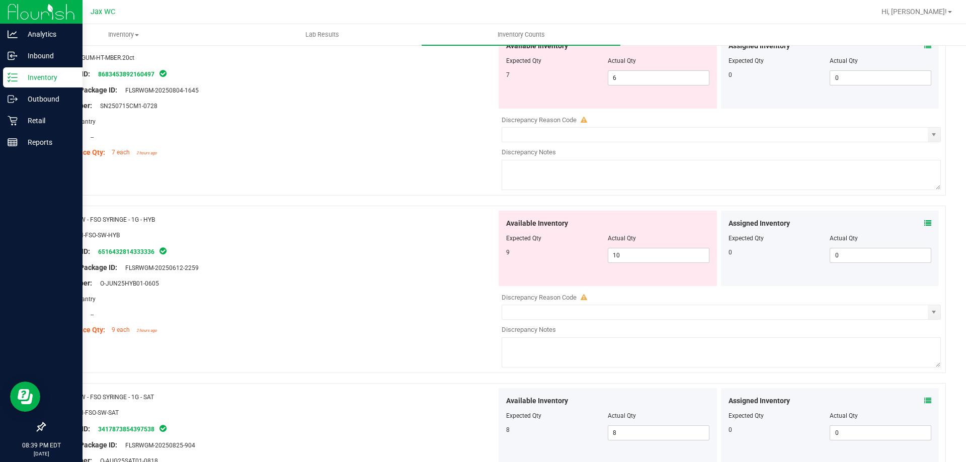
scroll to position [491, 0]
click at [657, 259] on span "10 10" at bounding box center [658, 254] width 102 height 15
click at [657, 258] on input "10" at bounding box center [658, 254] width 101 height 14
type input "9"
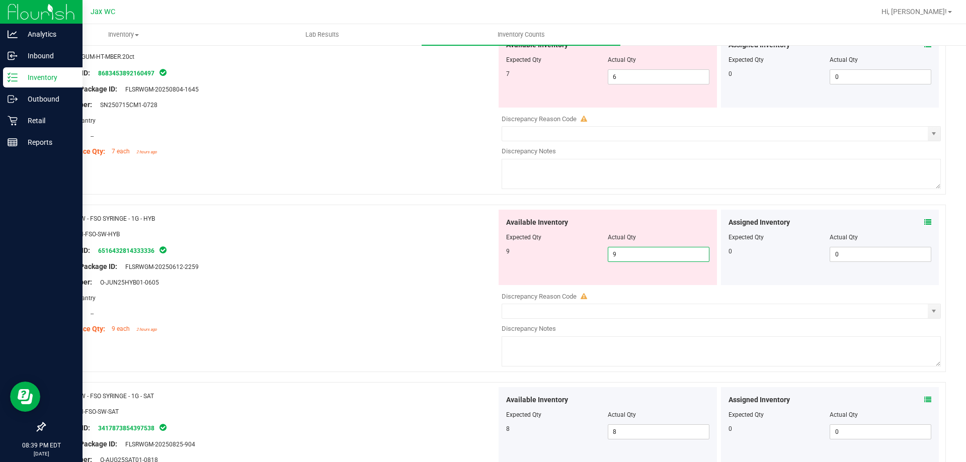
click at [334, 217] on div "Name: SW - FSO SYRINGE - 1G - HYB" at bounding box center [274, 218] width 444 height 11
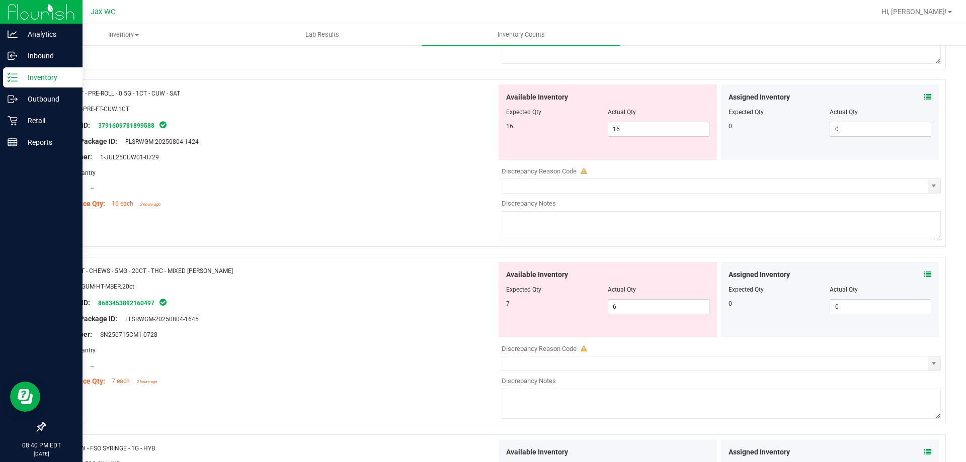
scroll to position [302, 0]
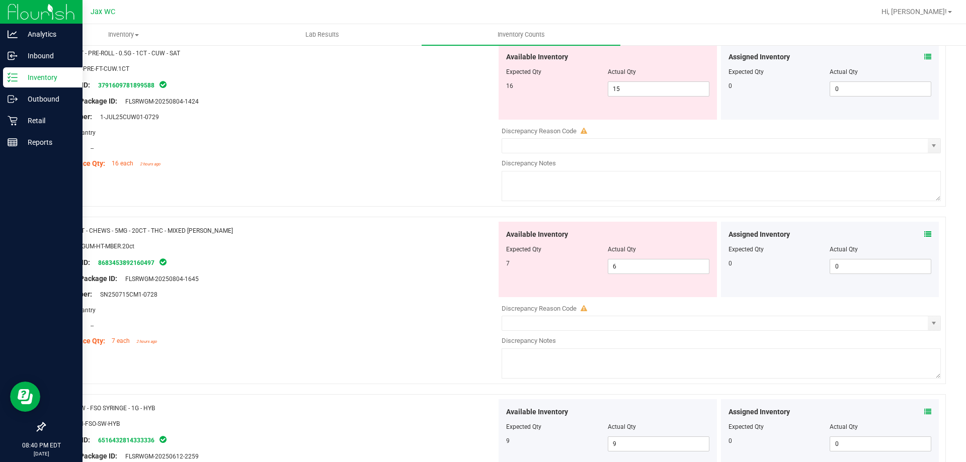
click at [924, 229] on span at bounding box center [927, 234] width 7 height 11
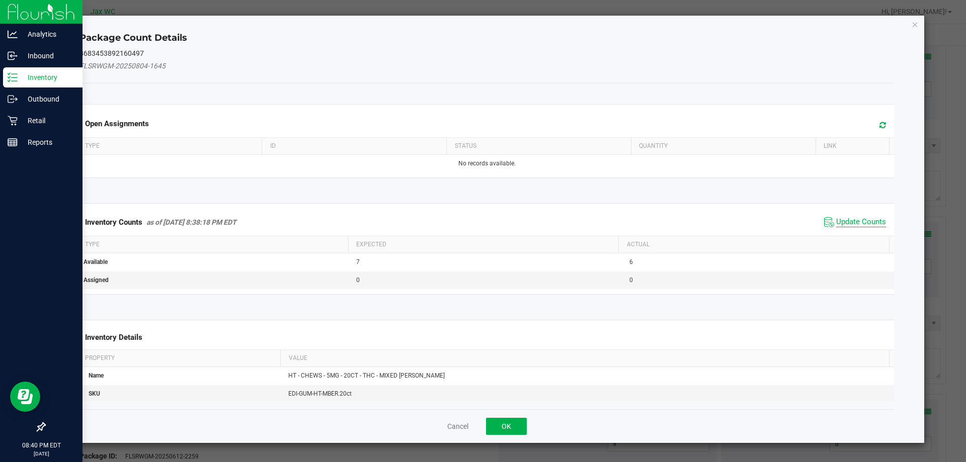
click at [857, 218] on div "Inventory Counts as of [DATE] 8:38:18 PM EDT Update Counts" at bounding box center [486, 222] width 819 height 27
click at [858, 219] on span "Update Counts" at bounding box center [861, 222] width 50 height 10
click at [858, 219] on div "Inventory Counts as of [DATE] 8:38:18 PM EDT Update Counts" at bounding box center [486, 222] width 819 height 26
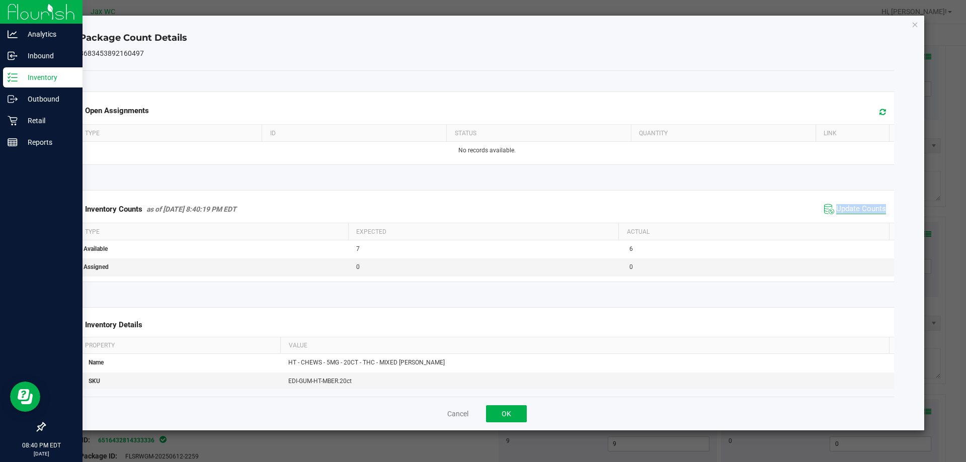
click at [858, 219] on div "Inventory Counts as of [DATE] 8:40:19 PM EDT Update Counts" at bounding box center [486, 209] width 819 height 27
click at [847, 206] on span "Update Counts" at bounding box center [861, 209] width 50 height 10
click at [503, 417] on button "OK" at bounding box center [506, 413] width 41 height 17
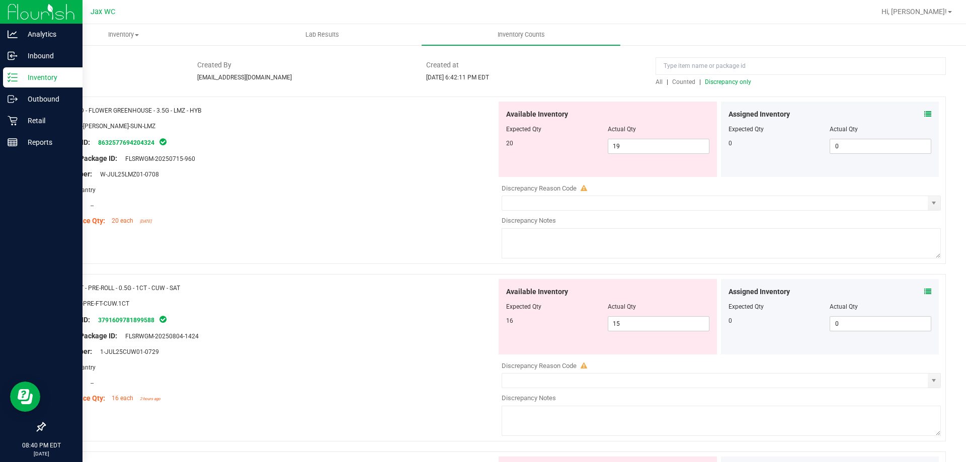
scroll to position [50, 0]
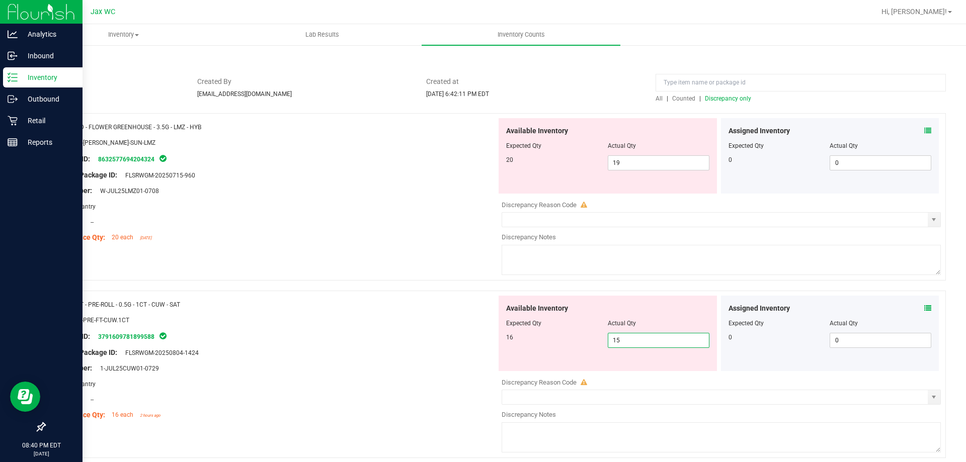
click at [644, 341] on span "15 15" at bounding box center [658, 340] width 102 height 15
click at [644, 341] on input "15" at bounding box center [658, 340] width 101 height 14
type input "16"
click at [438, 291] on div "Name: FT - PRE-ROLL - 0.5G - 1CT - CUW - SAT SKU: FLO-PRE-FT-CUW.1CT Package ID…" at bounding box center [494, 374] width 901 height 167
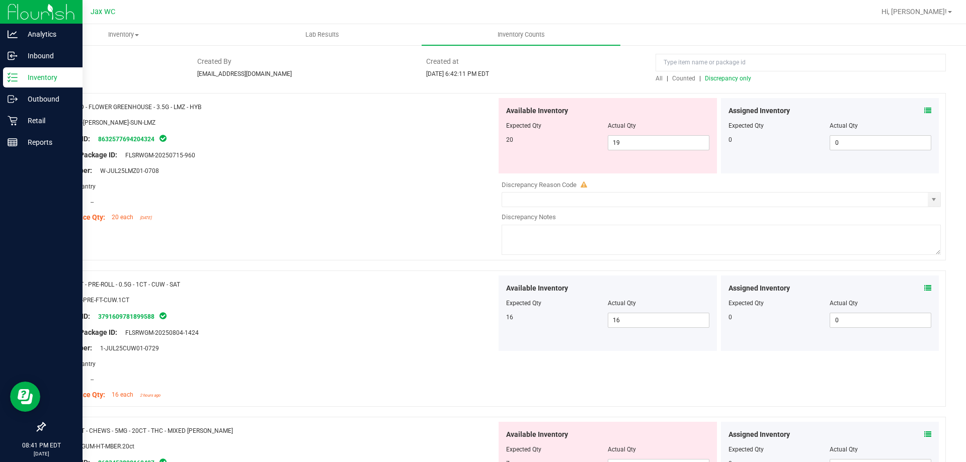
scroll to position [0, 0]
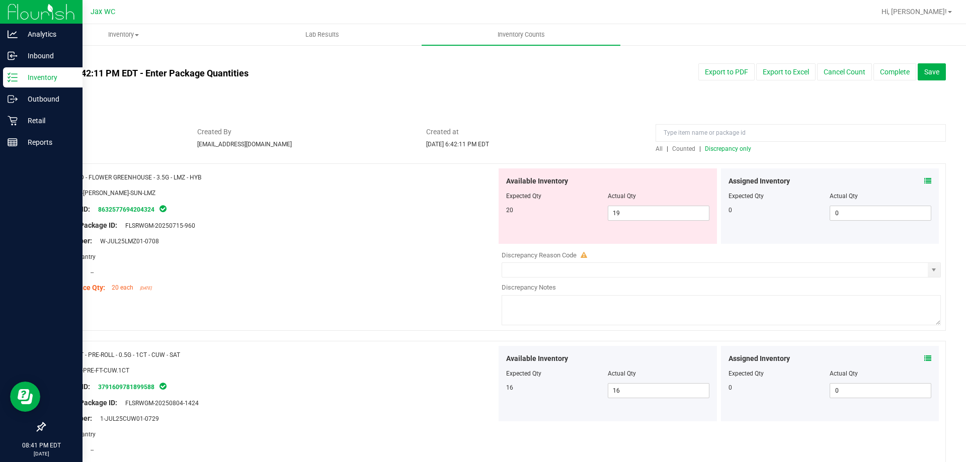
click at [726, 149] on span "Discrepancy only" at bounding box center [728, 148] width 46 height 7
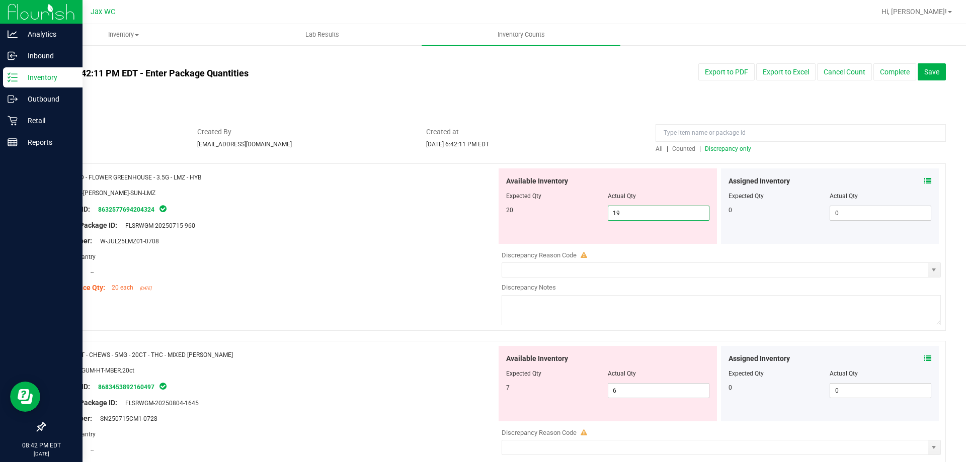
click at [625, 214] on span "19 19" at bounding box center [658, 213] width 102 height 15
click at [625, 214] on input "19" at bounding box center [658, 213] width 101 height 14
click at [624, 214] on input "19" at bounding box center [658, 213] width 101 height 14
type input "20"
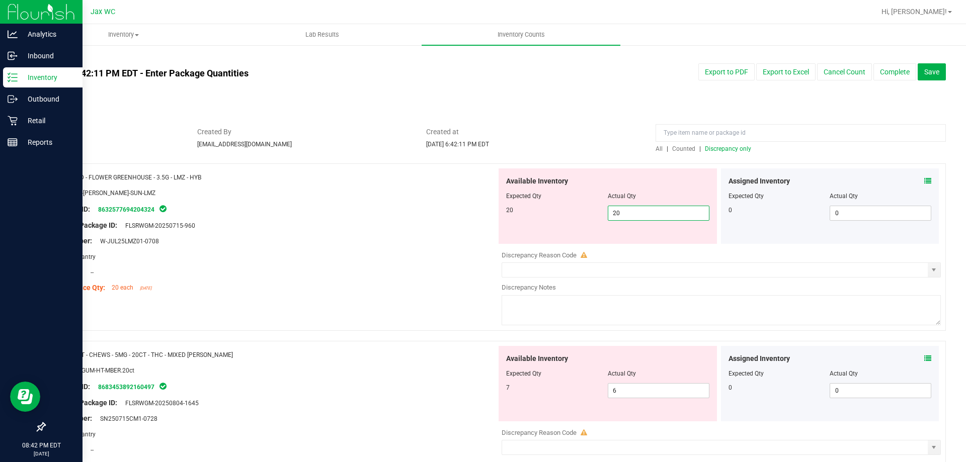
click at [452, 203] on div "Package ID: 8632577694204324" at bounding box center [274, 209] width 444 height 12
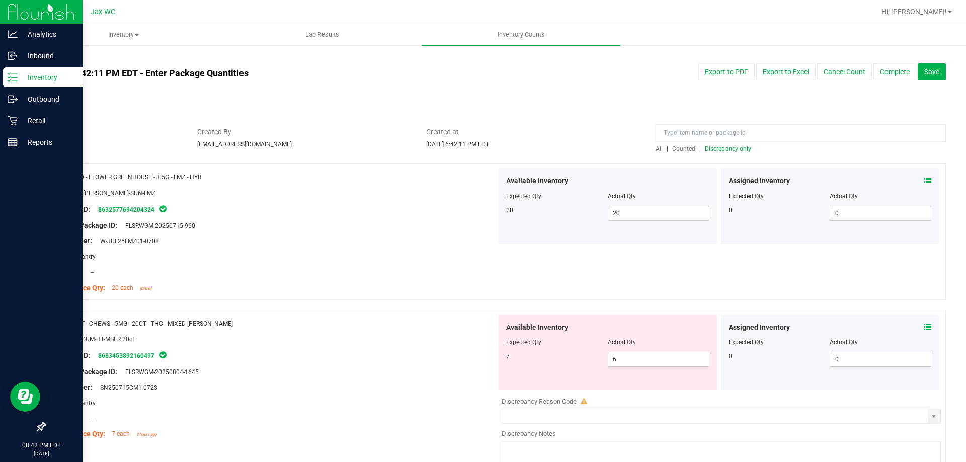
click at [705, 151] on span "Discrepancy only" at bounding box center [728, 148] width 46 height 7
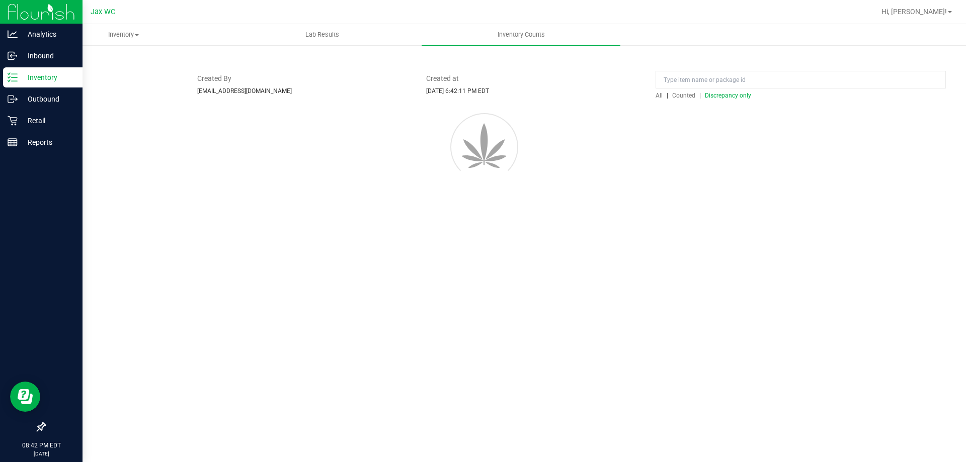
click at [702, 151] on div at bounding box center [494, 145] width 931 height 91
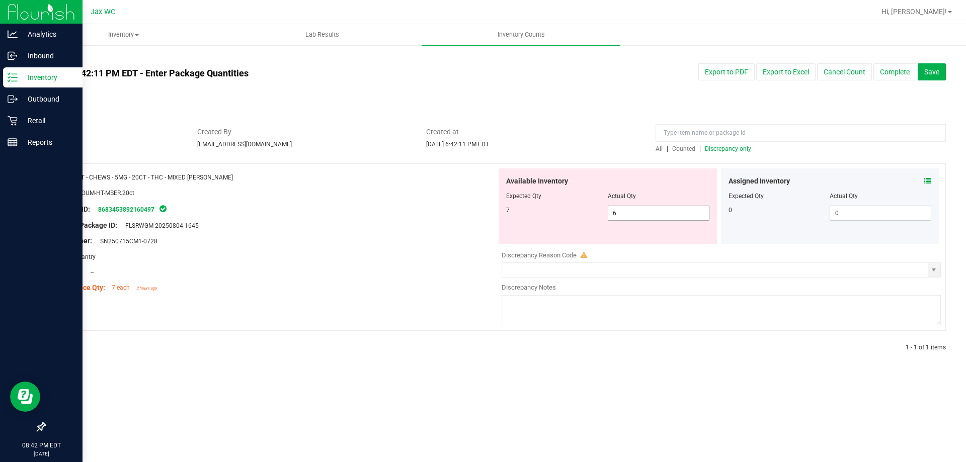
click at [664, 220] on div "Available Inventory Expected Qty Actual Qty 7 6 6" at bounding box center [607, 205] width 218 height 75
click at [662, 218] on span "6 6" at bounding box center [658, 213] width 102 height 15
click at [662, 218] on input "6" at bounding box center [658, 213] width 101 height 14
type input "7"
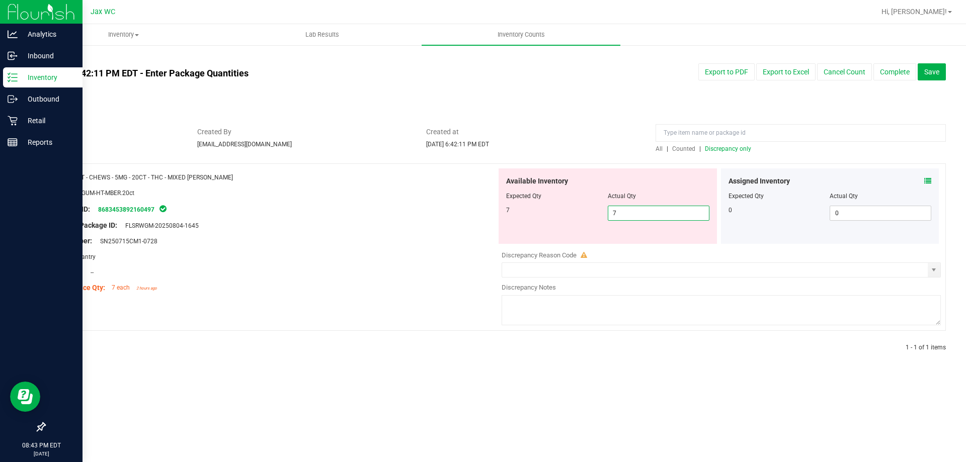
click at [645, 127] on div "Created at [DATE] 6:42:11 PM EDT" at bounding box center [532, 138] width 229 height 22
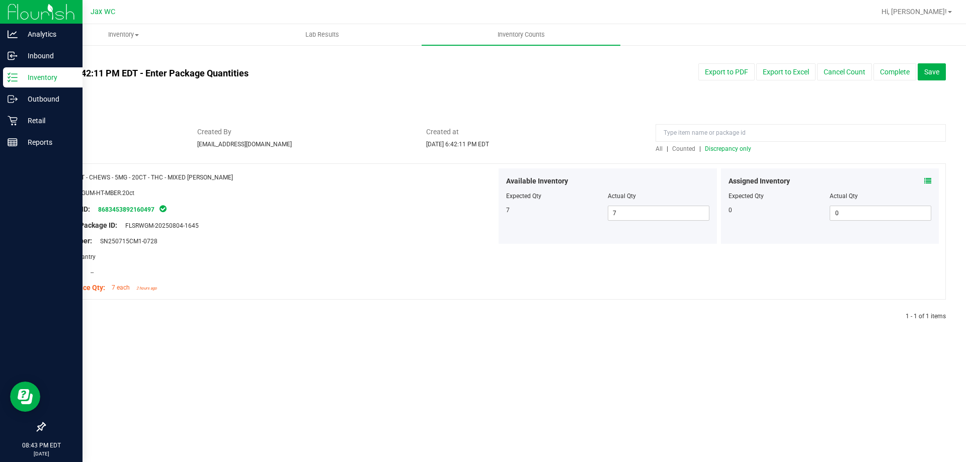
click at [732, 153] on div at bounding box center [494, 158] width 901 height 10
click at [938, 69] on span "Save" at bounding box center [931, 72] width 15 height 8
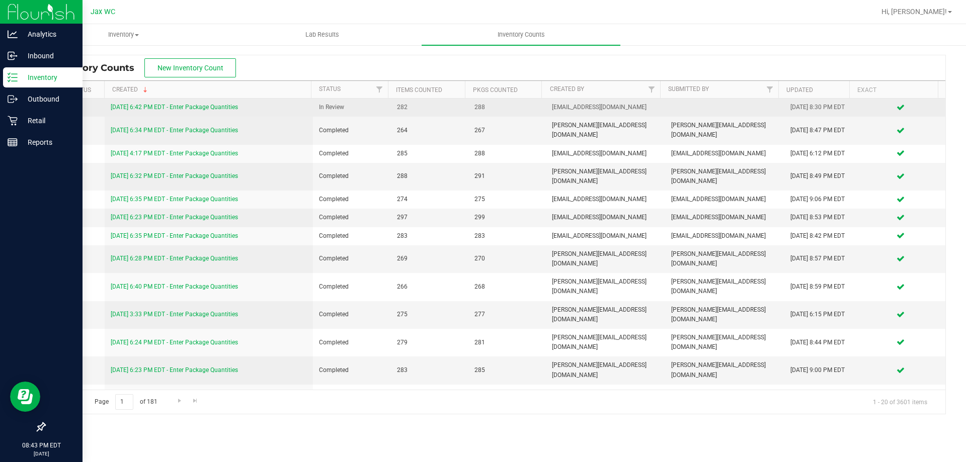
click at [185, 107] on link "[DATE] 6:42 PM EDT - Enter Package Quantities" at bounding box center [174, 107] width 127 height 7
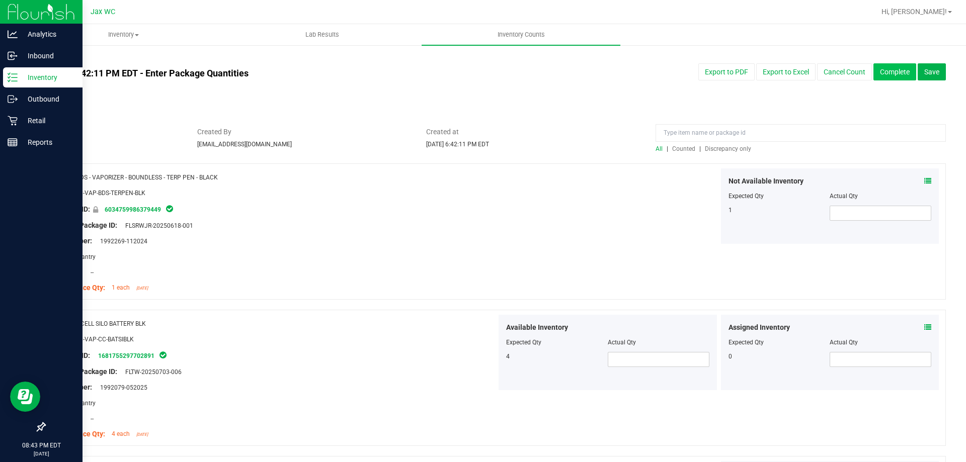
click at [894, 74] on button "Complete" at bounding box center [894, 71] width 43 height 17
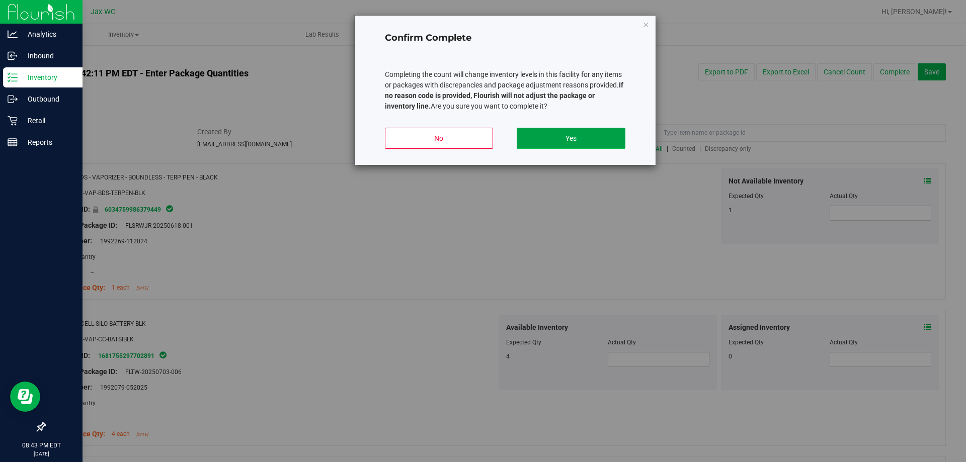
click at [547, 135] on button "Yes" at bounding box center [570, 138] width 108 height 21
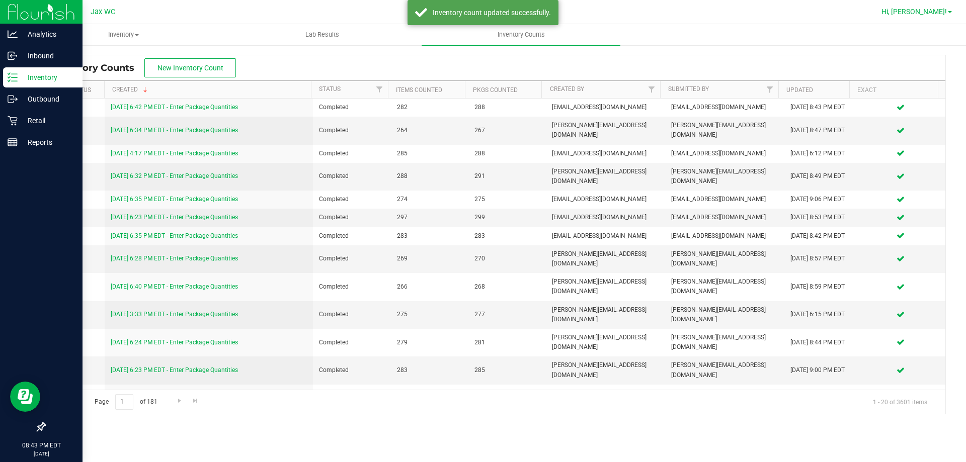
click at [937, 15] on span "Hi, [PERSON_NAME]!" at bounding box center [913, 12] width 65 height 8
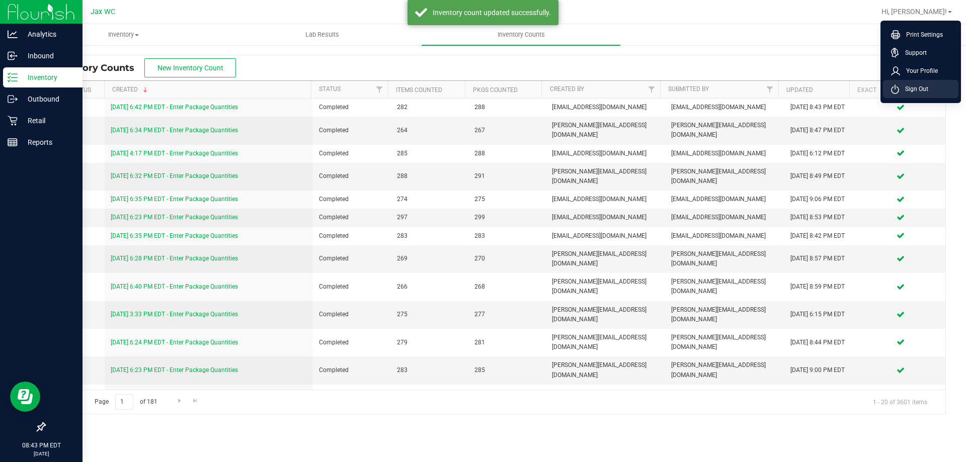
click at [914, 89] on span "Sign Out" at bounding box center [913, 89] width 29 height 10
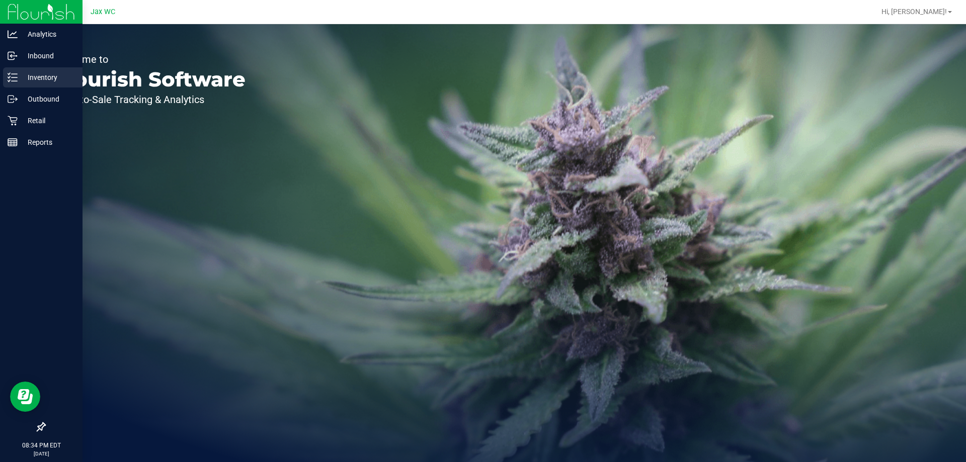
click at [43, 78] on p "Inventory" at bounding box center [48, 77] width 60 height 12
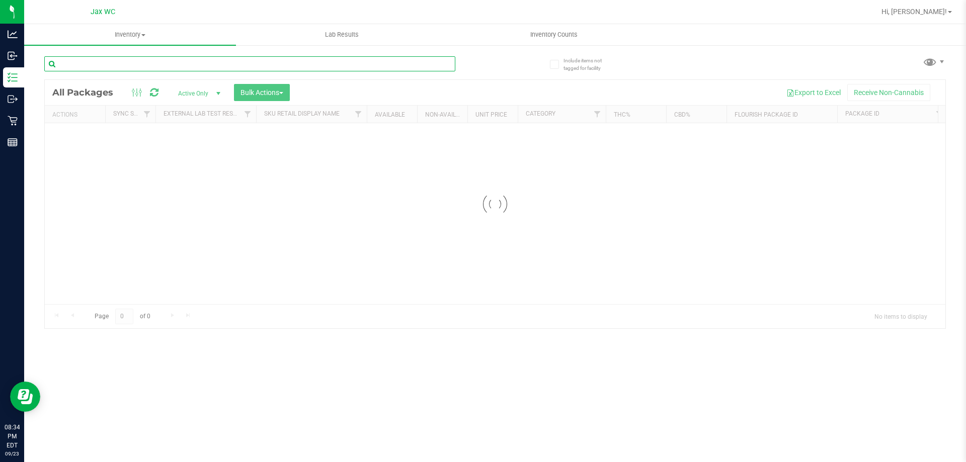
click at [108, 61] on div "Inventory All packages All inventory Waste log Create inventory Lab Results Inv…" at bounding box center [494, 243] width 941 height 438
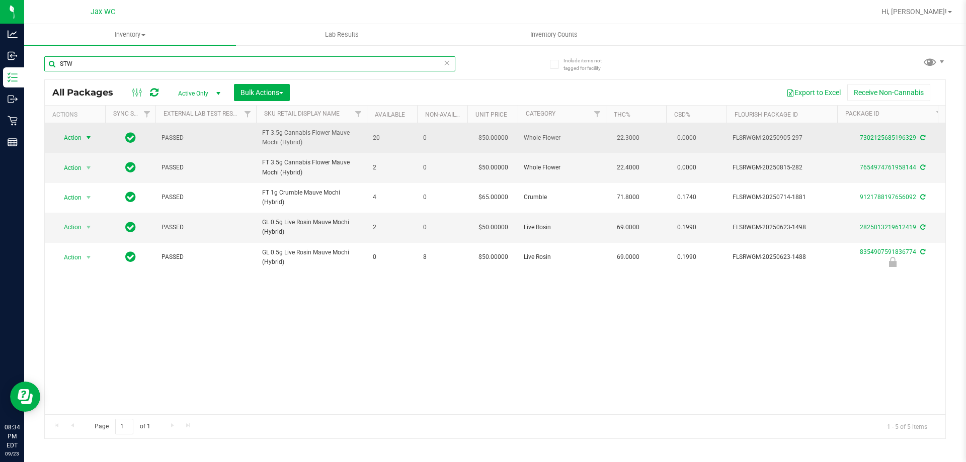
type input "STW"
click at [78, 135] on span "Action" at bounding box center [68, 138] width 27 height 14
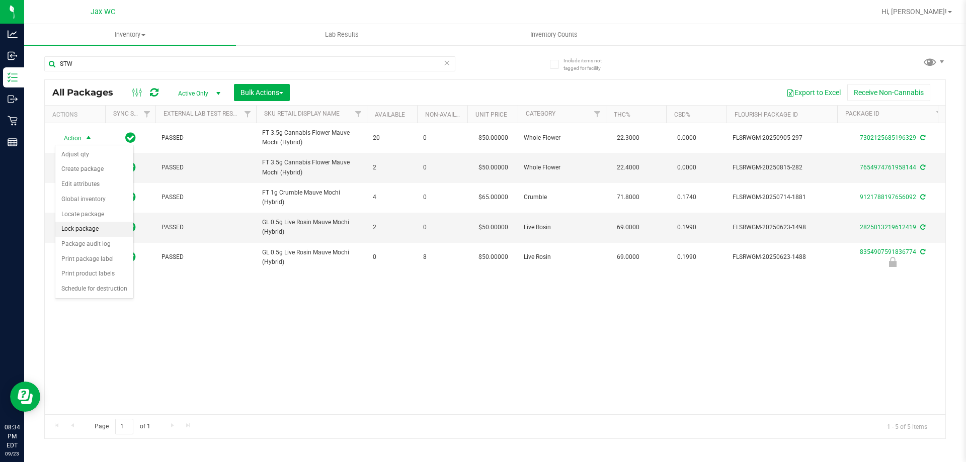
click at [94, 229] on li "Lock package" at bounding box center [94, 229] width 78 height 15
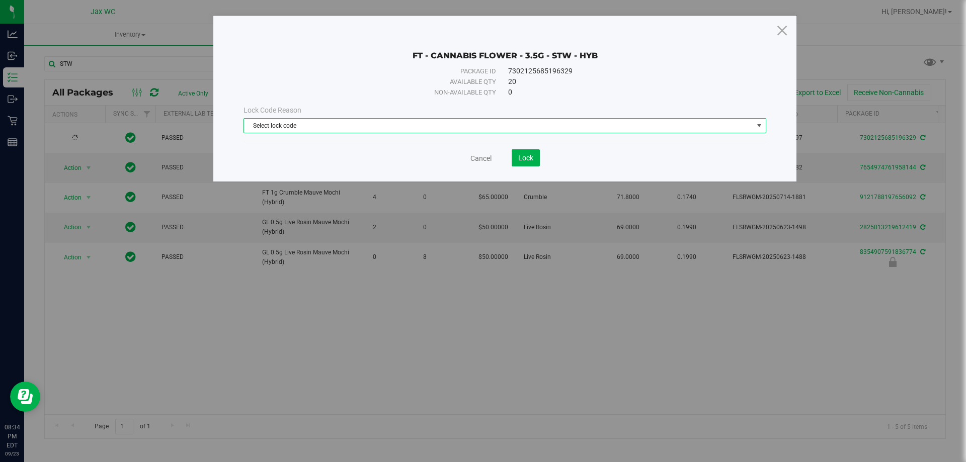
click at [432, 122] on span "Select lock code" at bounding box center [498, 126] width 509 height 14
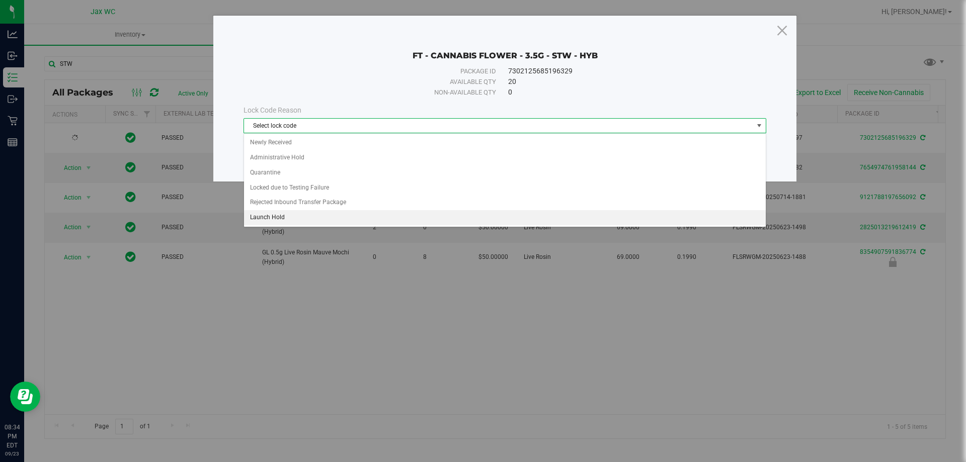
click at [331, 218] on li "Launch Hold" at bounding box center [504, 217] width 521 height 15
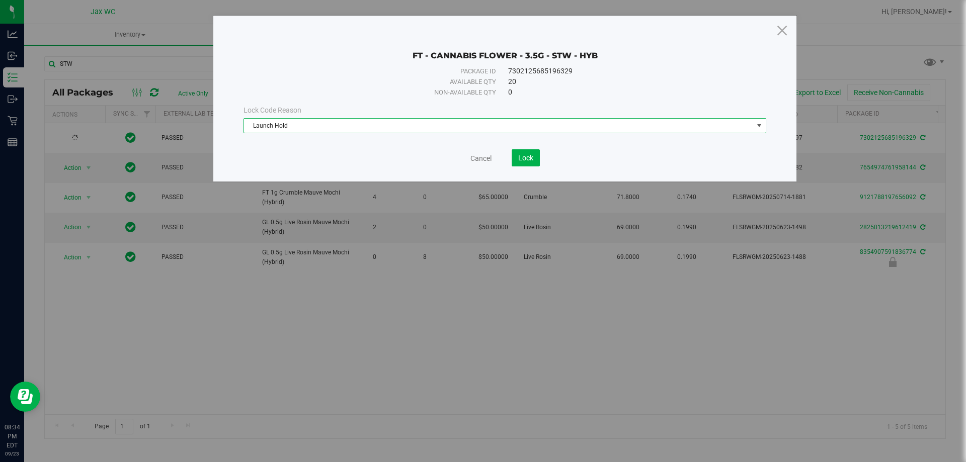
click at [324, 125] on span "Launch Hold" at bounding box center [498, 126] width 509 height 14
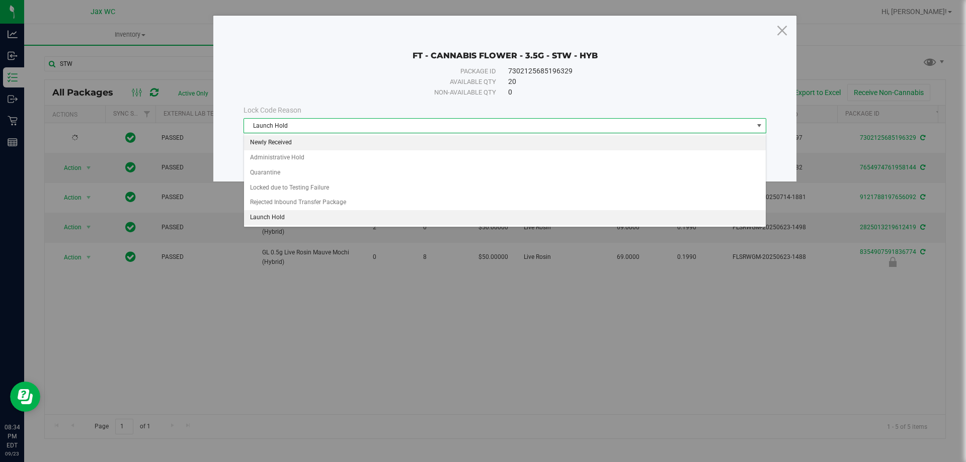
click at [302, 143] on li "Newly Received" at bounding box center [504, 142] width 521 height 15
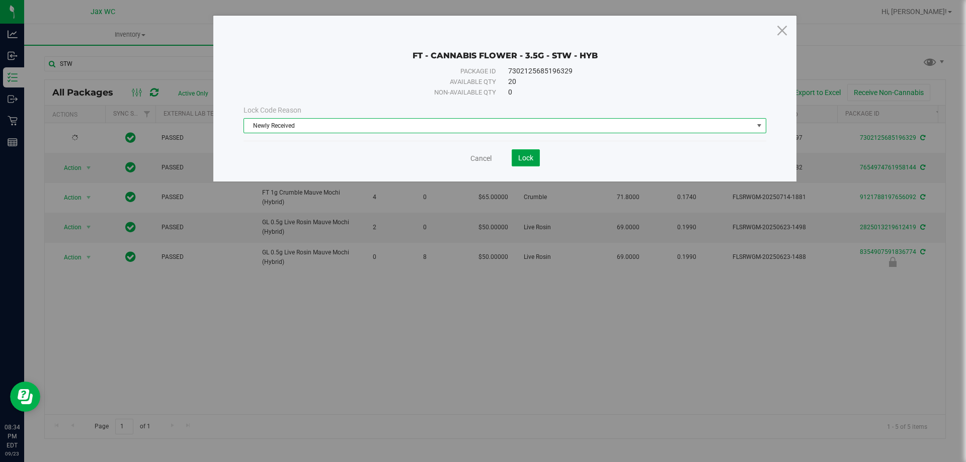
click at [530, 156] on span "Lock" at bounding box center [525, 158] width 15 height 8
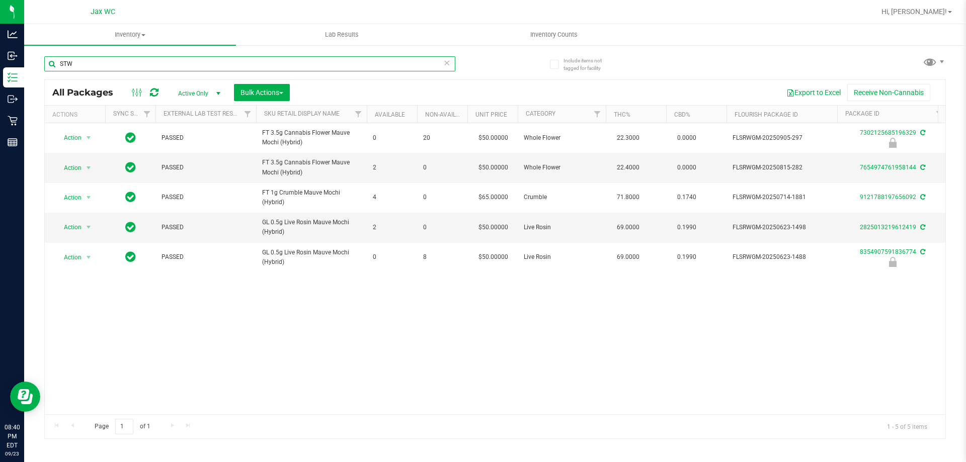
click at [100, 67] on input "STW" at bounding box center [249, 63] width 411 height 15
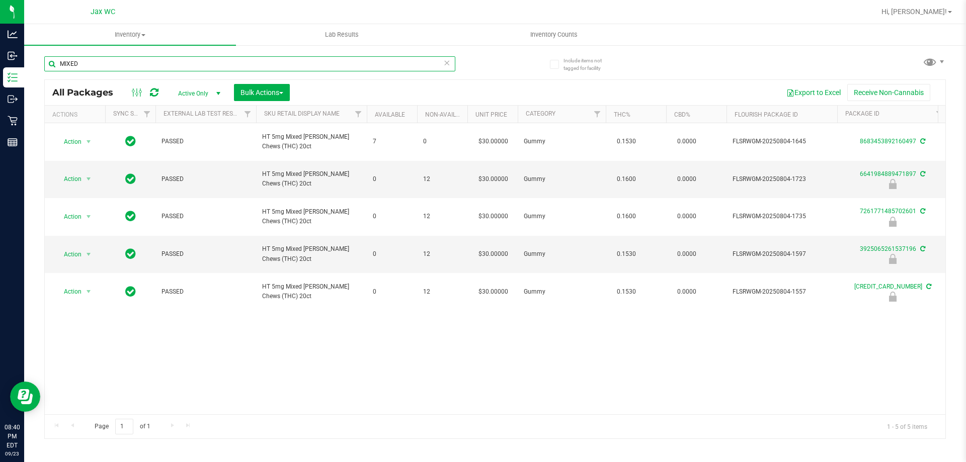
type input "MIXED"
